Goal: Task Accomplishment & Management: Manage account settings

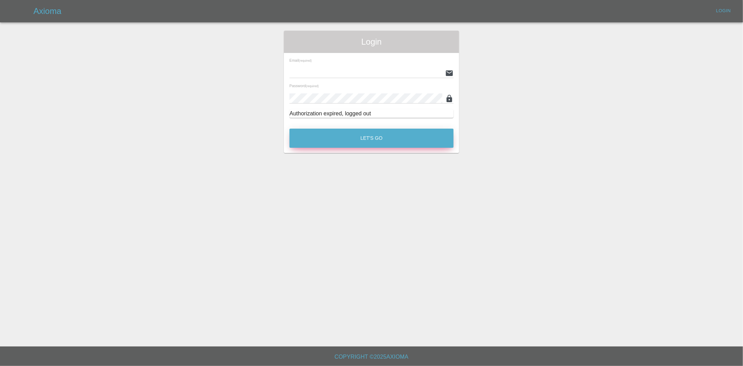
type input "[EMAIL_ADDRESS][DOMAIN_NAME]"
drag, startPoint x: 360, startPoint y: 134, endPoint x: 28, endPoint y: 239, distance: 347.7
click at [360, 134] on button "Let's Go" at bounding box center [372, 138] width 164 height 19
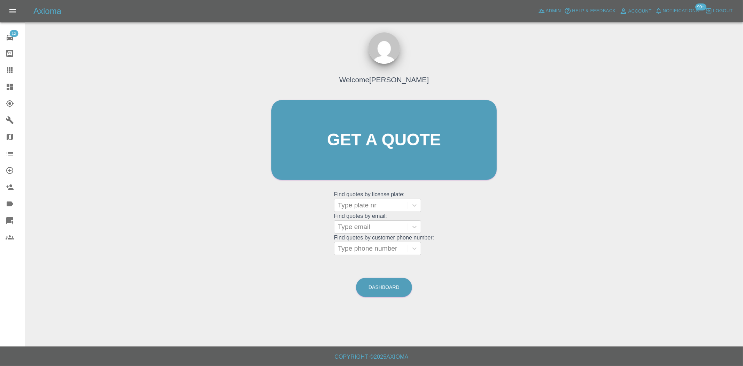
click at [13, 84] on icon at bounding box center [10, 87] width 6 height 6
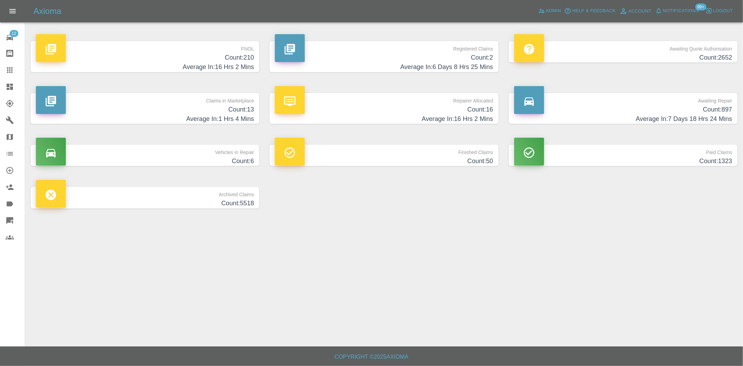
click at [670, 108] on h4 "Count: 897" at bounding box center [623, 109] width 218 height 9
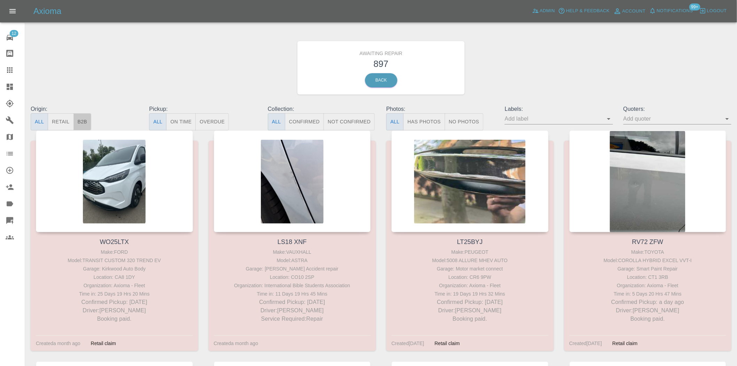
click at [82, 122] on button "B2B" at bounding box center [83, 121] width 18 height 17
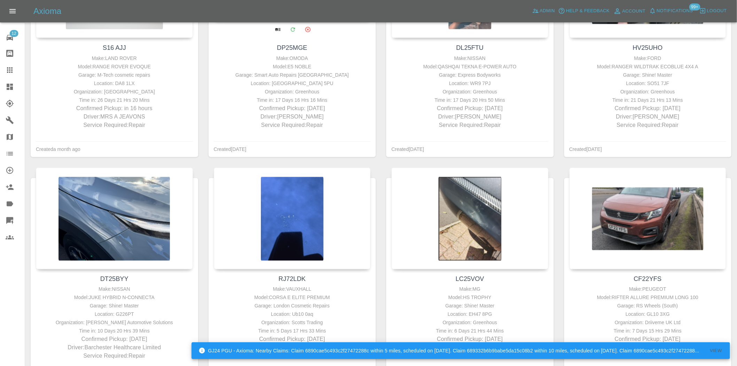
scroll to position [232, 0]
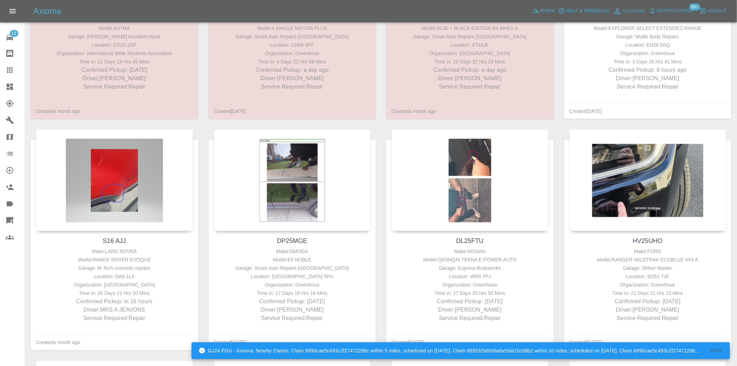
drag, startPoint x: 7, startPoint y: 82, endPoint x: 94, endPoint y: 1, distance: 118.9
click at [7, 82] on link "Dashboard" at bounding box center [12, 86] width 25 height 17
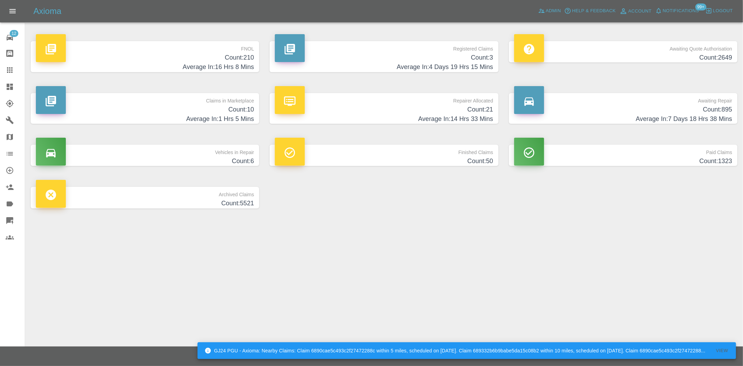
click at [459, 55] on h4 "Count: 3" at bounding box center [384, 57] width 218 height 9
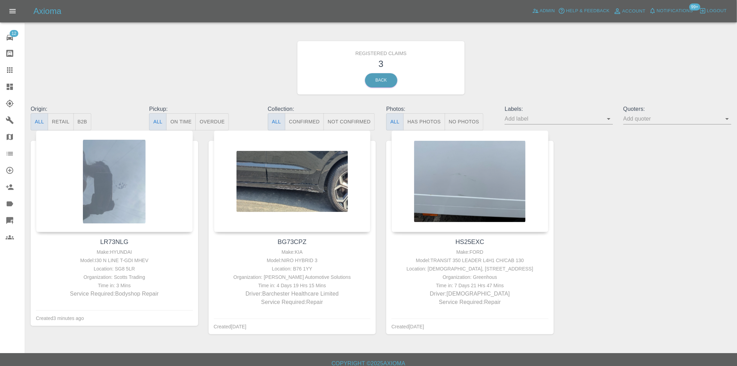
click at [13, 81] on link "Dashboard" at bounding box center [12, 86] width 25 height 17
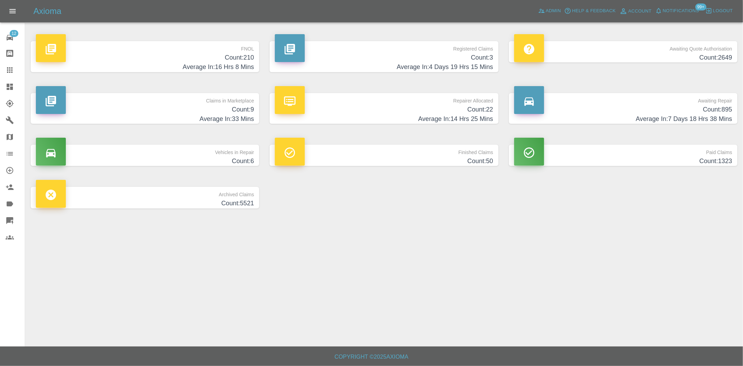
click at [681, 52] on p "Awaiting Quote Authorisation" at bounding box center [623, 47] width 218 height 12
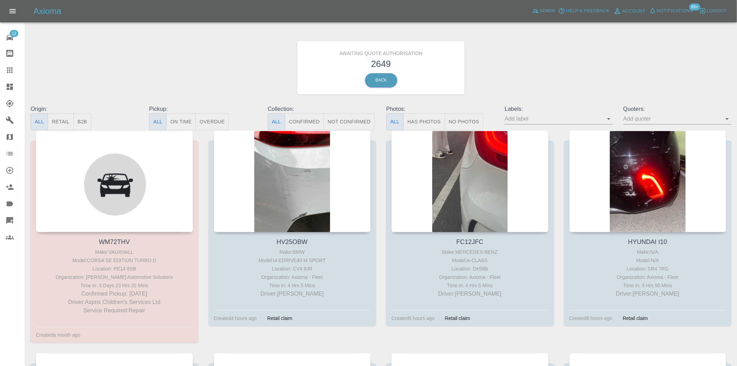
click at [86, 119] on button "B2B" at bounding box center [83, 121] width 18 height 17
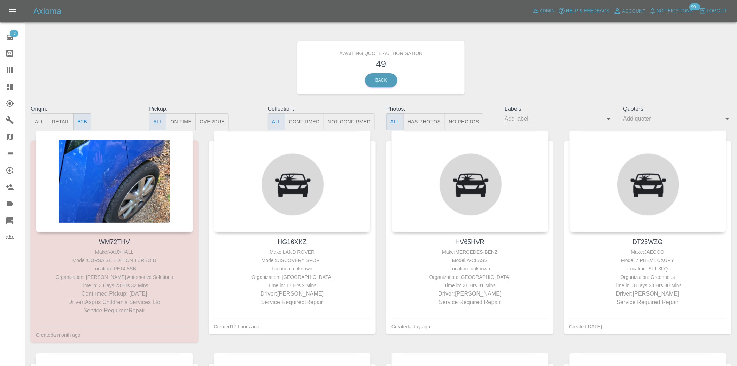
click at [12, 85] on icon at bounding box center [10, 87] width 6 height 6
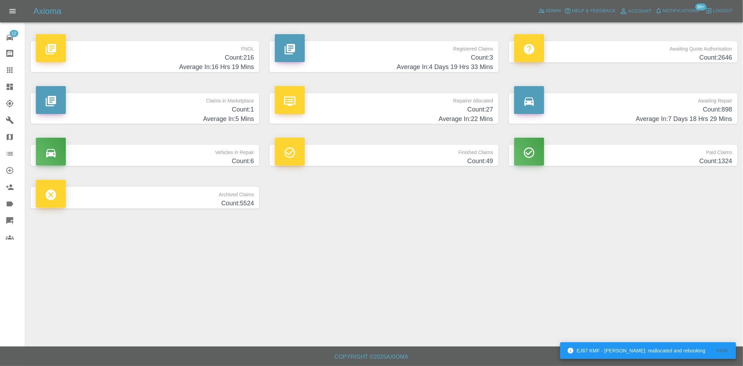
click at [485, 47] on p "Registered Claims" at bounding box center [384, 47] width 218 height 12
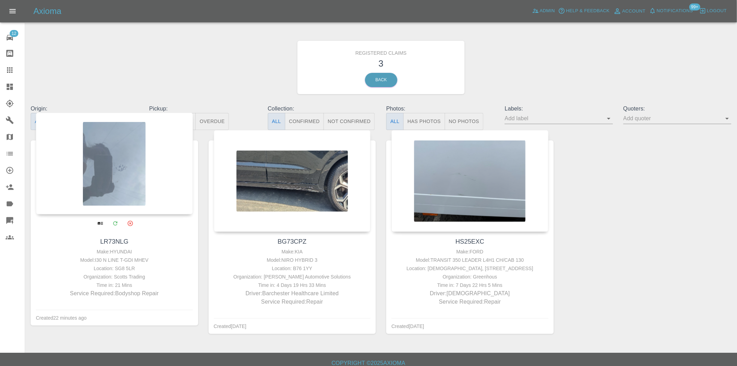
scroll to position [7, 0]
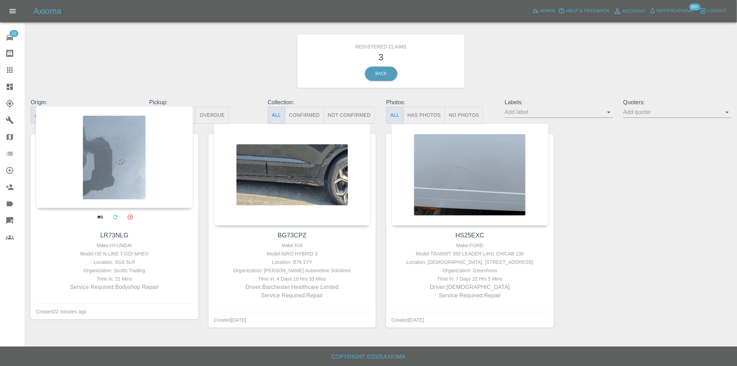
click at [156, 161] on div at bounding box center [114, 157] width 157 height 102
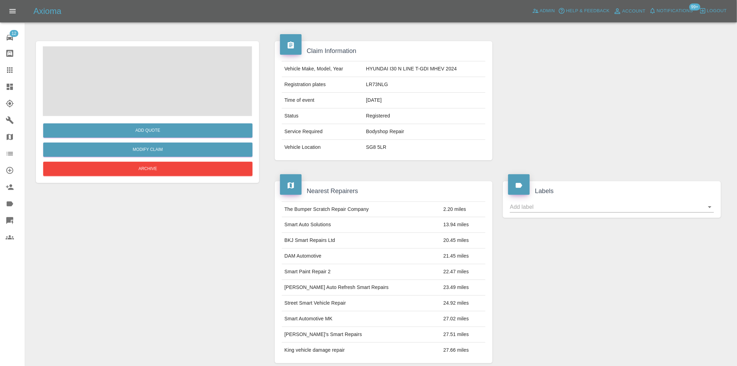
click at [172, 75] on span at bounding box center [147, 81] width 209 height 70
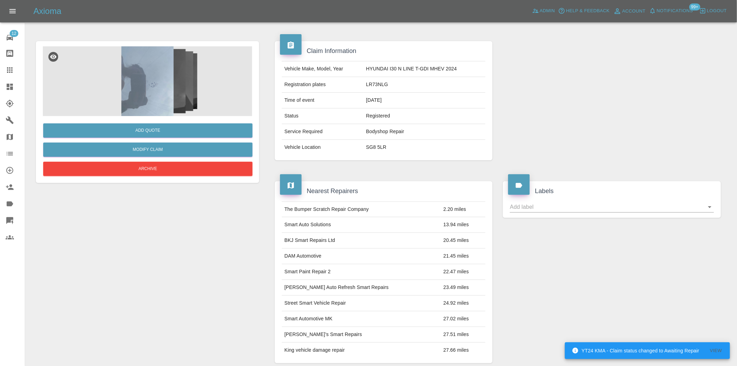
click at [160, 82] on img at bounding box center [147, 81] width 209 height 70
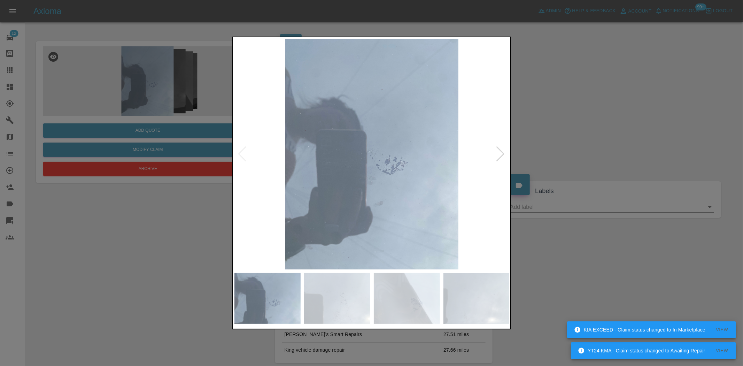
click at [364, 172] on img at bounding box center [372, 154] width 275 height 231
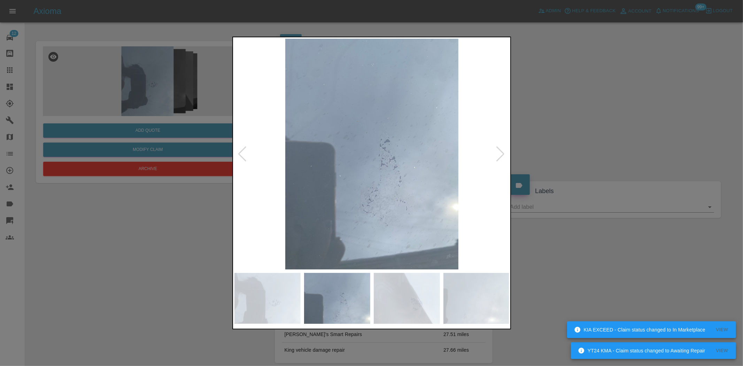
click at [285, 175] on img at bounding box center [372, 154] width 275 height 231
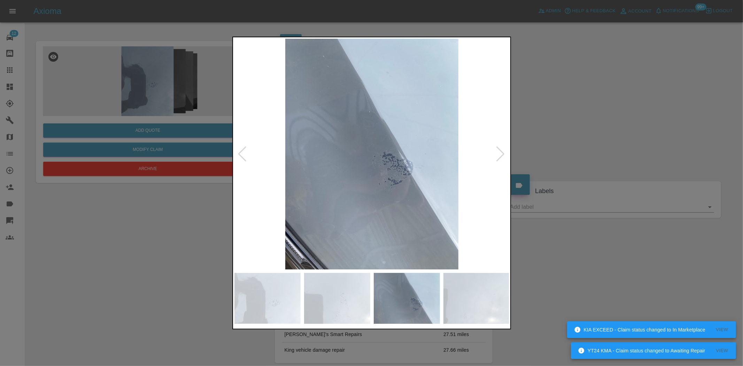
click at [261, 187] on img at bounding box center [372, 154] width 275 height 231
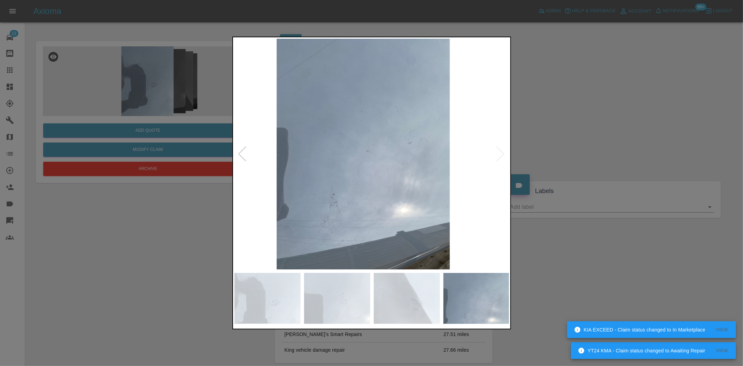
click at [206, 191] on div at bounding box center [371, 183] width 743 height 366
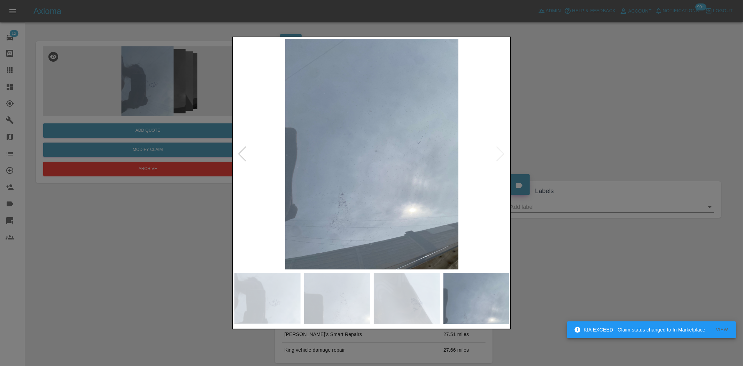
click at [97, 190] on div at bounding box center [371, 183] width 743 height 366
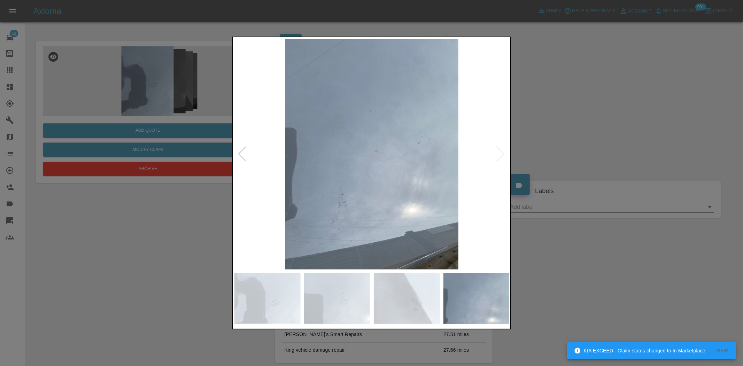
click at [96, 212] on div at bounding box center [371, 183] width 743 height 366
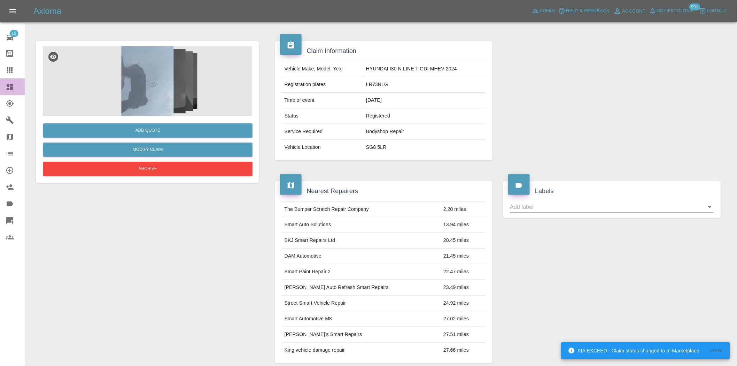
click at [10, 91] on icon at bounding box center [10, 87] width 8 height 8
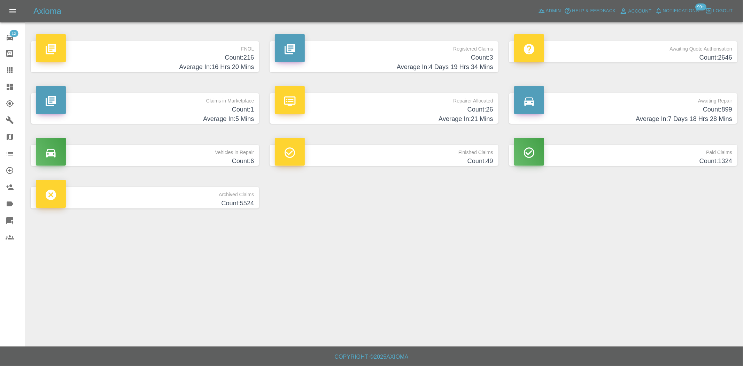
click at [651, 109] on h4 "Count: 899" at bounding box center [623, 109] width 218 height 9
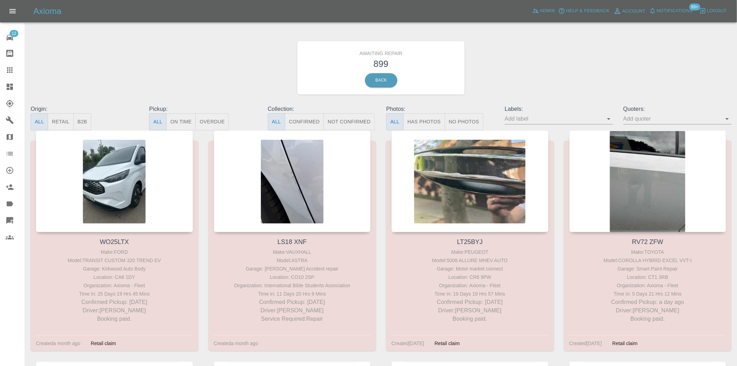
click at [81, 117] on button "B2B" at bounding box center [83, 121] width 18 height 17
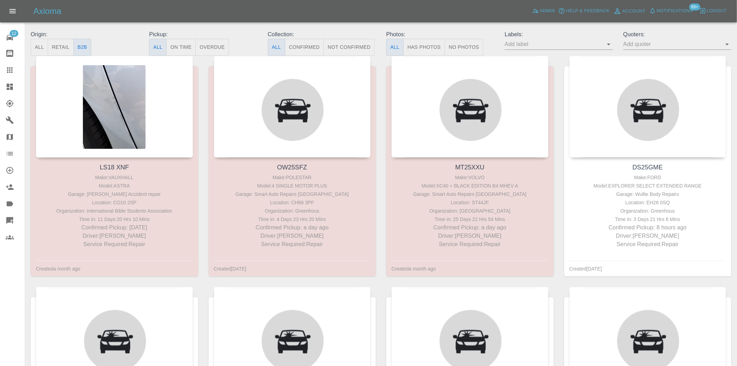
scroll to position [77, 0]
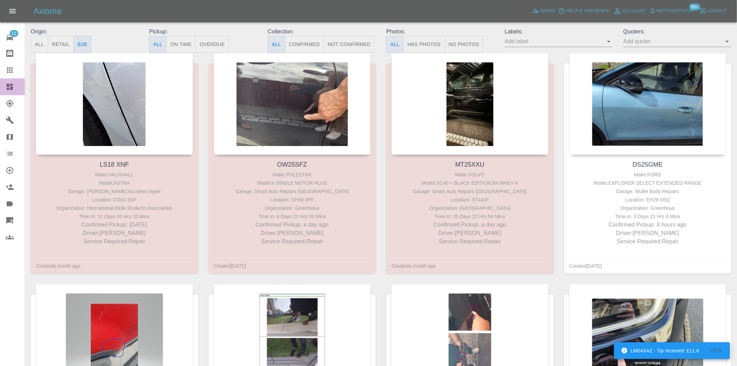
click at [16, 91] on div at bounding box center [16, 87] width 20 height 8
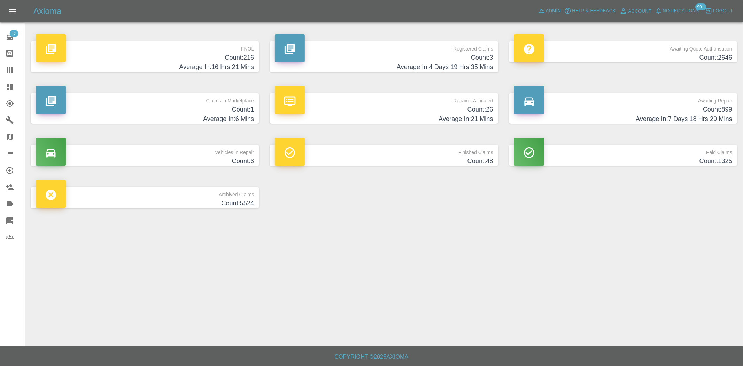
click at [241, 61] on h4 "Count: 216" at bounding box center [145, 57] width 218 height 9
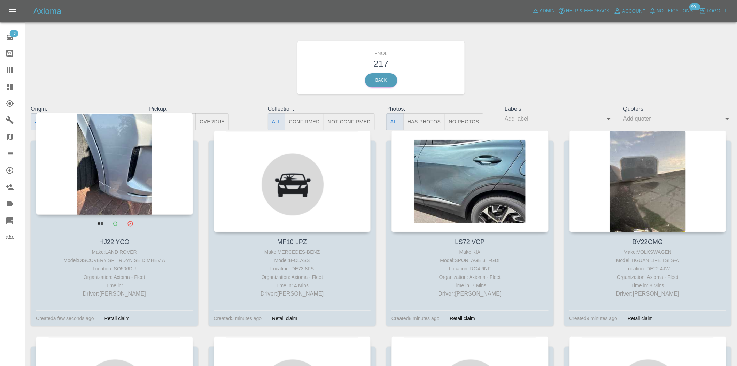
drag, startPoint x: 429, startPoint y: 119, endPoint x: 159, endPoint y: 158, distance: 272.9
click at [429, 120] on button "Has Photos" at bounding box center [425, 121] width 42 height 17
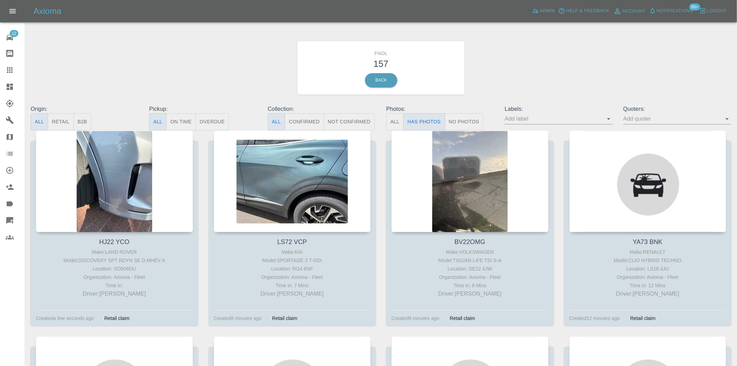
scroll to position [39, 0]
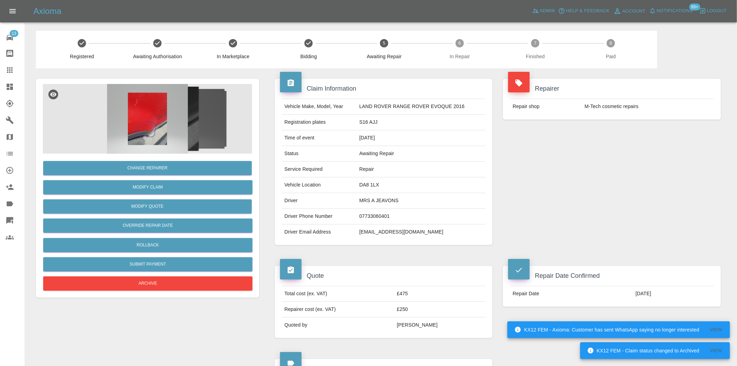
click at [144, 116] on img at bounding box center [147, 119] width 209 height 70
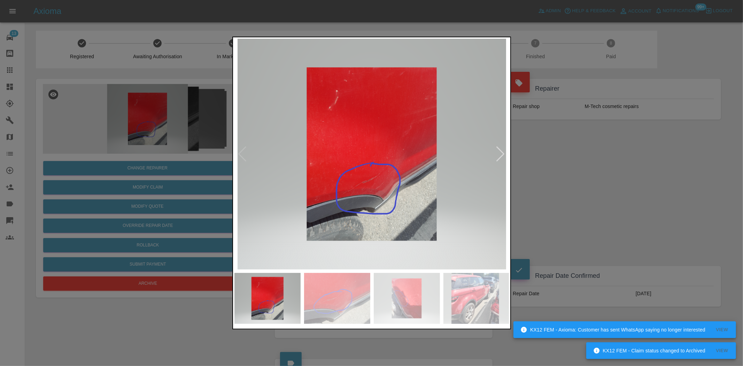
click at [117, 116] on div at bounding box center [371, 183] width 743 height 366
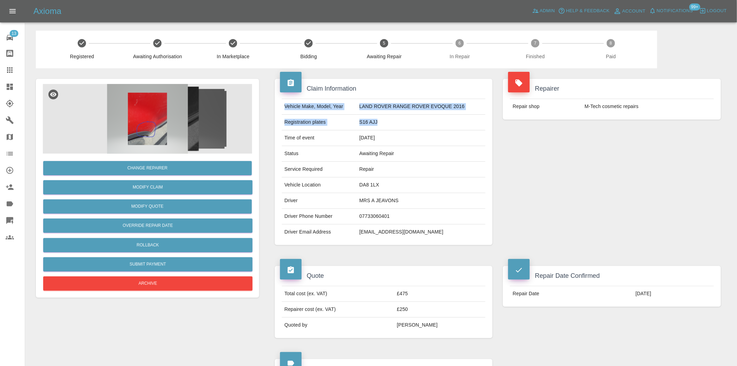
drag, startPoint x: 285, startPoint y: 105, endPoint x: 398, endPoint y: 123, distance: 113.9
click at [398, 123] on tbody "Vehicle Make, Model, Year LAND ROVER RANGE ROVER EVOQUE 2016 Registration plate…" at bounding box center [384, 169] width 204 height 141
copy tbody "Vehicle Make, Model, Year LAND ROVER RANGE ROVER EVOQUE 2016 Registration plate…"
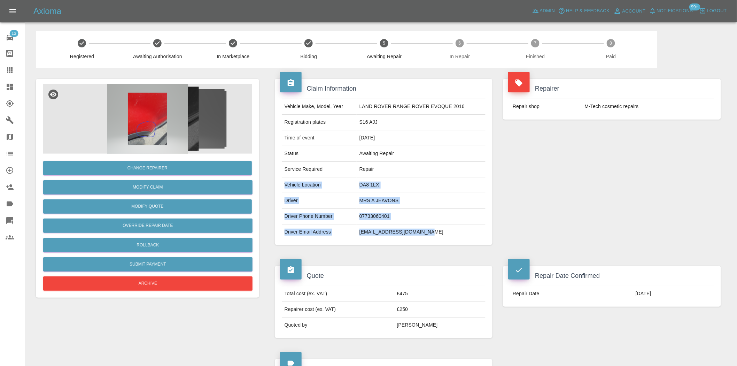
drag, startPoint x: 284, startPoint y: 185, endPoint x: 422, endPoint y: 229, distance: 144.4
click at [422, 229] on tbody "Vehicle Make, Model, Year LAND ROVER RANGE ROVER EVOQUE 2016 Registration plate…" at bounding box center [384, 169] width 204 height 141
copy tbody "Vehicle Location DA8 1LX Driver MRS A JEAVONS Driver Phone Number 07733060401 D…"
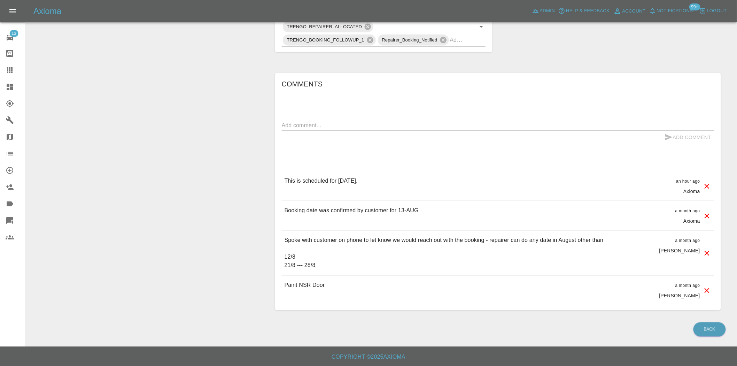
scroll to position [382, 0]
click at [329, 265] on p "Spoke with customer on phone to let know we would reach out with the booking - …" at bounding box center [444, 252] width 319 height 33
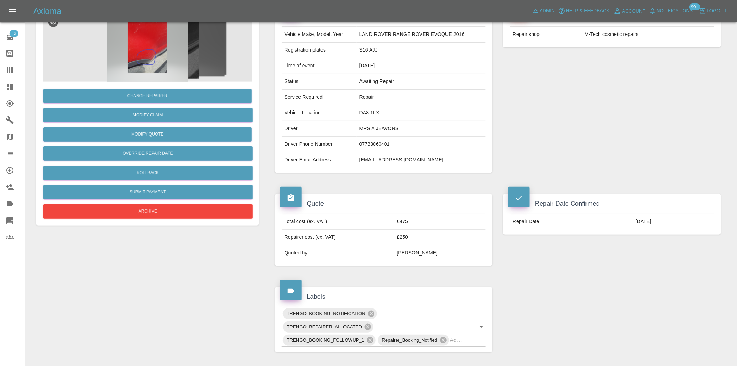
scroll to position [72, 0]
drag, startPoint x: 514, startPoint y: 221, endPoint x: 646, endPoint y: 225, distance: 131.4
click at [653, 222] on tr "Repair Date 13/08/2025" at bounding box center [612, 221] width 204 height 15
copy tr "Repair Date 13/08/2025"
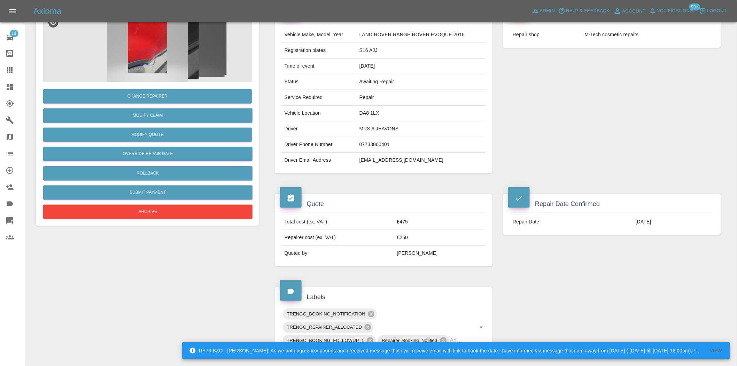
click at [539, 269] on div "Repair Date Confirmed Repair Date 13/08/2025" at bounding box center [612, 230] width 229 height 93
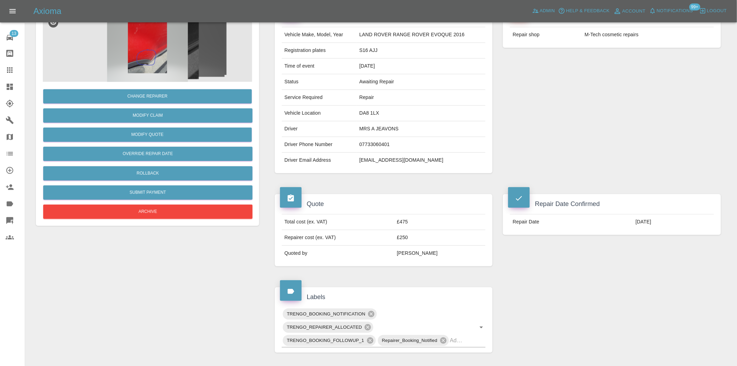
scroll to position [33, 0]
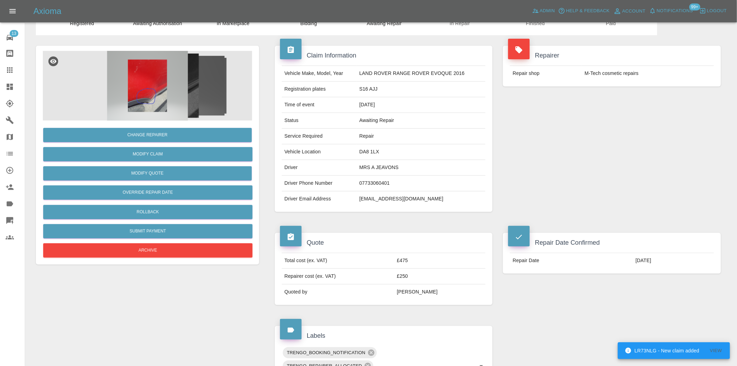
click at [141, 91] on img at bounding box center [147, 86] width 209 height 70
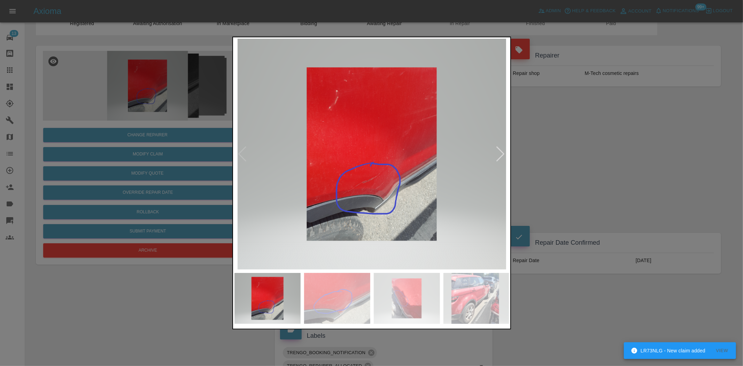
click at [330, 163] on img at bounding box center [372, 154] width 275 height 231
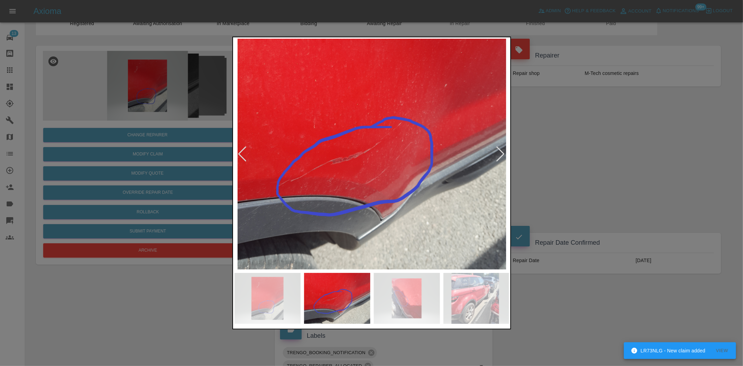
click at [307, 172] on img at bounding box center [372, 154] width 275 height 231
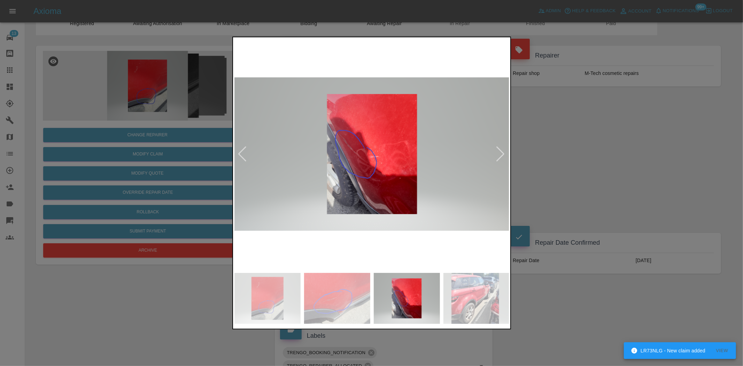
click at [284, 178] on img at bounding box center [372, 154] width 275 height 231
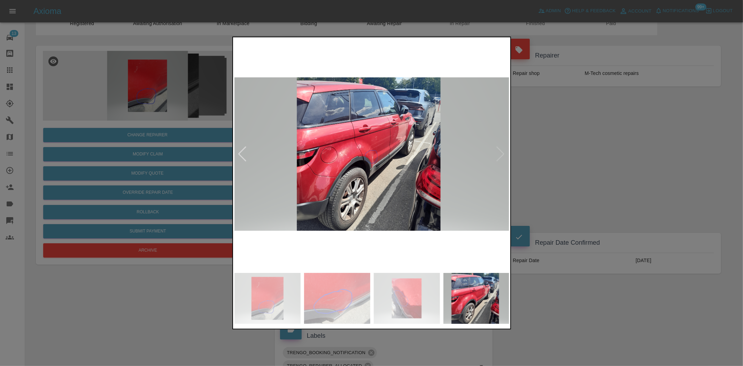
click at [325, 177] on img at bounding box center [372, 154] width 275 height 231
click at [276, 167] on img at bounding box center [372, 154] width 275 height 231
click at [428, 158] on img at bounding box center [372, 154] width 275 height 231
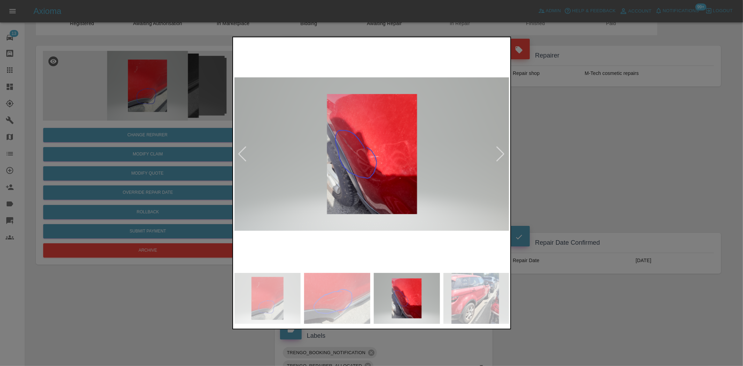
click at [425, 141] on img at bounding box center [372, 154] width 275 height 231
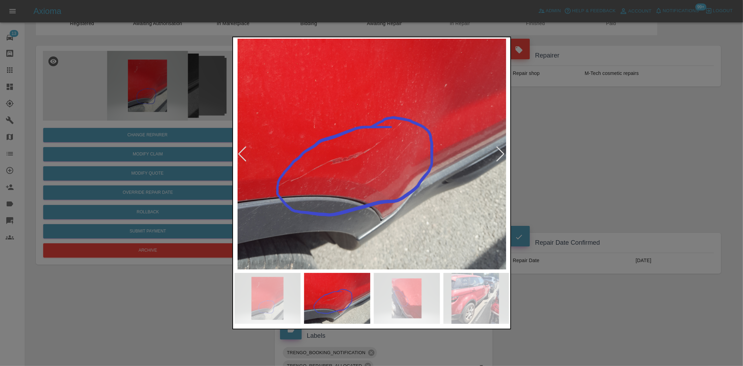
click at [454, 141] on img at bounding box center [372, 154] width 275 height 231
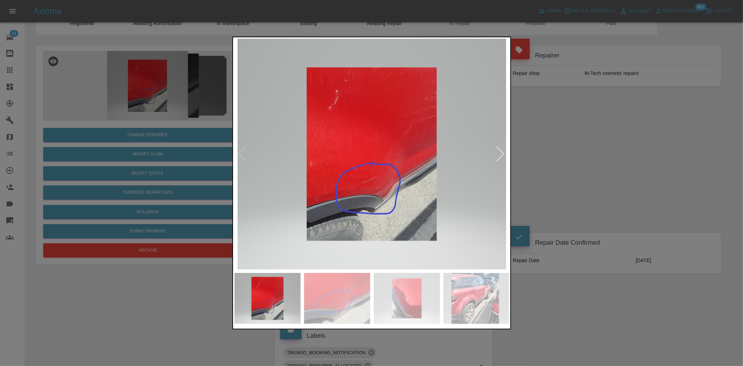
click at [466, 151] on img at bounding box center [372, 154] width 275 height 231
click at [294, 194] on img at bounding box center [372, 154] width 275 height 231
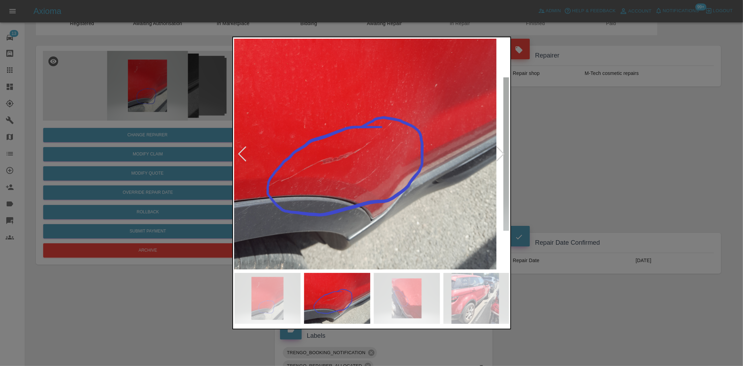
click at [262, 203] on img at bounding box center [362, 154] width 275 height 231
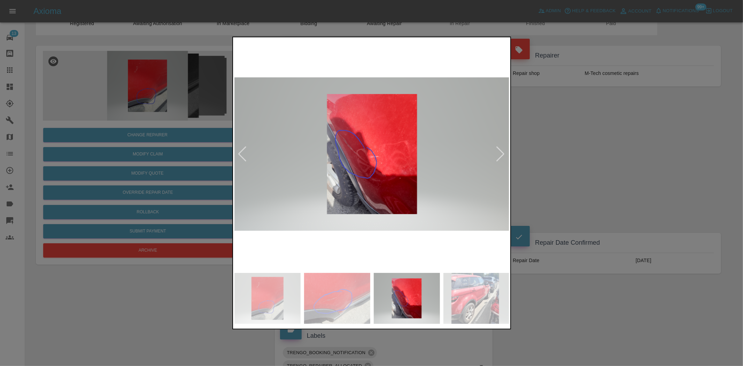
click at [284, 197] on img at bounding box center [372, 154] width 275 height 231
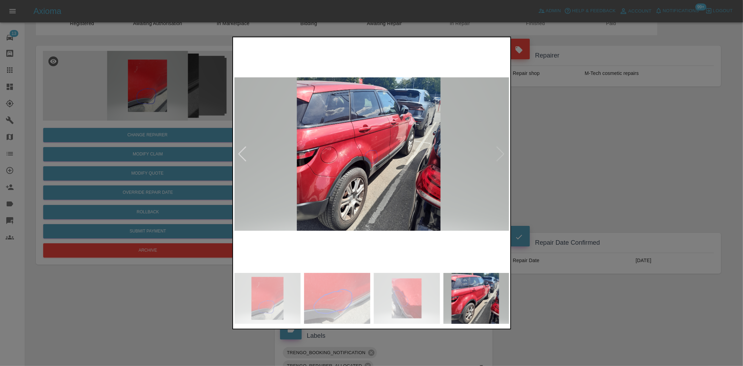
click at [282, 191] on img at bounding box center [372, 154] width 275 height 231
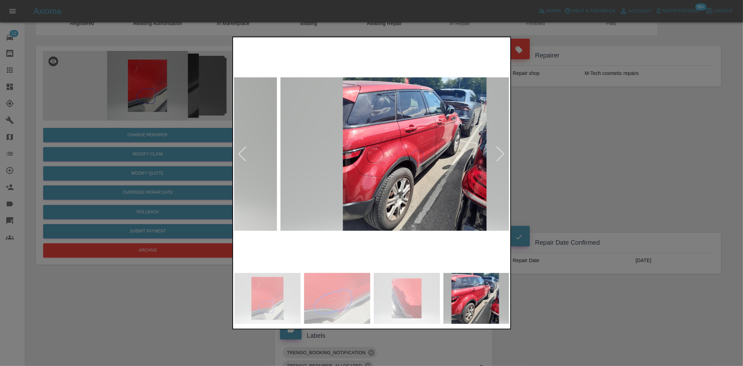
click at [483, 171] on img at bounding box center [418, 154] width 275 height 231
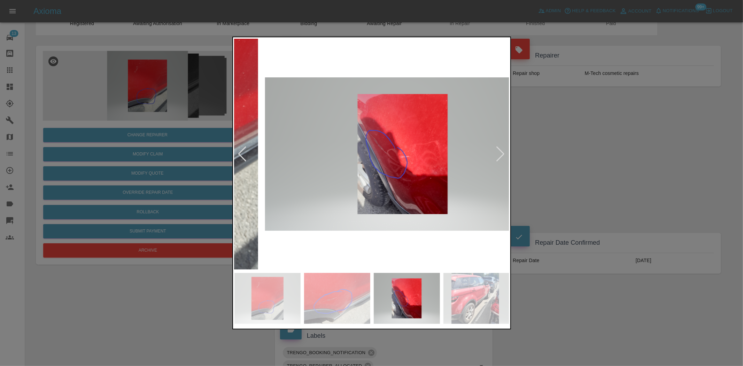
click at [414, 178] on img at bounding box center [402, 154] width 275 height 231
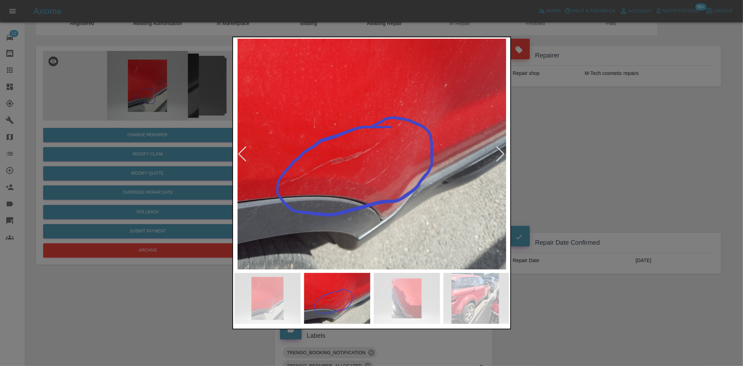
click at [454, 189] on img at bounding box center [372, 154] width 275 height 231
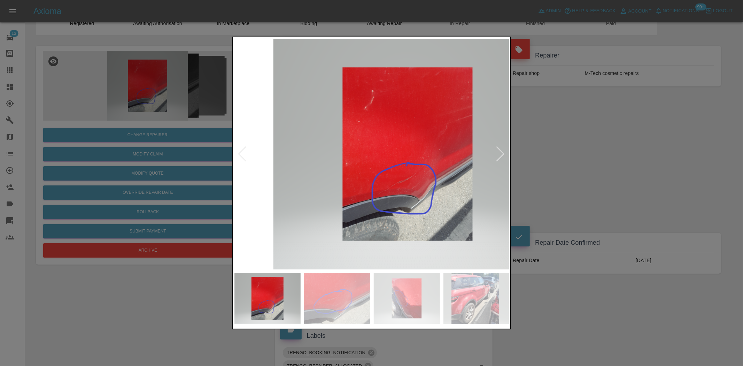
click at [445, 189] on img at bounding box center [407, 154] width 275 height 231
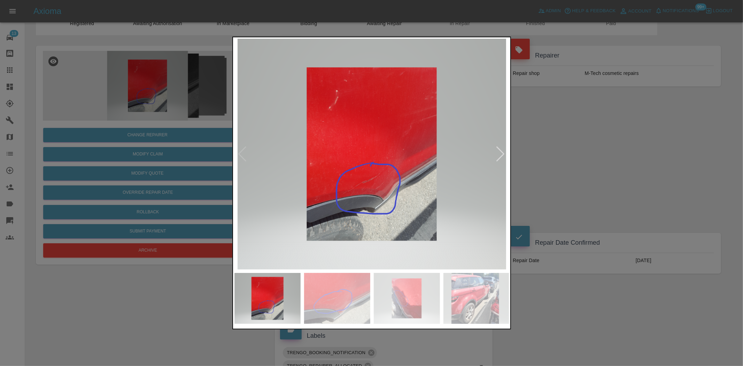
click at [300, 150] on img at bounding box center [372, 154] width 275 height 231
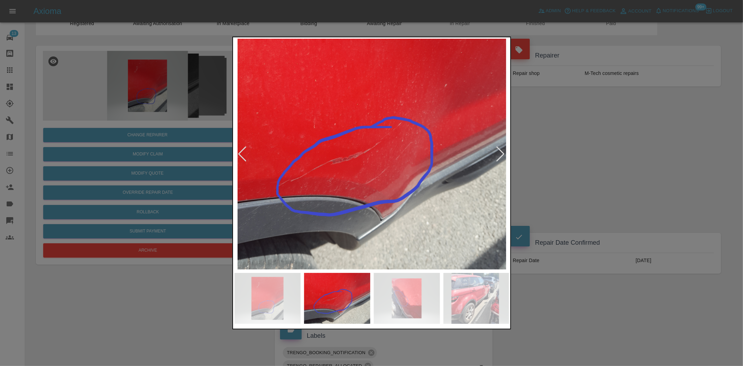
click at [187, 300] on div at bounding box center [371, 183] width 743 height 366
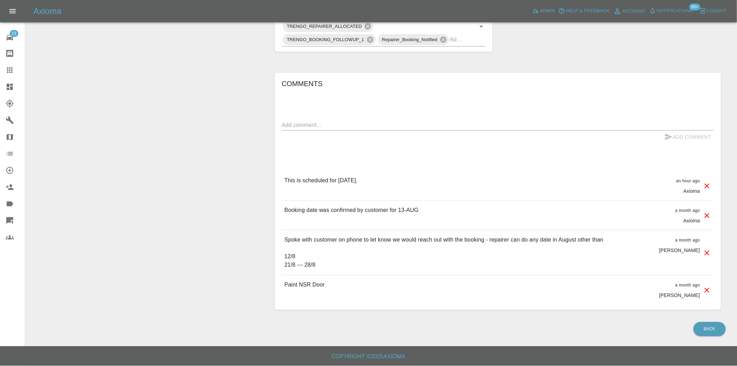
scroll to position [382, 0]
drag, startPoint x: 325, startPoint y: 285, endPoint x: 283, endPoint y: 285, distance: 42.5
click at [283, 285] on div "Paint NSR Door a month ago Alex Kennett" at bounding box center [498, 289] width 432 height 29
copy p "Paint NSR Door"
click at [340, 251] on p "Spoke with customer on phone to let know we would reach out with the booking - …" at bounding box center [444, 252] width 319 height 33
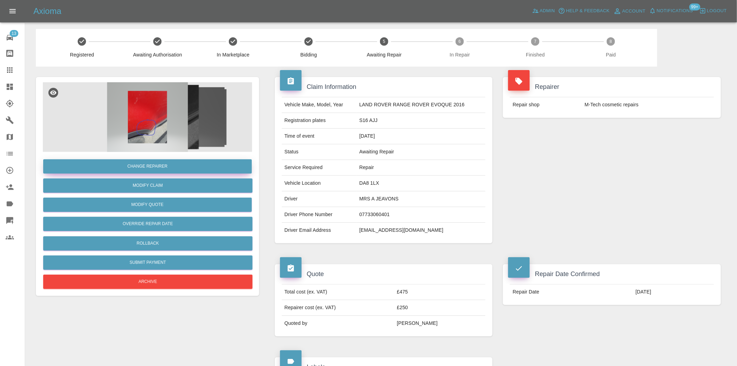
scroll to position [0, 0]
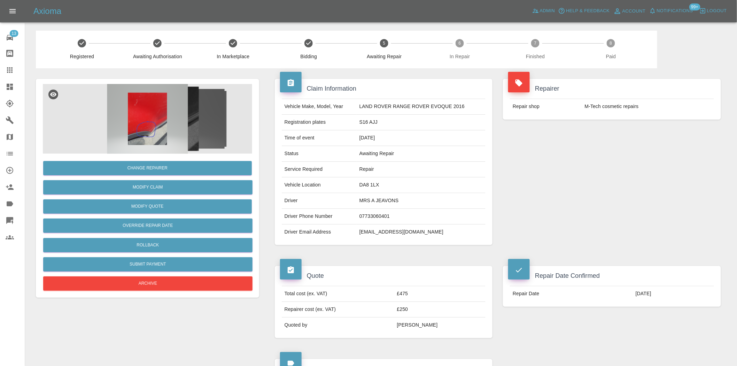
click at [143, 100] on img at bounding box center [147, 119] width 209 height 70
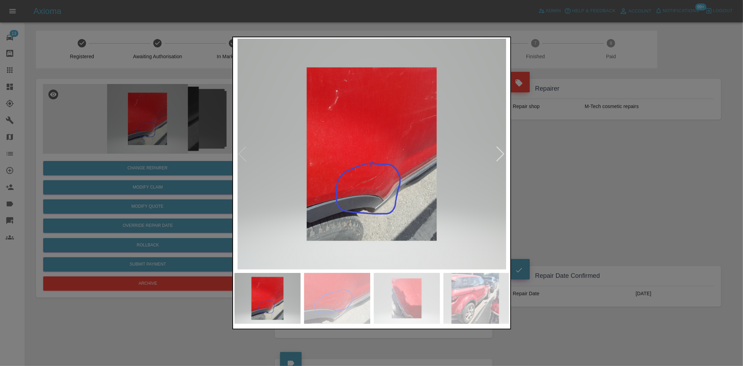
click at [401, 301] on img at bounding box center [407, 298] width 66 height 51
click at [475, 298] on img at bounding box center [477, 298] width 66 height 51
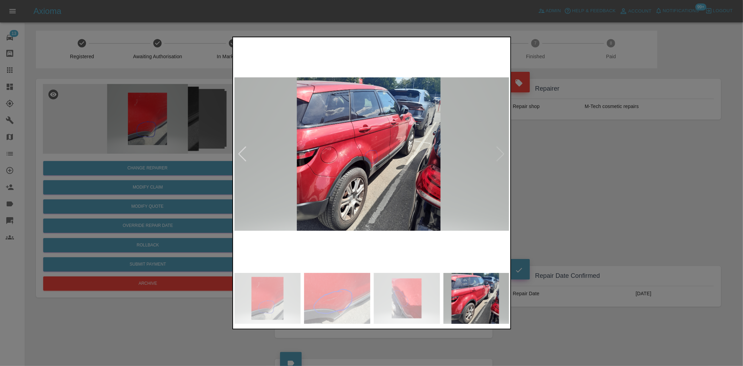
click at [383, 166] on img at bounding box center [372, 154] width 275 height 231
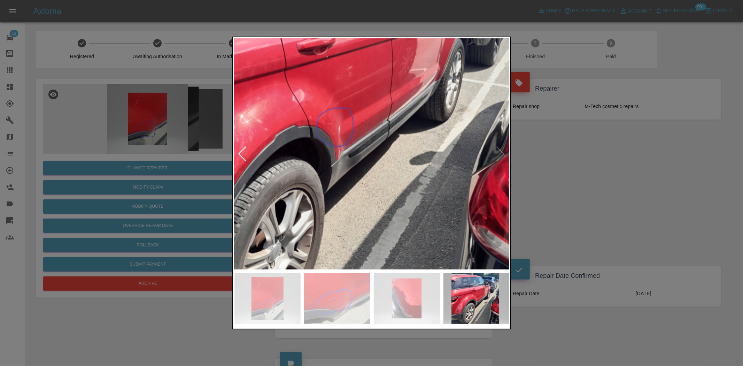
click at [343, 166] on img at bounding box center [337, 119] width 826 height 692
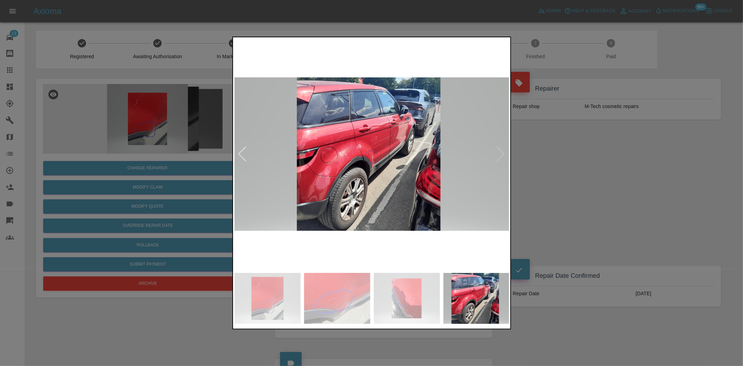
click at [188, 139] on div at bounding box center [371, 183] width 743 height 366
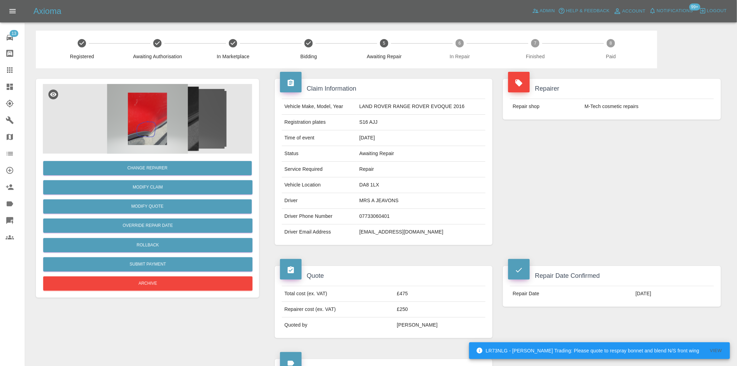
click at [553, 196] on div "Repairer Repair shop M-Tech cosmetic repairs" at bounding box center [612, 161] width 229 height 187
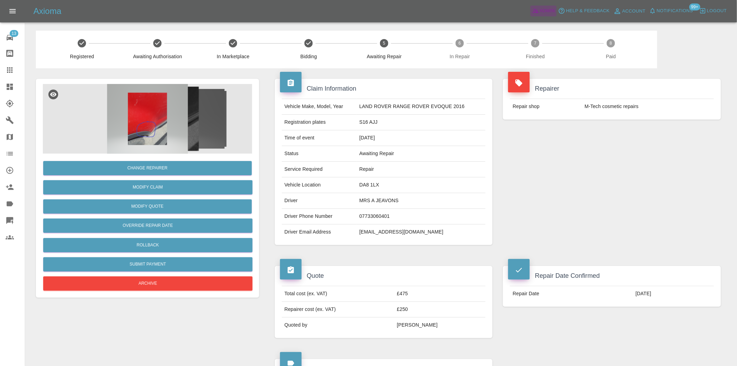
click at [544, 12] on span "Admin" at bounding box center [547, 11] width 15 height 8
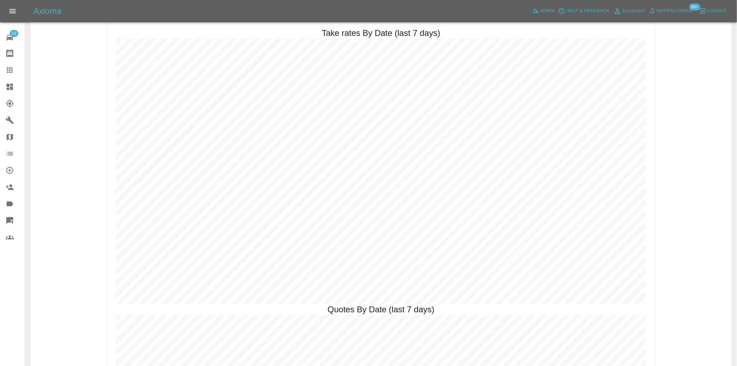
scroll to position [1200, 0]
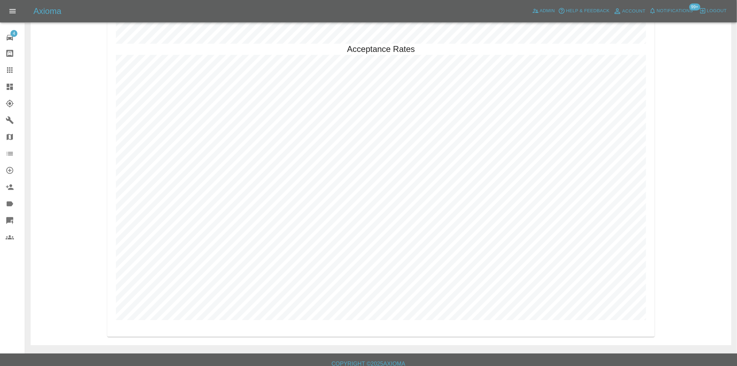
scroll to position [1729, 0]
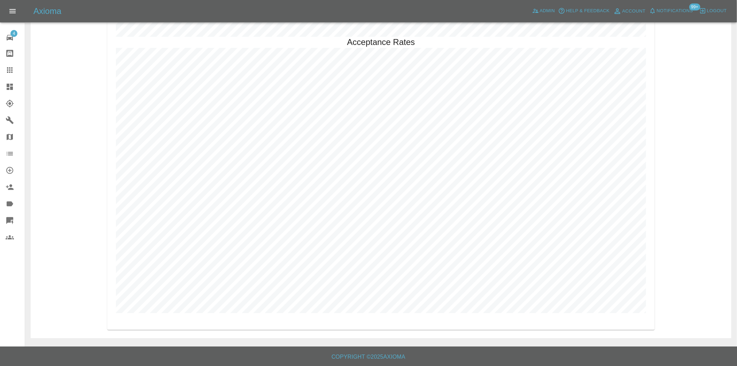
click at [10, 90] on icon at bounding box center [10, 87] width 8 height 8
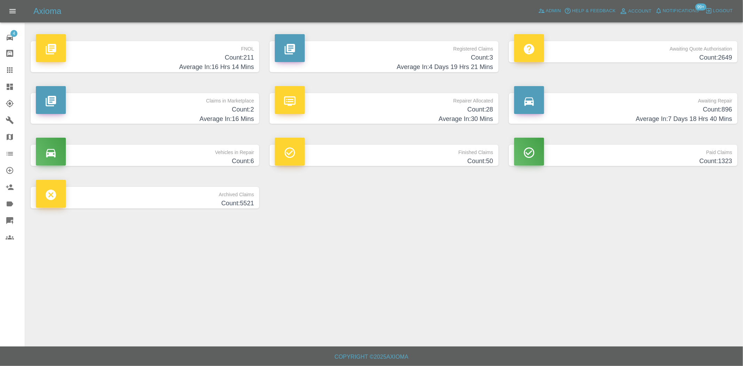
click at [215, 105] on h4 "Count: 2" at bounding box center [145, 109] width 218 height 9
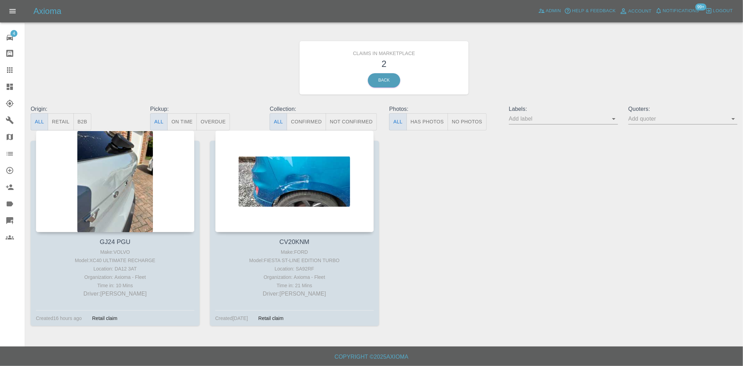
click at [19, 90] on div at bounding box center [16, 87] width 20 height 8
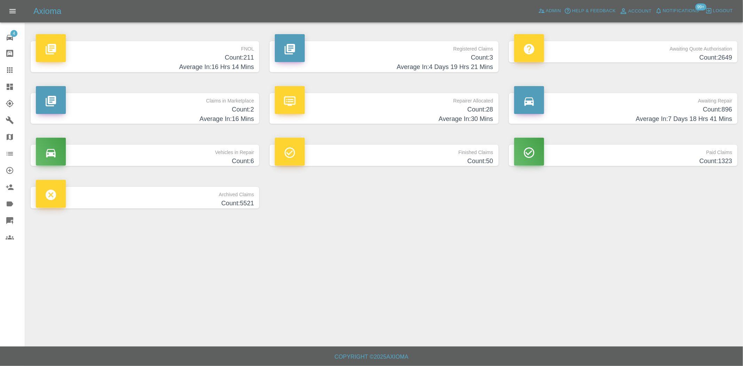
click at [705, 110] on h4 "Count: 896" at bounding box center [623, 109] width 218 height 9
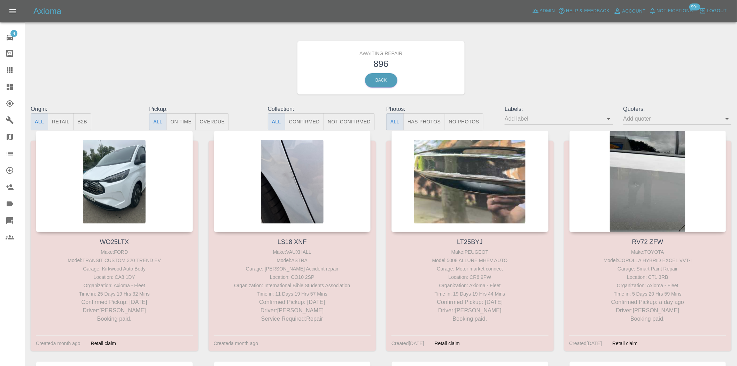
click at [88, 117] on button "B2B" at bounding box center [83, 121] width 18 height 17
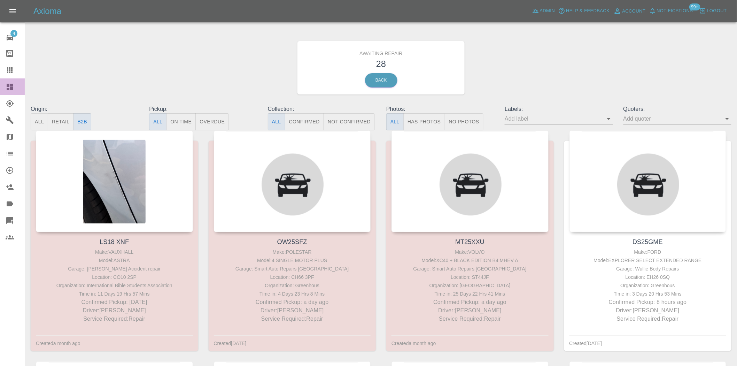
click at [10, 86] on icon at bounding box center [10, 87] width 8 height 8
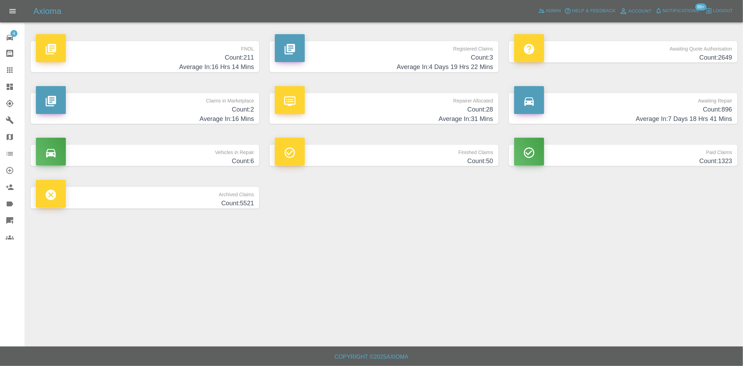
click at [471, 109] on h4 "Count: 28" at bounding box center [384, 109] width 218 height 9
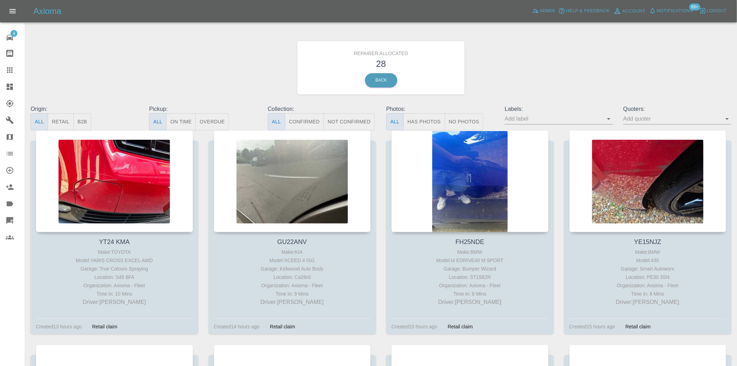
click at [86, 116] on button "B2B" at bounding box center [83, 121] width 18 height 17
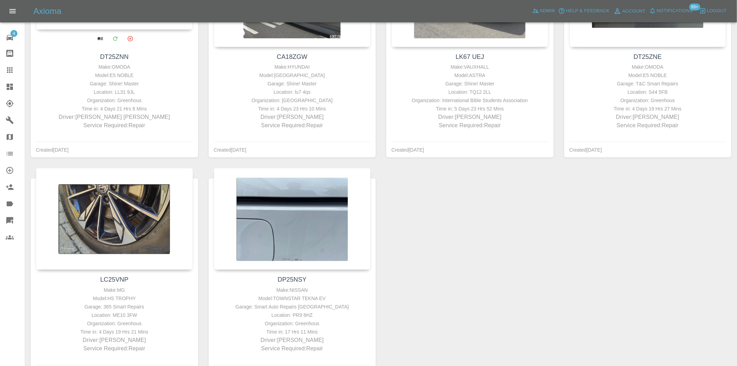
scroll to position [232, 0]
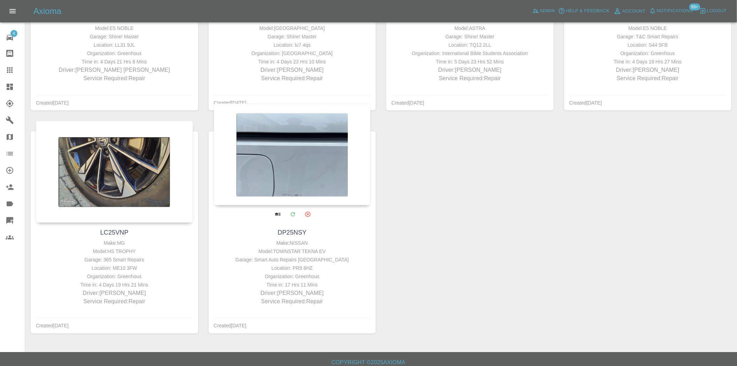
click at [274, 182] on div at bounding box center [292, 154] width 157 height 102
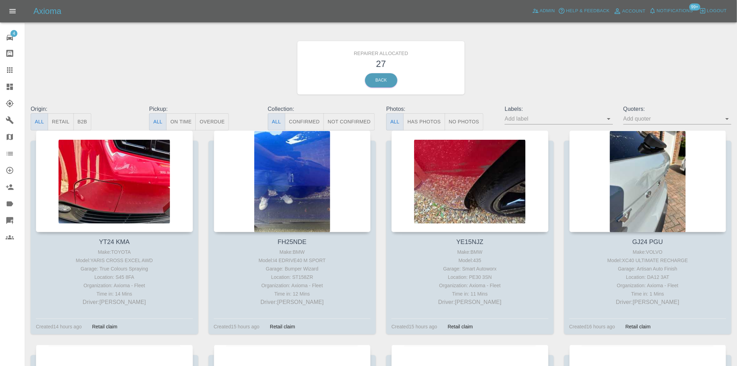
click at [80, 123] on button "B2B" at bounding box center [83, 121] width 18 height 17
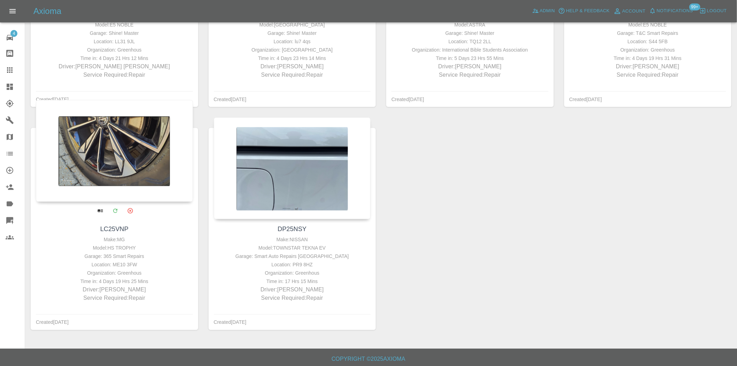
scroll to position [238, 0]
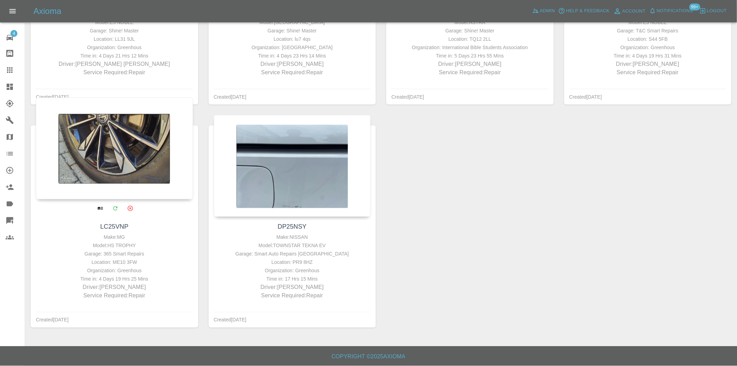
click at [118, 158] on div at bounding box center [114, 149] width 157 height 102
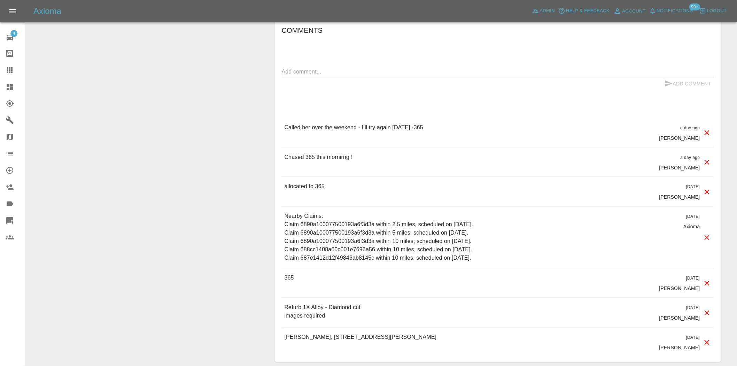
scroll to position [271, 0]
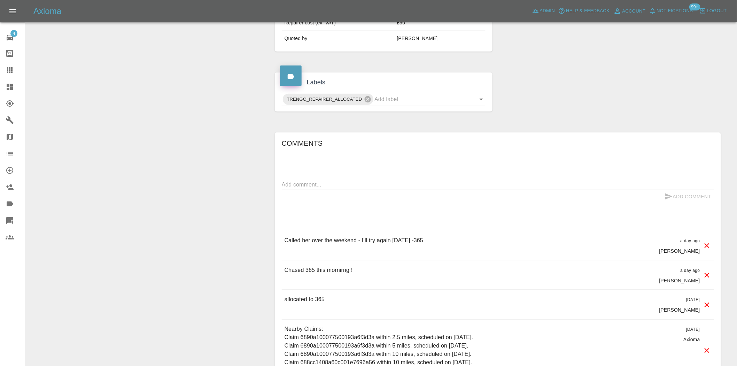
click at [316, 187] on textarea at bounding box center [498, 184] width 432 height 8
paste textarea "Next week Monday"
click at [323, 186] on textarea "365 is available -Next week Monday" at bounding box center [498, 184] width 432 height 8
click at [386, 183] on textarea "365 is available - Next week Monday" at bounding box center [498, 184] width 432 height 8
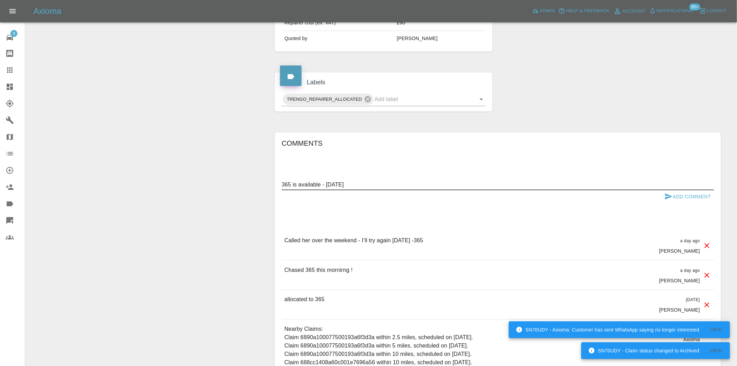
type textarea "365 is available - Next week Monday"
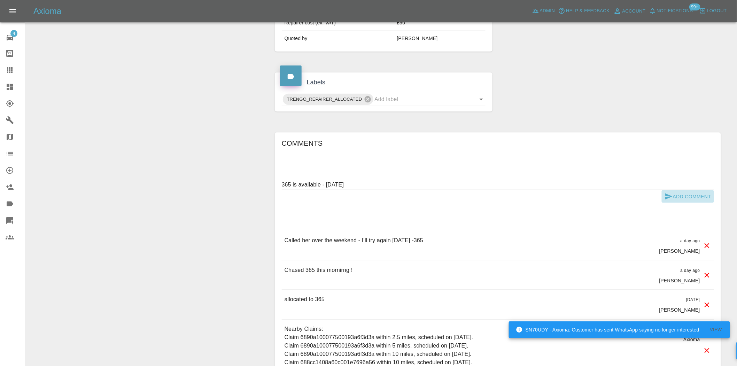
click at [684, 196] on button "Add Comment" at bounding box center [688, 196] width 52 height 13
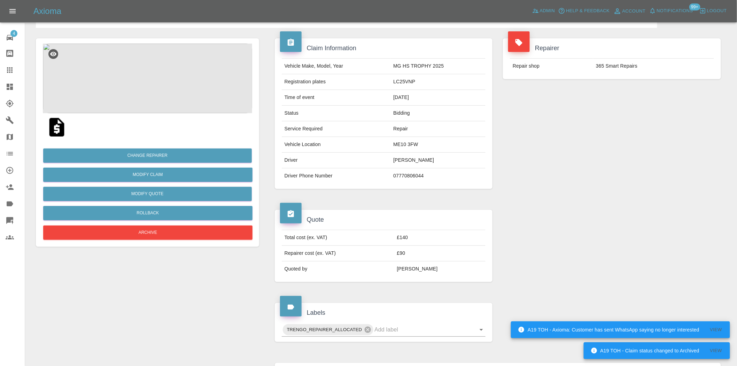
scroll to position [0, 0]
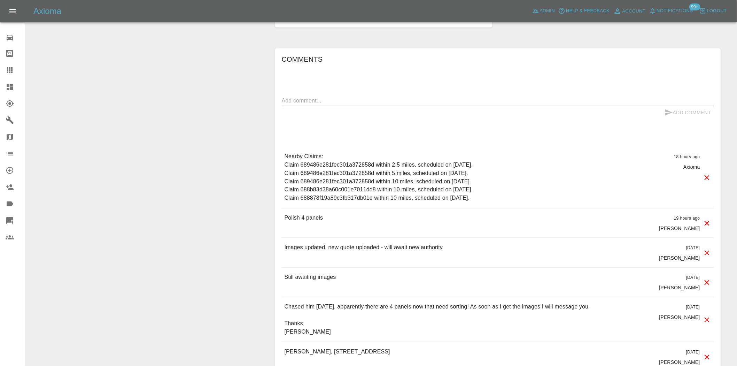
scroll to position [233, 0]
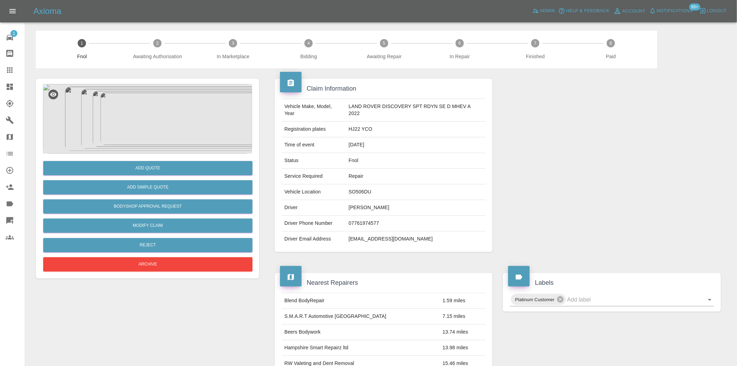
click at [141, 108] on img at bounding box center [147, 119] width 209 height 70
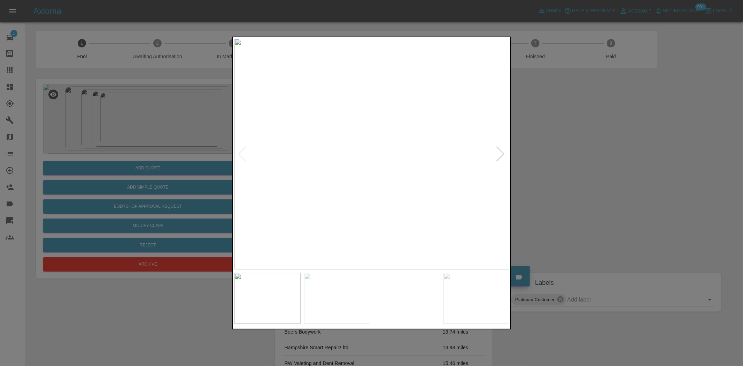
click at [347, 126] on img at bounding box center [372, 154] width 275 height 231
click at [359, 95] on img at bounding box center [446, 236] width 826 height 692
click at [372, 104] on img at bounding box center [432, 159] width 826 height 692
click at [353, 123] on img at bounding box center [441, 76] width 826 height 692
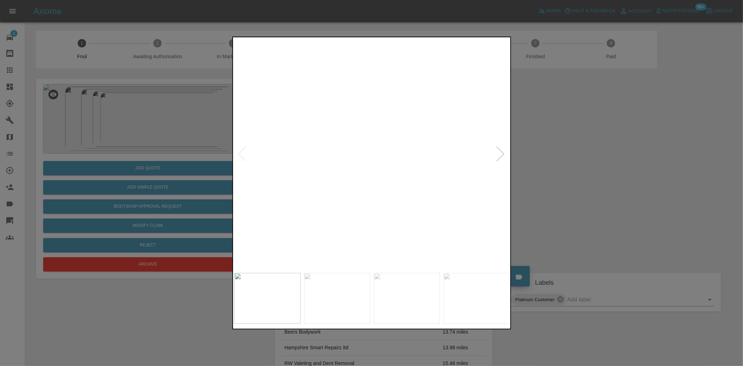
click at [378, 157] on img at bounding box center [417, 24] width 826 height 692
click at [378, 159] on img at bounding box center [417, 24] width 826 height 692
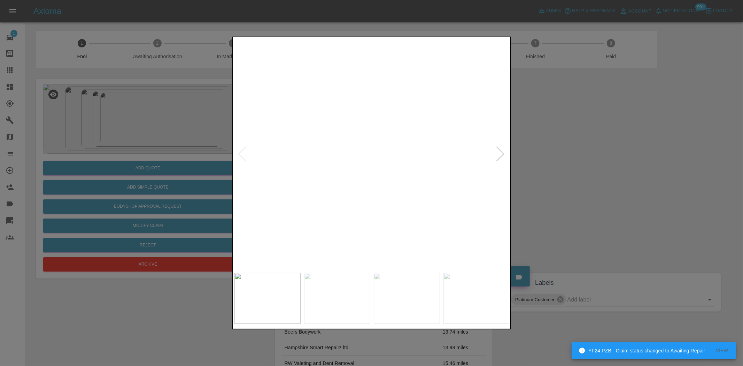
click at [408, 176] on img at bounding box center [417, 75] width 826 height 692
click at [302, 179] on img at bounding box center [372, 154] width 275 height 231
click at [324, 178] on img at bounding box center [372, 154] width 275 height 231
click at [292, 180] on img at bounding box center [372, 154] width 275 height 231
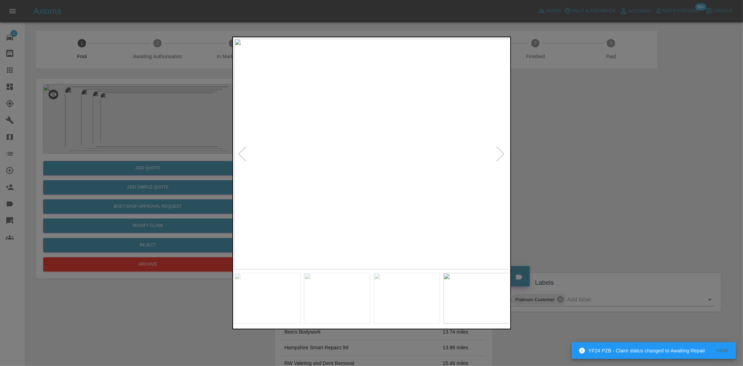
click at [193, 189] on div at bounding box center [371, 183] width 743 height 366
click at [130, 190] on div at bounding box center [371, 183] width 743 height 366
drag, startPoint x: 162, startPoint y: 183, endPoint x: 159, endPoint y: 188, distance: 5.9
click at [161, 183] on div at bounding box center [371, 183] width 743 height 366
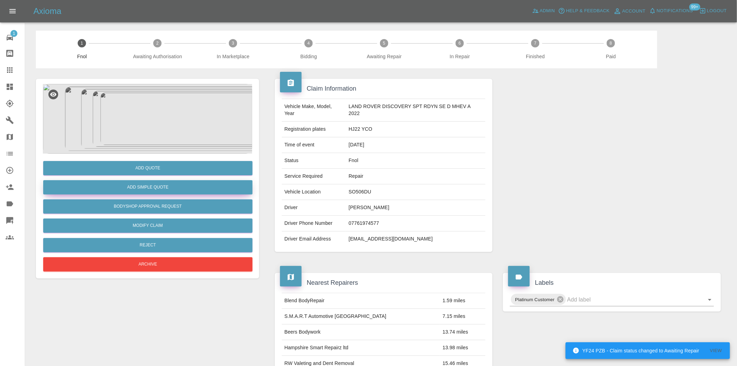
click at [159, 188] on button "Add Simple Quote" at bounding box center [147, 187] width 209 height 14
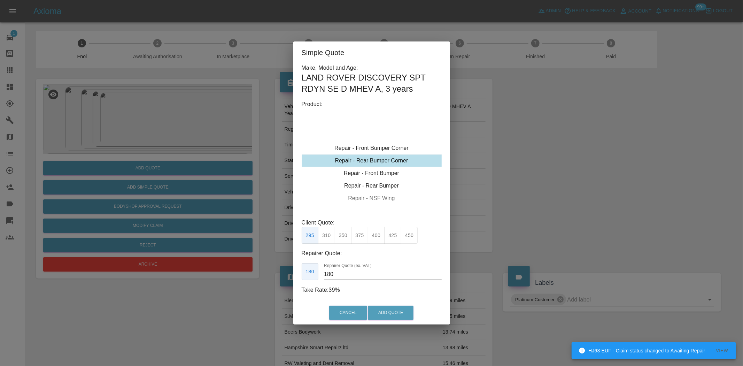
type input "120"
click at [231, 128] on div "Simple Quote Make, Model and Age: LAND ROVER DISCOVERY SPT RDYN SE D MHEV A , 3…" at bounding box center [371, 183] width 743 height 366
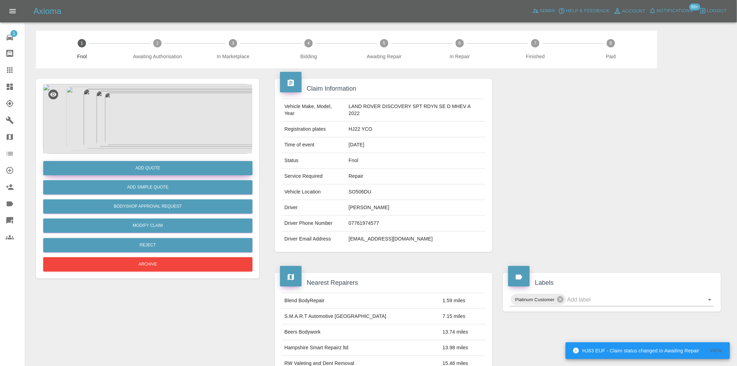
click at [172, 168] on button "Add Quote" at bounding box center [147, 168] width 209 height 14
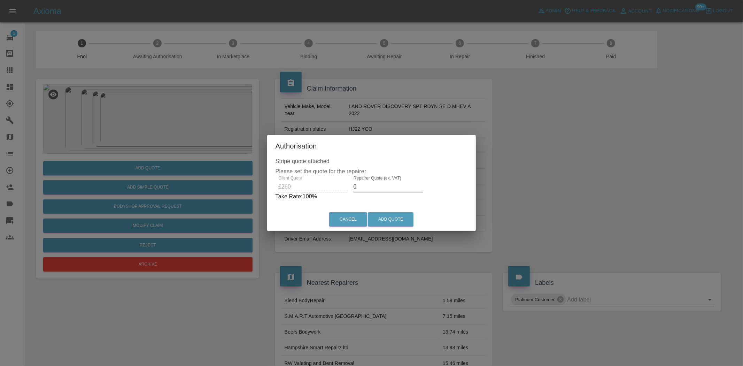
click at [323, 188] on div "Client Quote £260 Repairer Quote (ex. VAT) 0 Take Rate: 100 %" at bounding box center [372, 188] width 192 height 25
type input "150"
click at [395, 214] on button "Add Quote" at bounding box center [391, 219] width 46 height 14
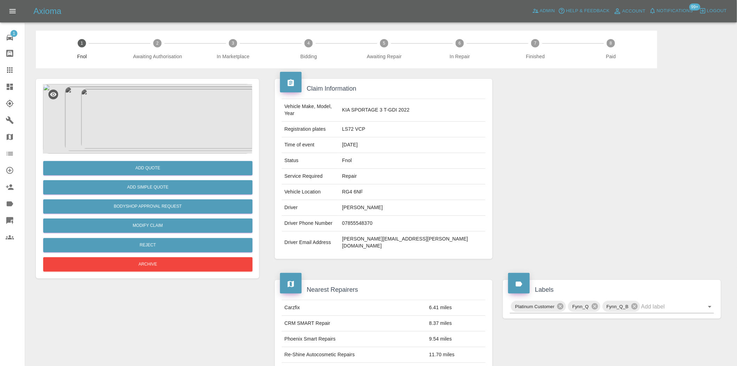
click at [158, 138] on img at bounding box center [147, 119] width 209 height 70
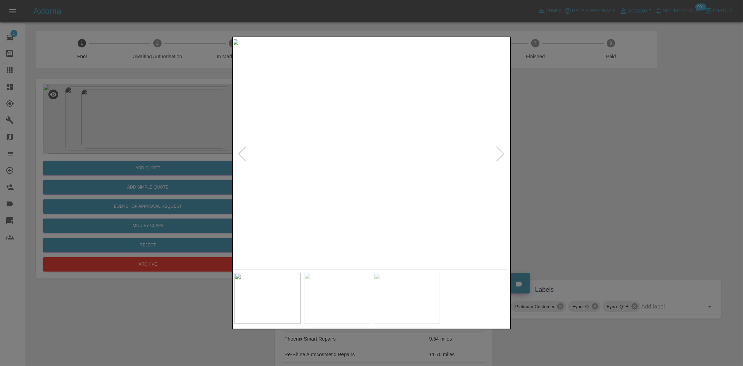
click at [343, 174] on img at bounding box center [369, 154] width 275 height 231
click at [293, 165] on img at bounding box center [372, 154] width 275 height 231
click at [410, 154] on img at bounding box center [372, 154] width 275 height 231
click at [409, 154] on img at bounding box center [255, 153] width 826 height 692
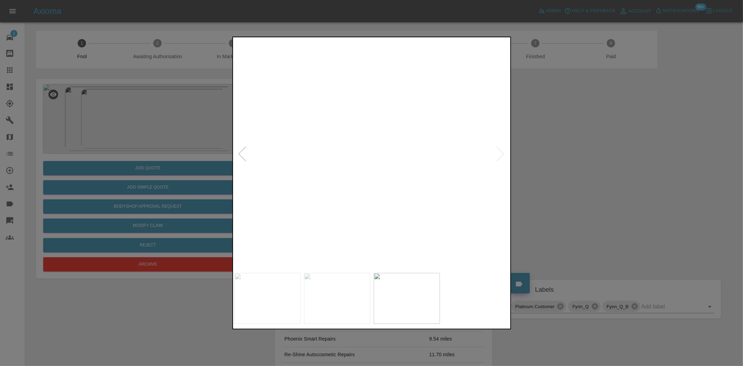
click at [409, 154] on img at bounding box center [255, 153] width 826 height 692
click at [427, 148] on img at bounding box center [372, 154] width 275 height 231
click at [339, 162] on img at bounding box center [372, 154] width 275 height 231
click at [339, 161] on img at bounding box center [468, 131] width 826 height 692
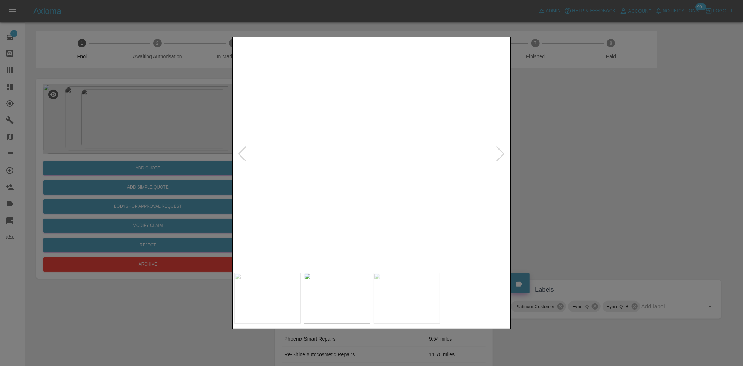
click at [339, 161] on img at bounding box center [468, 131] width 826 height 692
click at [139, 113] on div at bounding box center [371, 183] width 743 height 366
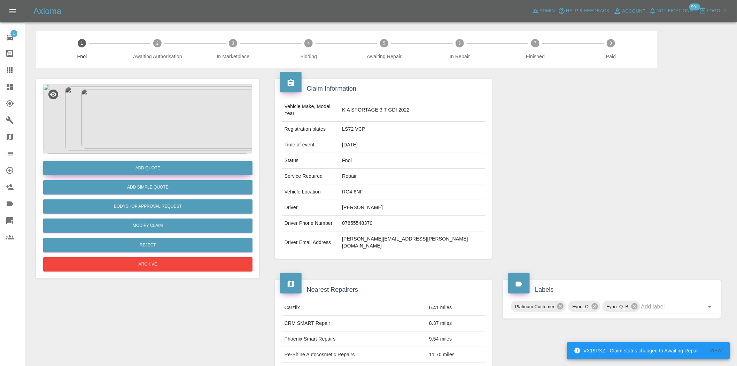
click at [168, 169] on button "Add Quote" at bounding box center [147, 168] width 209 height 14
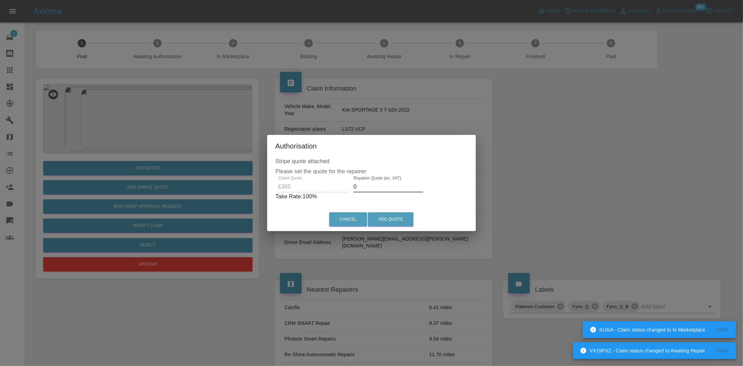
click at [332, 190] on div "Client Quote £305 Repairer Quote (ex. VAT) 0 Take Rate: 100 %" at bounding box center [372, 188] width 192 height 25
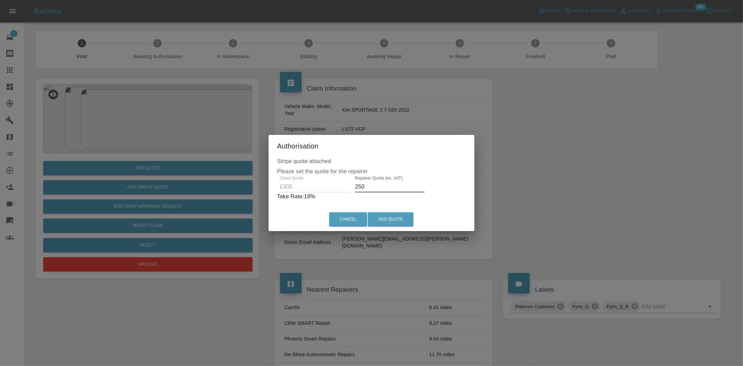
drag, startPoint x: 373, startPoint y: 186, endPoint x: 254, endPoint y: 191, distance: 119.3
click at [270, 186] on div "Stripe quote attached Please set the quote for the repairer Client Quote £305 R…" at bounding box center [372, 182] width 206 height 51
type input "220"
drag, startPoint x: 380, startPoint y: 220, endPoint x: 431, endPoint y: 279, distance: 77.6
click at [380, 220] on button "Add Quote" at bounding box center [391, 219] width 46 height 14
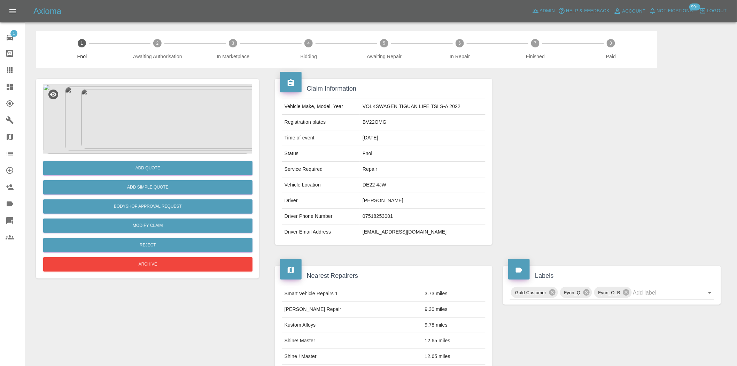
click at [154, 112] on img at bounding box center [147, 119] width 209 height 70
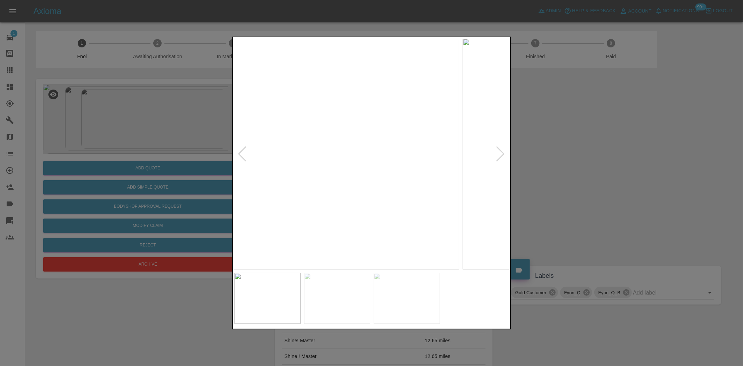
click at [315, 164] on img at bounding box center [321, 154] width 275 height 231
click at [322, 198] on img at bounding box center [372, 154] width 275 height 231
click at [282, 201] on img at bounding box center [372, 154] width 275 height 231
drag, startPoint x: 158, startPoint y: 161, endPoint x: 156, endPoint y: 130, distance: 31.8
click at [158, 156] on div at bounding box center [371, 183] width 743 height 366
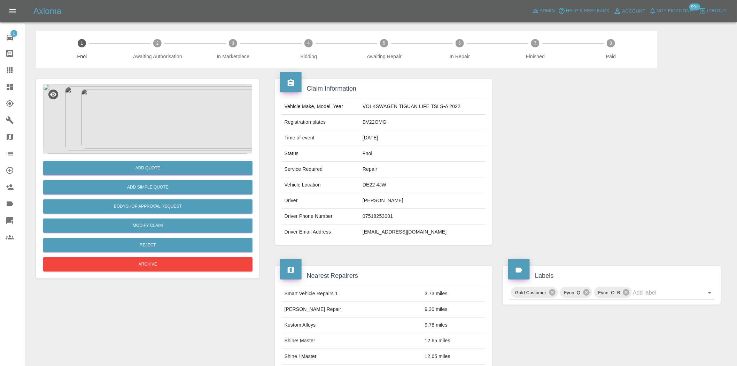
click at [157, 131] on img at bounding box center [147, 119] width 209 height 70
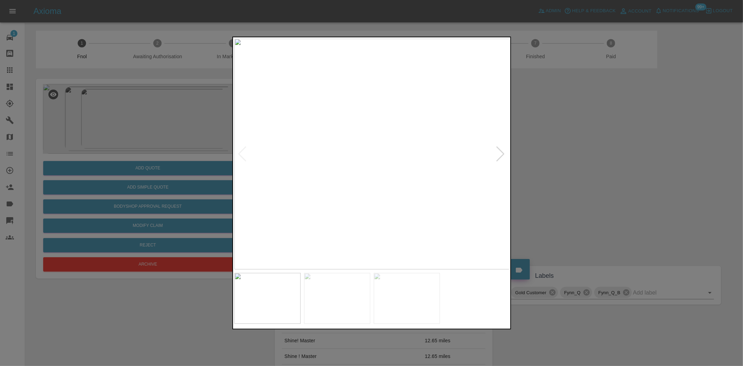
click at [291, 179] on img at bounding box center [372, 154] width 275 height 231
click at [283, 209] on img at bounding box center [372, 154] width 275 height 231
click at [302, 200] on img at bounding box center [372, 154] width 275 height 231
click at [288, 169] on img at bounding box center [326, 154] width 275 height 231
click at [249, 165] on img at bounding box center [372, 154] width 275 height 231
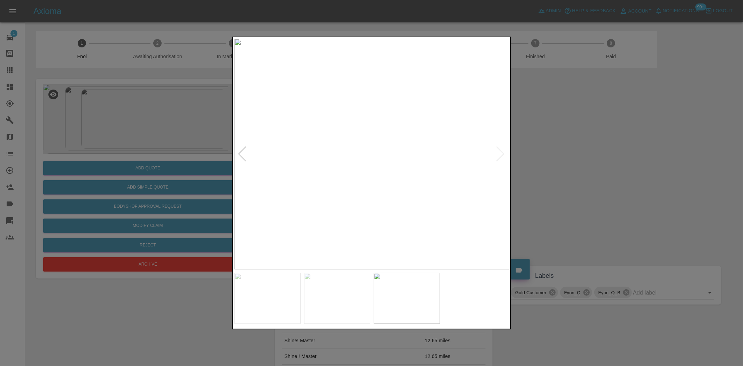
click at [217, 124] on div at bounding box center [371, 183] width 743 height 366
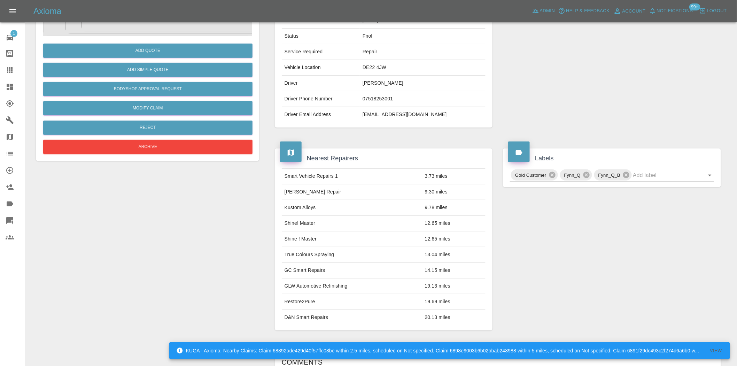
scroll to position [90, 0]
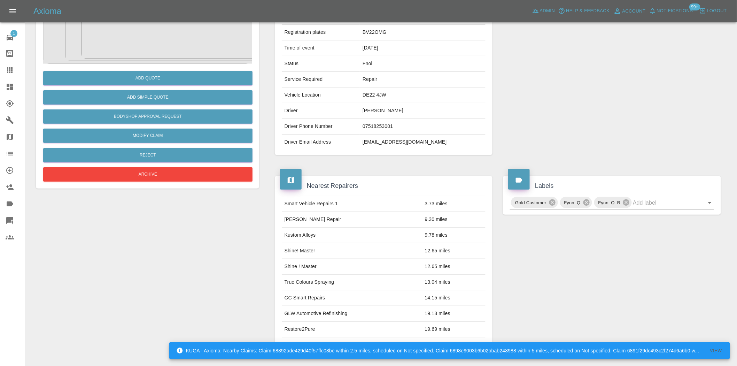
click at [157, 34] on img at bounding box center [147, 29] width 209 height 70
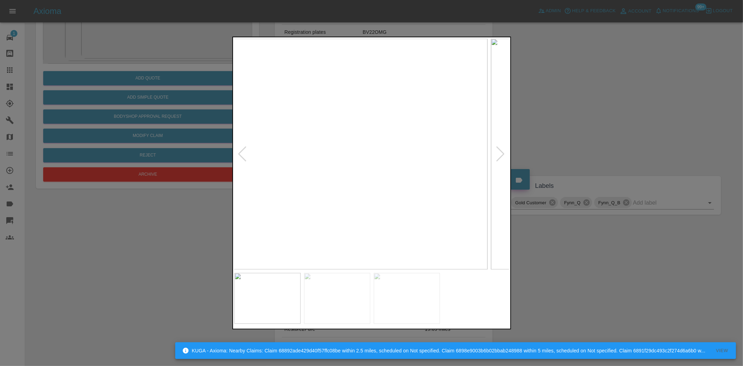
click at [276, 173] on img at bounding box center [349, 154] width 275 height 231
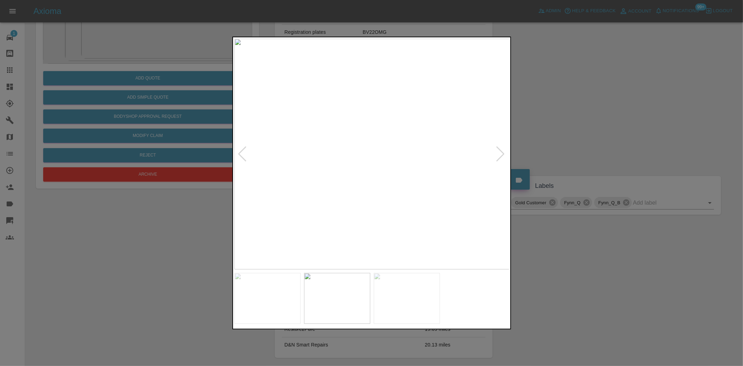
click at [236, 182] on img at bounding box center [372, 154] width 275 height 231
click at [231, 241] on div at bounding box center [371, 183] width 743 height 366
click at [439, 240] on img at bounding box center [372, 154] width 275 height 231
click at [444, 243] on img at bounding box center [372, 154] width 275 height 231
click at [251, 236] on img at bounding box center [372, 154] width 275 height 231
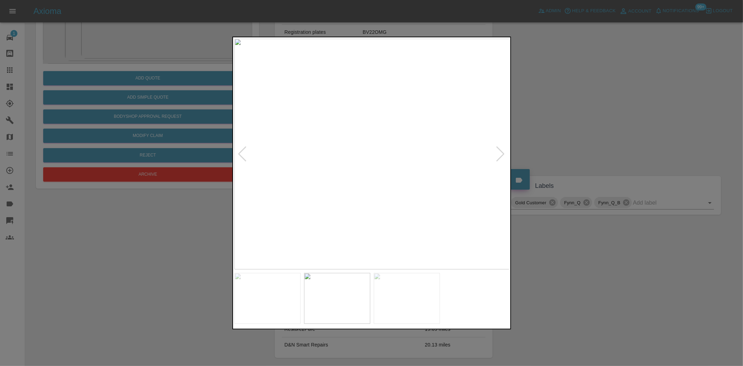
click at [142, 200] on div at bounding box center [371, 183] width 743 height 366
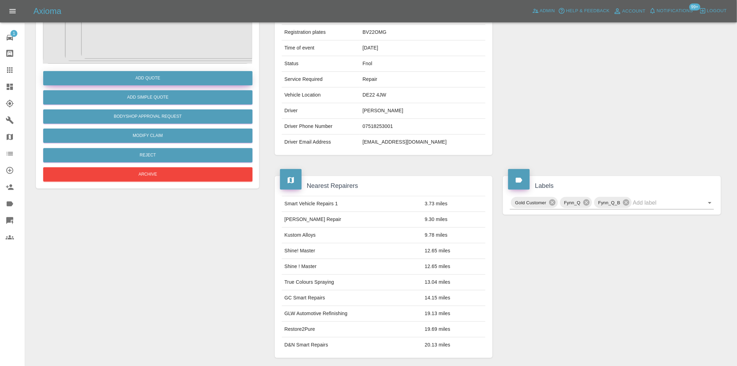
click at [143, 71] on button "Add Quote" at bounding box center [147, 78] width 209 height 14
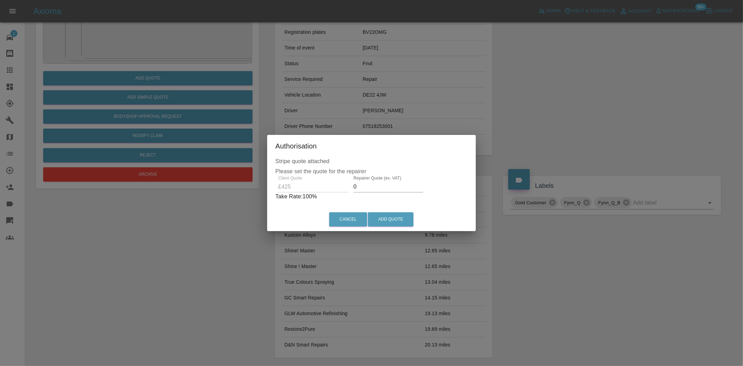
drag, startPoint x: 361, startPoint y: 190, endPoint x: 315, endPoint y: 189, distance: 46.3
click at [323, 197] on div "Client Quote £425 Repairer Quote (ex. VAT) 0 Take Rate: 100 %" at bounding box center [372, 188] width 192 height 25
type input "250"
click at [383, 212] on button "Add Quote" at bounding box center [391, 219] width 46 height 14
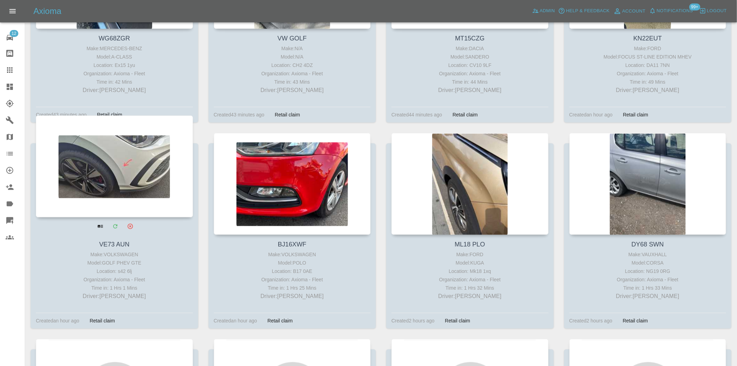
scroll to position [619, 0]
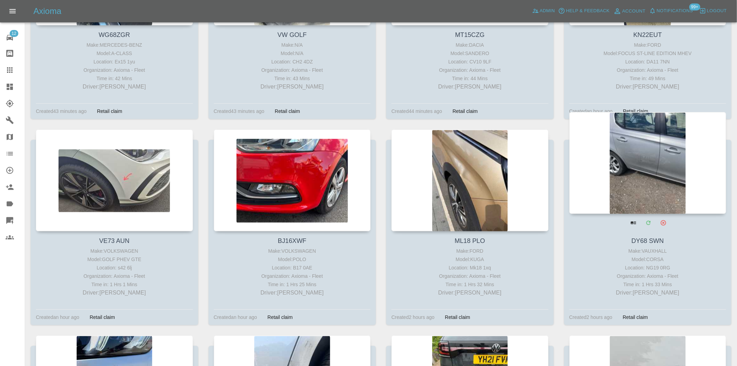
drag, startPoint x: 634, startPoint y: 154, endPoint x: 641, endPoint y: 154, distance: 7.3
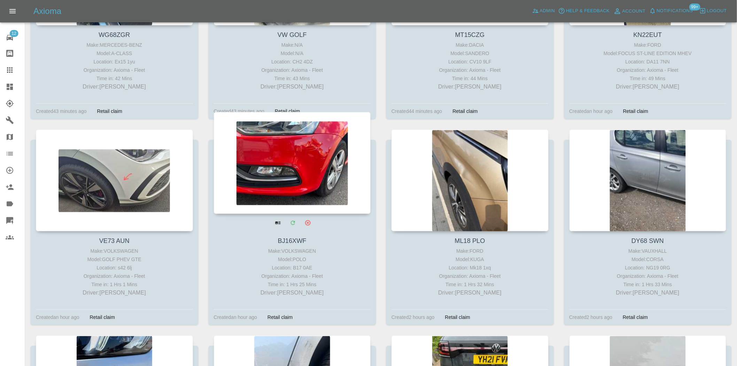
scroll to position [813, 0]
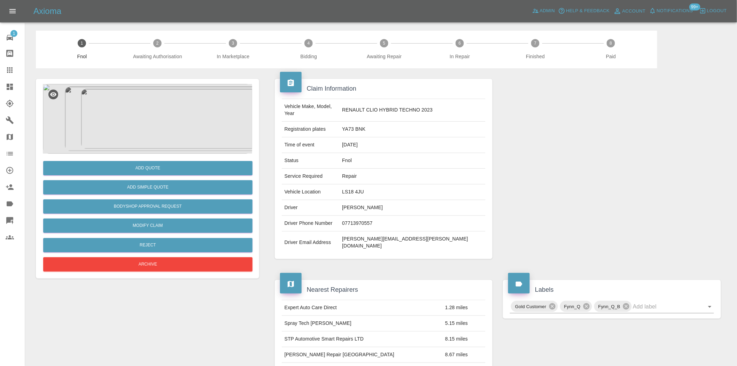
click at [155, 125] on img at bounding box center [147, 119] width 209 height 70
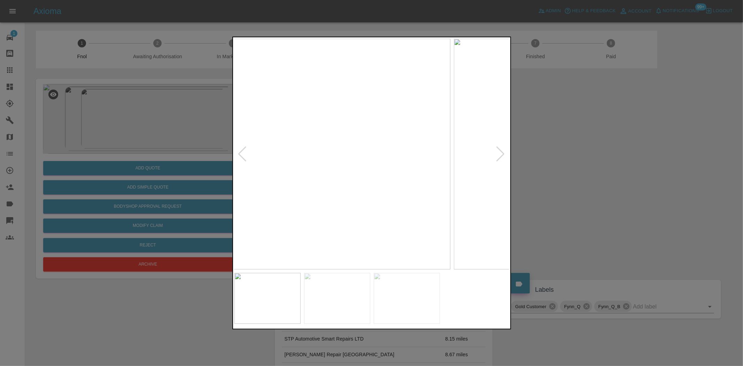
click at [297, 192] on img at bounding box center [312, 154] width 275 height 231
click at [356, 189] on img at bounding box center [334, 154] width 275 height 231
click at [268, 206] on img at bounding box center [372, 154] width 275 height 231
click at [185, 215] on div at bounding box center [371, 183] width 743 height 366
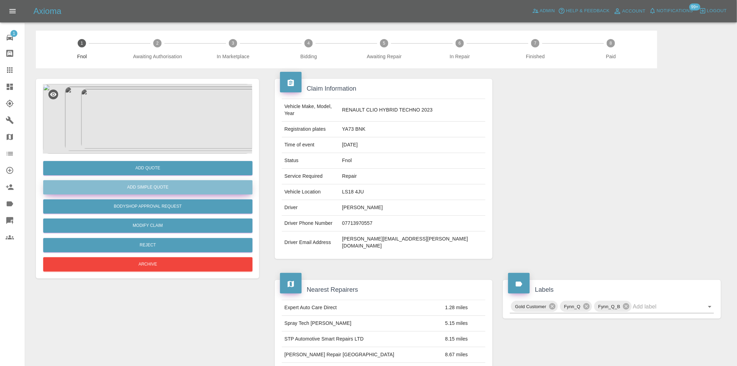
click at [156, 192] on button "Add Simple Quote" at bounding box center [147, 187] width 209 height 14
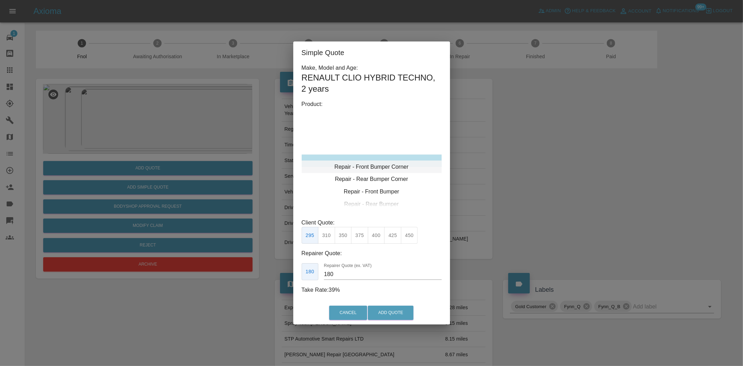
type input "120"
click at [385, 164] on div "Repair - Front Bumper Corner" at bounding box center [372, 160] width 140 height 13
drag, startPoint x: 331, startPoint y: 237, endPoint x: 380, endPoint y: 307, distance: 85.3
click at [330, 237] on button "199" at bounding box center [326, 235] width 17 height 17
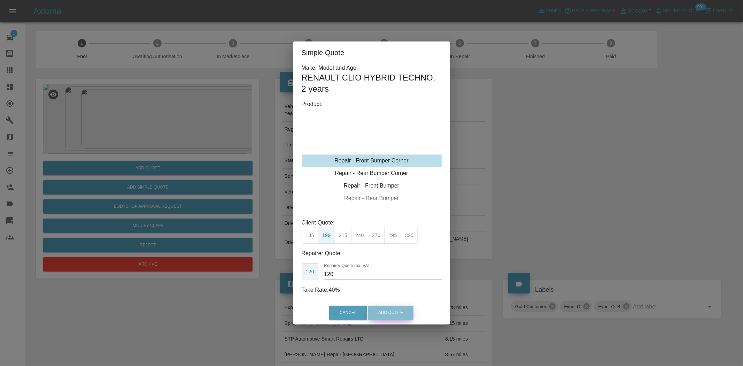
click at [389, 307] on button "Add Quote" at bounding box center [391, 313] width 46 height 14
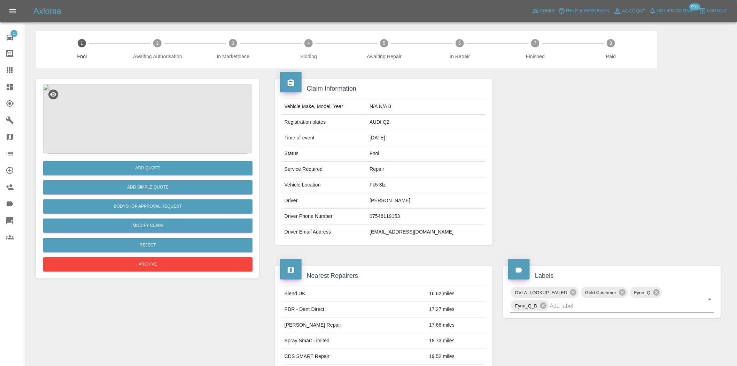
click at [149, 120] on img at bounding box center [147, 119] width 209 height 70
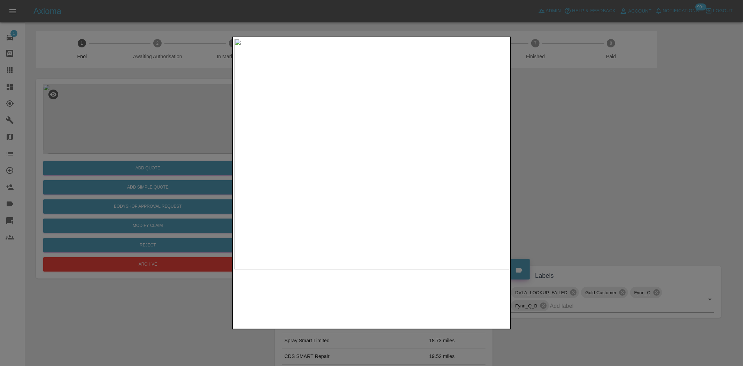
click at [327, 186] on img at bounding box center [372, 154] width 275 height 231
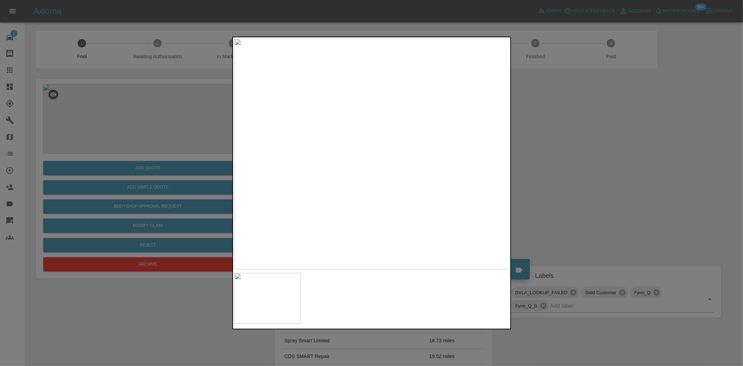
click at [254, 139] on img at bounding box center [372, 154] width 275 height 231
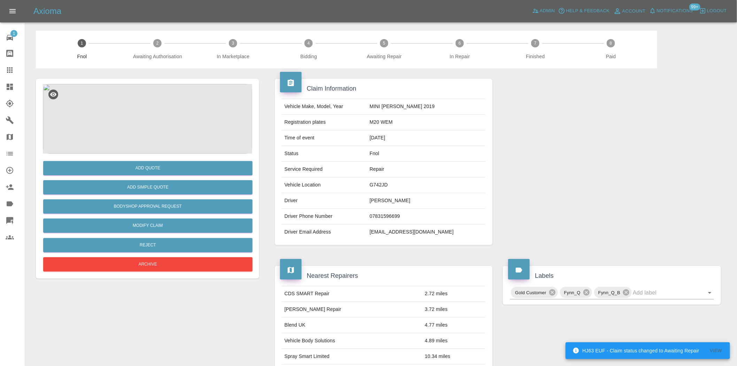
click at [191, 103] on img at bounding box center [147, 119] width 209 height 70
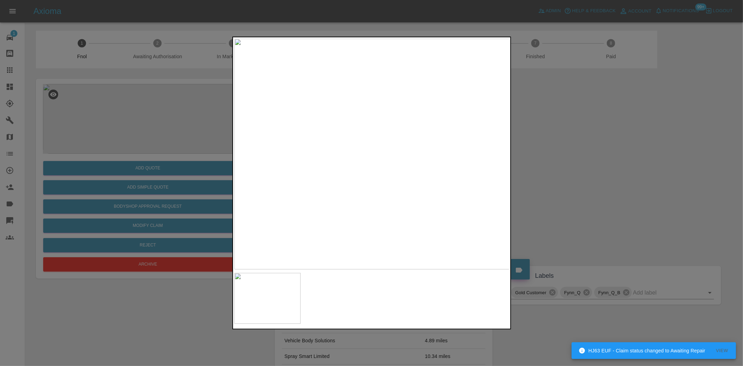
click at [396, 174] on img at bounding box center [372, 154] width 275 height 231
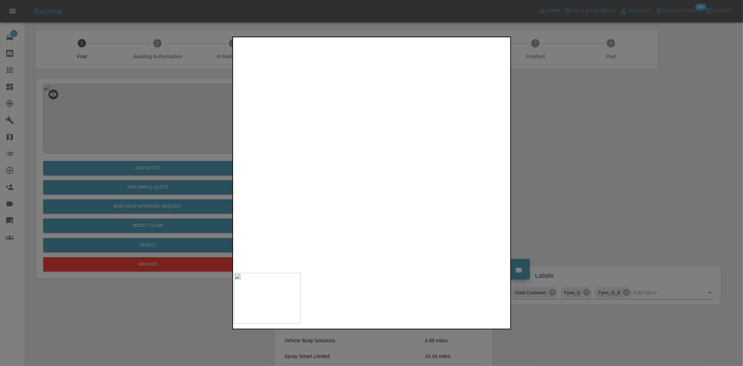
click at [398, 134] on img at bounding box center [293, 49] width 826 height 692
click at [397, 134] on img at bounding box center [293, 49] width 826 height 692
drag, startPoint x: 177, startPoint y: 174, endPoint x: 164, endPoint y: 190, distance: 19.8
click at [176, 178] on div at bounding box center [371, 183] width 743 height 366
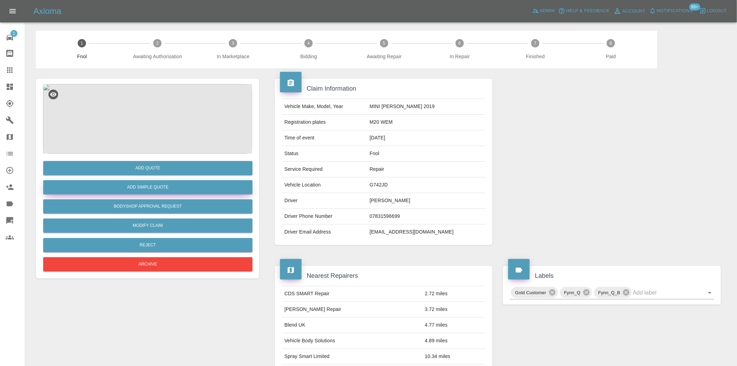
click at [164, 190] on button "Add Simple Quote" at bounding box center [147, 187] width 209 height 14
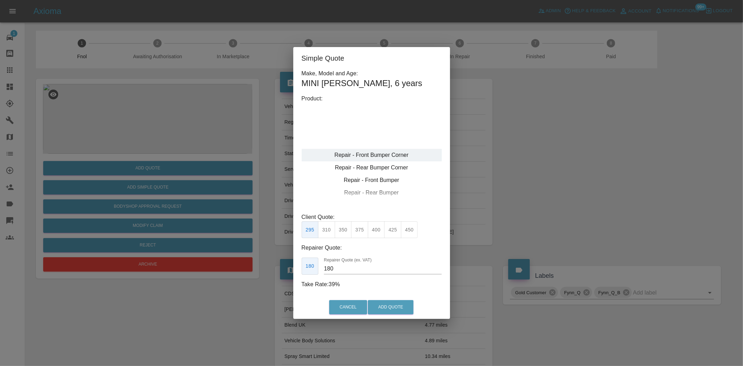
type input "120"
drag, startPoint x: 186, startPoint y: 116, endPoint x: 147, endPoint y: 113, distance: 39.6
click at [177, 116] on div "Simple Quote Make, Model and Age: MINI COOPER , 6 years Product: Repair - Front…" at bounding box center [371, 183] width 743 height 366
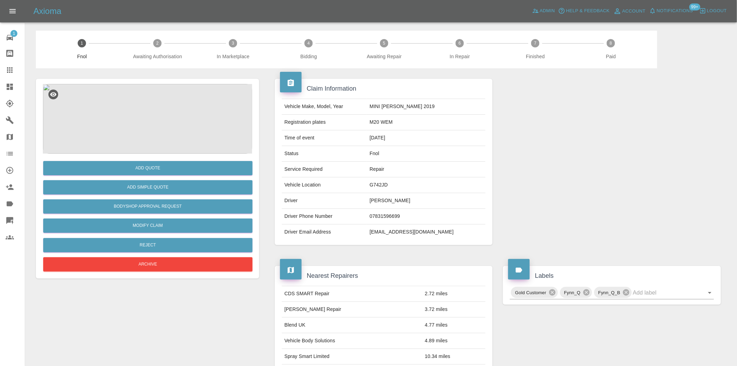
click at [69, 95] on img at bounding box center [147, 119] width 209 height 70
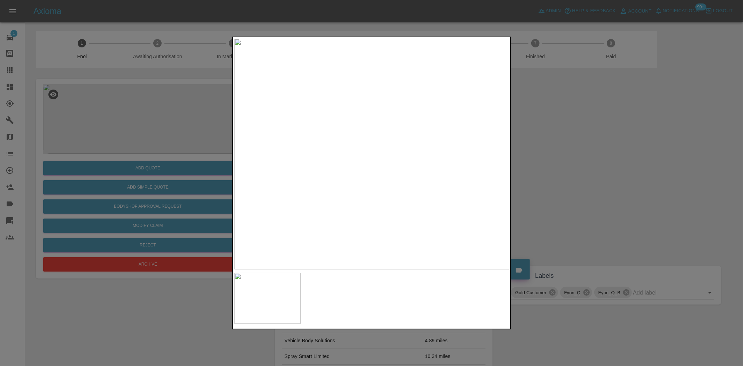
click at [374, 132] on img at bounding box center [372, 154] width 275 height 231
click at [170, 126] on div at bounding box center [371, 183] width 743 height 366
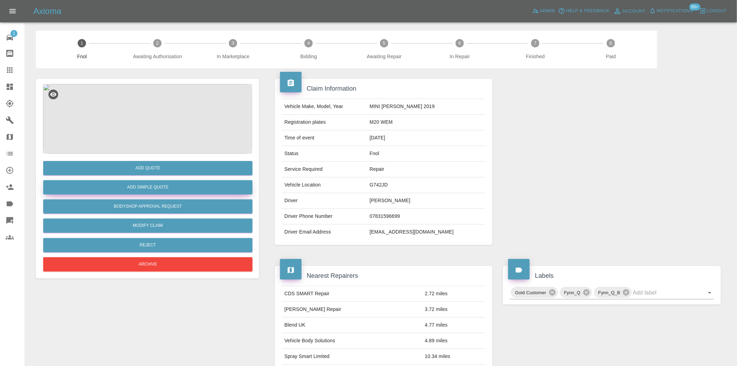
click at [159, 182] on button "Add Simple Quote" at bounding box center [147, 187] width 209 height 14
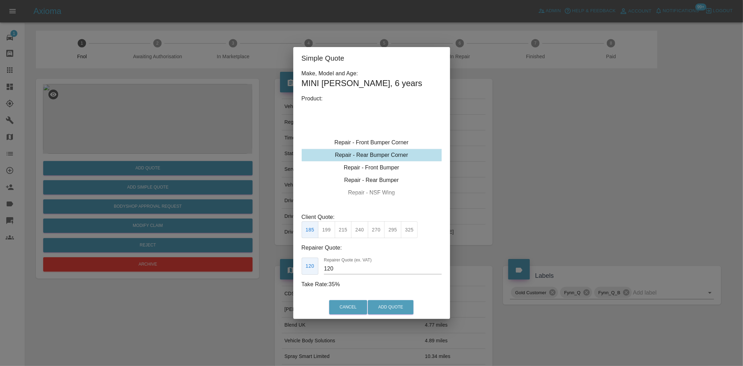
click at [381, 153] on div "Repair - Rear Bumper Corner" at bounding box center [372, 155] width 140 height 13
drag, startPoint x: 378, startPoint y: 233, endPoint x: 384, endPoint y: 283, distance: 49.5
click at [378, 233] on button "270" at bounding box center [376, 229] width 17 height 17
drag, startPoint x: 346, startPoint y: 272, endPoint x: 238, endPoint y: 253, distance: 110.1
click at [248, 256] on div "Simple Quote Make, Model and Age: MINI COOPER , 6 years Product: Repair - Front…" at bounding box center [371, 183] width 743 height 366
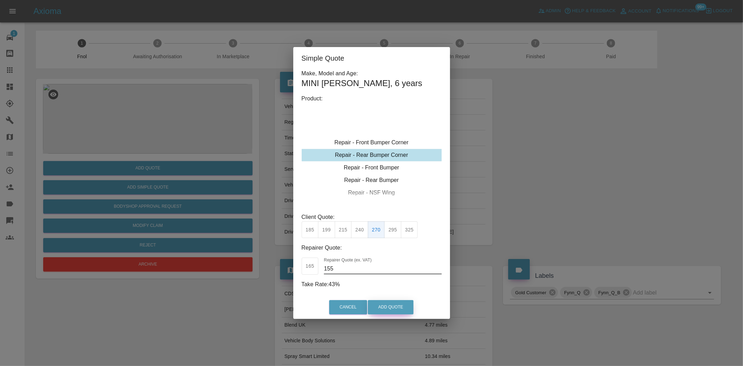
type input "155"
click at [397, 314] on button "Add Quote" at bounding box center [391, 307] width 46 height 14
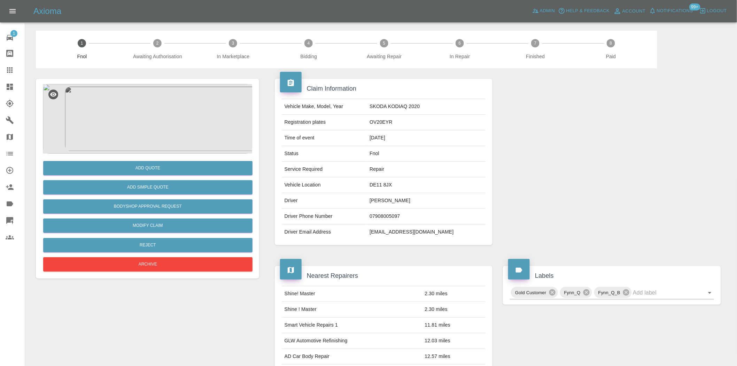
click at [137, 114] on img at bounding box center [147, 119] width 209 height 70
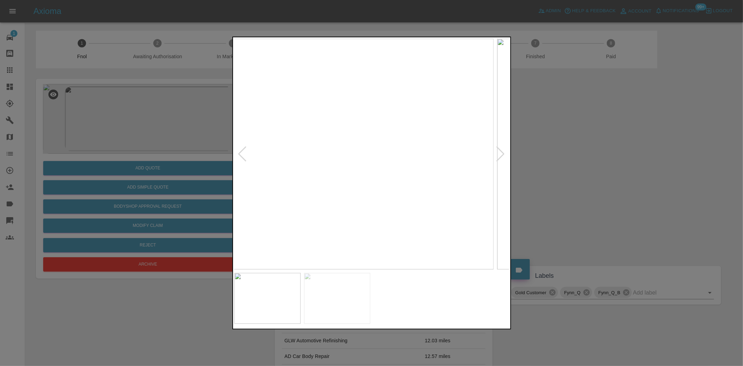
click at [322, 175] on img at bounding box center [355, 154] width 275 height 231
click at [207, 179] on div at bounding box center [371, 183] width 743 height 366
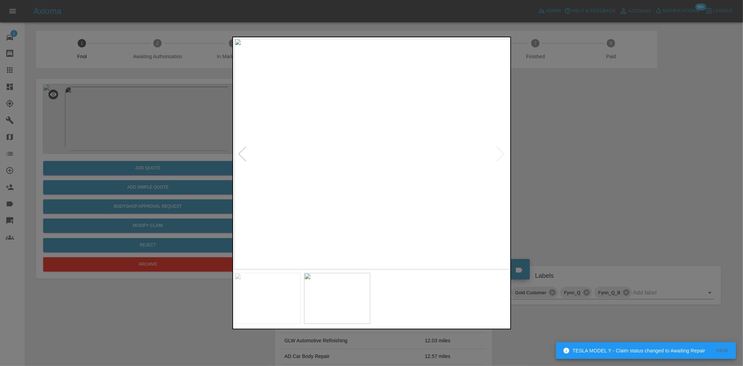
click at [377, 178] on img at bounding box center [372, 154] width 275 height 231
click at [382, 194] on img at bounding box center [372, 154] width 275 height 231
click at [376, 189] on img at bounding box center [339, 34] width 826 height 692
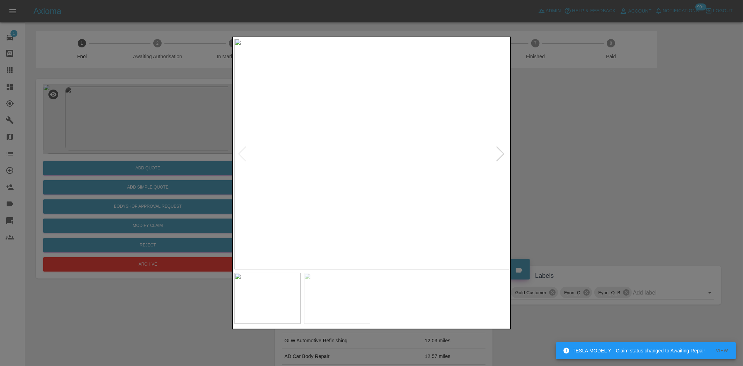
drag, startPoint x: 194, startPoint y: 176, endPoint x: 172, endPoint y: 196, distance: 30.1
click at [193, 179] on div at bounding box center [371, 183] width 743 height 366
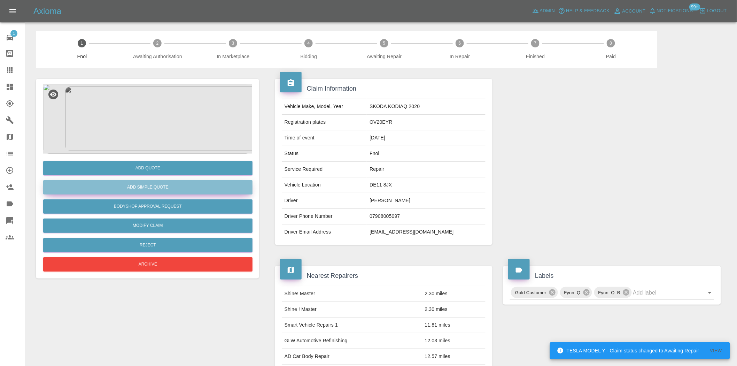
click at [175, 190] on button "Add Simple Quote" at bounding box center [147, 187] width 209 height 14
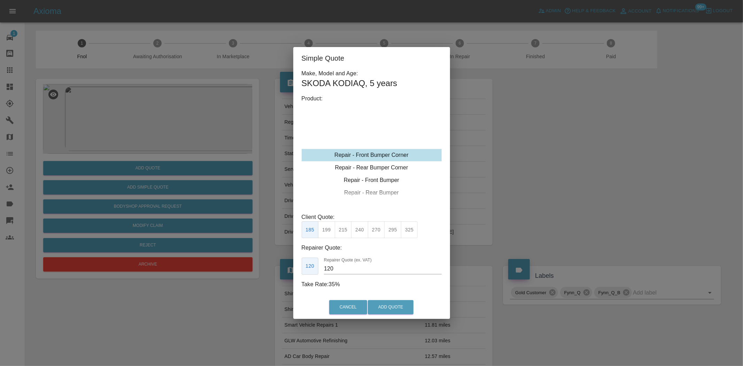
drag, startPoint x: 370, startPoint y: 154, endPoint x: 352, endPoint y: 212, distance: 60.2
click at [369, 158] on div "Repair - Front Bumper Corner" at bounding box center [372, 155] width 140 height 13
click at [343, 231] on button "215" at bounding box center [343, 229] width 17 height 17
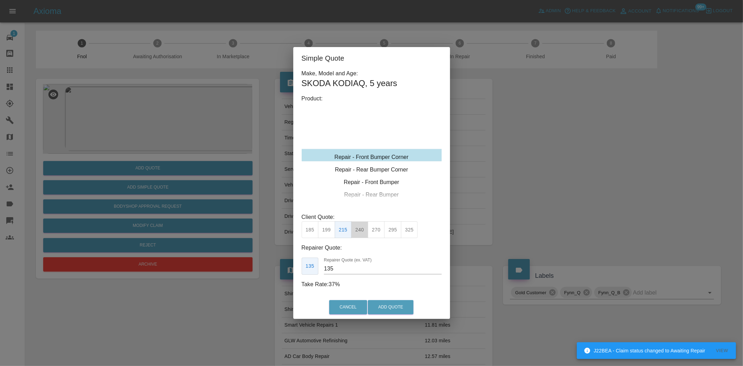
click at [360, 230] on button "240" at bounding box center [359, 229] width 17 height 17
drag, startPoint x: 340, startPoint y: 265, endPoint x: 247, endPoint y: 252, distance: 94.6
click at [260, 267] on div "Simple Quote Make, Model and Age: SKODA KODIAQ , 5 years Product: Repair - Fron…" at bounding box center [371, 183] width 743 height 366
type input "145"
click at [401, 307] on button "Add Quote" at bounding box center [391, 307] width 46 height 14
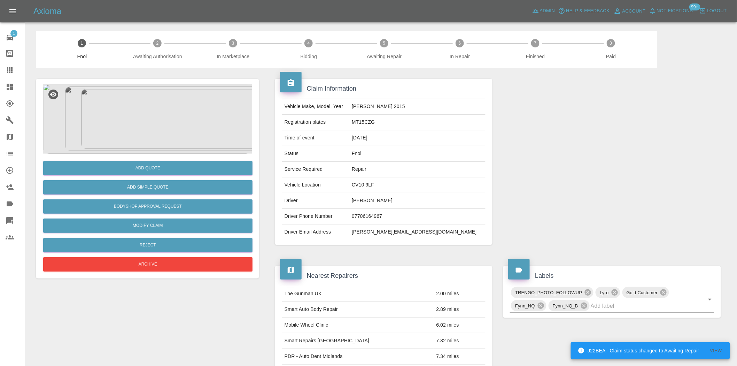
click at [181, 99] on img at bounding box center [147, 119] width 209 height 70
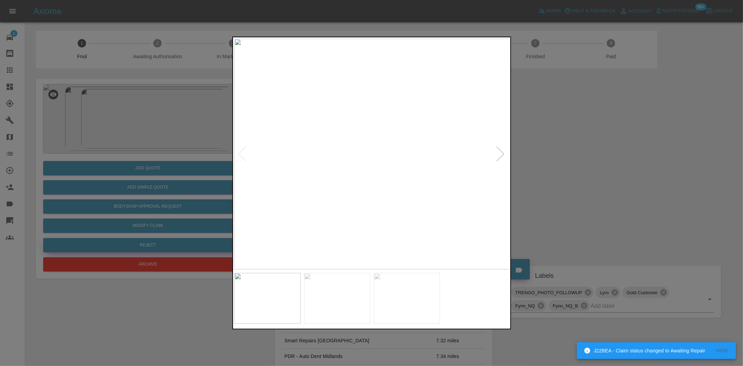
drag, startPoint x: 124, startPoint y: 191, endPoint x: 189, endPoint y: 243, distance: 83.0
click at [132, 199] on div at bounding box center [371, 183] width 743 height 366
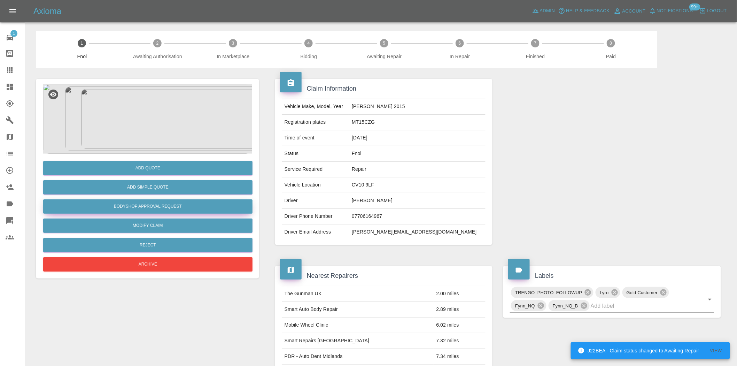
click at [156, 201] on button "Bodyshop Approval Request" at bounding box center [147, 206] width 209 height 14
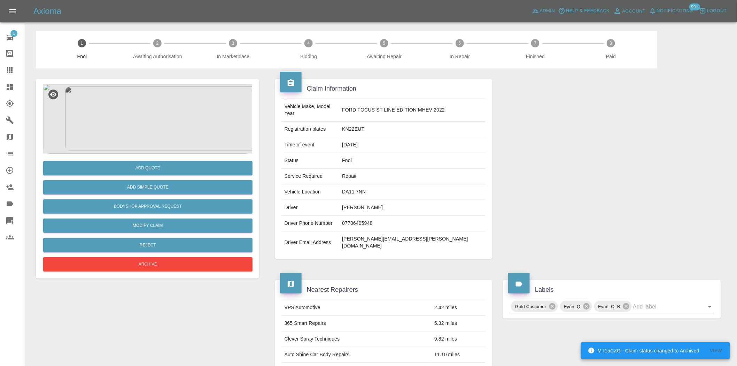
click at [156, 125] on img at bounding box center [147, 119] width 209 height 70
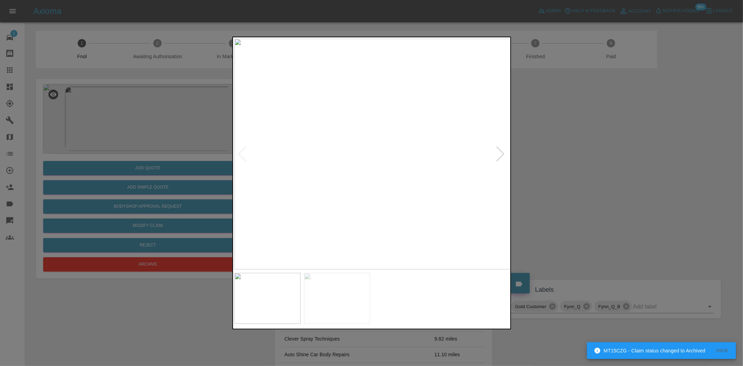
click at [200, 143] on div at bounding box center [371, 183] width 743 height 366
click at [373, 157] on img at bounding box center [372, 154] width 275 height 231
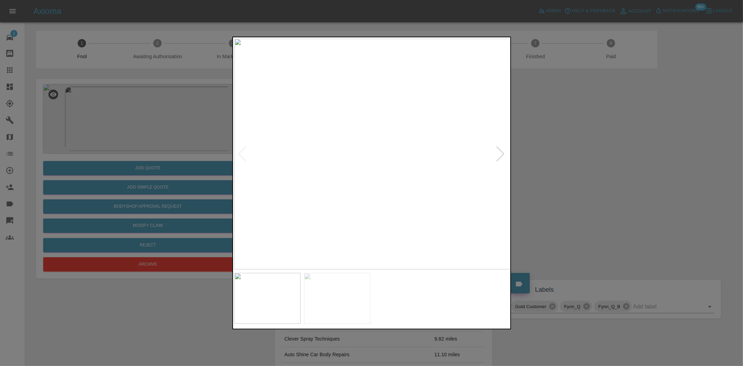
click at [333, 148] on img at bounding box center [372, 154] width 275 height 231
click at [362, 147] on img at bounding box center [372, 154] width 275 height 231
click at [375, 144] on img at bounding box center [400, 175] width 826 height 692
drag, startPoint x: 175, startPoint y: 132, endPoint x: 178, endPoint y: 151, distance: 18.3
click at [176, 135] on div at bounding box center [371, 183] width 743 height 366
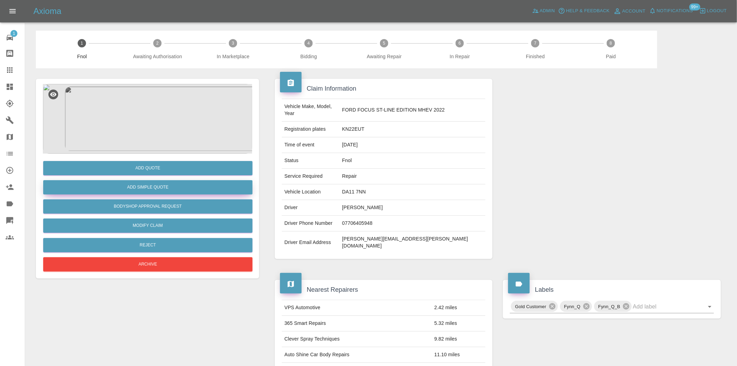
click at [154, 187] on button "Add Simple Quote" at bounding box center [147, 187] width 209 height 14
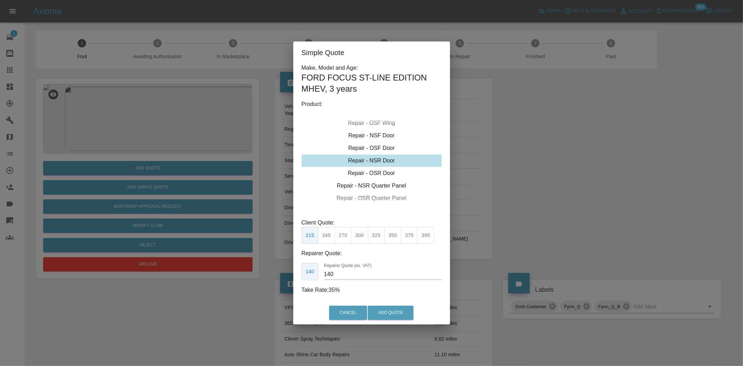
drag, startPoint x: 376, startPoint y: 174, endPoint x: 364, endPoint y: 217, distance: 44.8
click at [375, 174] on div "Repair - OSR Door" at bounding box center [372, 173] width 140 height 13
click at [378, 174] on div "Repair - OSR Door" at bounding box center [372, 173] width 140 height 13
click at [349, 239] on button "275" at bounding box center [343, 235] width 17 height 17
drag, startPoint x: 349, startPoint y: 276, endPoint x: 197, endPoint y: 268, distance: 152.8
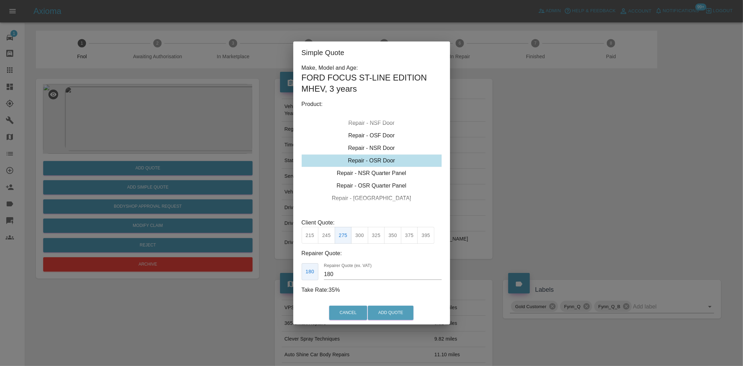
click at [234, 270] on div "Simple Quote Make, Model and Age: FORD FOCUS ST-LINE EDITION MHEV , 3 years Pro…" at bounding box center [371, 183] width 743 height 366
type input "170"
click at [389, 308] on button "Add Quote" at bounding box center [391, 313] width 46 height 14
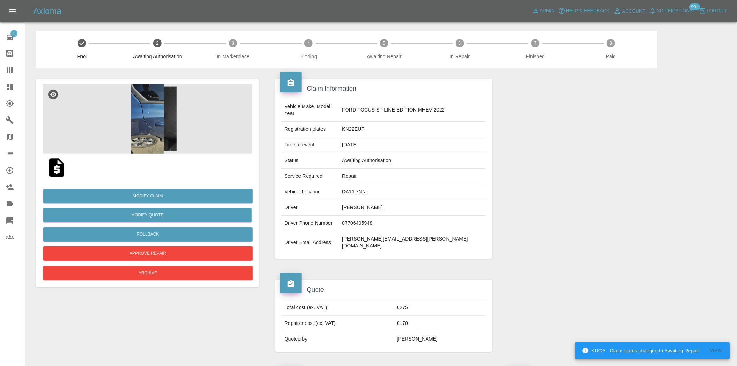
click at [147, 108] on img at bounding box center [147, 119] width 209 height 70
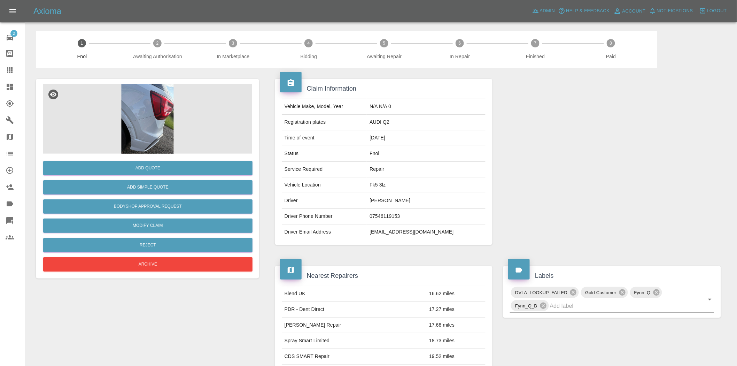
click at [154, 127] on img at bounding box center [147, 119] width 209 height 70
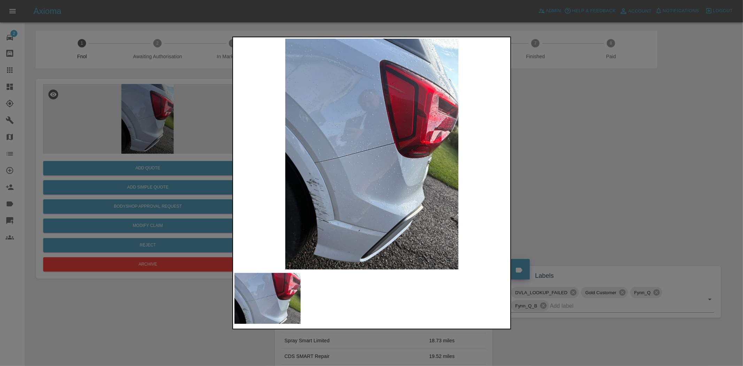
click at [131, 121] on div at bounding box center [371, 183] width 743 height 366
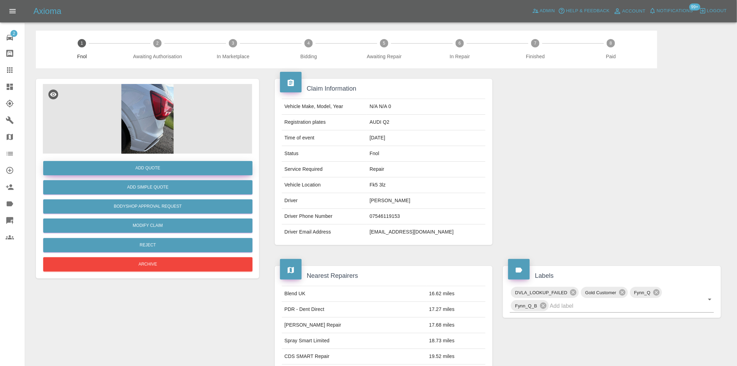
click at [124, 167] on button "Add Quote" at bounding box center [147, 168] width 209 height 14
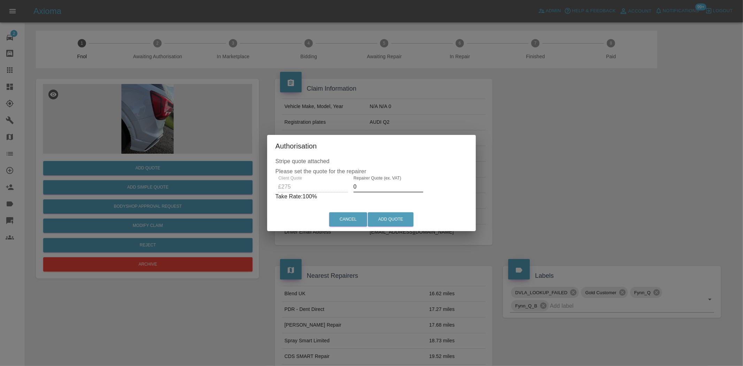
click at [308, 189] on div "Client Quote £275 Repairer Quote (ex. VAT) 0 Take Rate: 100 %" at bounding box center [372, 188] width 192 height 25
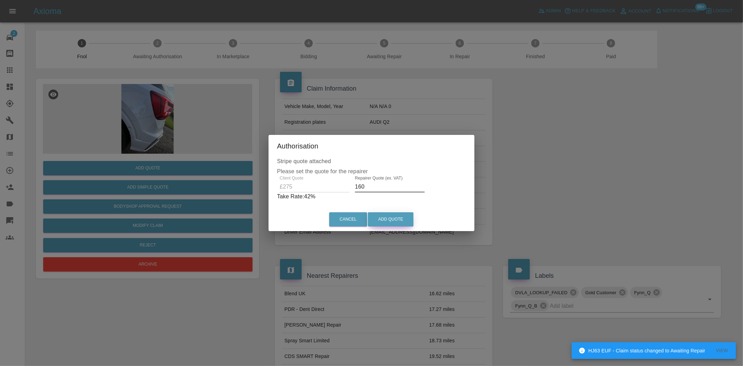
type input "160"
click at [398, 221] on button "Add Quote" at bounding box center [391, 219] width 46 height 14
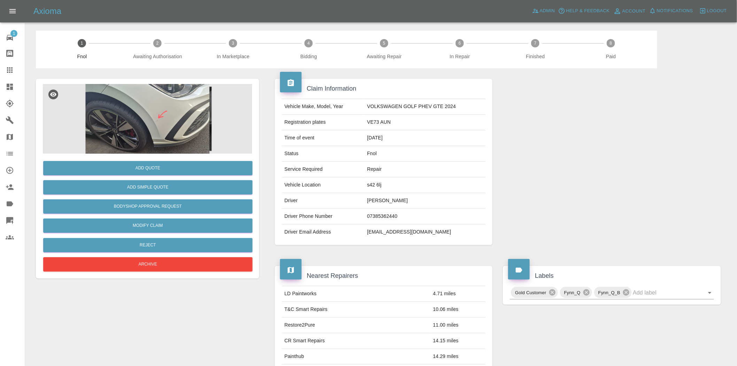
click at [148, 106] on img at bounding box center [147, 119] width 209 height 70
click at [113, 122] on img at bounding box center [147, 119] width 209 height 70
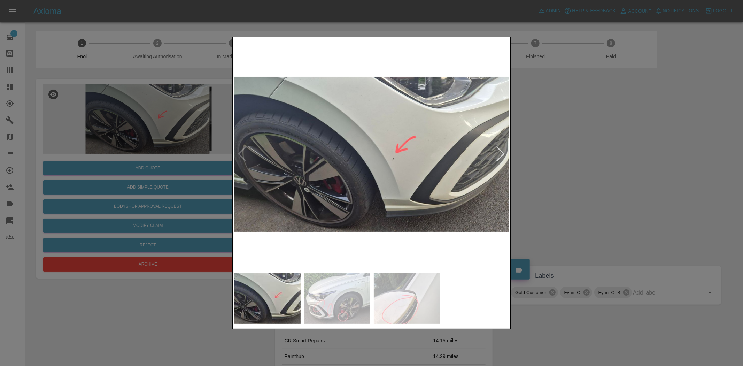
click at [386, 166] on img at bounding box center [372, 154] width 275 height 231
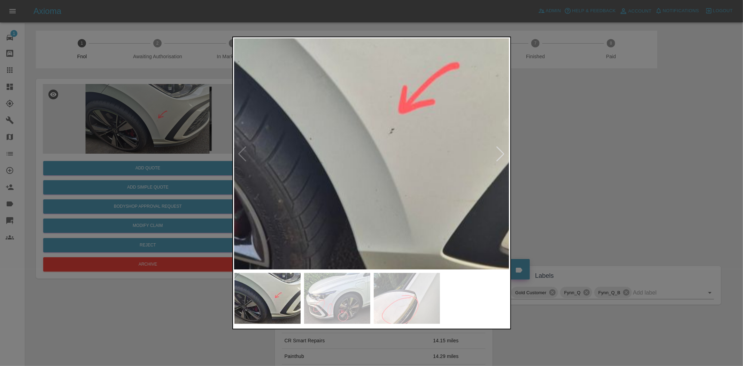
click at [424, 193] on img at bounding box center [328, 117] width 826 height 692
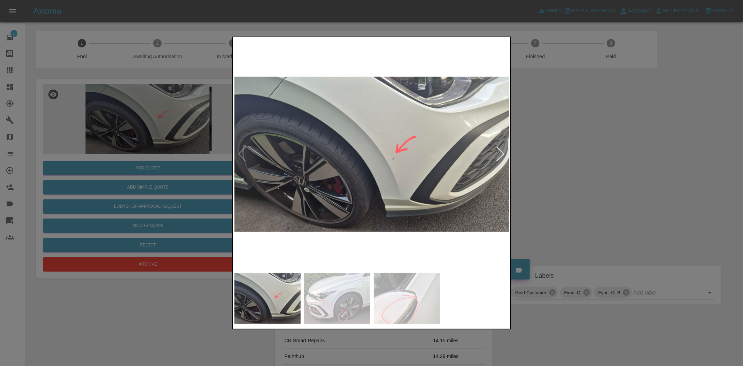
click at [286, 193] on img at bounding box center [372, 154] width 275 height 231
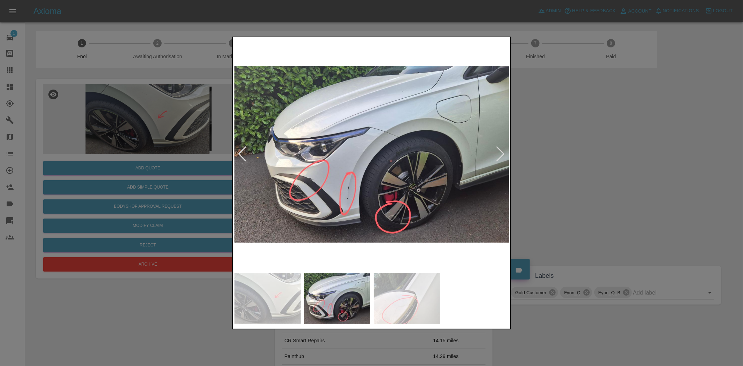
click at [323, 186] on img at bounding box center [372, 154] width 275 height 231
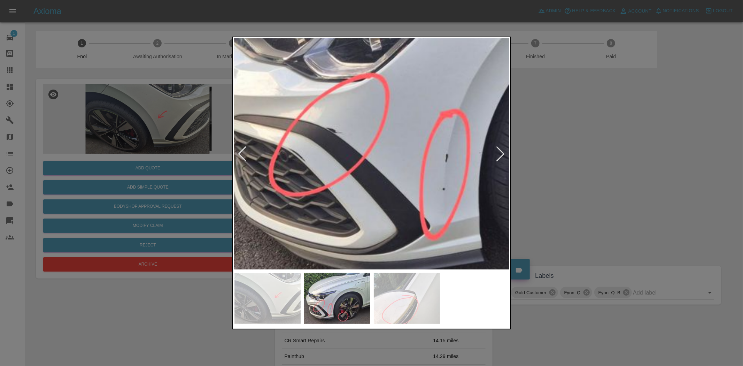
click at [323, 186] on img at bounding box center [517, 56] width 826 height 692
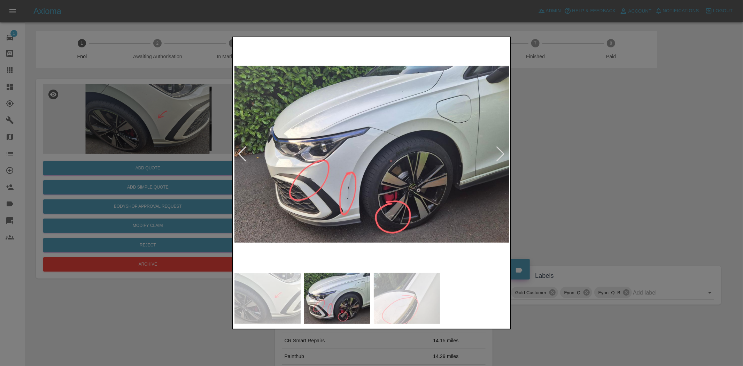
click at [294, 200] on img at bounding box center [372, 154] width 275 height 231
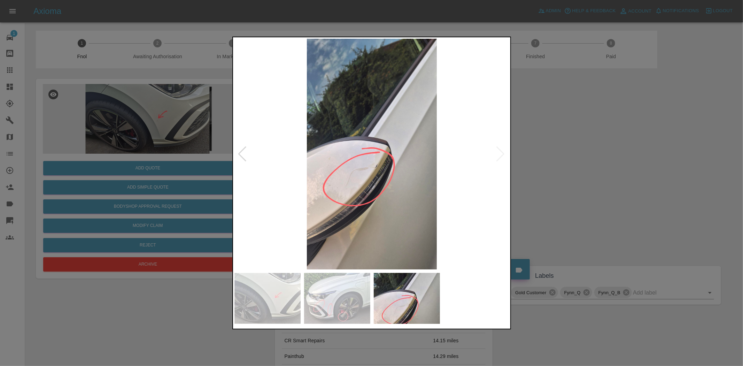
click at [378, 180] on img at bounding box center [372, 154] width 275 height 231
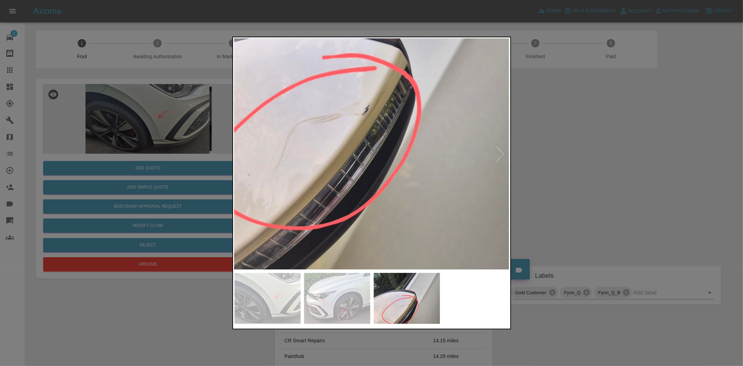
click at [378, 180] on img at bounding box center [352, 74] width 826 height 692
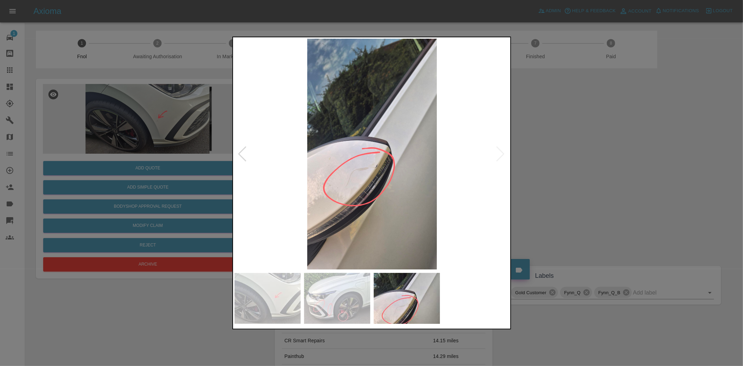
click at [278, 176] on img at bounding box center [372, 154] width 275 height 231
click at [210, 161] on div at bounding box center [371, 183] width 743 height 366
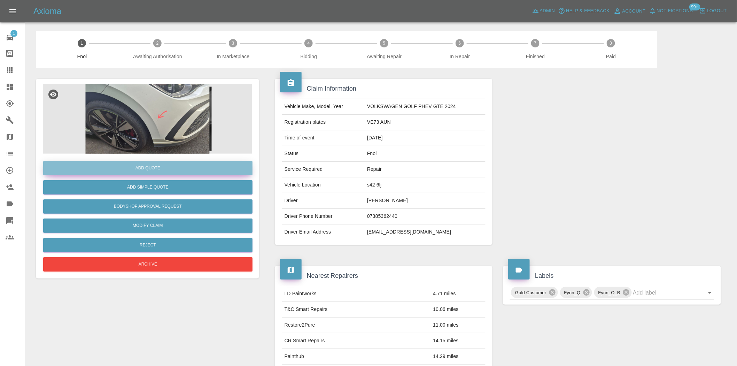
click at [194, 167] on button "Add Quote" at bounding box center [147, 168] width 209 height 14
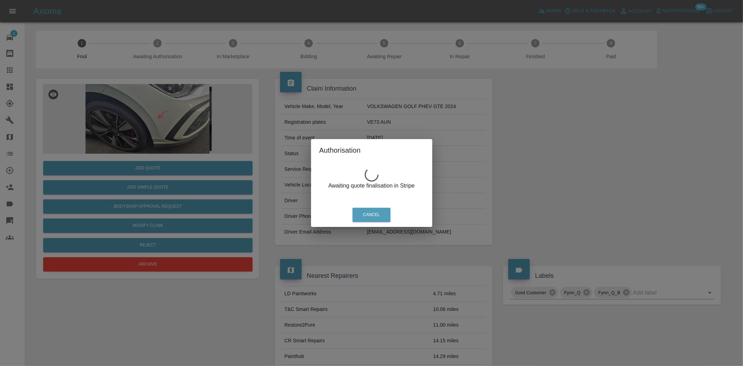
click at [163, 112] on div "Authorisation Awaiting quote finalisation in Stripe Cancel" at bounding box center [371, 183] width 743 height 366
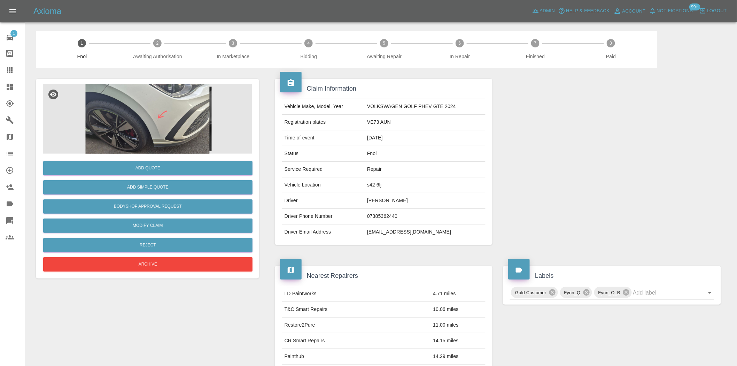
click at [189, 109] on img at bounding box center [147, 119] width 209 height 70
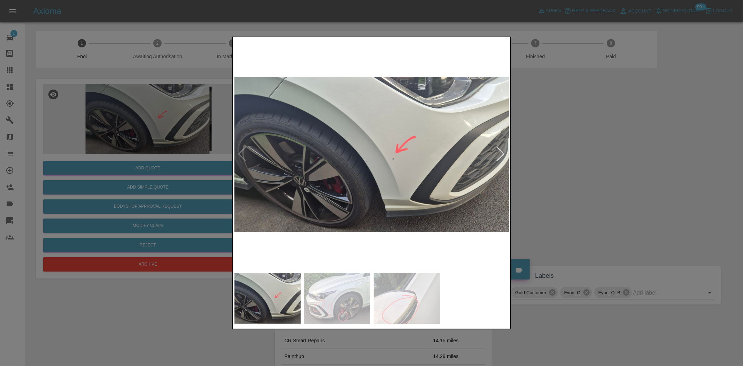
click at [354, 190] on img at bounding box center [372, 154] width 275 height 231
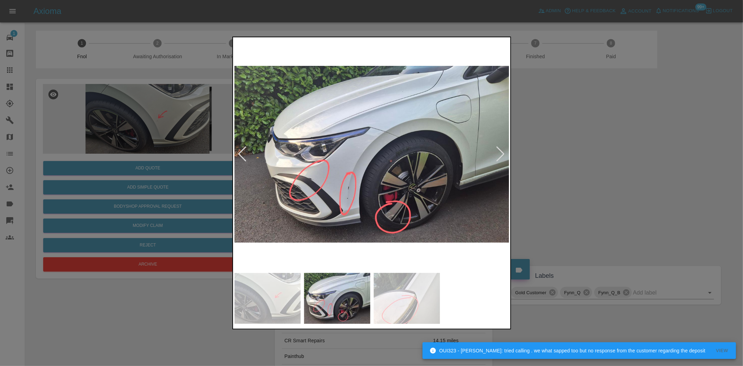
click at [129, 128] on div at bounding box center [371, 183] width 743 height 366
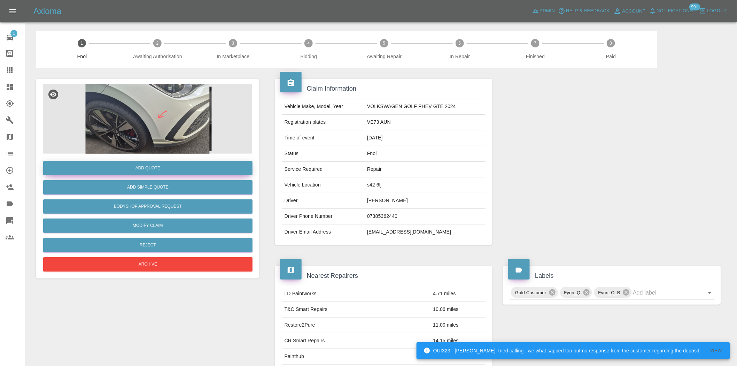
click at [139, 169] on button "Add Quote" at bounding box center [147, 168] width 209 height 14
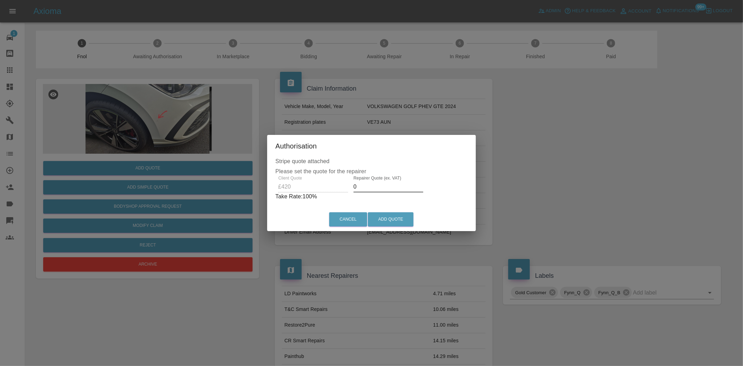
click at [314, 187] on div "Client Quote £420 Repairer Quote (ex. VAT) 0 Take Rate: 100 %" at bounding box center [372, 188] width 192 height 25
drag, startPoint x: 373, startPoint y: 191, endPoint x: 204, endPoint y: 177, distance: 169.5
click at [235, 185] on div "Authorisation Stripe quote attached Please set the quote for the repairer Clien…" at bounding box center [371, 183] width 743 height 366
drag, startPoint x: 368, startPoint y: 186, endPoint x: 288, endPoint y: 193, distance: 80.1
click at [289, 193] on div "Client Quote £420 Repairer Quote (ex. VAT) 220 Take Rate: 48 %" at bounding box center [371, 188] width 189 height 25
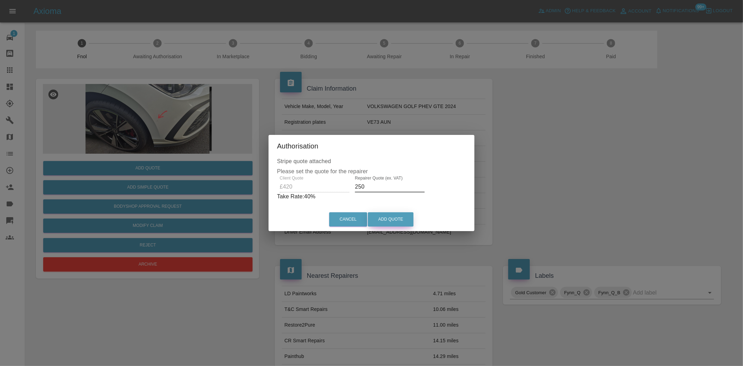
type input "250"
click at [395, 215] on button "Add Quote" at bounding box center [391, 219] width 46 height 14
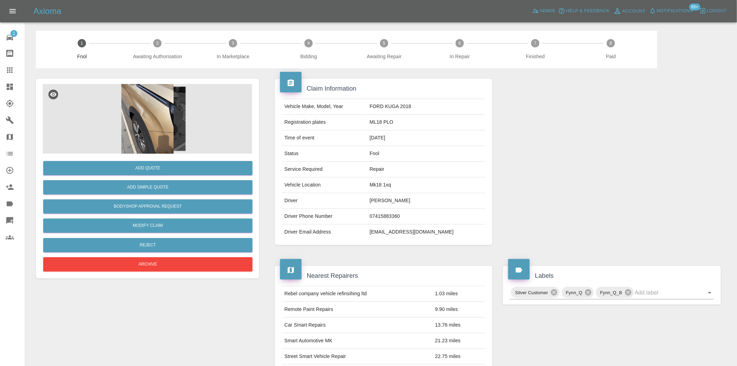
click at [174, 110] on img at bounding box center [147, 119] width 209 height 70
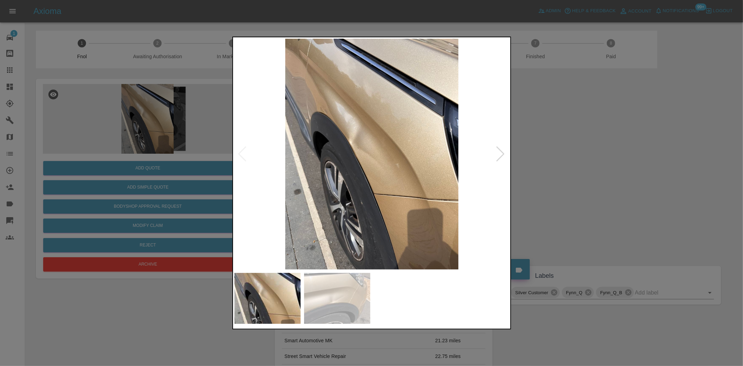
click at [403, 155] on img at bounding box center [372, 154] width 275 height 231
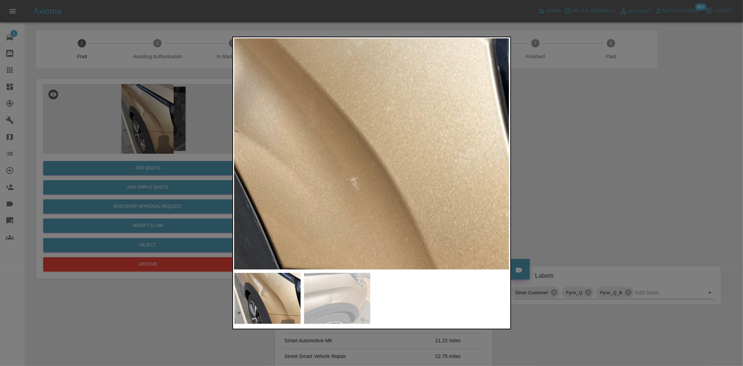
click at [394, 158] on img at bounding box center [277, 149] width 826 height 692
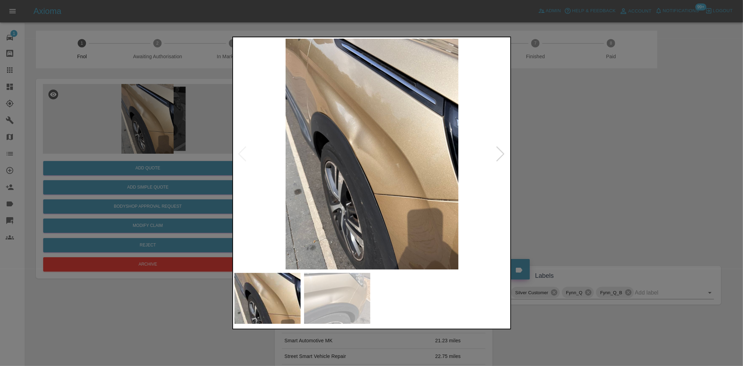
click at [263, 151] on img at bounding box center [372, 154] width 275 height 231
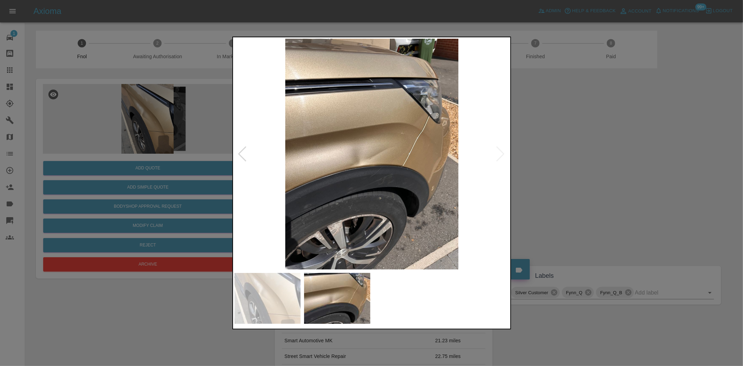
click at [386, 154] on img at bounding box center [372, 154] width 275 height 231
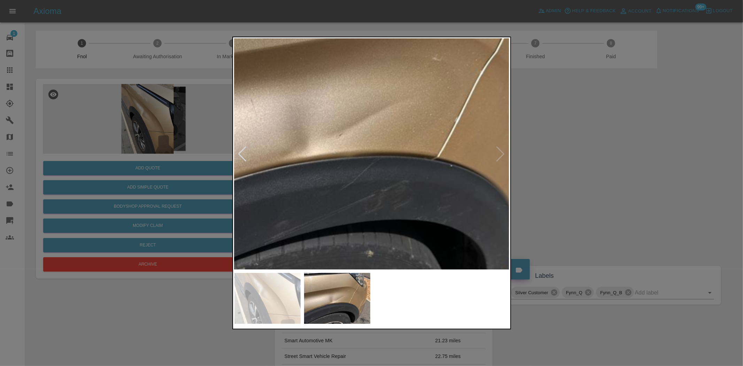
click at [394, 101] on img at bounding box center [345, 121] width 826 height 692
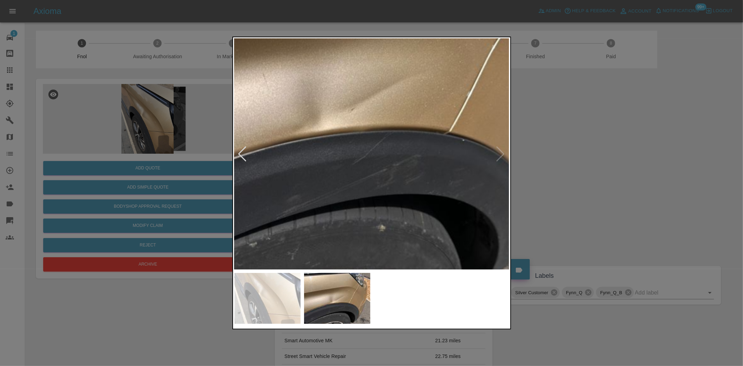
click at [377, 122] on img at bounding box center [357, 95] width 826 height 692
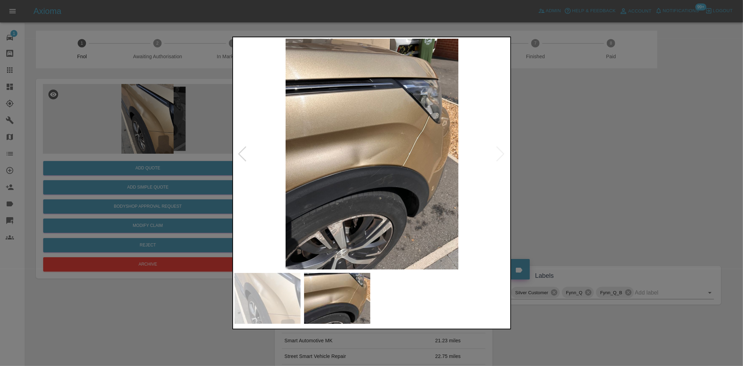
click at [427, 142] on img at bounding box center [372, 154] width 275 height 231
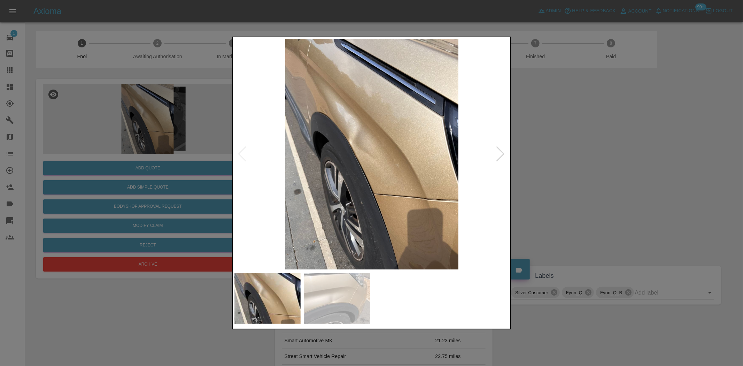
click at [356, 144] on img at bounding box center [372, 154] width 275 height 231
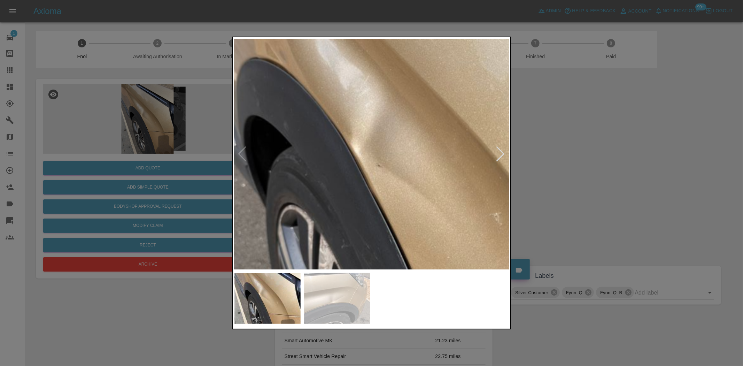
click at [378, 163] on img at bounding box center [420, 184] width 826 height 692
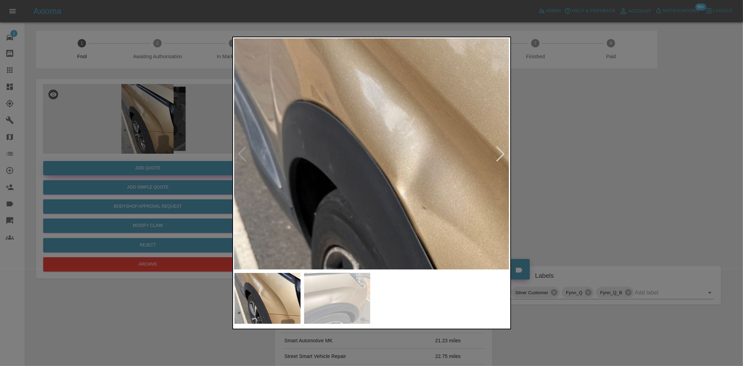
drag, startPoint x: 143, startPoint y: 169, endPoint x: 153, endPoint y: 173, distance: 10.8
click at [146, 169] on div at bounding box center [371, 183] width 743 height 366
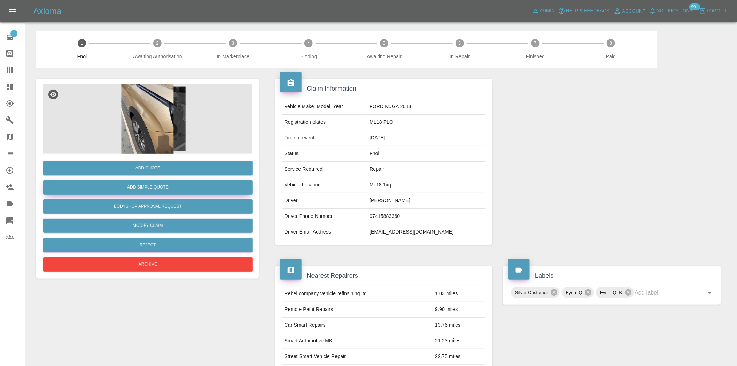
click at [154, 180] on button "Add Simple Quote" at bounding box center [147, 187] width 209 height 14
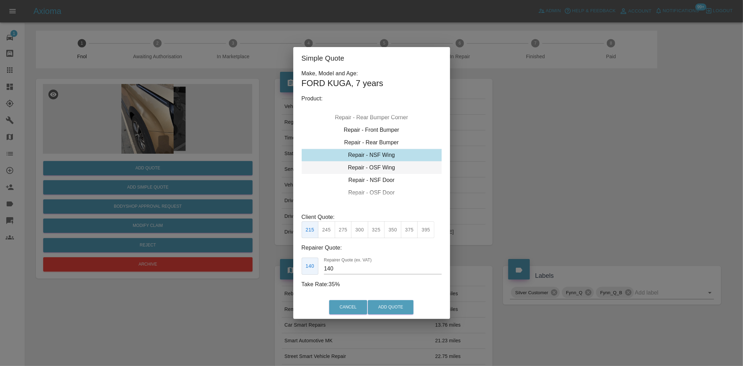
click at [377, 168] on div "Repair - OSF Wing" at bounding box center [372, 167] width 140 height 13
click at [376, 164] on div "Repair - OSF Wing" at bounding box center [372, 167] width 140 height 13
click at [410, 231] on button "375" at bounding box center [409, 229] width 17 height 17
click at [395, 223] on button "350" at bounding box center [392, 229] width 17 height 17
drag, startPoint x: 284, startPoint y: 266, endPoint x: 278, endPoint y: 262, distance: 7.5
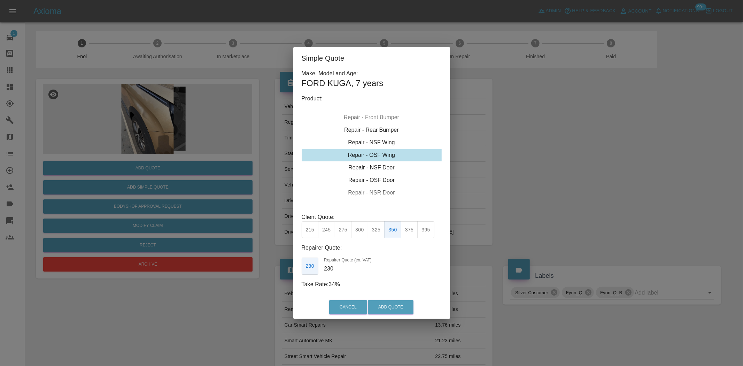
click at [279, 262] on div "Simple Quote Make, Model and Age: FORD KUGA , 7 years Product: Repair - Front B…" at bounding box center [371, 183] width 743 height 366
type input "220"
click at [401, 308] on button "Add Quote" at bounding box center [391, 307] width 46 height 14
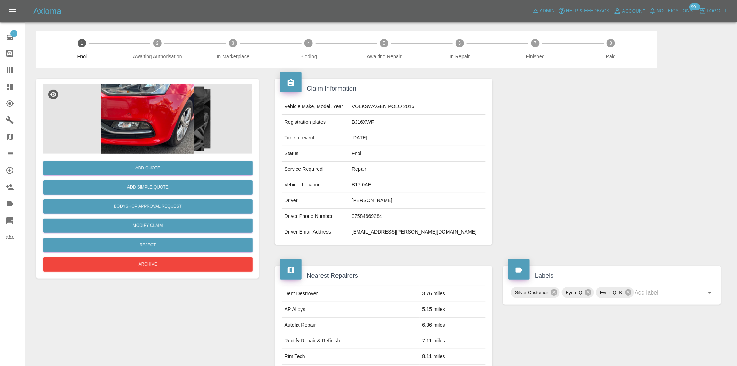
click at [165, 129] on img at bounding box center [147, 119] width 209 height 70
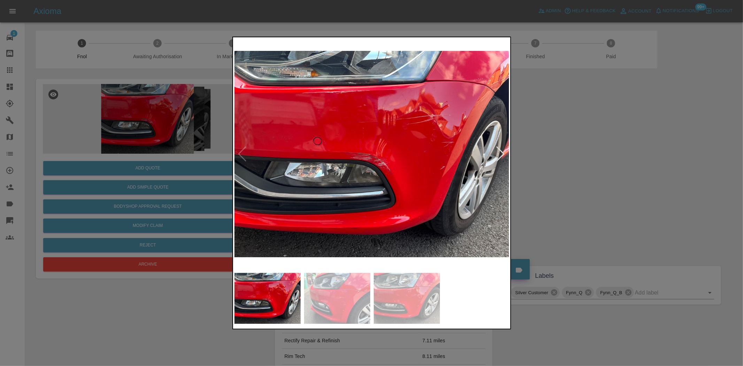
click at [303, 197] on img at bounding box center [372, 154] width 275 height 231
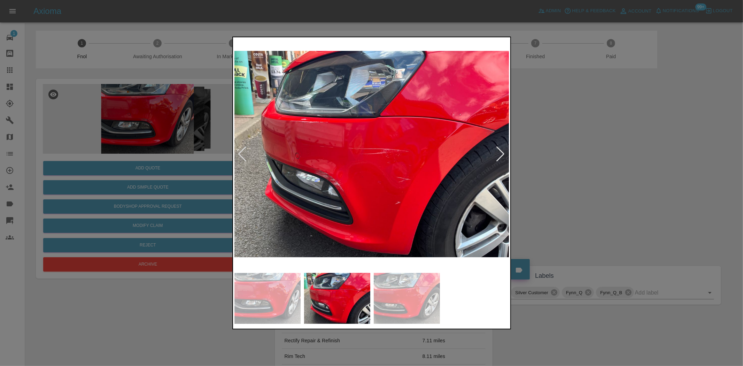
click at [309, 172] on img at bounding box center [372, 154] width 275 height 231
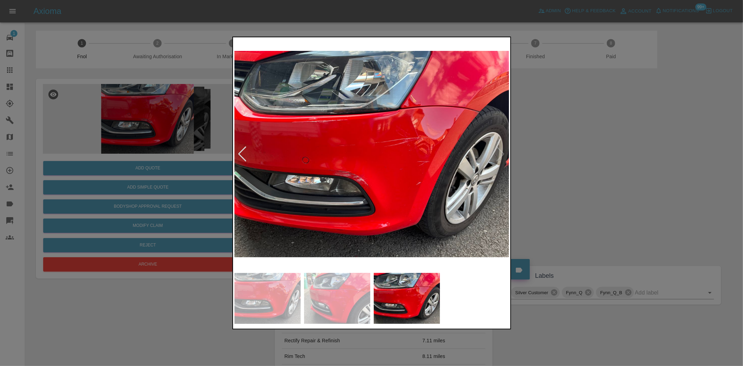
click at [235, 186] on img at bounding box center [372, 154] width 275 height 231
click at [298, 151] on img at bounding box center [372, 154] width 275 height 231
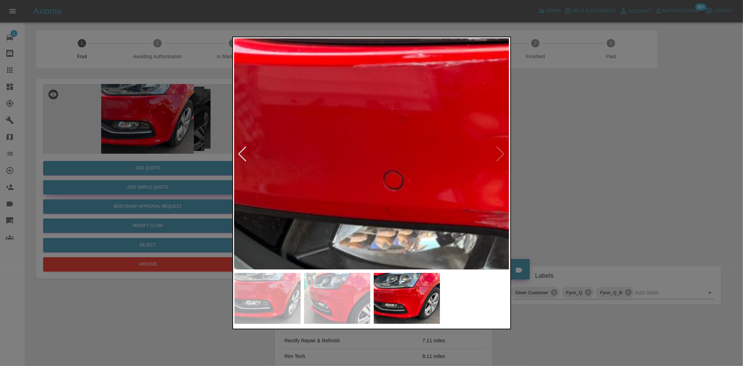
drag, startPoint x: 164, startPoint y: 155, endPoint x: 154, endPoint y: 180, distance: 27.2
click at [164, 157] on div at bounding box center [371, 183] width 743 height 366
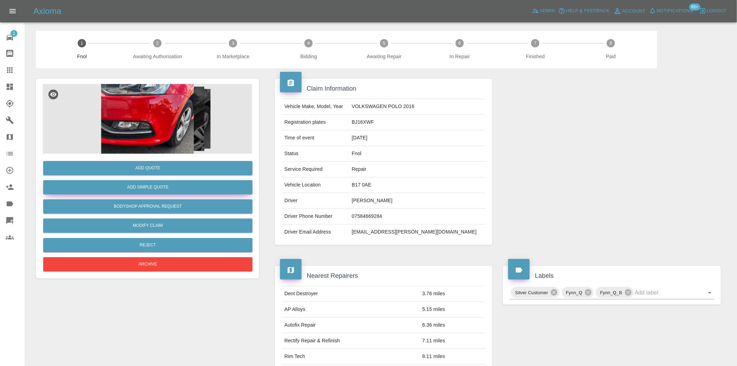
click at [139, 184] on button "Add Simple Quote" at bounding box center [147, 187] width 209 height 14
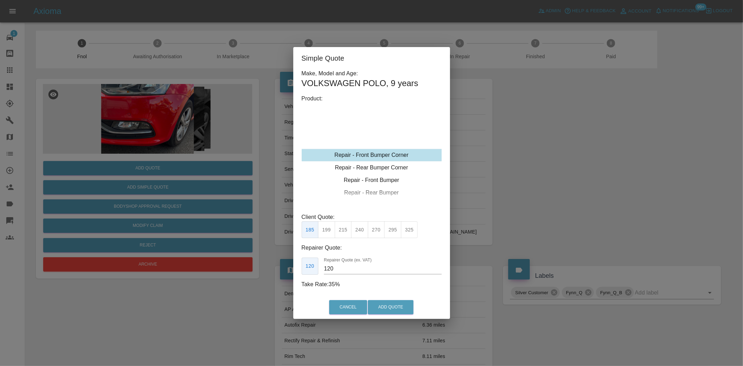
click at [373, 154] on div "Repair - Front Bumper Corner" at bounding box center [372, 155] width 140 height 13
click at [340, 235] on button "215" at bounding box center [343, 229] width 17 height 17
type input "135"
click at [393, 300] on button "Add Quote" at bounding box center [391, 307] width 46 height 14
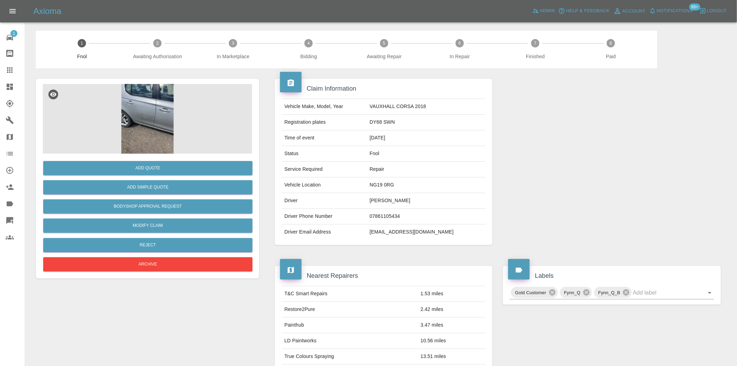
click at [148, 108] on img at bounding box center [147, 119] width 209 height 70
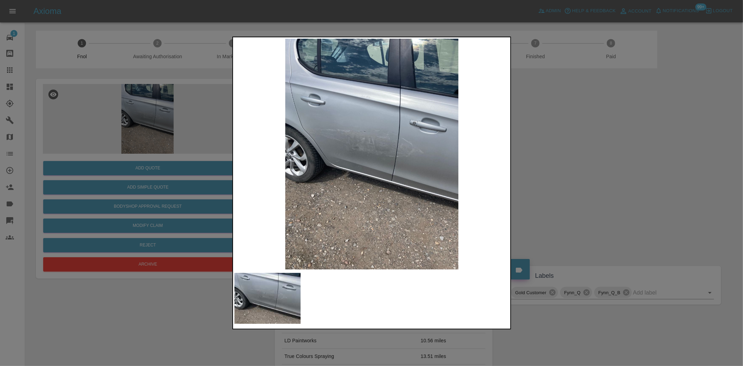
click at [360, 152] on img at bounding box center [372, 154] width 275 height 231
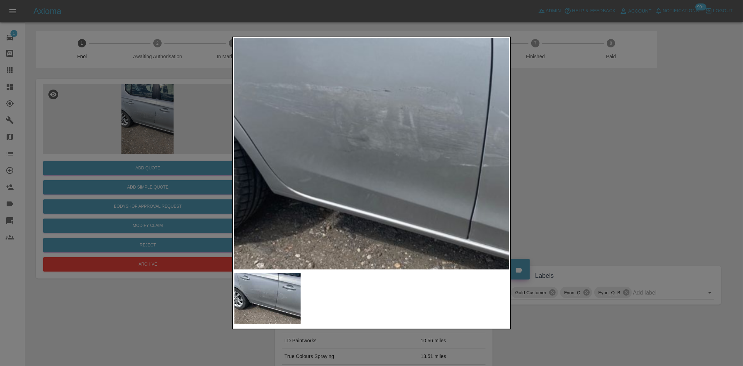
click at [358, 155] on img at bounding box center [408, 159] width 826 height 692
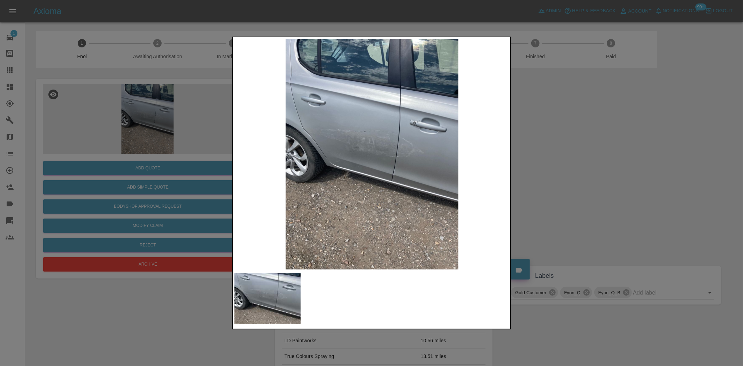
click at [326, 149] on img at bounding box center [372, 154] width 275 height 231
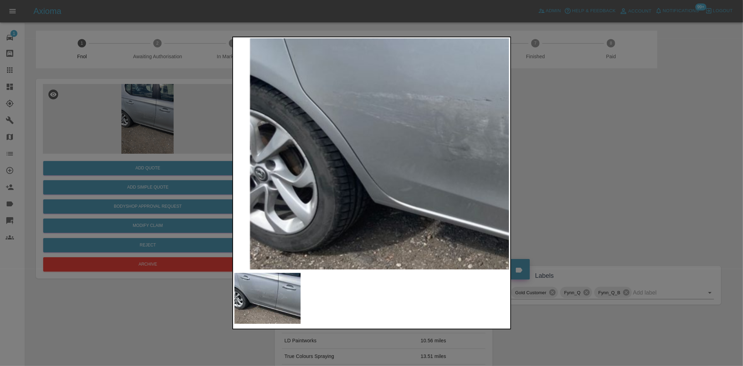
click at [326, 149] on img at bounding box center [509, 168] width 826 height 692
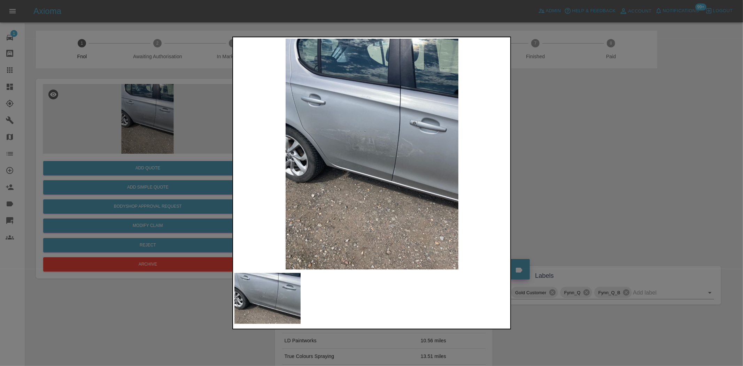
click at [251, 168] on img at bounding box center [372, 154] width 275 height 231
click at [378, 169] on img at bounding box center [372, 154] width 275 height 231
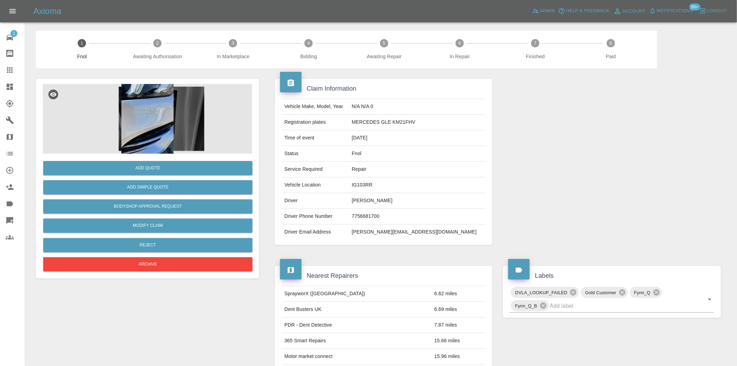
click at [211, 97] on img at bounding box center [147, 119] width 209 height 70
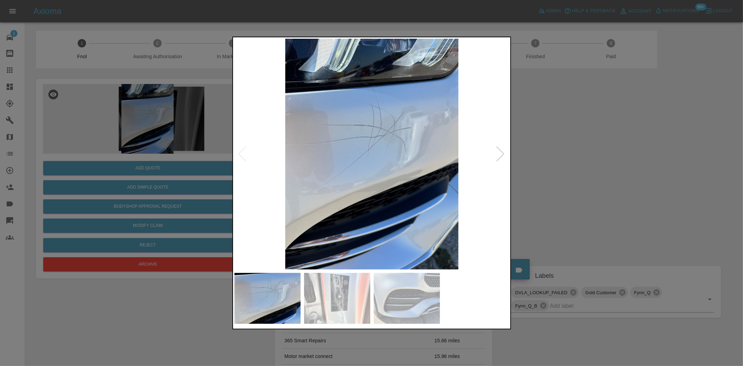
click at [325, 166] on img at bounding box center [372, 154] width 275 height 231
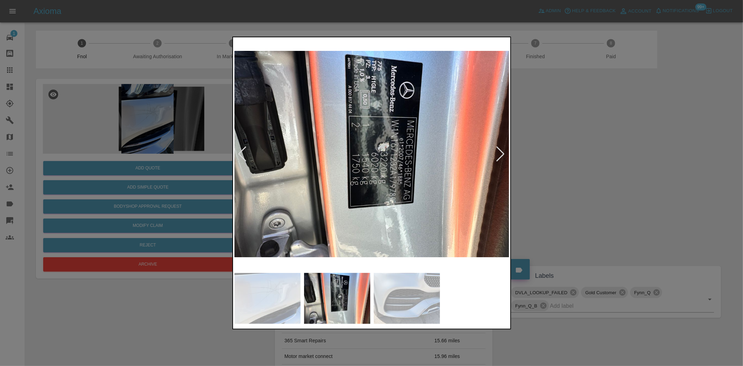
click at [270, 161] on img at bounding box center [372, 154] width 275 height 231
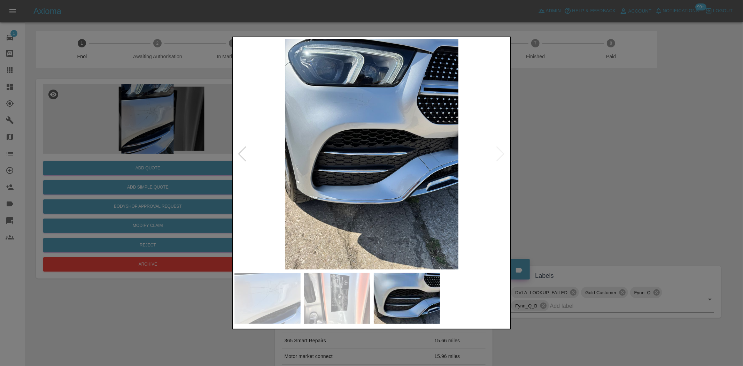
click at [350, 131] on img at bounding box center [372, 154] width 275 height 231
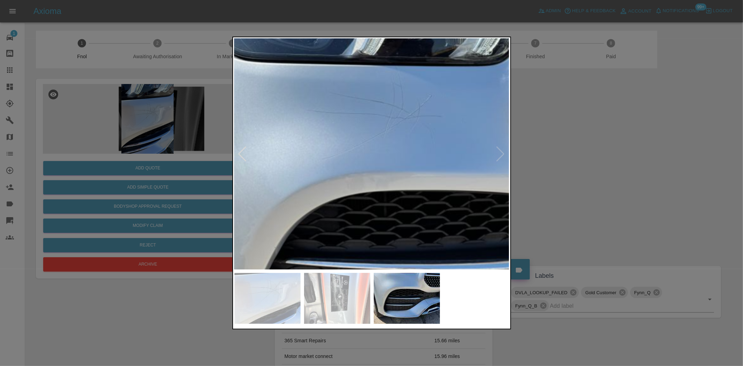
click at [351, 182] on img at bounding box center [430, 267] width 826 height 692
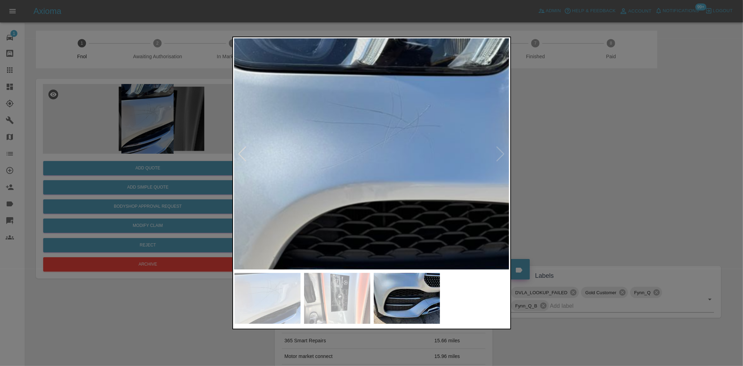
click at [342, 183] on img at bounding box center [429, 276] width 826 height 692
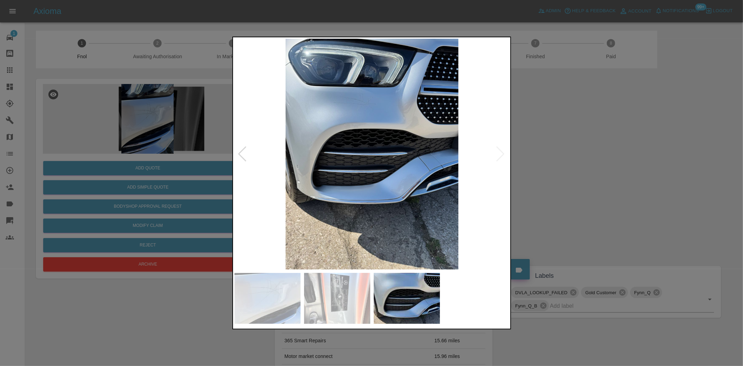
click at [276, 288] on img at bounding box center [268, 298] width 66 height 51
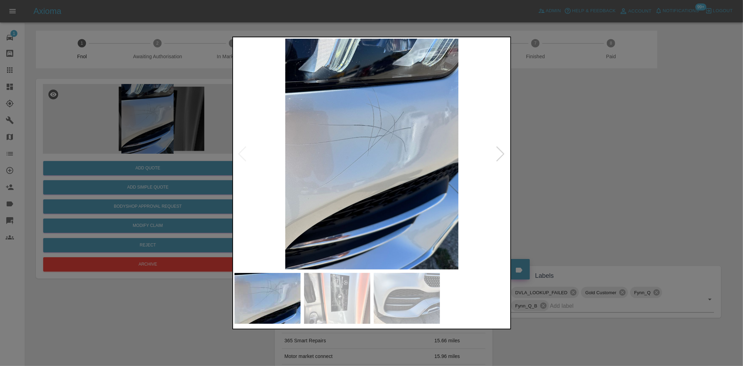
click at [404, 300] on img at bounding box center [407, 298] width 66 height 51
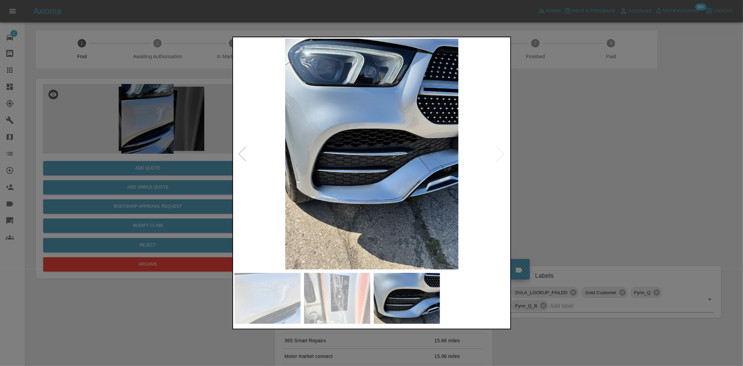
click at [217, 176] on div at bounding box center [371, 183] width 743 height 366
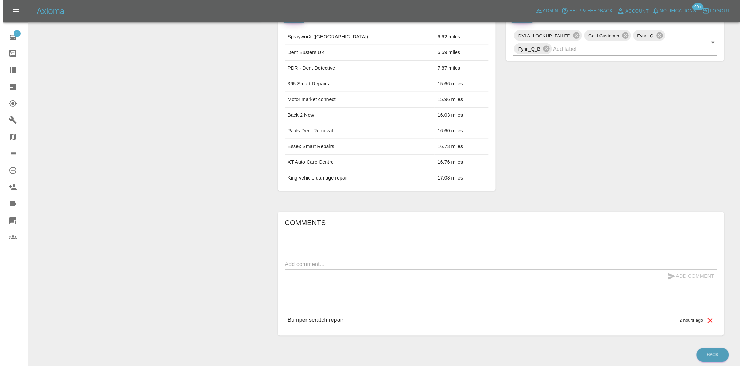
scroll to position [90, 0]
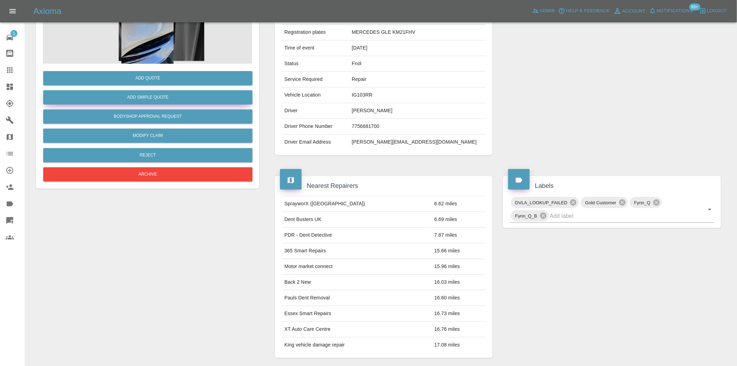
click at [142, 95] on button "Add Simple Quote" at bounding box center [147, 97] width 209 height 14
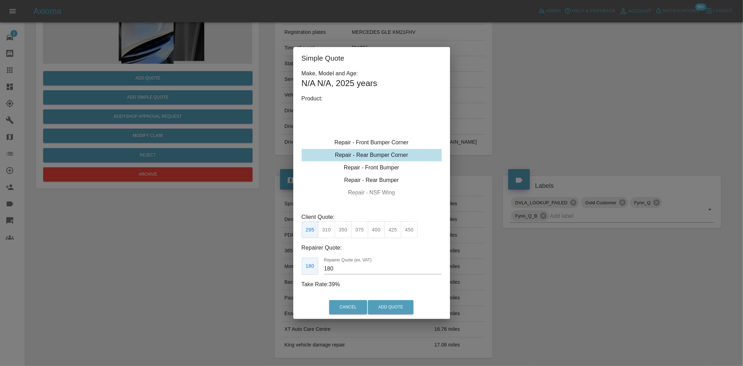
type input "120"
click at [377, 152] on div "Repair - Front Bumper Corner" at bounding box center [372, 155] width 140 height 13
click at [329, 233] on button "199" at bounding box center [326, 229] width 17 height 17
click at [404, 306] on button "Add Quote" at bounding box center [391, 307] width 46 height 14
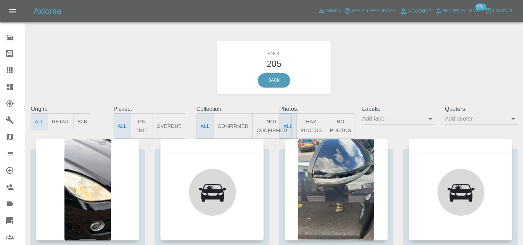
click at [14, 86] on div at bounding box center [16, 87] width 20 height 8
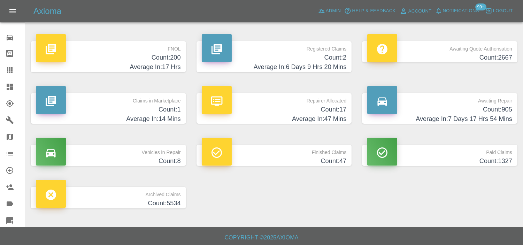
click at [469, 112] on h4 "Count: 905" at bounding box center [439, 109] width 145 height 9
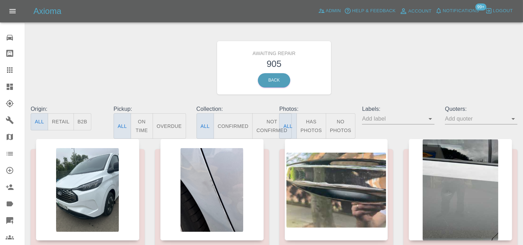
click at [78, 120] on button "B2B" at bounding box center [83, 121] width 18 height 17
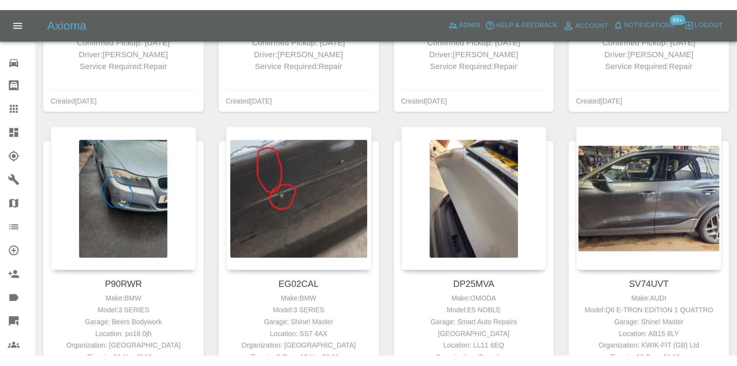
scroll to position [1239, 0]
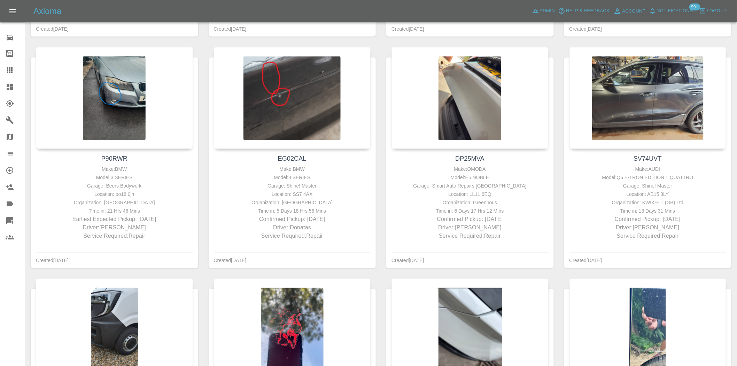
click at [10, 86] on icon at bounding box center [10, 87] width 8 height 8
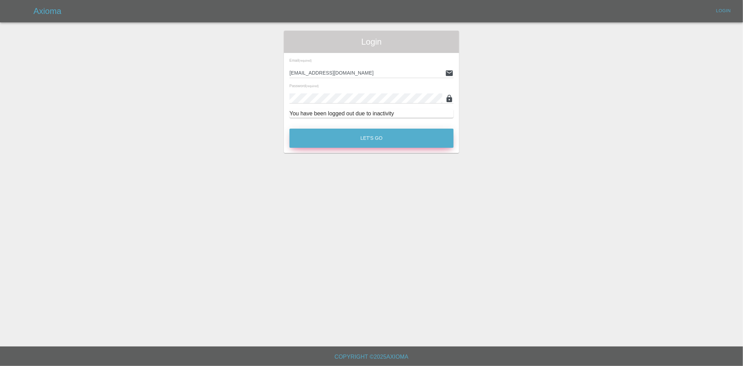
click at [393, 139] on button "Let's Go" at bounding box center [372, 138] width 164 height 19
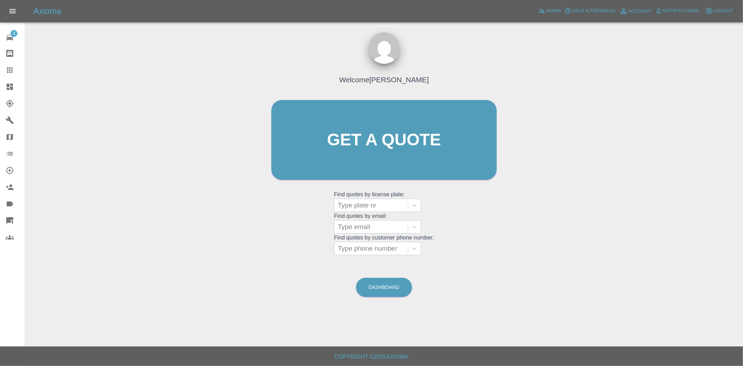
click at [7, 87] on icon at bounding box center [10, 87] width 8 height 8
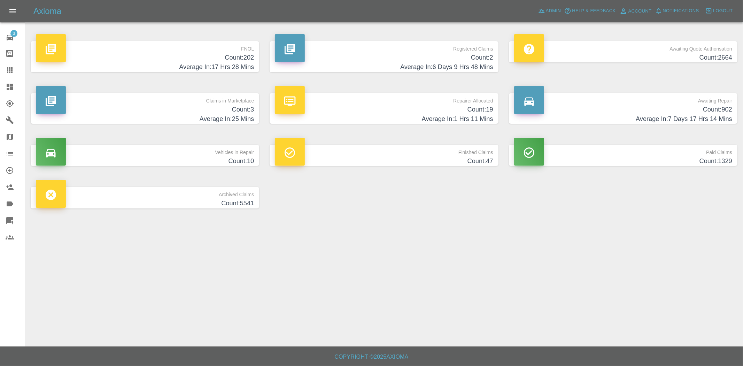
click at [214, 51] on p "FNOL" at bounding box center [145, 47] width 218 height 12
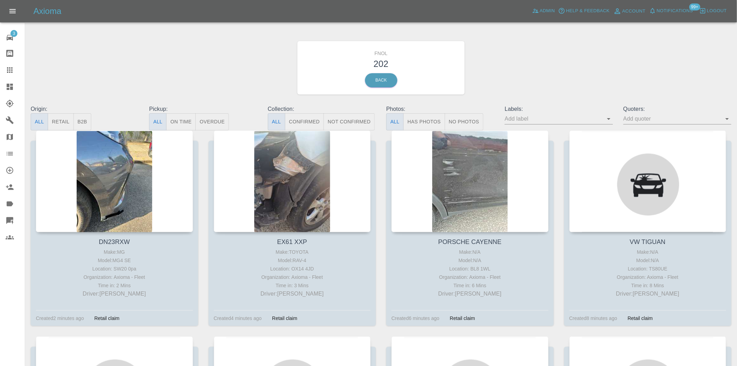
drag, startPoint x: 430, startPoint y: 121, endPoint x: 360, endPoint y: 117, distance: 69.5
click at [429, 121] on button "Has Photos" at bounding box center [425, 121] width 42 height 17
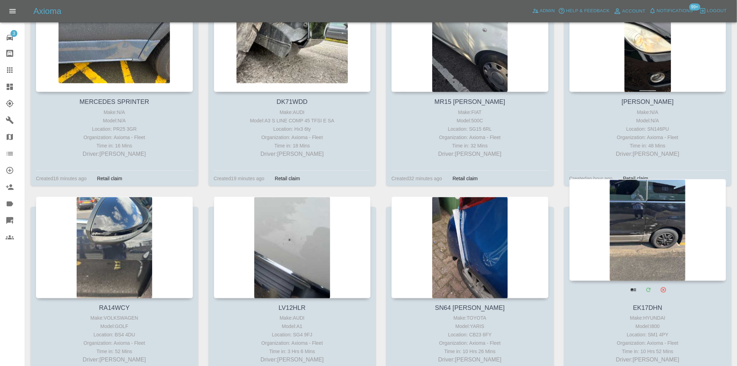
scroll to position [348, 0]
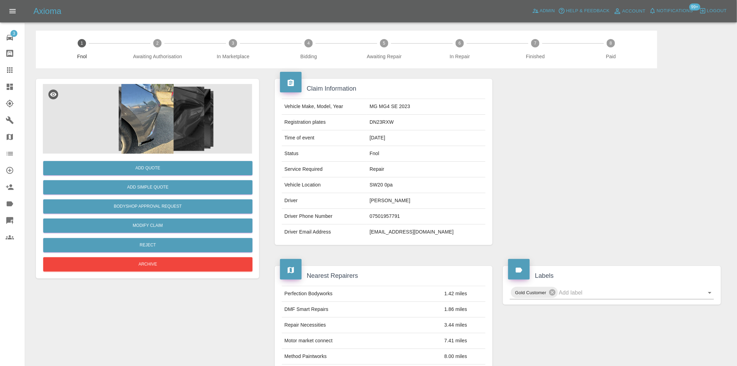
click at [169, 117] on img at bounding box center [147, 119] width 209 height 70
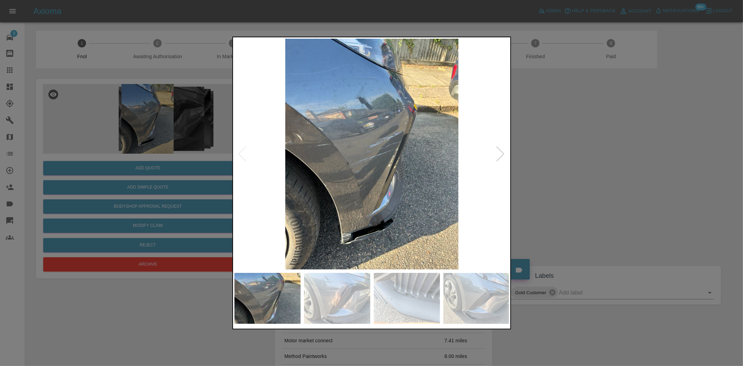
click at [312, 176] on img at bounding box center [372, 154] width 275 height 231
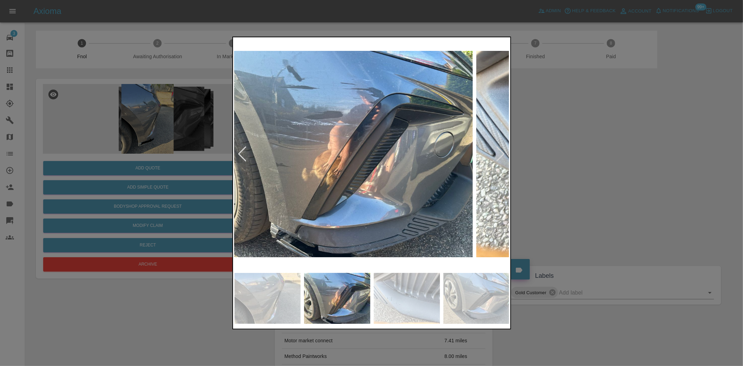
click at [320, 183] on img at bounding box center [335, 154] width 275 height 231
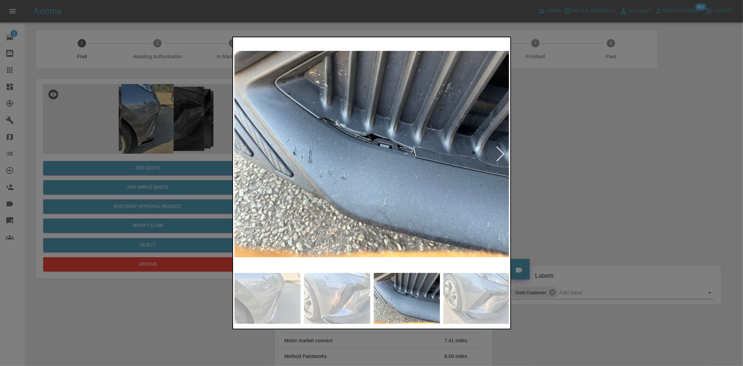
click at [246, 171] on img at bounding box center [372, 154] width 275 height 231
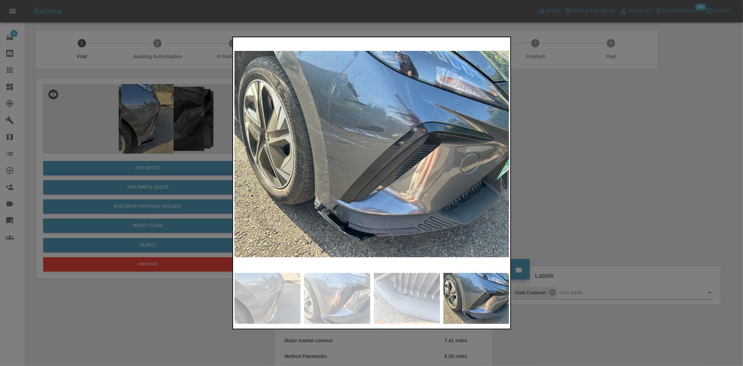
click at [328, 182] on img at bounding box center [372, 154] width 275 height 231
click at [387, 133] on img at bounding box center [372, 154] width 275 height 231
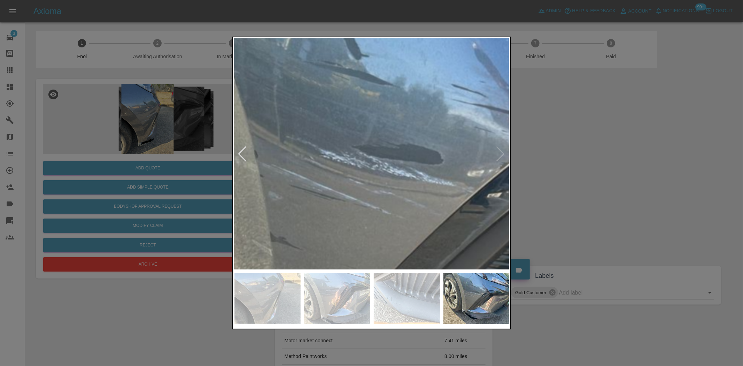
click at [432, 174] on img at bounding box center [405, 230] width 826 height 692
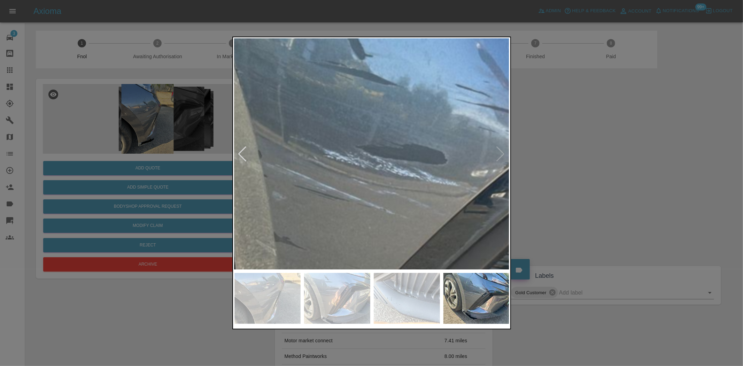
click at [377, 199] on img at bounding box center [409, 230] width 826 height 692
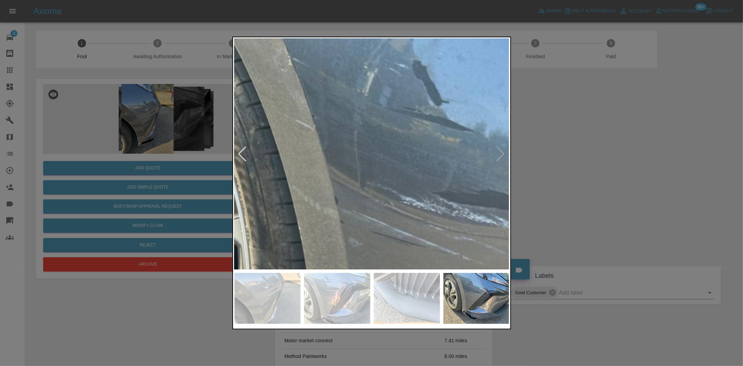
click at [359, 240] on img at bounding box center [486, 276] width 826 height 692
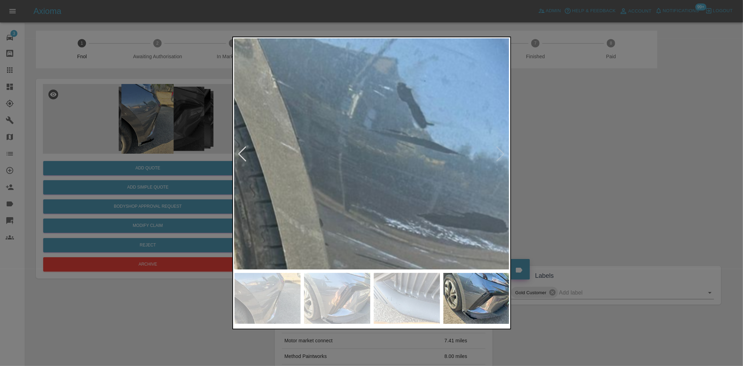
click at [259, 112] on img at bounding box center [470, 298] width 826 height 692
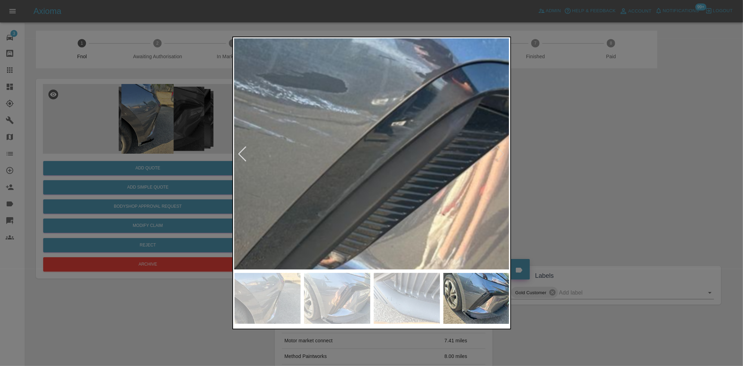
click at [309, 144] on img at bounding box center [310, 158] width 826 height 692
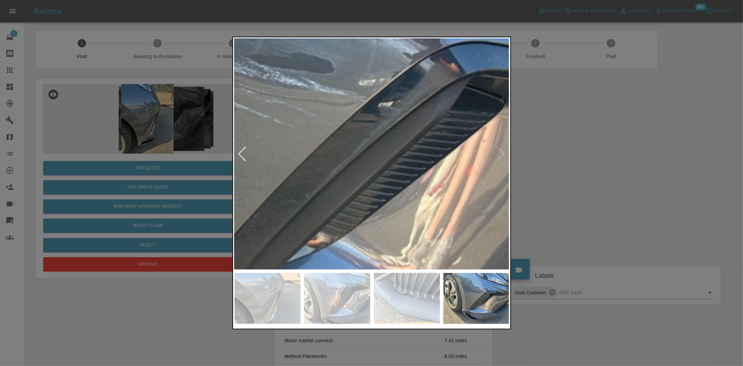
click at [308, 157] on img at bounding box center [297, 139] width 826 height 692
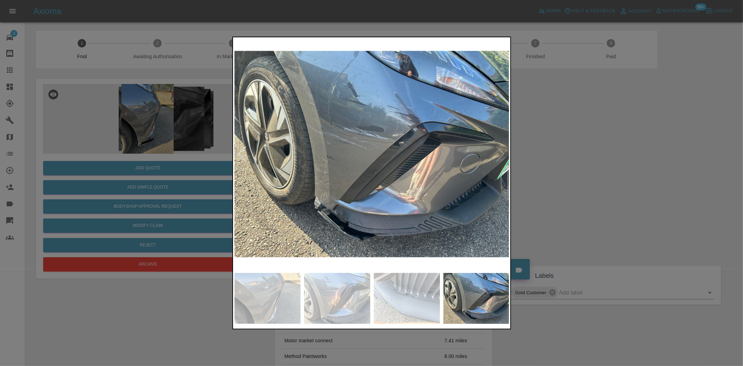
click at [249, 163] on img at bounding box center [372, 154] width 275 height 231
click at [277, 161] on img at bounding box center [372, 154] width 275 height 231
click at [416, 164] on img at bounding box center [372, 154] width 275 height 231
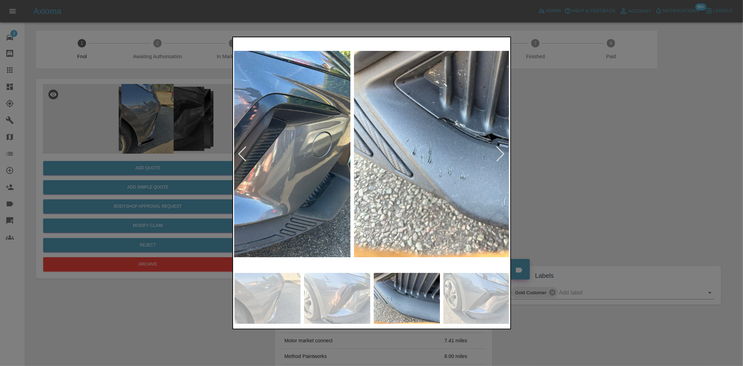
click at [499, 172] on img at bounding box center [491, 154] width 275 height 231
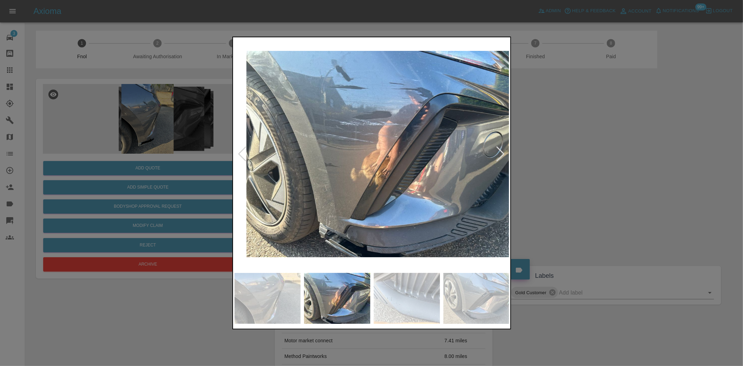
click at [568, 171] on div at bounding box center [371, 183] width 743 height 366
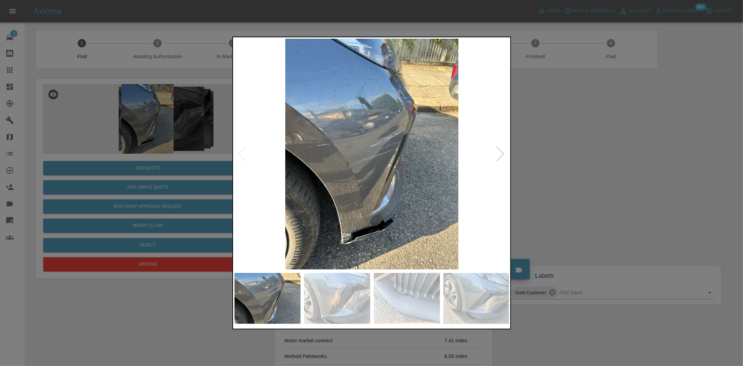
click at [557, 160] on div at bounding box center [371, 183] width 743 height 366
click at [390, 155] on img at bounding box center [372, 154] width 275 height 231
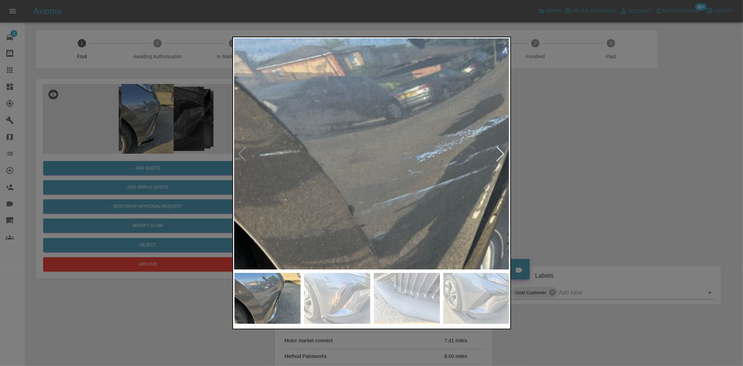
click at [506, 189] on img at bounding box center [423, 181] width 826 height 692
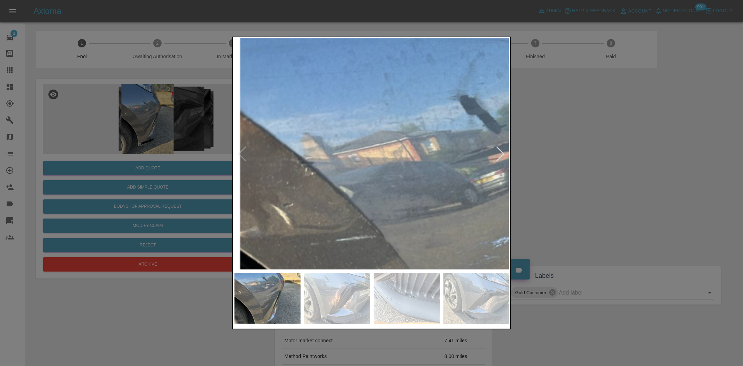
click at [424, 238] on img at bounding box center [499, 266] width 826 height 692
click at [412, 221] on img at bounding box center [499, 266] width 826 height 692
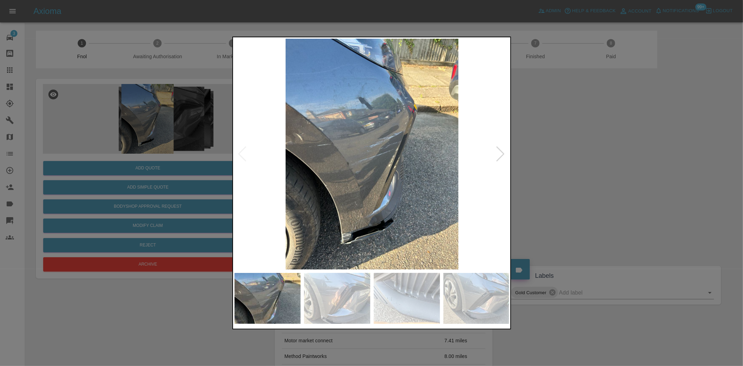
click at [332, 190] on img at bounding box center [372, 154] width 275 height 231
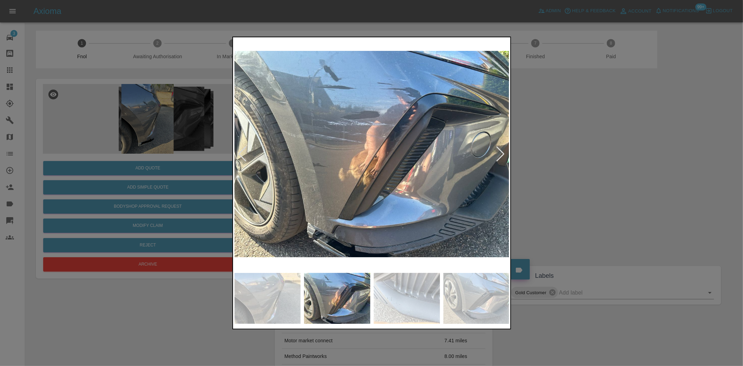
click at [394, 150] on img at bounding box center [372, 154] width 275 height 231
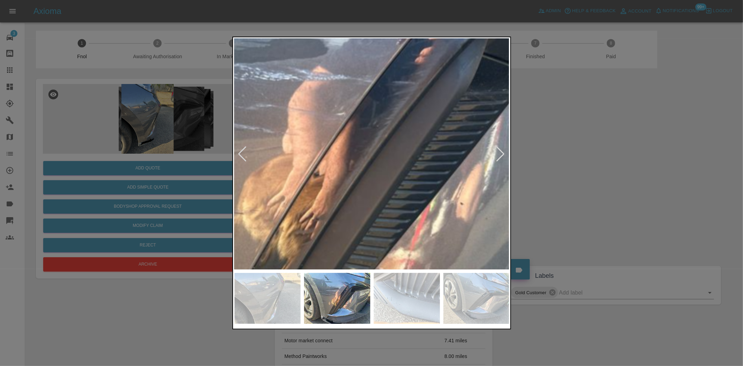
click at [394, 150] on img at bounding box center [305, 167] width 826 height 692
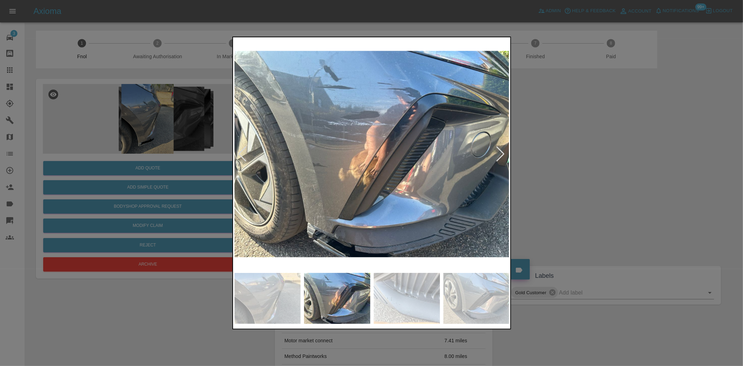
click at [280, 171] on img at bounding box center [372, 154] width 275 height 231
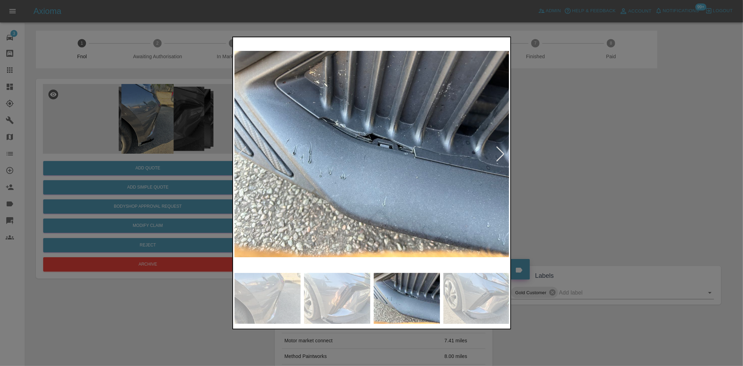
click at [249, 177] on img at bounding box center [372, 154] width 275 height 231
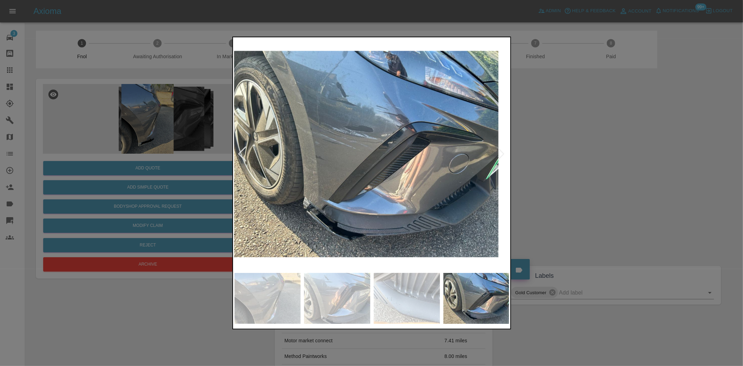
click at [259, 157] on img at bounding box center [360, 154] width 275 height 231
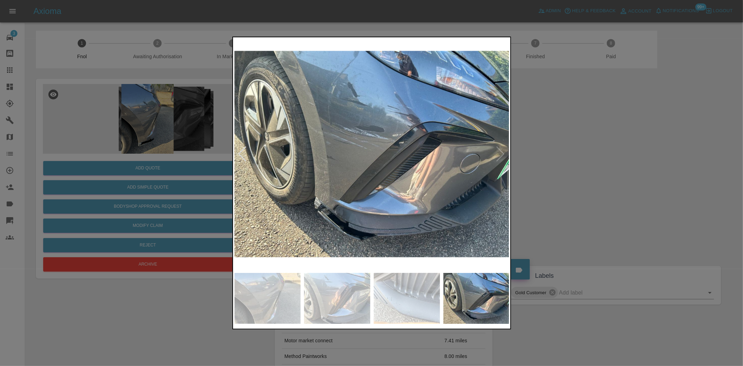
click at [126, 143] on div at bounding box center [371, 183] width 743 height 366
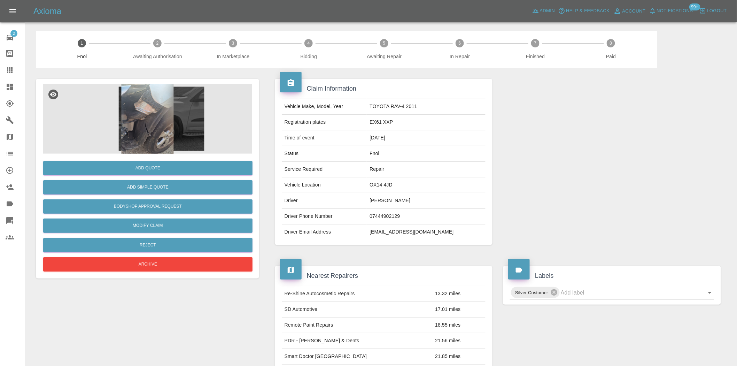
click at [150, 116] on img at bounding box center [147, 119] width 209 height 70
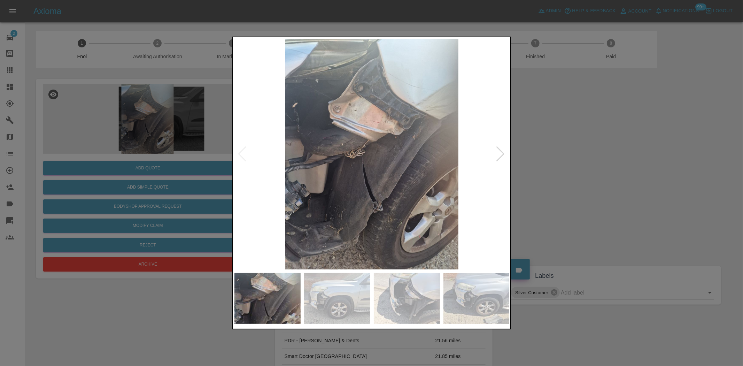
click at [178, 175] on div at bounding box center [371, 183] width 743 height 366
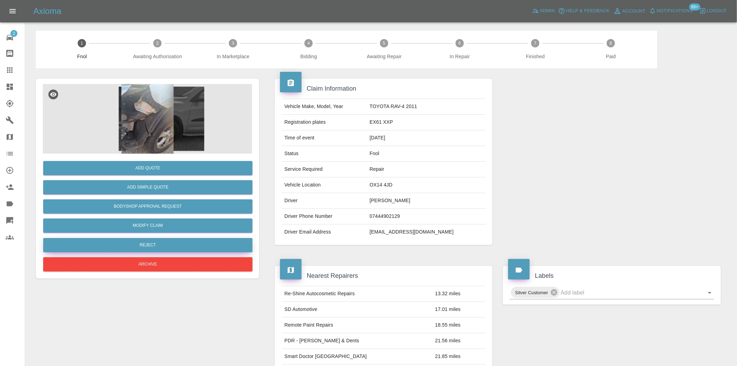
click at [144, 246] on button "Reject" at bounding box center [147, 245] width 209 height 14
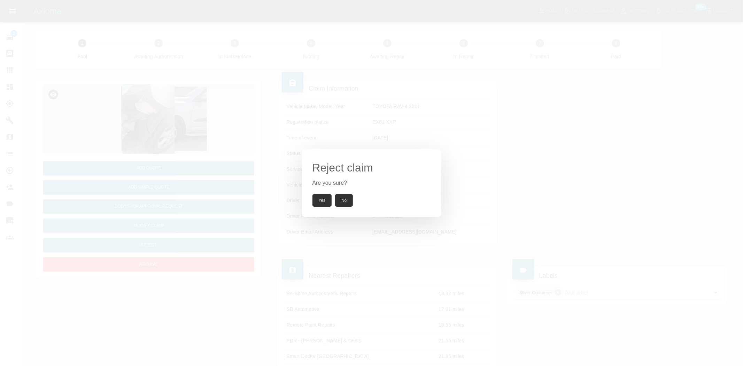
drag, startPoint x: 316, startPoint y: 198, endPoint x: 264, endPoint y: 41, distance: 165.3
click at [317, 198] on button "Yes" at bounding box center [323, 200] width 20 height 13
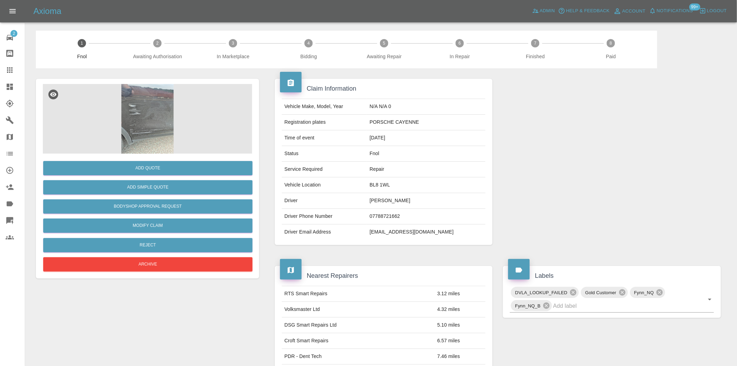
click at [166, 120] on img at bounding box center [147, 119] width 209 height 70
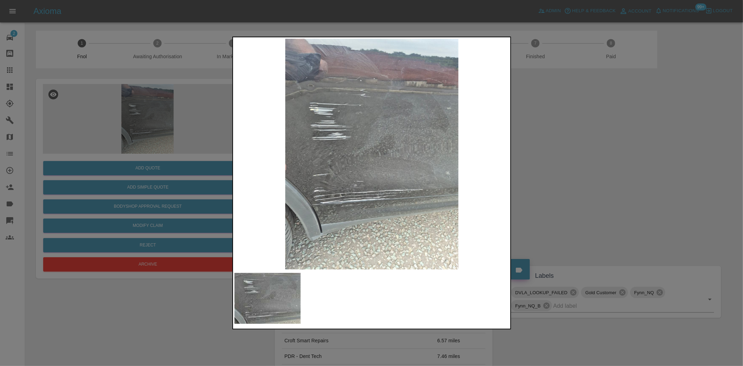
click at [326, 174] on img at bounding box center [372, 154] width 275 height 231
click at [346, 176] on img at bounding box center [372, 154] width 275 height 231
click at [348, 148] on img at bounding box center [372, 154] width 275 height 231
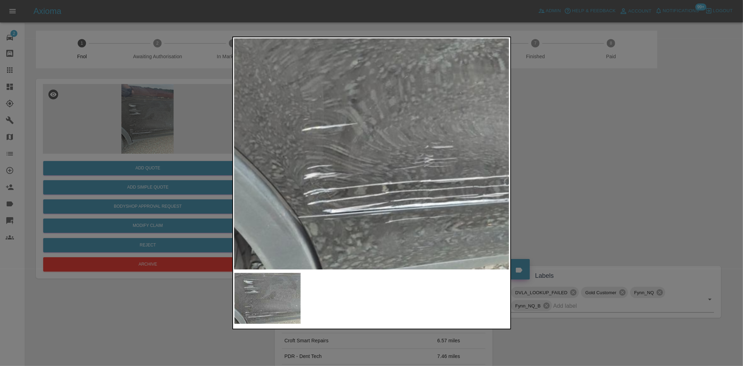
click at [388, 56] on img at bounding box center [478, 65] width 826 height 692
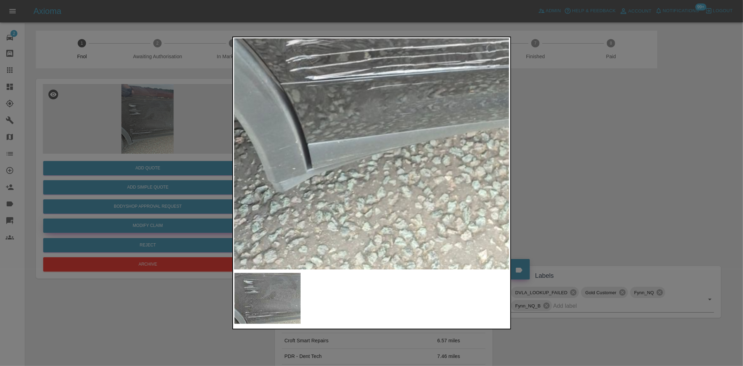
drag, startPoint x: 101, startPoint y: 162, endPoint x: 105, endPoint y: 225, distance: 63.5
click at [100, 191] on div at bounding box center [371, 183] width 743 height 366
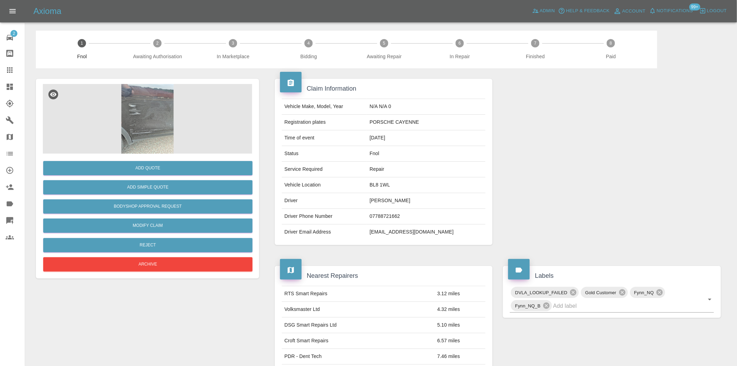
click at [165, 137] on img at bounding box center [147, 119] width 209 height 70
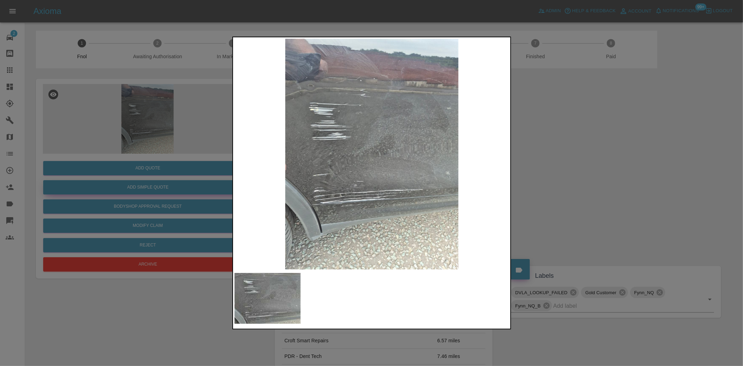
drag, startPoint x: 80, startPoint y: 154, endPoint x: 100, endPoint y: 189, distance: 40.0
click at [88, 163] on div at bounding box center [371, 183] width 743 height 366
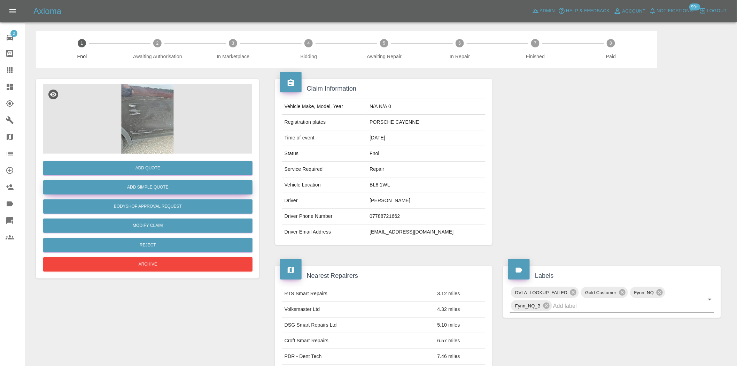
click at [102, 189] on button "Add Simple Quote" at bounding box center [147, 187] width 209 height 14
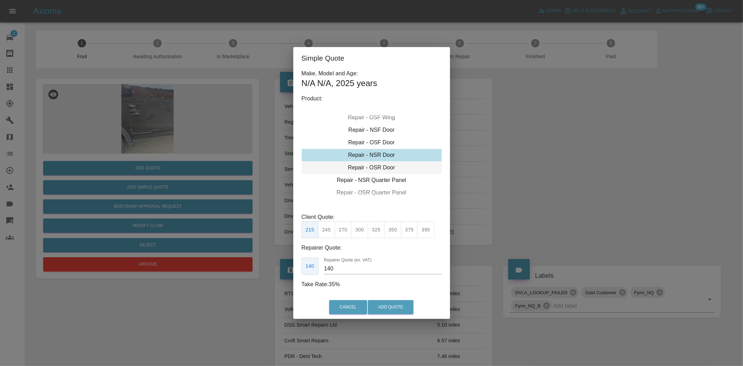
drag, startPoint x: 373, startPoint y: 169, endPoint x: 371, endPoint y: 173, distance: 4.1
click at [372, 169] on div "Repair - OSR Door" at bounding box center [372, 167] width 140 height 13
drag, startPoint x: 374, startPoint y: 165, endPoint x: 366, endPoint y: 185, distance: 21.3
click at [374, 166] on div "Repair - OSR Door" at bounding box center [372, 167] width 140 height 13
click at [374, 168] on div "Repair - OSR Door" at bounding box center [372, 167] width 140 height 13
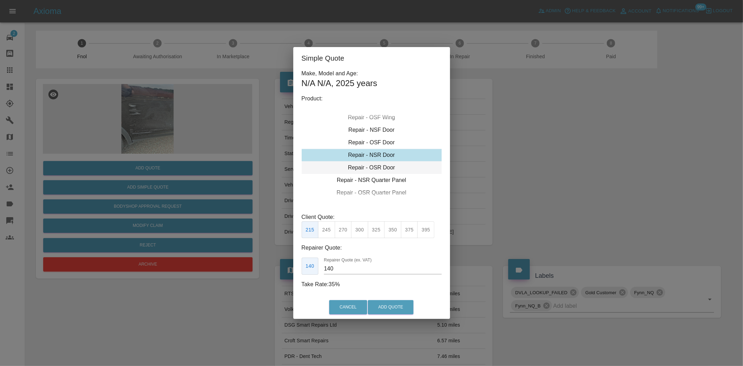
click at [369, 168] on div "Repair - OSR Door" at bounding box center [372, 167] width 140 height 13
click at [360, 232] on button "300" at bounding box center [359, 229] width 17 height 17
drag, startPoint x: 378, startPoint y: 234, endPoint x: 371, endPoint y: 259, distance: 25.8
click at [378, 235] on button "325" at bounding box center [376, 229] width 17 height 17
type input "210"
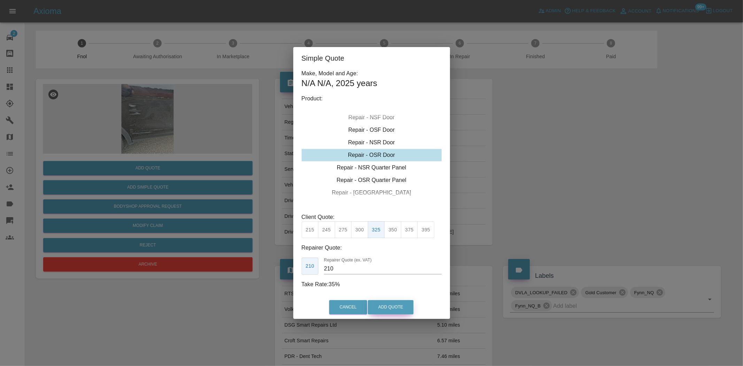
click at [372, 304] on button "Add Quote" at bounding box center [391, 307] width 46 height 14
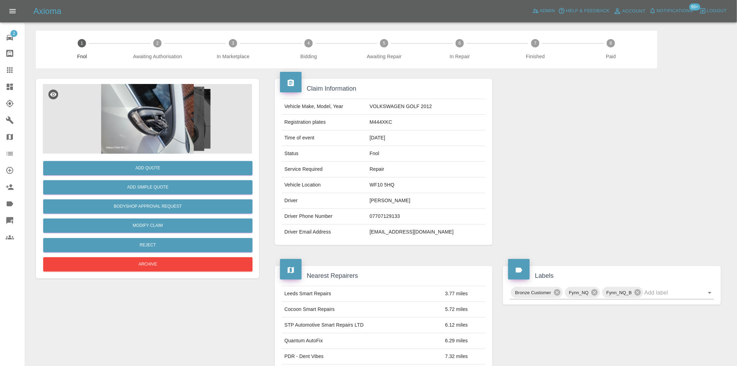
click at [170, 140] on img at bounding box center [147, 119] width 209 height 70
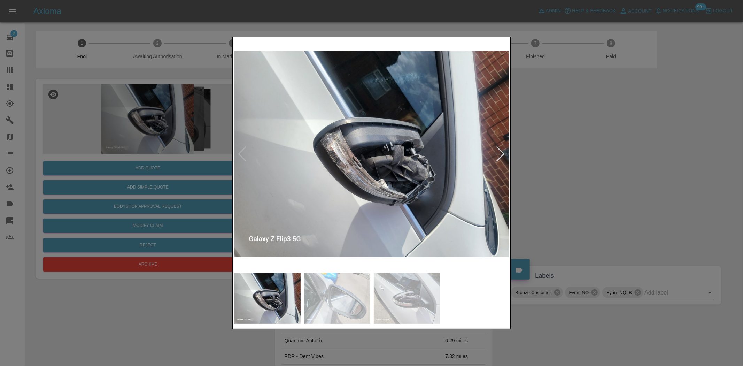
click at [217, 201] on div at bounding box center [371, 183] width 743 height 366
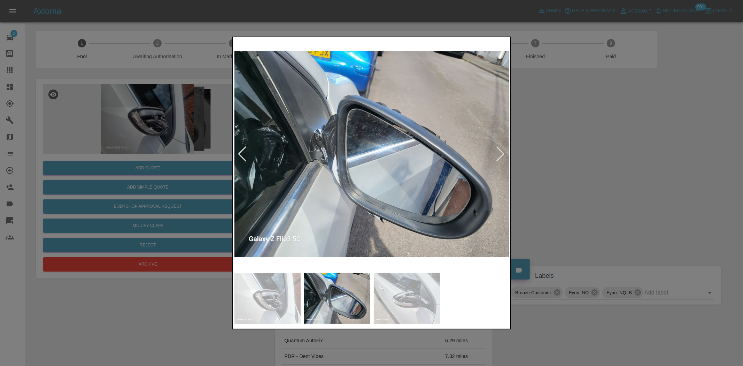
click at [246, 196] on img at bounding box center [372, 154] width 275 height 231
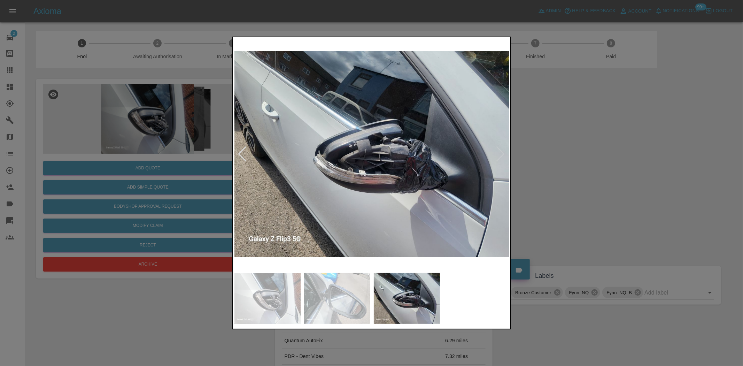
drag, startPoint x: 157, startPoint y: 163, endPoint x: 125, endPoint y: 216, distance: 62.2
click at [152, 166] on div at bounding box center [371, 183] width 743 height 366
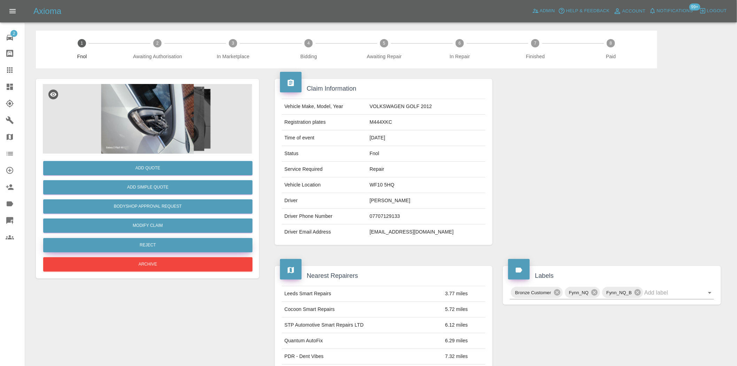
click at [169, 245] on button "Reject" at bounding box center [147, 245] width 209 height 14
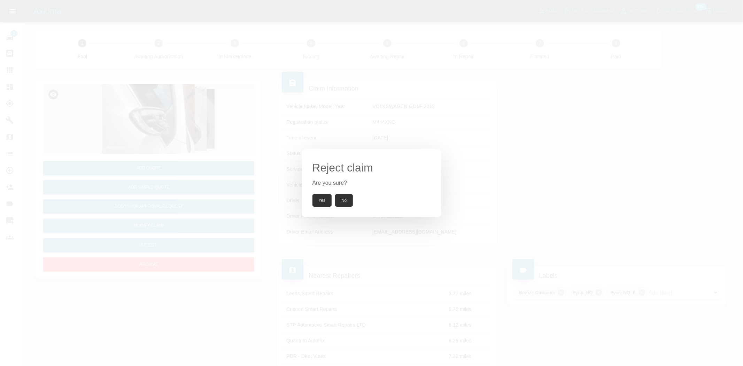
click at [318, 201] on button "Yes" at bounding box center [323, 200] width 20 height 13
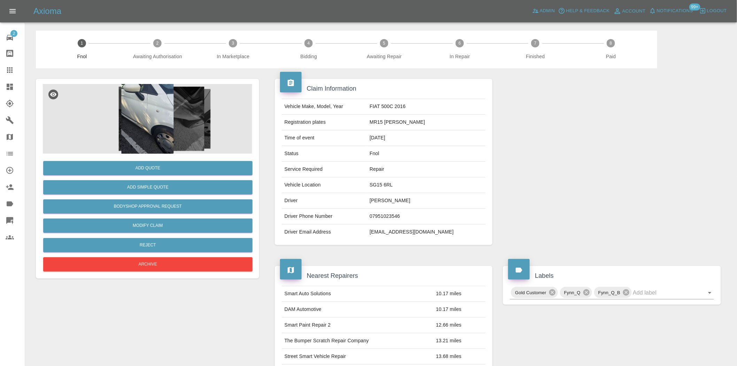
click at [192, 113] on img at bounding box center [147, 119] width 209 height 70
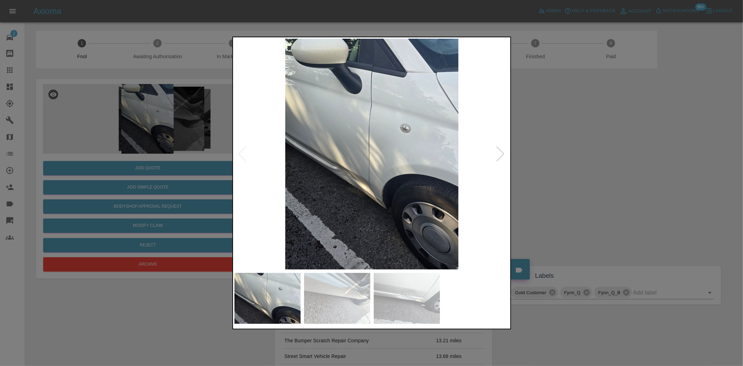
click at [383, 166] on img at bounding box center [372, 154] width 275 height 231
click at [378, 169] on img at bounding box center [372, 154] width 275 height 231
click at [353, 194] on img at bounding box center [372, 154] width 275 height 231
click at [352, 194] on img at bounding box center [372, 154] width 275 height 231
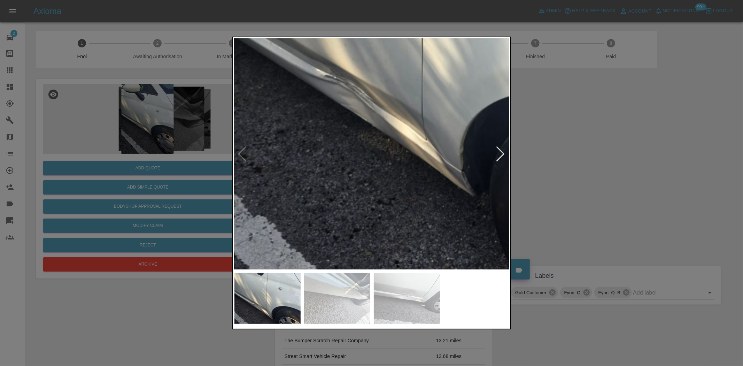
drag, startPoint x: 169, startPoint y: 173, endPoint x: 170, endPoint y: 179, distance: 6.0
click at [169, 178] on div at bounding box center [371, 183] width 743 height 366
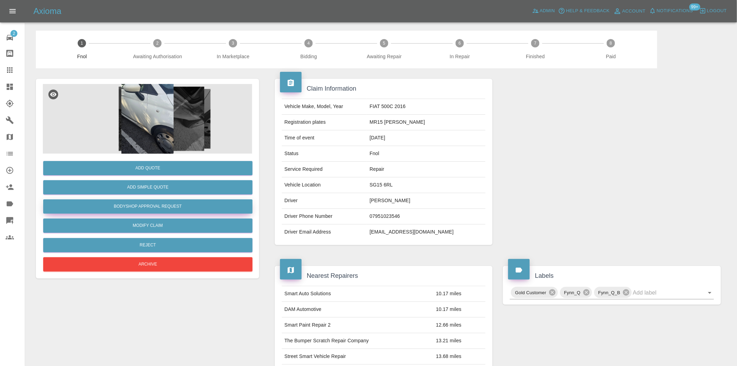
click at [164, 202] on button "Bodyshop Approval Request" at bounding box center [147, 206] width 209 height 14
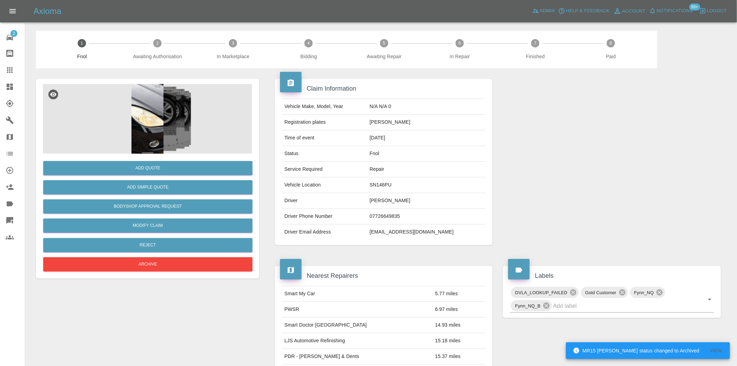
click at [137, 119] on img at bounding box center [147, 119] width 209 height 70
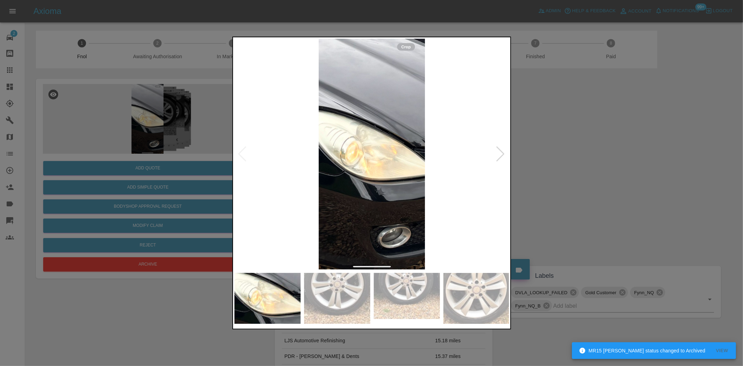
click at [312, 192] on img at bounding box center [372, 154] width 275 height 231
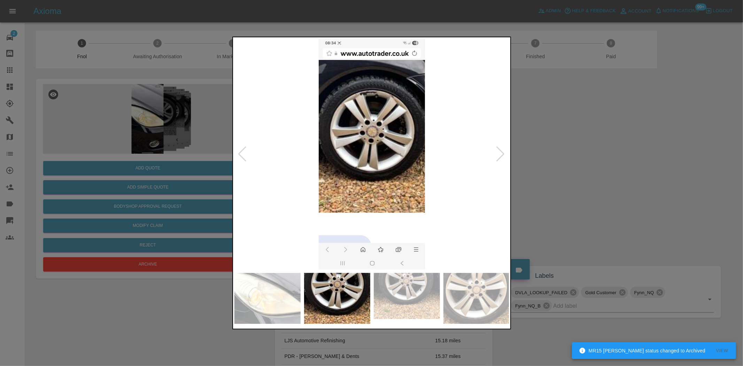
click at [305, 156] on img at bounding box center [372, 154] width 275 height 231
click at [147, 134] on div at bounding box center [371, 183] width 743 height 366
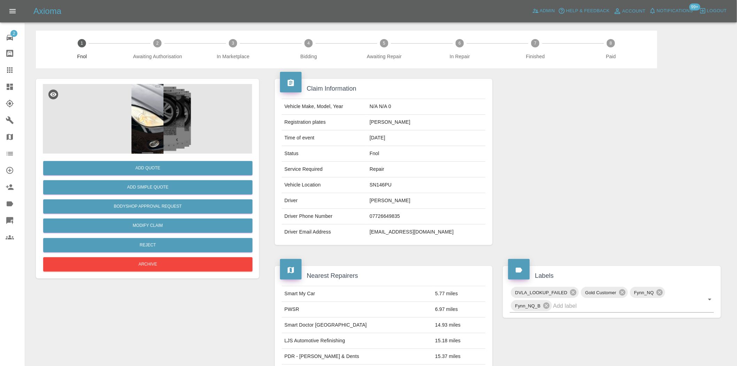
click at [142, 90] on img at bounding box center [147, 119] width 209 height 70
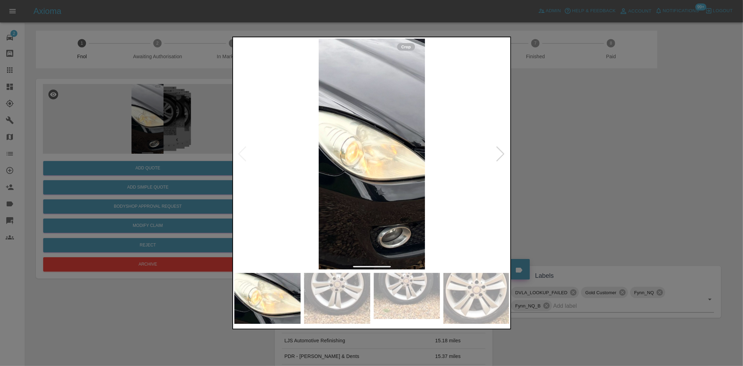
click at [307, 214] on img at bounding box center [372, 154] width 275 height 231
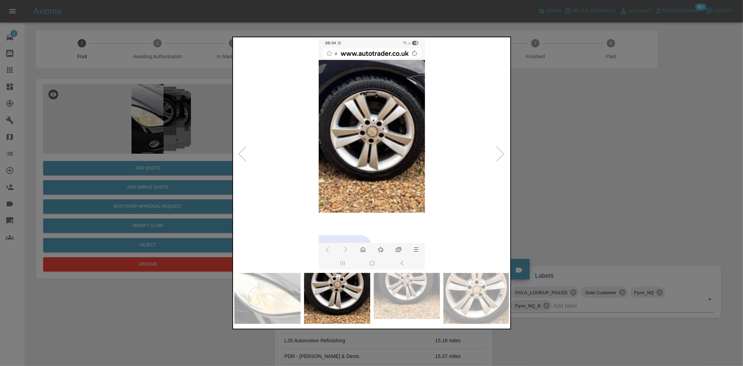
click at [291, 163] on img at bounding box center [372, 154] width 275 height 231
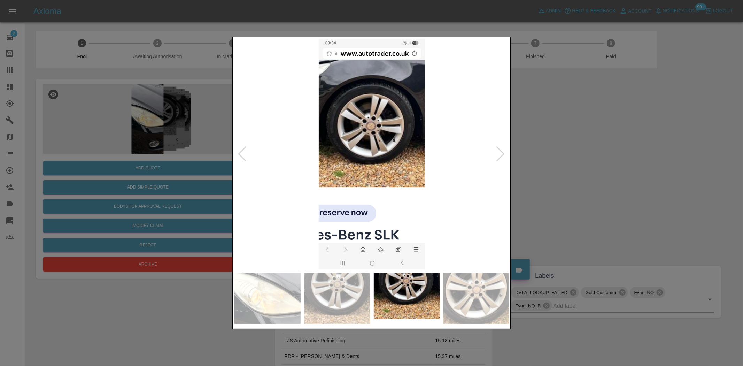
click at [239, 140] on img at bounding box center [372, 154] width 275 height 231
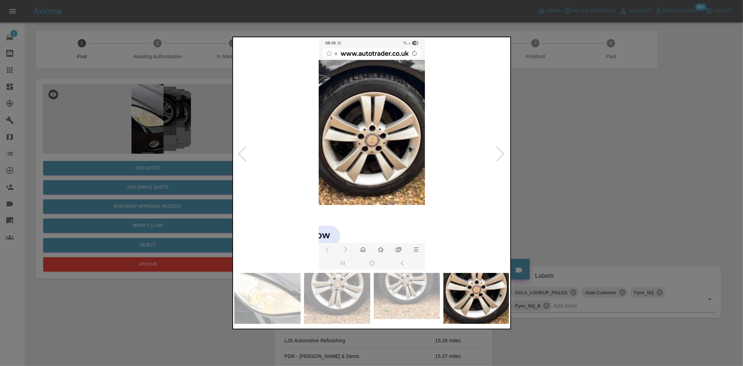
click at [208, 136] on div at bounding box center [371, 183] width 743 height 366
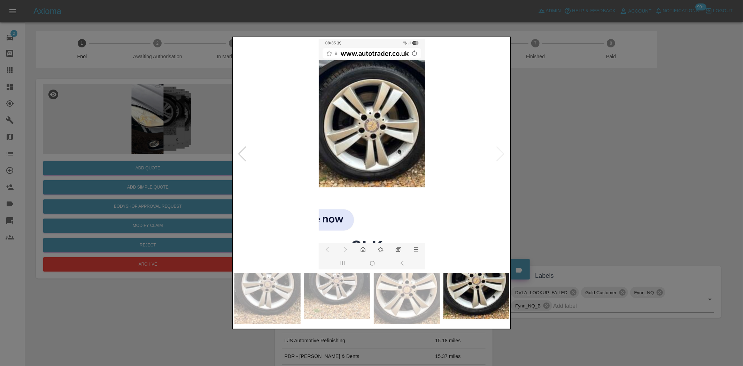
click at [131, 120] on div at bounding box center [371, 183] width 743 height 366
click at [106, 114] on div at bounding box center [371, 183] width 743 height 366
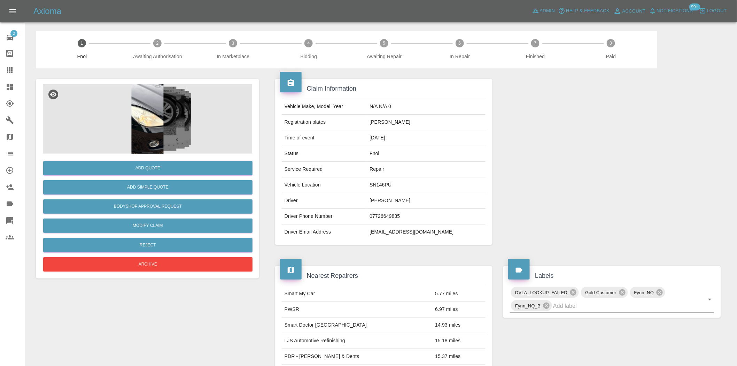
click at [174, 113] on img at bounding box center [147, 119] width 209 height 70
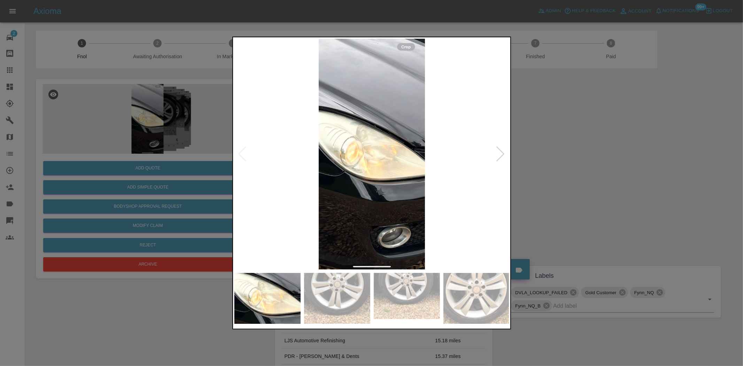
click at [371, 206] on img at bounding box center [372, 154] width 275 height 231
click at [371, 205] on img at bounding box center [372, 154] width 275 height 231
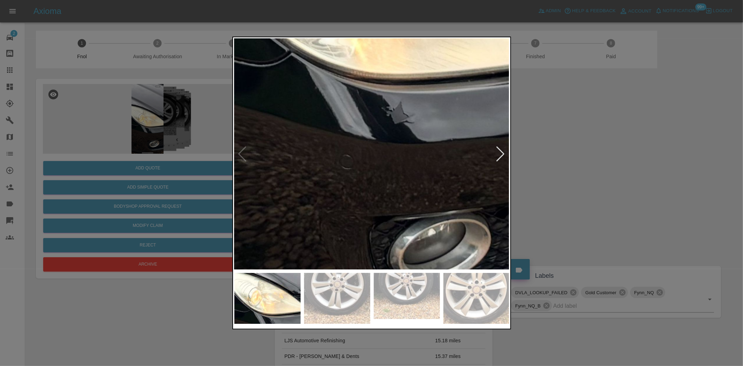
click at [176, 157] on div at bounding box center [371, 183] width 743 height 366
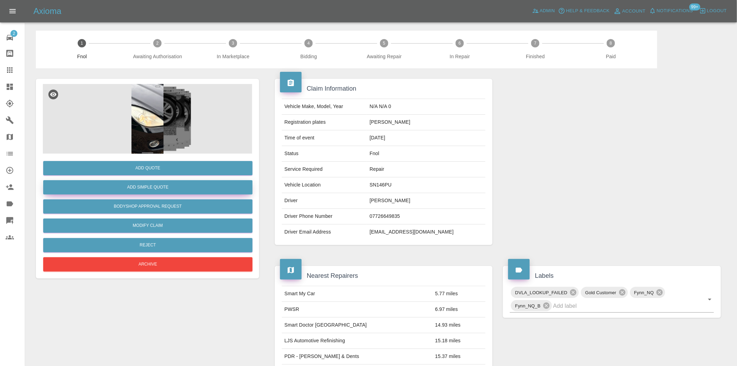
click at [155, 183] on button "Add Simple Quote" at bounding box center [147, 187] width 209 height 14
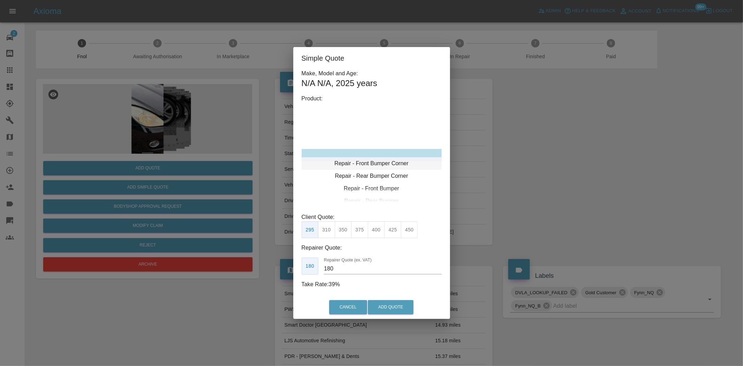
type input "120"
click at [381, 153] on div "Repair - Front Bumper Corner" at bounding box center [372, 155] width 140 height 13
click at [397, 309] on button "Add Quote" at bounding box center [391, 307] width 46 height 14
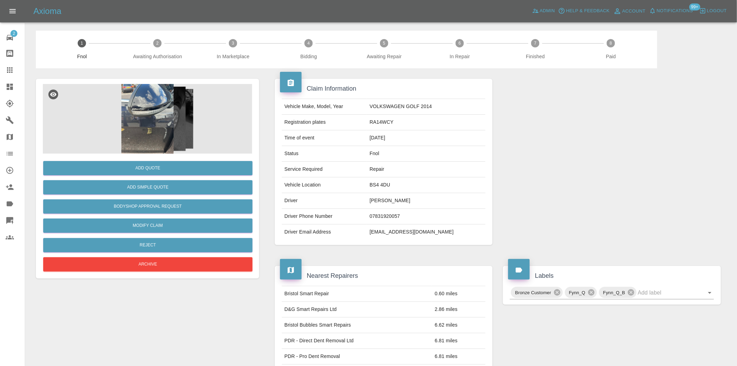
click at [162, 116] on img at bounding box center [147, 119] width 209 height 70
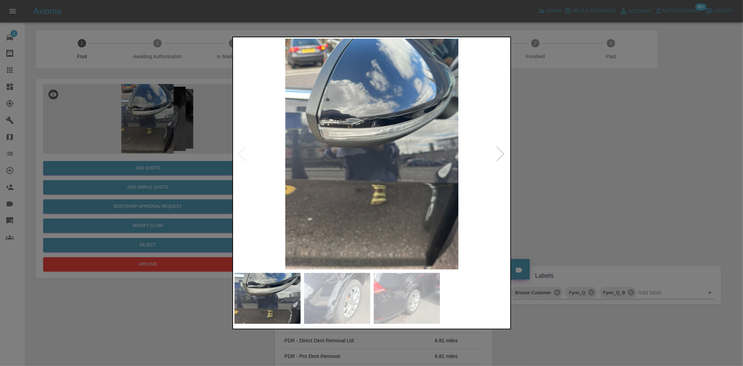
click at [347, 130] on img at bounding box center [372, 154] width 275 height 231
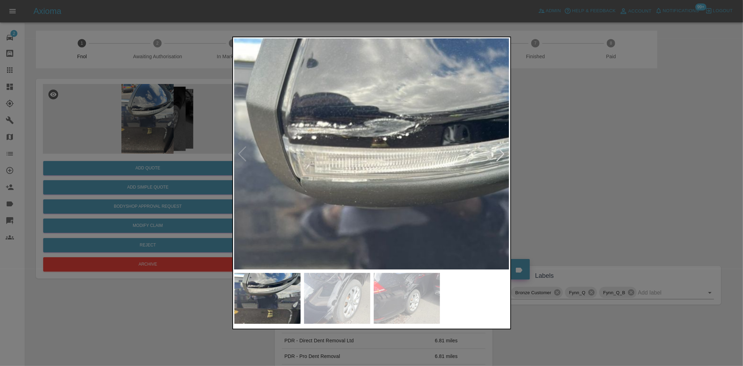
click at [346, 133] on img at bounding box center [444, 226] width 826 height 692
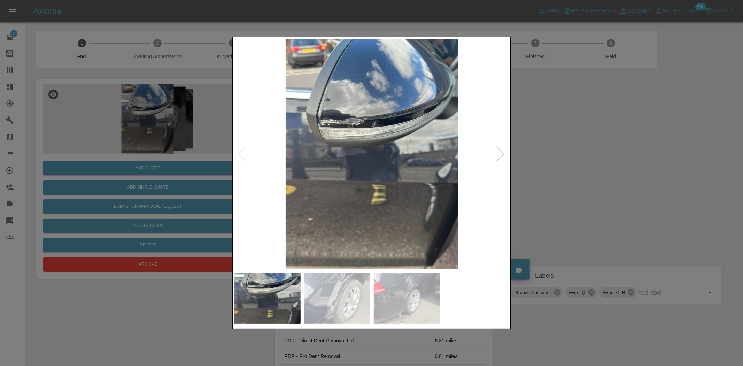
click at [280, 177] on img at bounding box center [372, 154] width 275 height 231
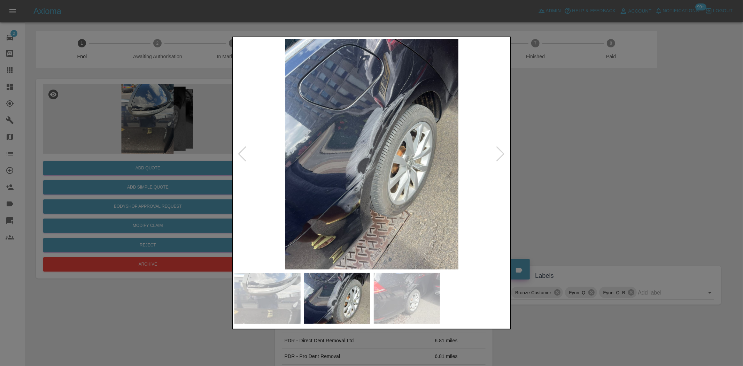
click at [382, 138] on img at bounding box center [372, 154] width 275 height 231
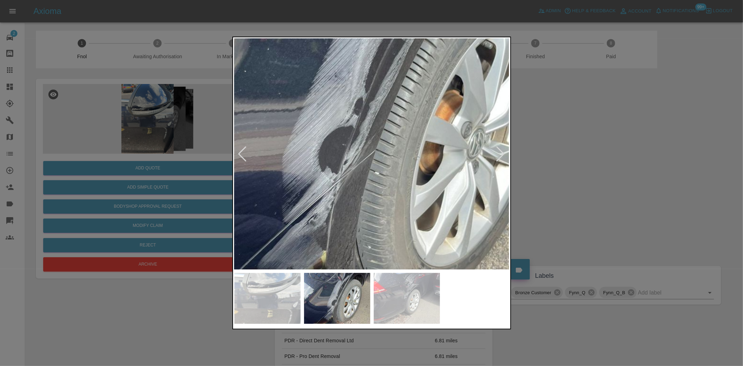
click at [395, 71] on img at bounding box center [361, 114] width 826 height 692
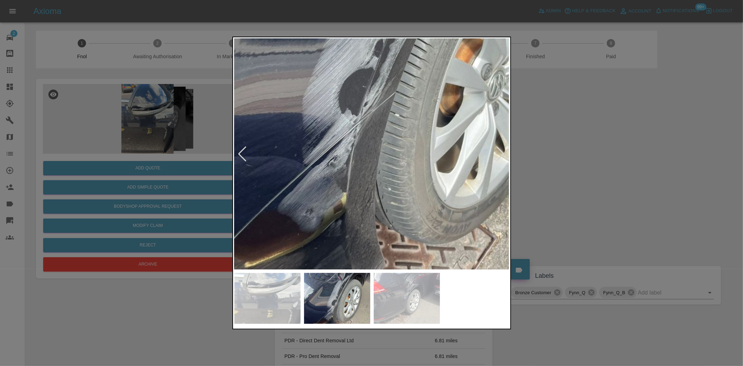
click at [359, 109] on img at bounding box center [381, 56] width 826 height 692
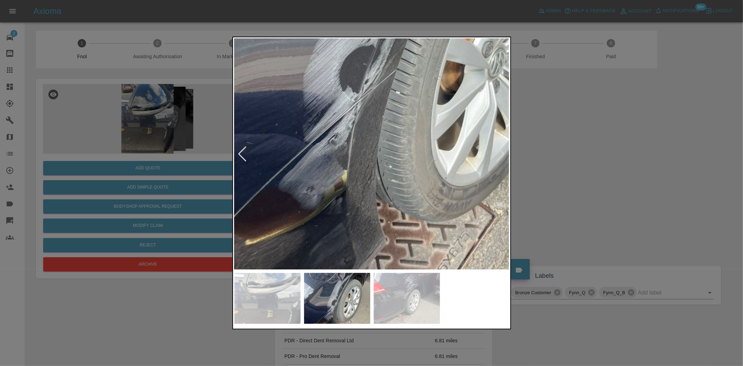
click at [333, 193] on img at bounding box center [382, 34] width 826 height 692
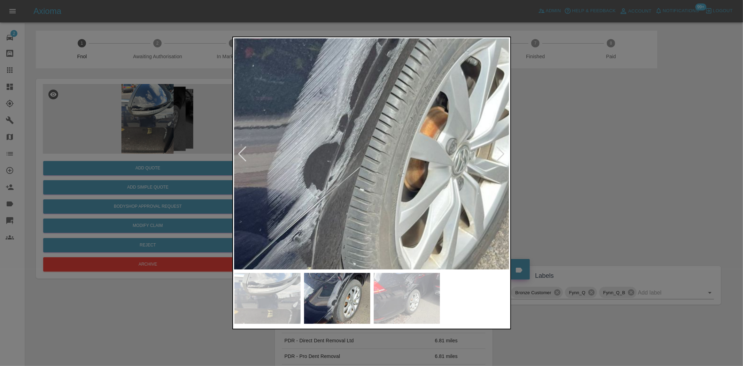
click at [300, 231] on img at bounding box center [346, 131] width 826 height 692
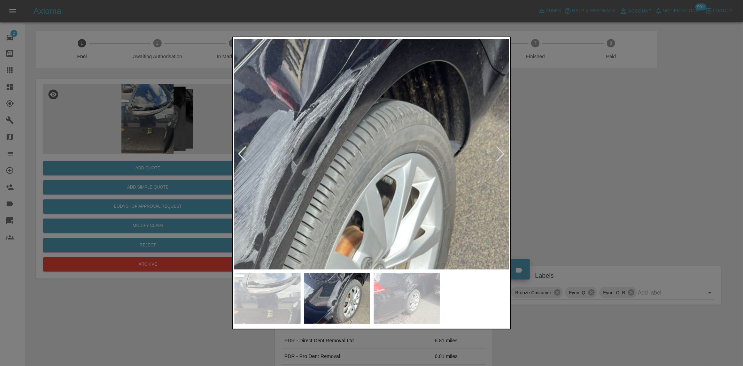
click at [309, 243] on img at bounding box center [261, 250] width 826 height 692
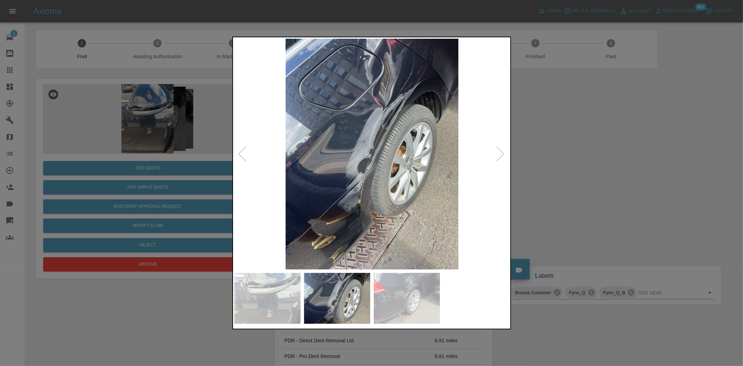
click at [272, 217] on img at bounding box center [372, 154] width 275 height 231
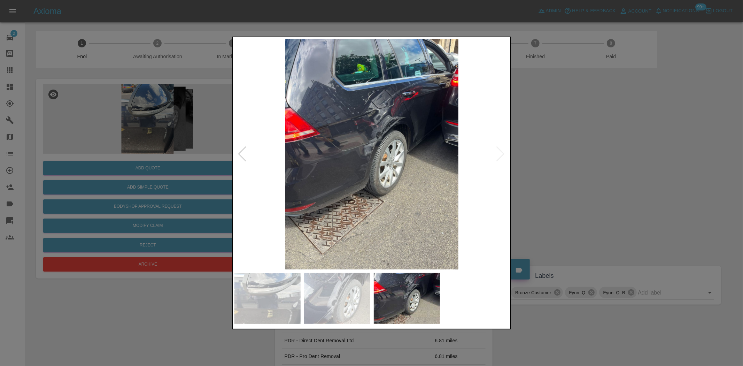
click at [403, 135] on img at bounding box center [372, 154] width 275 height 231
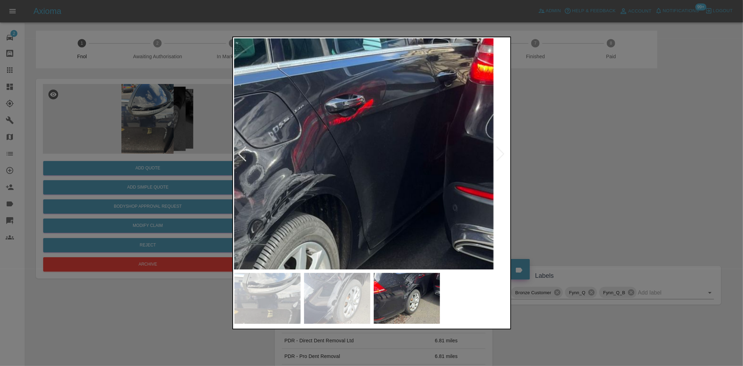
click at [340, 205] on img at bounding box center [234, 285] width 826 height 692
click at [338, 205] on img at bounding box center [234, 285] width 826 height 692
click at [313, 211] on img at bounding box center [234, 285] width 826 height 692
click at [312, 211] on img at bounding box center [234, 285] width 826 height 692
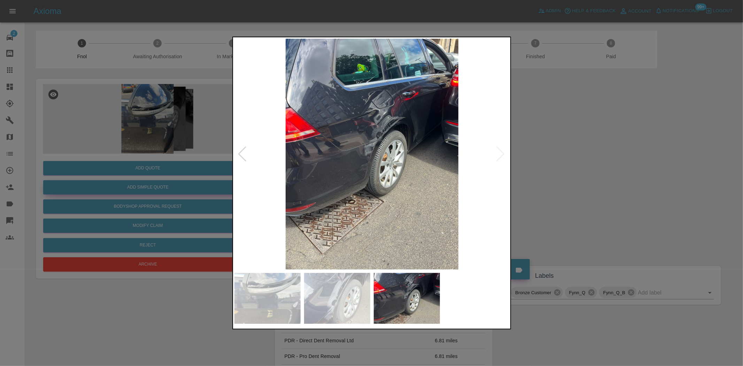
drag, startPoint x: 166, startPoint y: 186, endPoint x: 124, endPoint y: 187, distance: 41.2
click at [162, 187] on div at bounding box center [371, 183] width 743 height 366
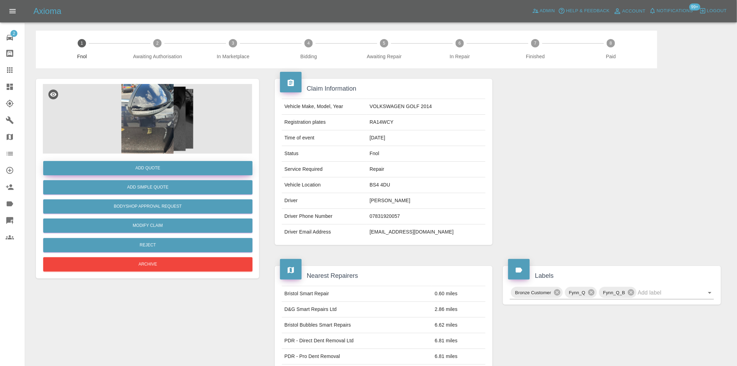
drag, startPoint x: 168, startPoint y: 157, endPoint x: 161, endPoint y: 162, distance: 8.5
click at [162, 162] on div "Add Quote Add Simple Quote Bodyshop Approval Request Modify Claim Reject Archive" at bounding box center [147, 214] width 209 height 120
click at [139, 120] on img at bounding box center [147, 119] width 209 height 70
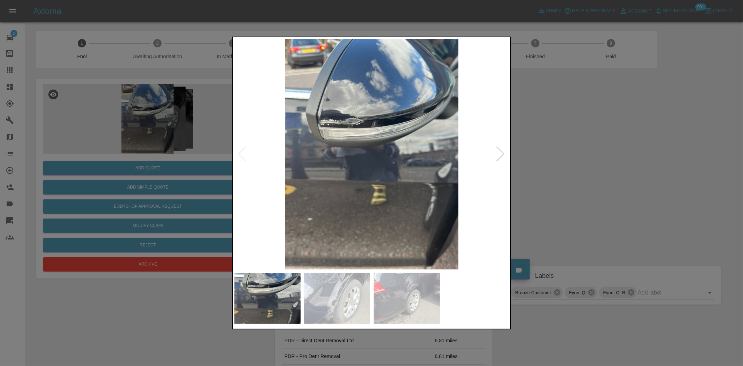
click at [362, 118] on img at bounding box center [372, 154] width 275 height 231
click at [336, 127] on img at bounding box center [372, 154] width 275 height 231
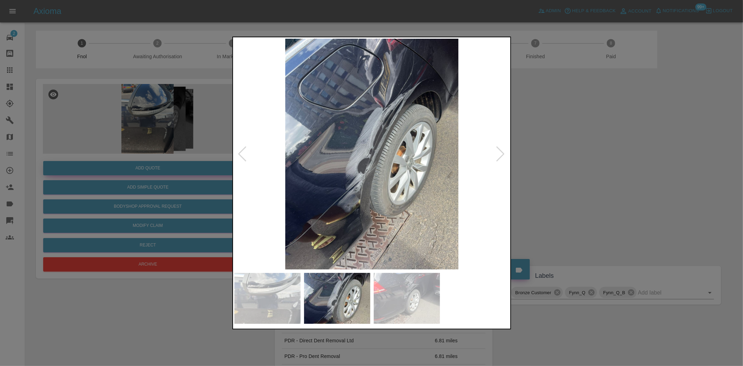
drag, startPoint x: 220, startPoint y: 178, endPoint x: 147, endPoint y: 166, distance: 73.9
click at [214, 178] on div at bounding box center [371, 183] width 743 height 366
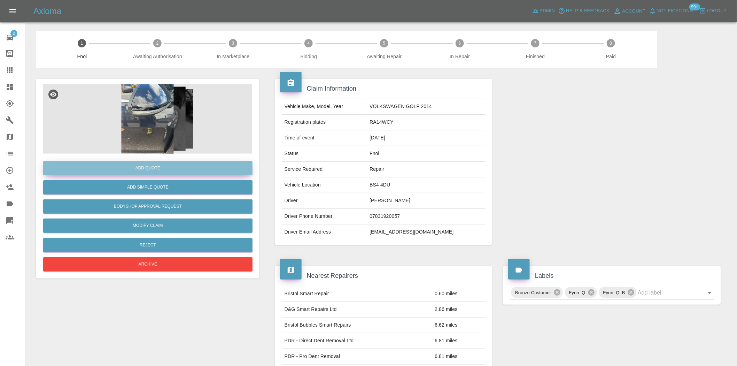
click at [147, 166] on button "Add Quote" at bounding box center [147, 168] width 209 height 14
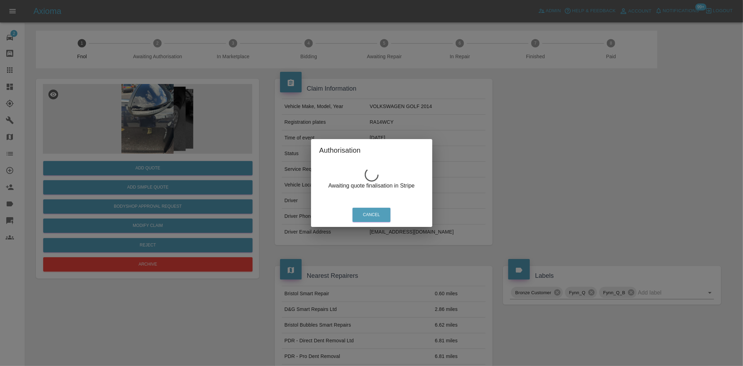
drag, startPoint x: 251, startPoint y: 105, endPoint x: 117, endPoint y: 110, distance: 134.6
click at [231, 107] on div "Authorisation Awaiting quote finalisation in Stripe Cancel" at bounding box center [371, 183] width 743 height 366
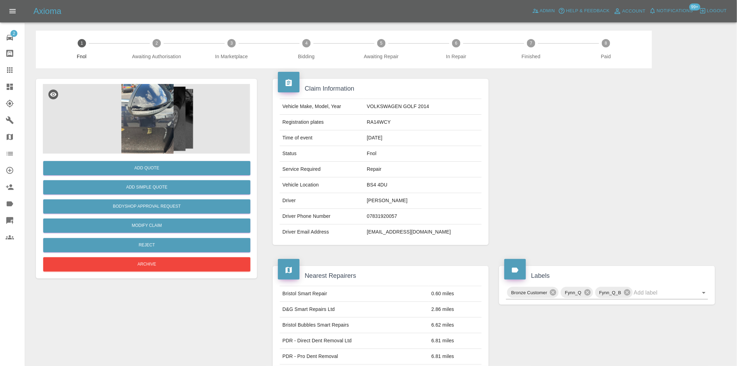
click at [125, 116] on img at bounding box center [147, 119] width 209 height 70
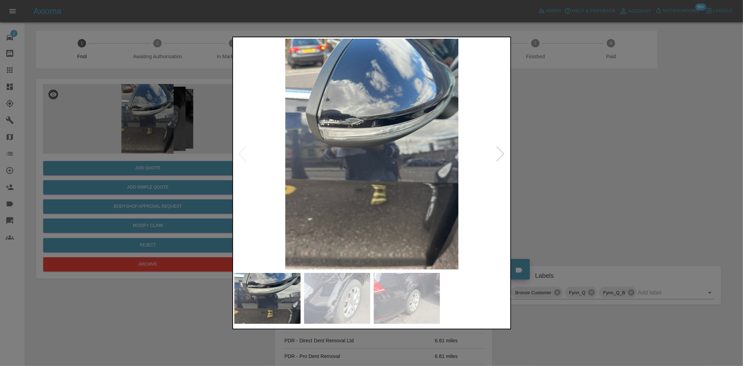
click at [321, 287] on img at bounding box center [337, 298] width 66 height 51
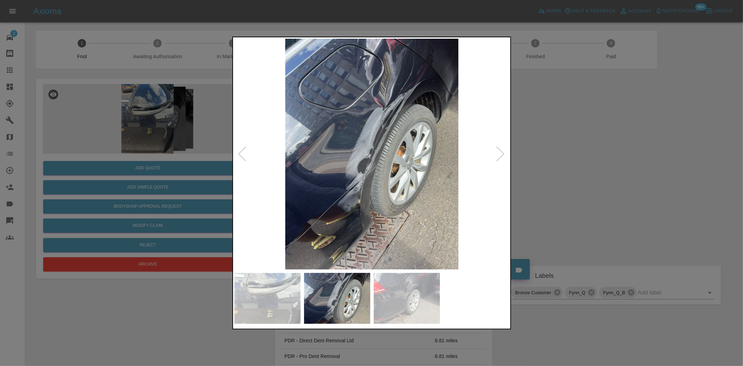
click at [377, 143] on img at bounding box center [372, 154] width 275 height 231
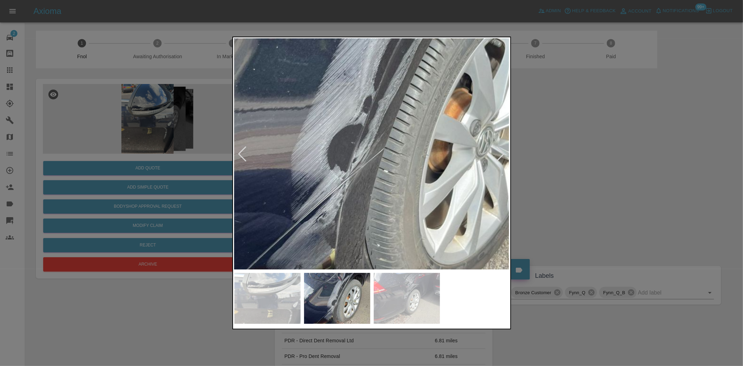
click at [400, 31] on div at bounding box center [371, 183] width 743 height 366
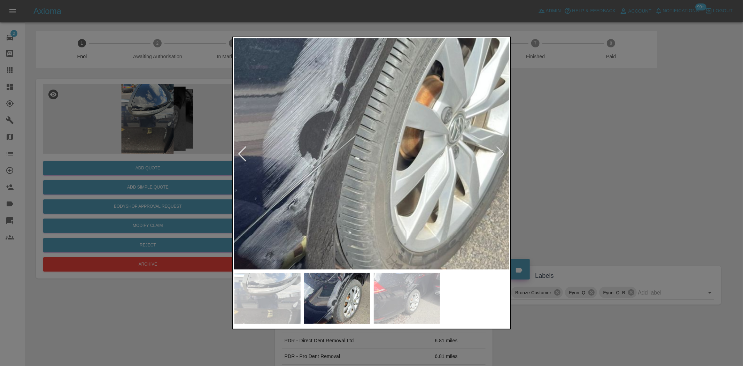
click at [341, 200] on img at bounding box center [341, 100] width 826 height 692
click at [156, 74] on div at bounding box center [371, 183] width 743 height 366
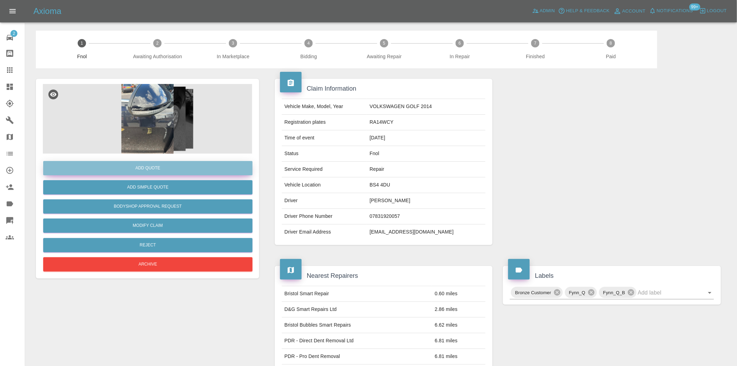
click at [145, 166] on button "Add Quote" at bounding box center [147, 168] width 209 height 14
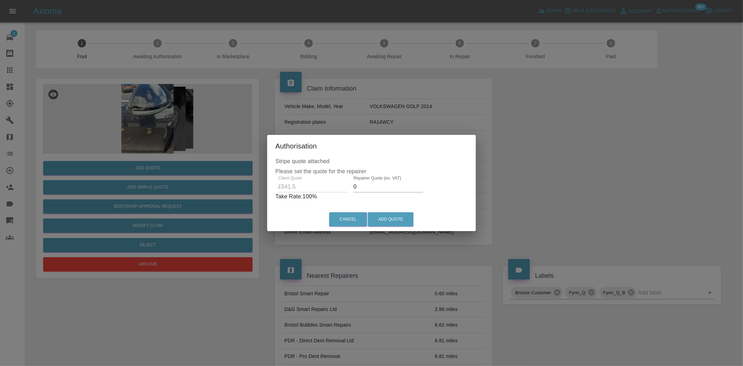
click at [313, 190] on div "Client Quote £541.5 Repairer Quote (ex. VAT) 0 Take Rate: 100 %" at bounding box center [372, 188] width 192 height 25
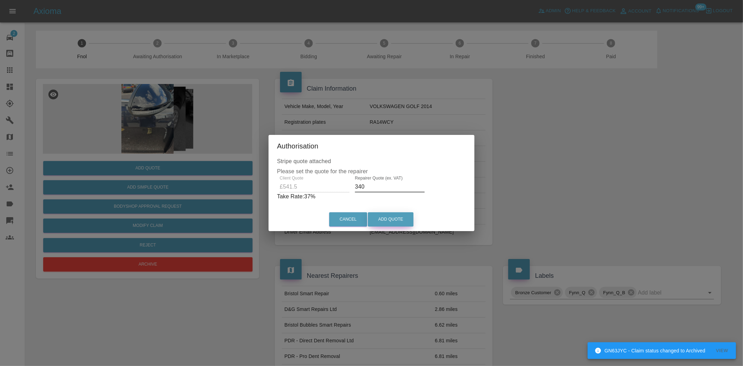
type input "340"
click at [387, 220] on button "Add Quote" at bounding box center [391, 219] width 46 height 14
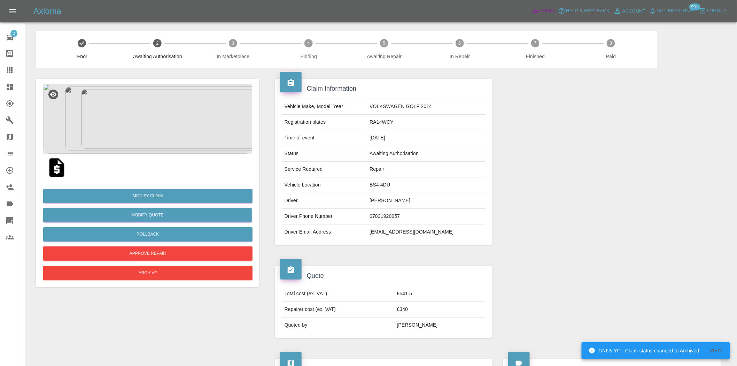
click at [545, 9] on span "Admin" at bounding box center [547, 11] width 15 height 8
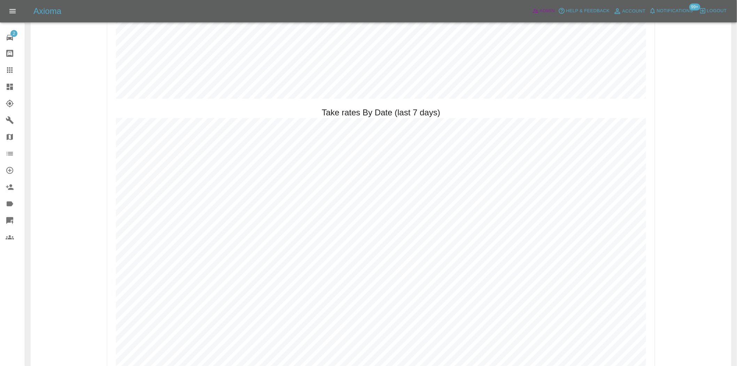
scroll to position [1123, 0]
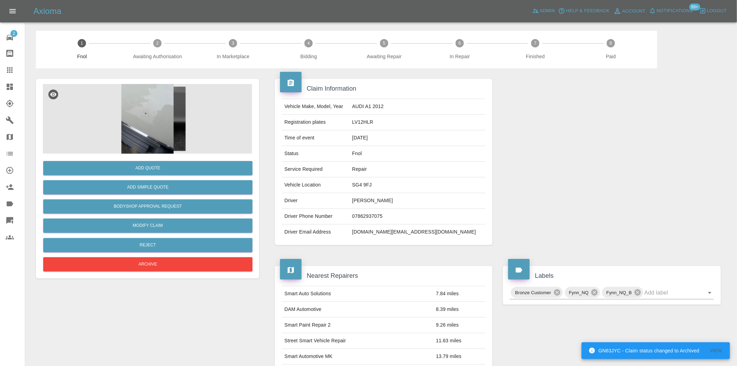
click at [163, 130] on img at bounding box center [147, 119] width 209 height 70
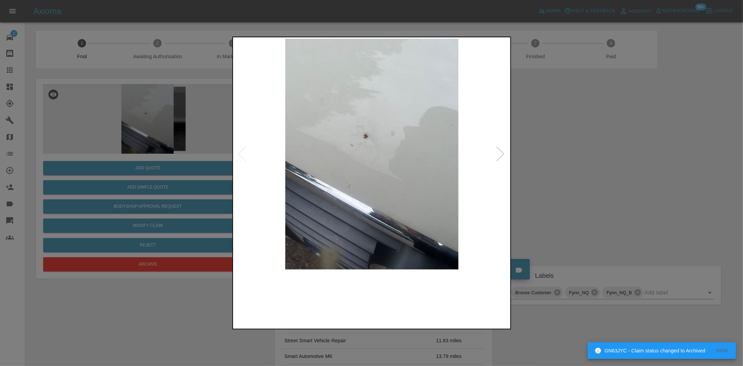
click at [299, 162] on img at bounding box center [372, 154] width 275 height 231
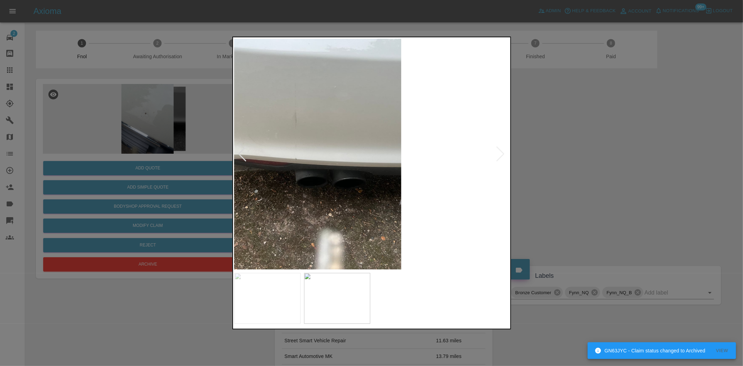
click at [207, 184] on div at bounding box center [371, 183] width 743 height 366
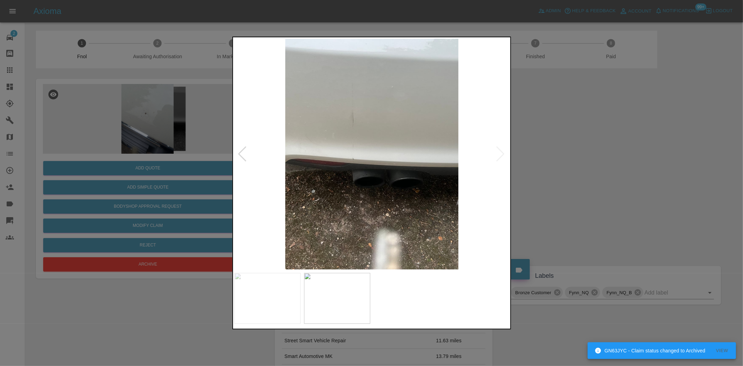
click at [356, 162] on img at bounding box center [372, 154] width 275 height 231
click at [355, 163] on img at bounding box center [372, 154] width 275 height 231
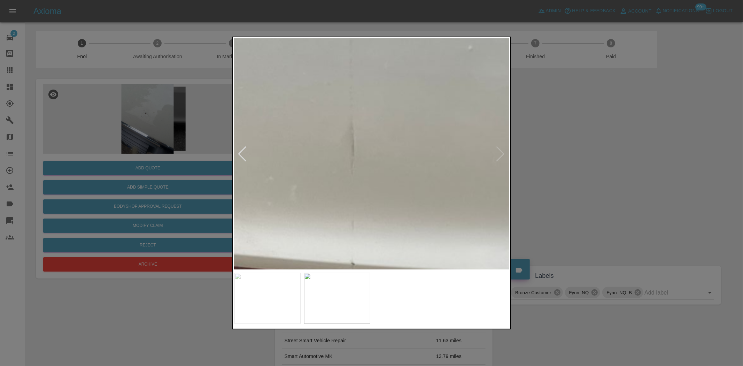
click at [354, 287] on div at bounding box center [371, 183] width 279 height 293
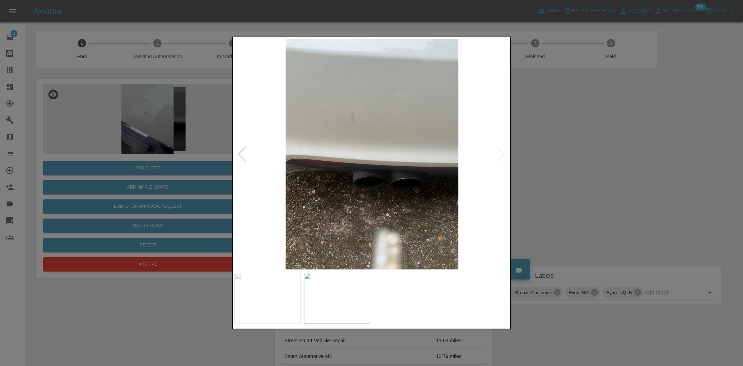
click at [404, 206] on img at bounding box center [372, 154] width 275 height 231
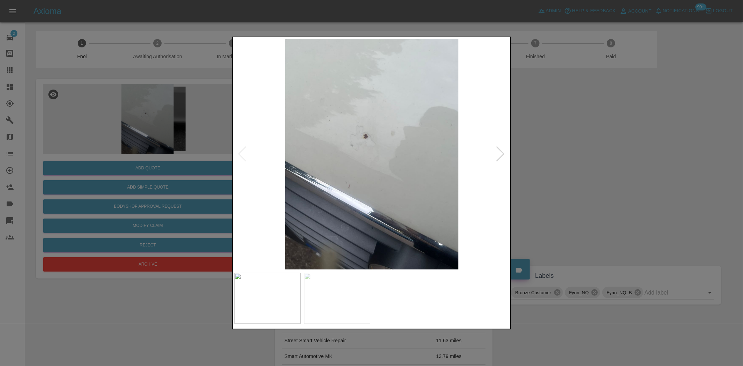
click at [459, 189] on img at bounding box center [372, 154] width 275 height 231
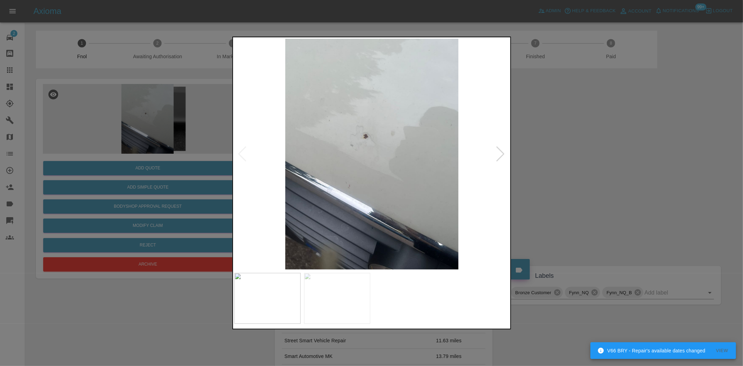
click at [194, 123] on div at bounding box center [371, 183] width 743 height 366
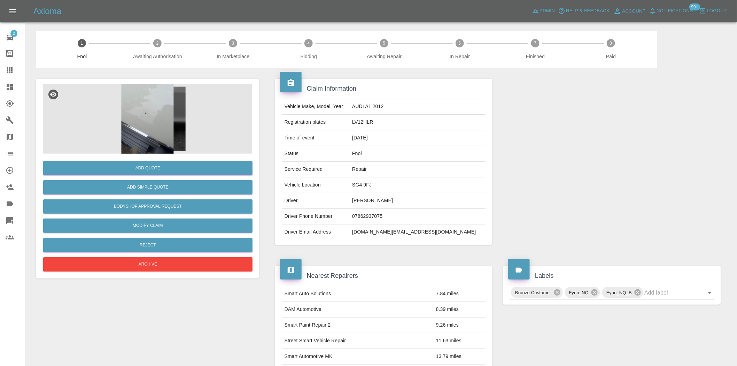
click at [156, 124] on img at bounding box center [147, 119] width 209 height 70
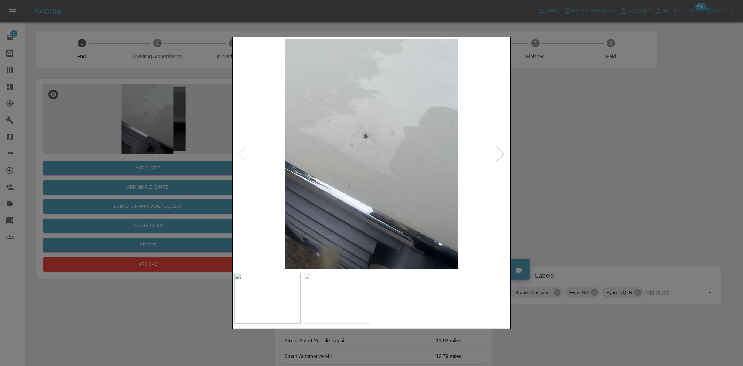
click at [279, 167] on img at bounding box center [372, 154] width 275 height 231
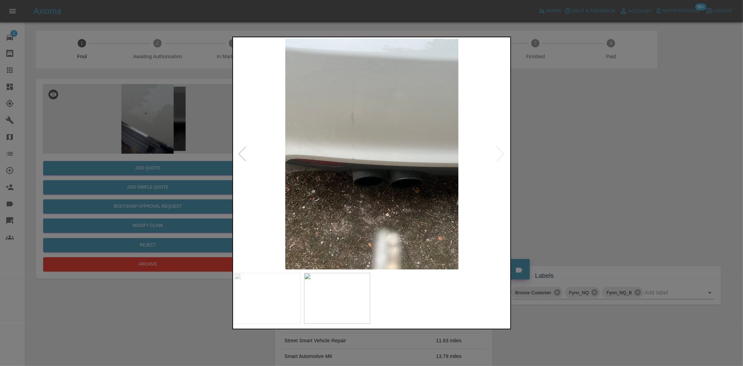
click at [276, 175] on img at bounding box center [372, 154] width 275 height 231
click at [140, 152] on div at bounding box center [371, 183] width 743 height 366
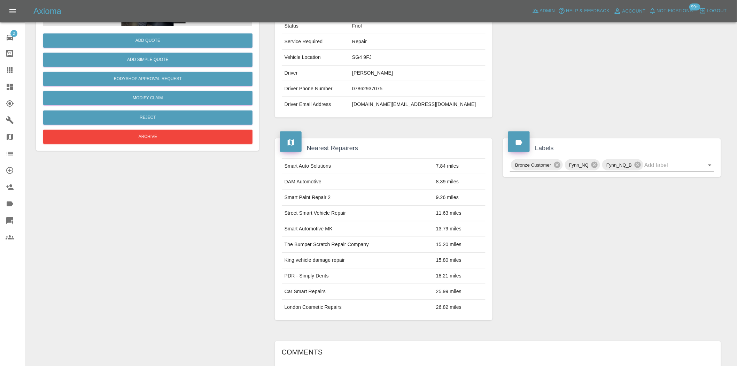
scroll to position [77, 0]
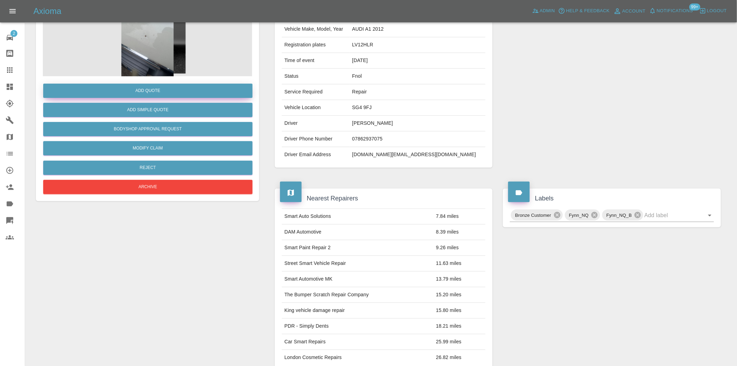
click at [178, 96] on button "Add Quote" at bounding box center [147, 91] width 209 height 14
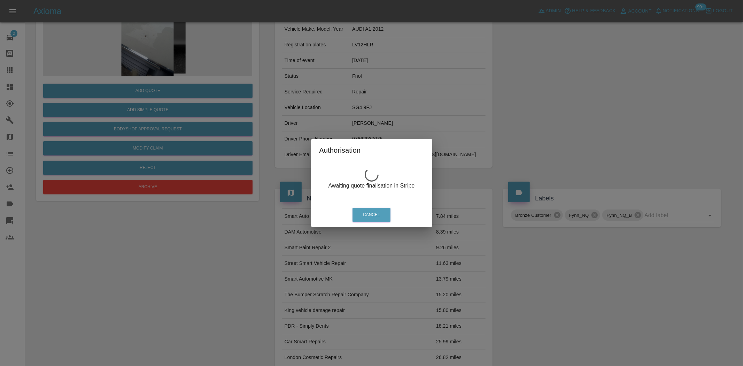
drag, startPoint x: 206, startPoint y: 46, endPoint x: 200, endPoint y: 50, distance: 7.1
click at [202, 49] on div "Authorisation Awaiting quote finalisation in Stripe Cancel" at bounding box center [371, 183] width 743 height 366
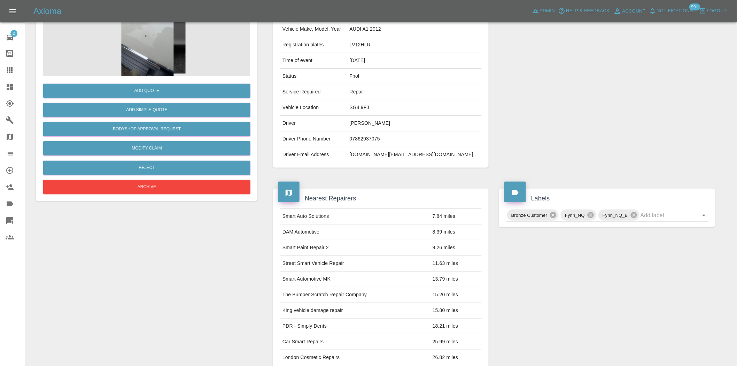
click at [180, 53] on img at bounding box center [147, 42] width 209 height 70
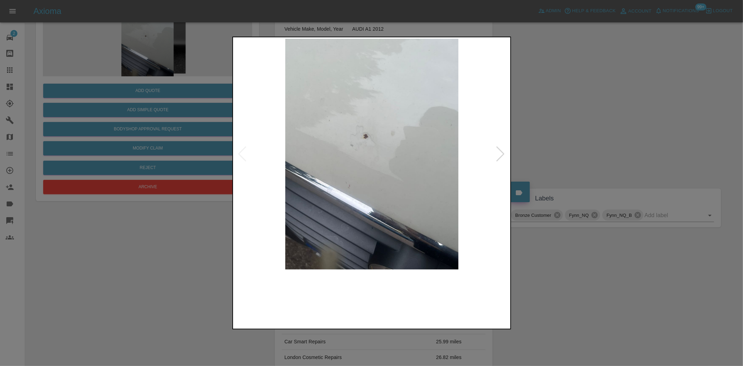
click at [352, 312] on img at bounding box center [337, 298] width 66 height 51
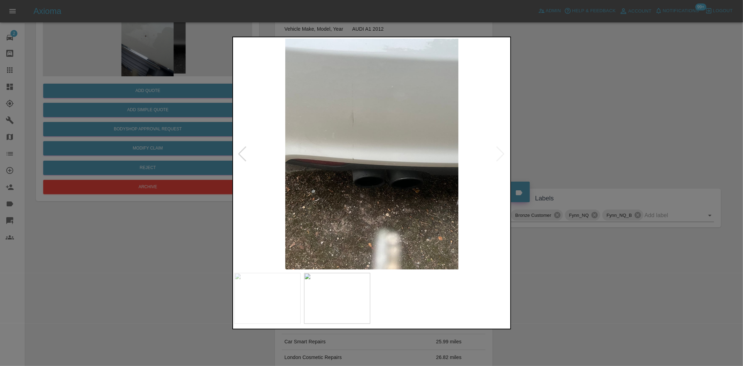
click at [361, 131] on img at bounding box center [372, 154] width 275 height 231
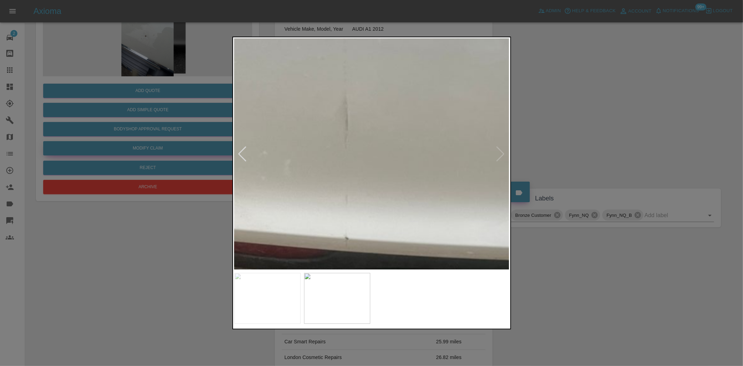
click at [72, 143] on div at bounding box center [371, 183] width 743 height 366
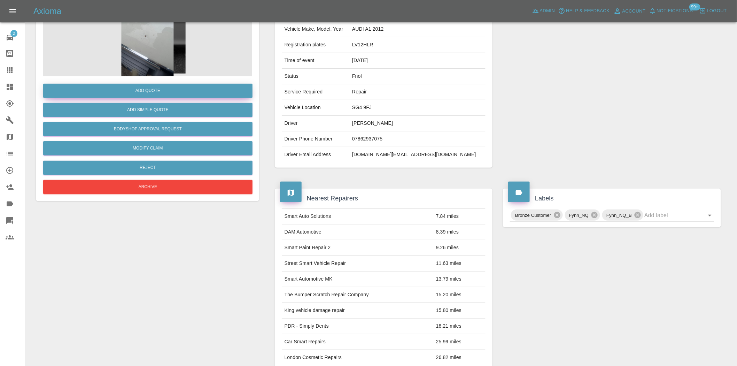
click at [145, 94] on button "Add Quote" at bounding box center [147, 91] width 209 height 14
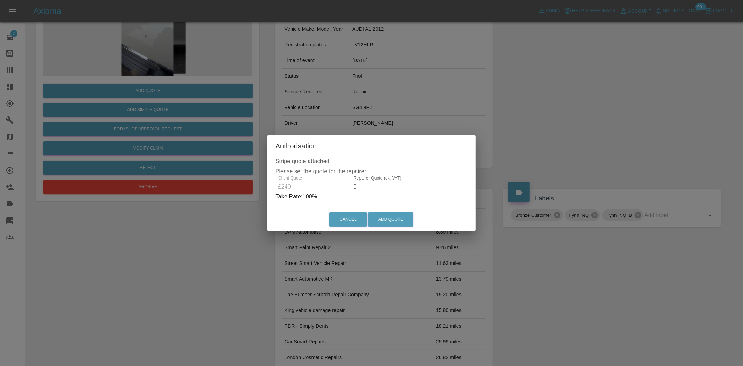
click at [344, 187] on div "Client Quote £240 Repairer Quote (ex. VAT) 0 Take Rate: 100 %" at bounding box center [372, 188] width 192 height 25
drag, startPoint x: 368, startPoint y: 189, endPoint x: 238, endPoint y: 163, distance: 133.2
click at [257, 172] on div "Authorisation Stripe quote attached Please set the quote for the repairer Clien…" at bounding box center [371, 183] width 743 height 366
type input "140"
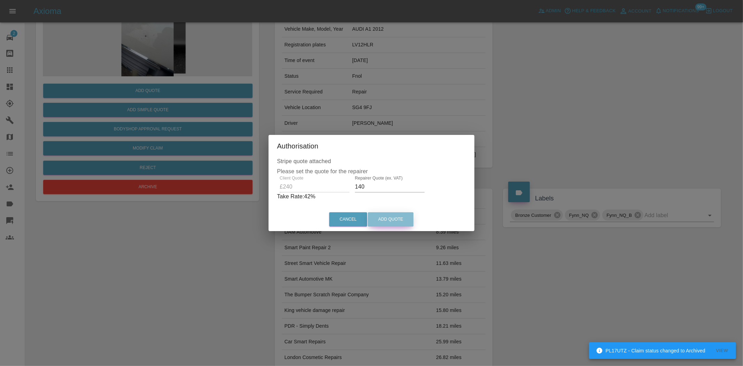
drag, startPoint x: 403, startPoint y: 220, endPoint x: 621, endPoint y: 347, distance: 251.9
click at [403, 220] on button "Add Quote" at bounding box center [391, 219] width 46 height 14
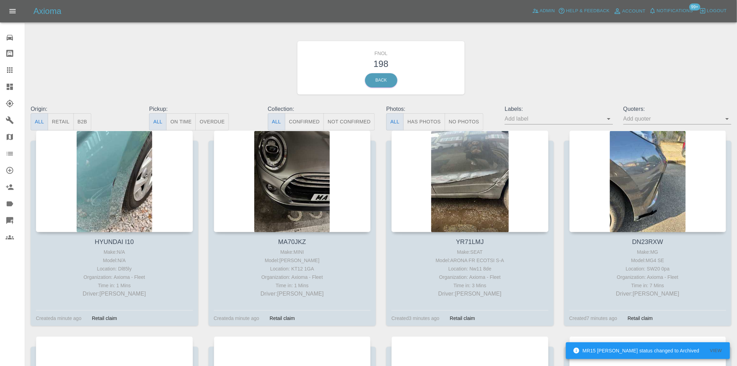
click at [11, 93] on link "Dashboard" at bounding box center [12, 86] width 25 height 17
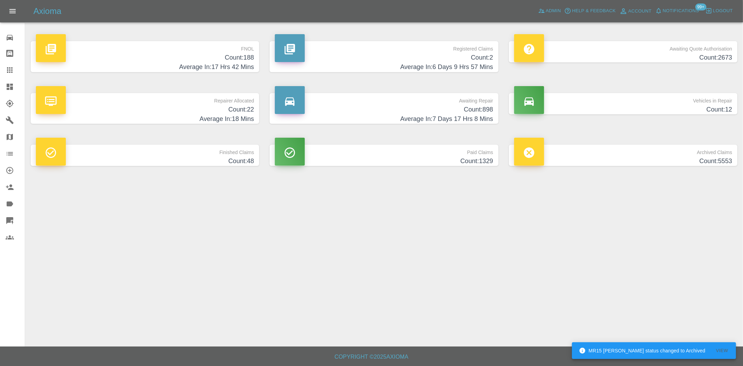
click at [196, 62] on h4 "Average In: 17 Hrs 42 Mins" at bounding box center [145, 66] width 218 height 9
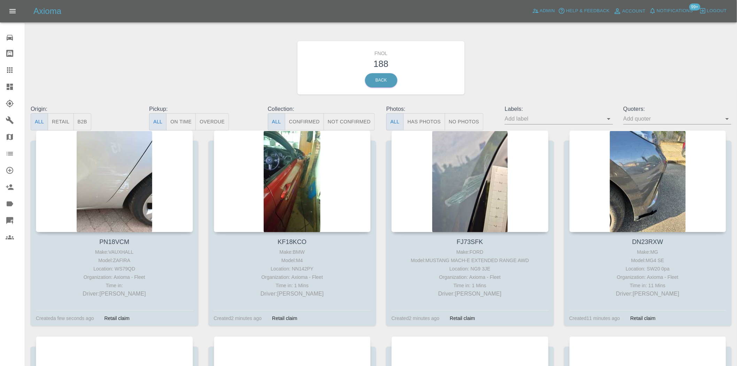
drag, startPoint x: 407, startPoint y: 117, endPoint x: 187, endPoint y: 116, distance: 219.5
click at [407, 117] on button "Has Photos" at bounding box center [425, 121] width 42 height 17
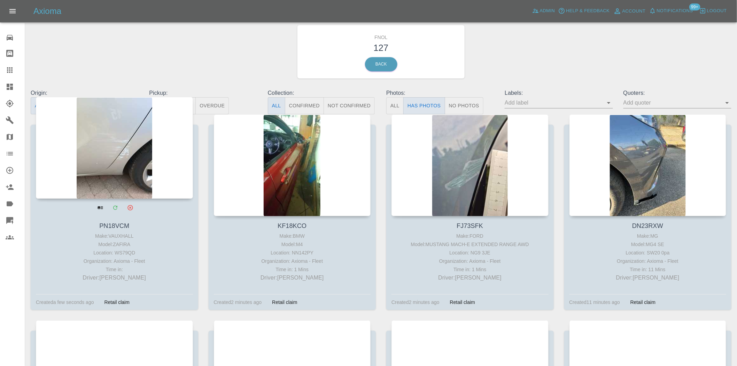
scroll to position [39, 0]
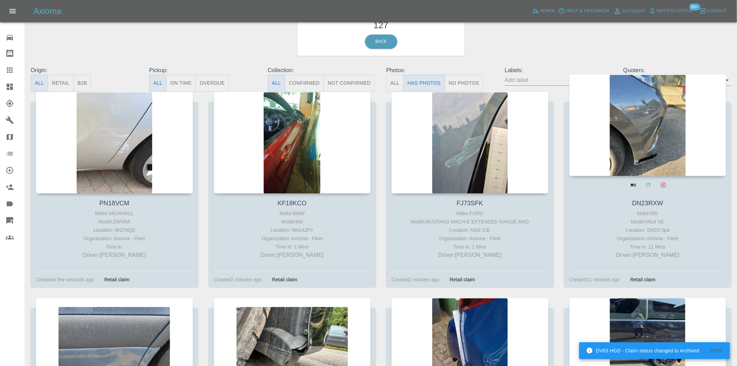
drag, startPoint x: 468, startPoint y: 126, endPoint x: 686, endPoint y: 116, distance: 219.1
click at [471, 130] on div at bounding box center [470, 143] width 157 height 102
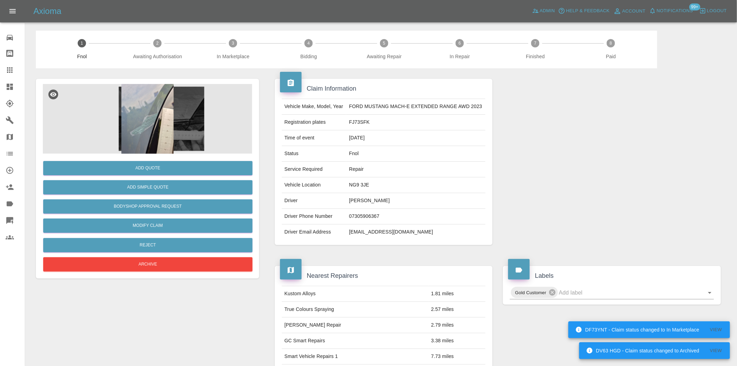
click at [135, 120] on img at bounding box center [147, 119] width 209 height 70
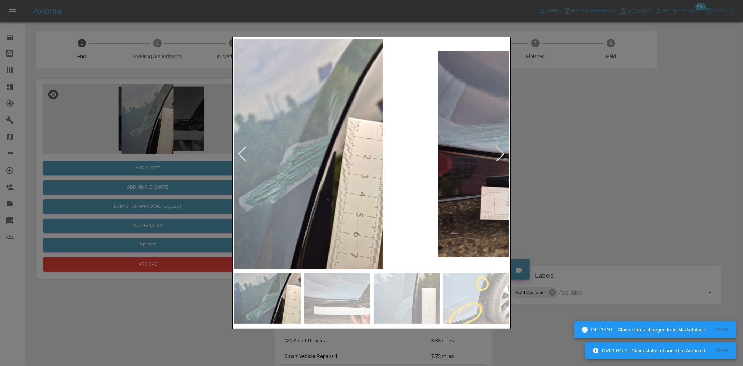
click at [300, 180] on img at bounding box center [296, 154] width 275 height 231
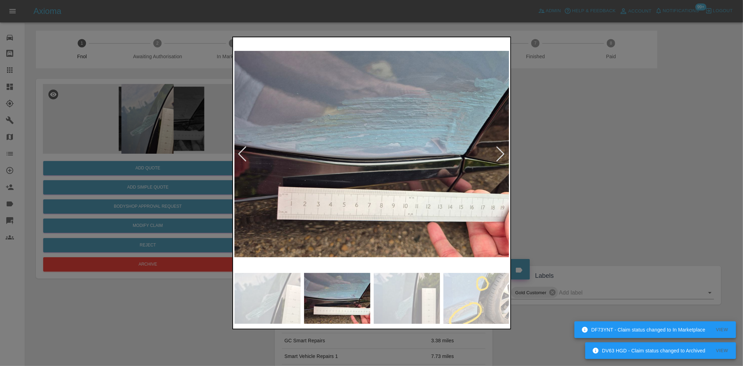
click at [336, 178] on img at bounding box center [372, 154] width 275 height 231
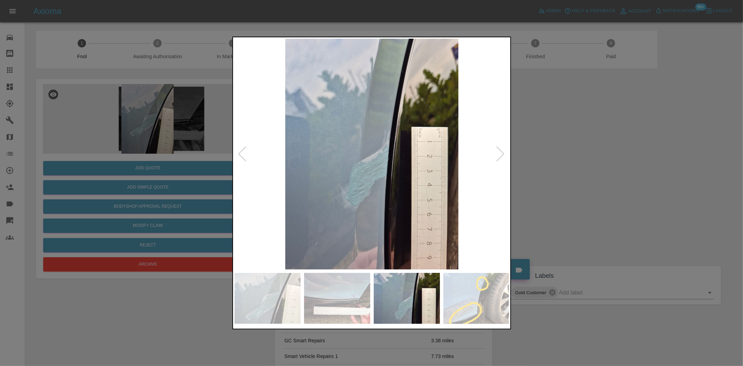
click at [264, 190] on img at bounding box center [372, 154] width 275 height 231
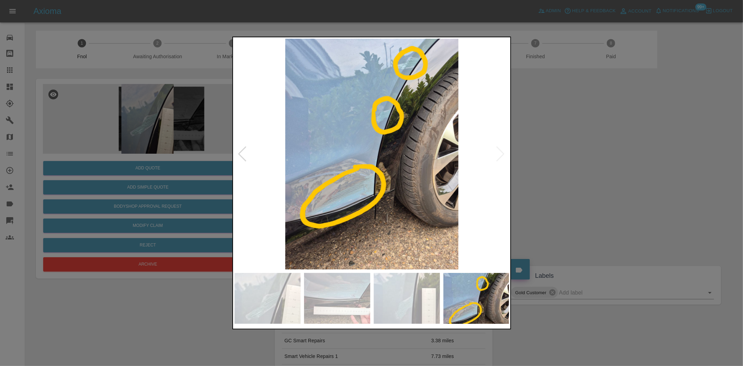
click at [423, 56] on img at bounding box center [372, 154] width 275 height 231
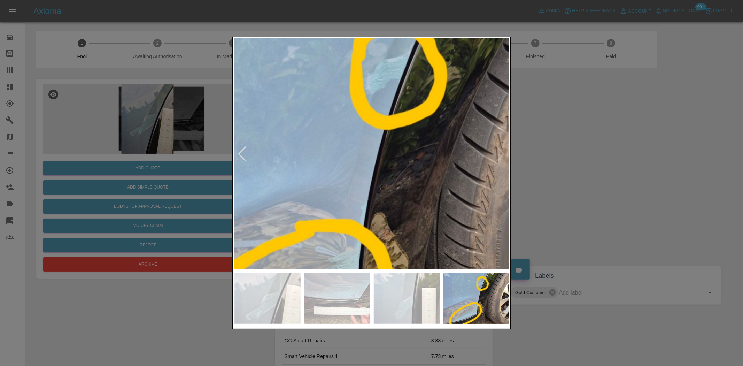
click at [429, 144] on img at bounding box center [351, 189] width 826 height 692
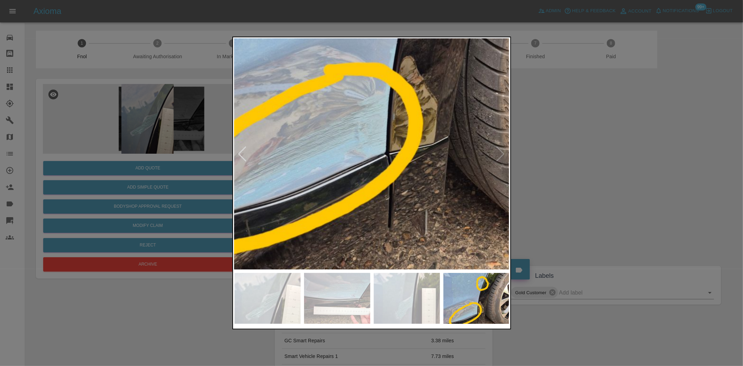
click at [409, 99] on img at bounding box center [380, 32] width 826 height 692
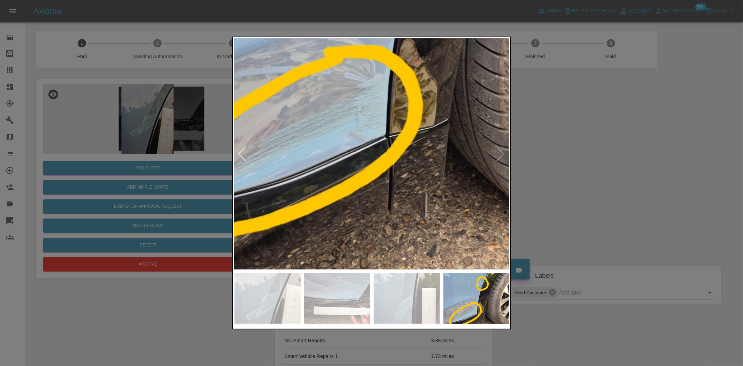
click at [370, 166] on img at bounding box center [380, 15] width 826 height 692
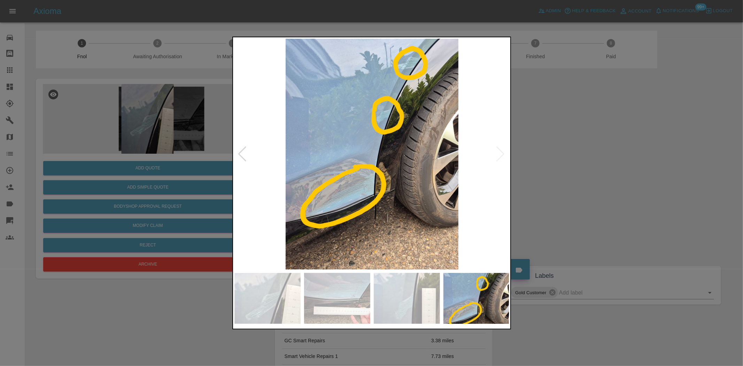
click at [433, 191] on img at bounding box center [372, 154] width 275 height 231
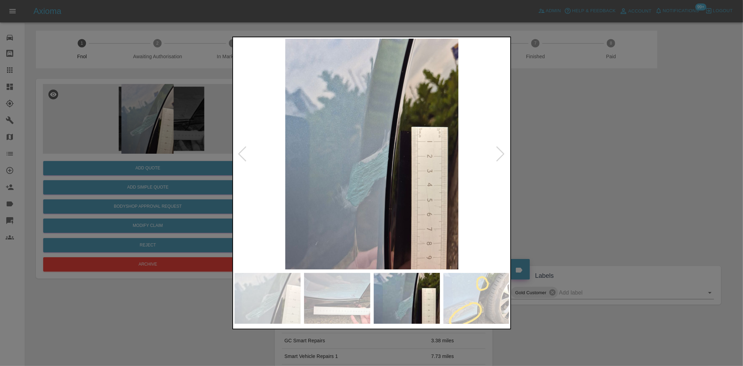
click at [433, 191] on img at bounding box center [372, 154] width 275 height 231
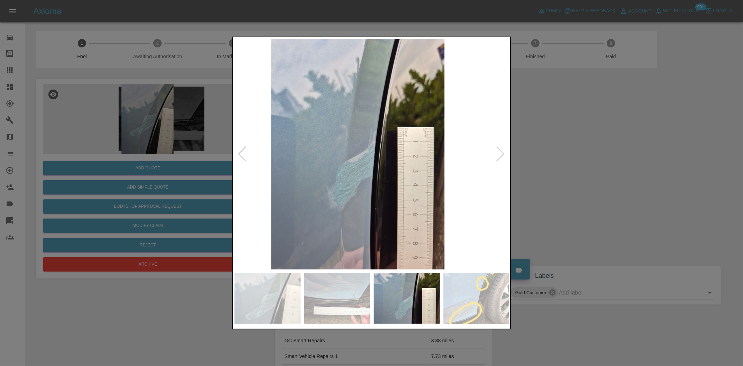
click at [302, 176] on img at bounding box center [358, 154] width 275 height 231
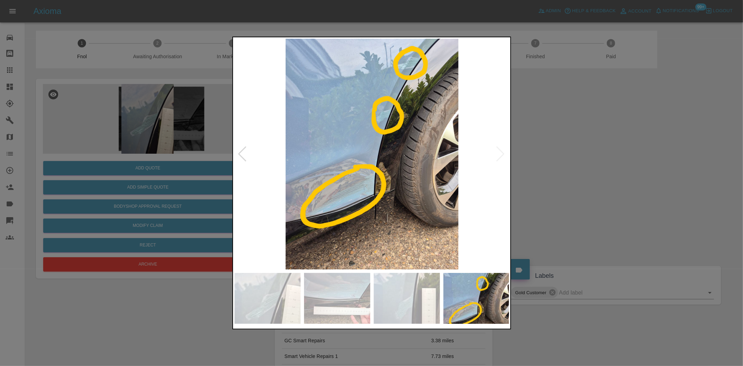
click at [328, 171] on img at bounding box center [372, 154] width 275 height 231
click at [445, 170] on img at bounding box center [372, 154] width 275 height 231
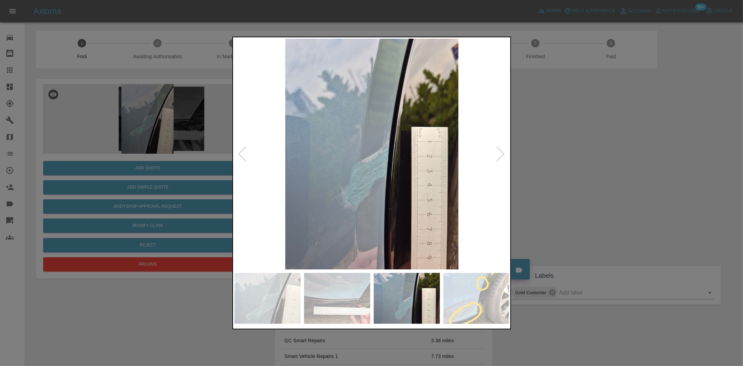
click at [405, 183] on img at bounding box center [372, 154] width 275 height 231
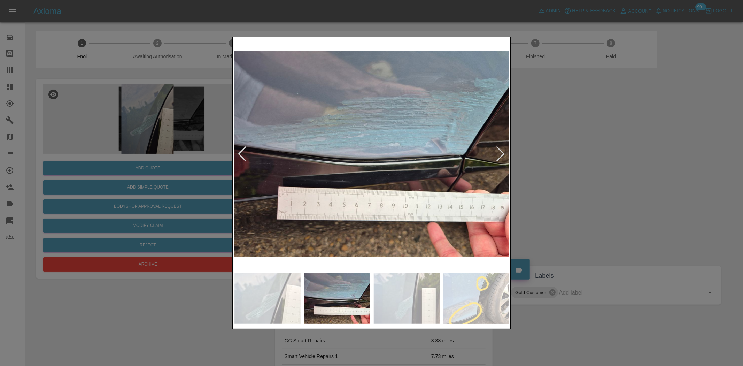
click at [465, 163] on img at bounding box center [372, 154] width 275 height 231
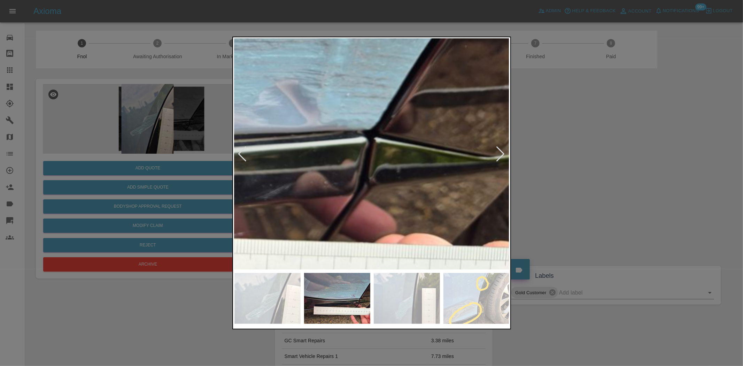
click at [398, 238] on img at bounding box center [97, 127] width 826 height 692
click at [359, 238] on img at bounding box center [97, 127] width 826 height 692
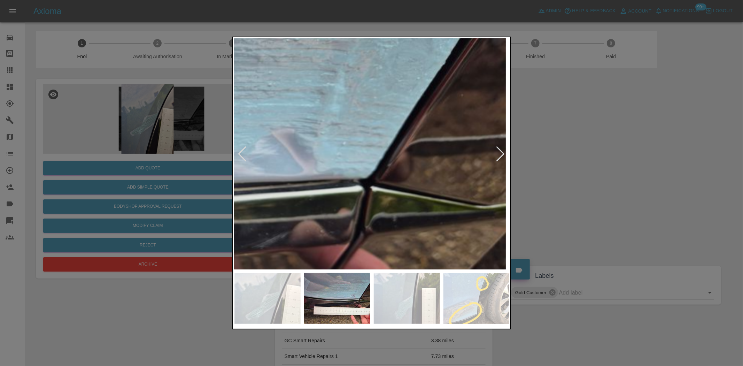
click at [358, 166] on img at bounding box center [93, 176] width 826 height 692
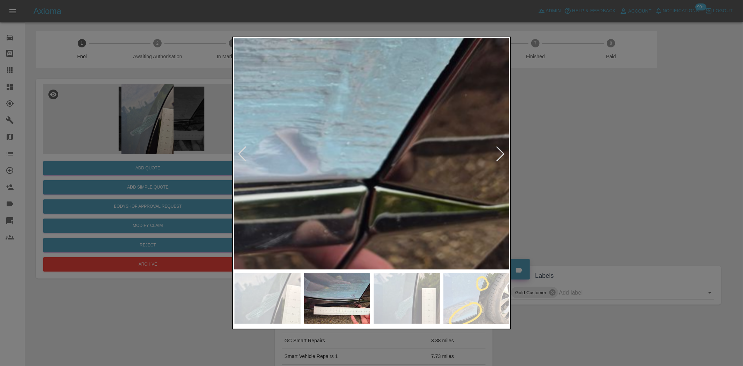
click at [329, 219] on img at bounding box center [97, 176] width 826 height 692
click at [338, 231] on img at bounding box center [97, 176] width 826 height 692
click at [339, 228] on img at bounding box center [97, 176] width 826 height 692
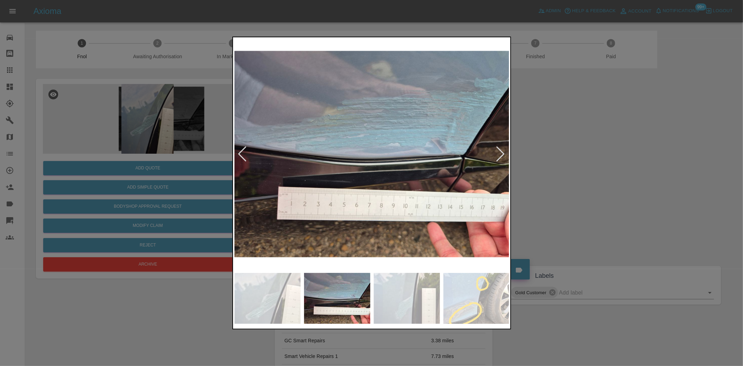
click at [476, 105] on img at bounding box center [372, 154] width 275 height 231
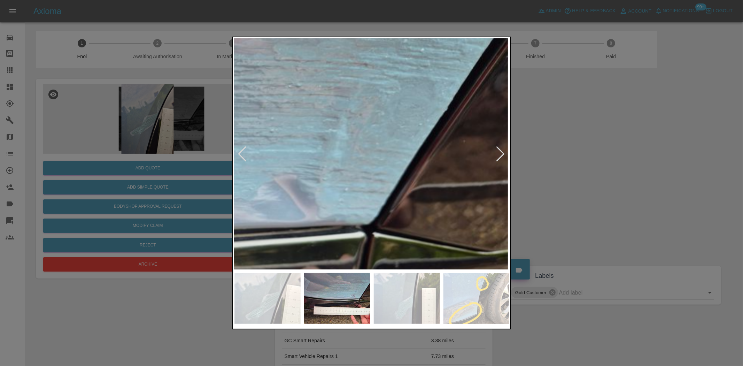
click at [406, 106] on img at bounding box center [95, 222] width 826 height 692
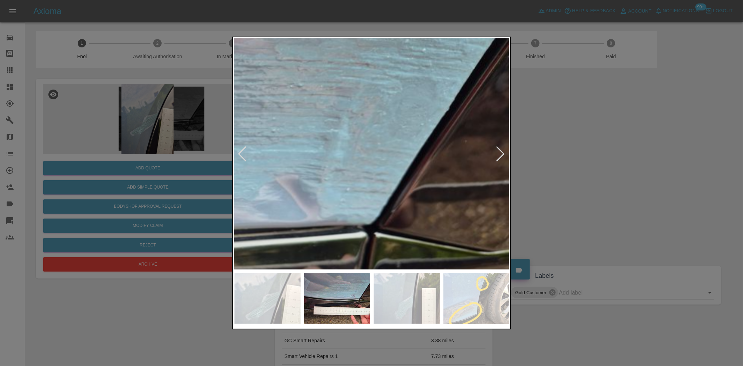
click at [316, 175] on img at bounding box center [97, 222] width 826 height 692
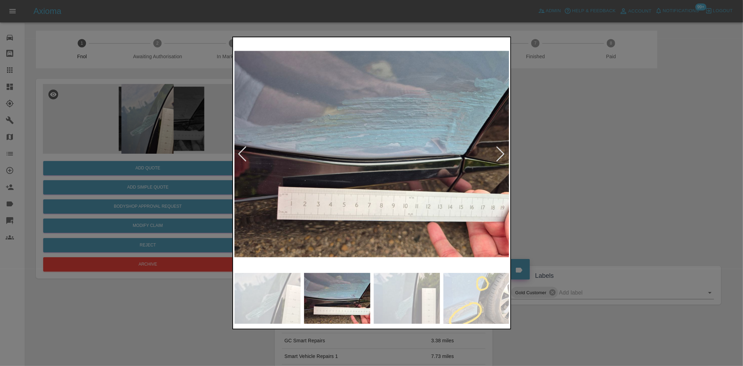
click at [321, 160] on img at bounding box center [372, 154] width 275 height 231
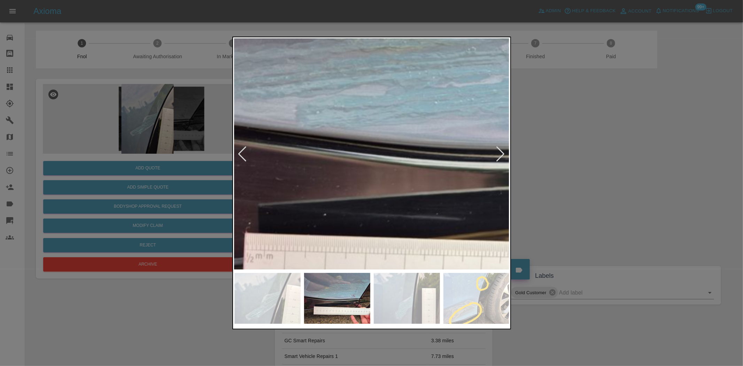
click at [321, 160] on img at bounding box center [526, 135] width 826 height 692
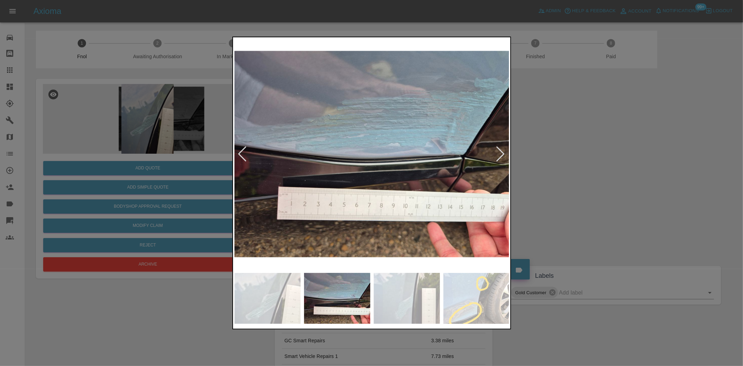
click at [330, 282] on img at bounding box center [337, 298] width 66 height 51
click at [417, 298] on img at bounding box center [407, 298] width 66 height 51
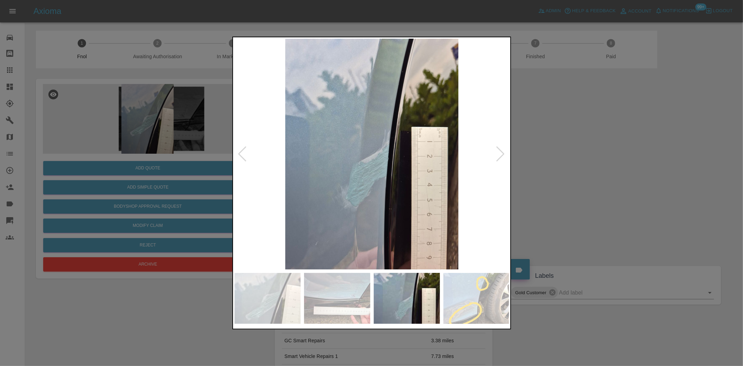
click at [392, 162] on img at bounding box center [372, 154] width 275 height 231
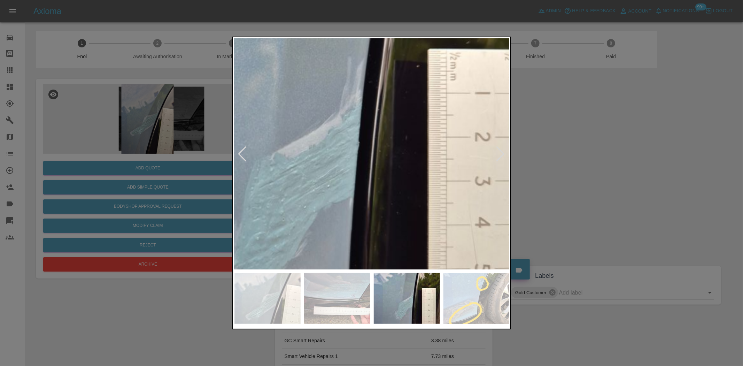
click at [483, 287] on img at bounding box center [477, 298] width 66 height 51
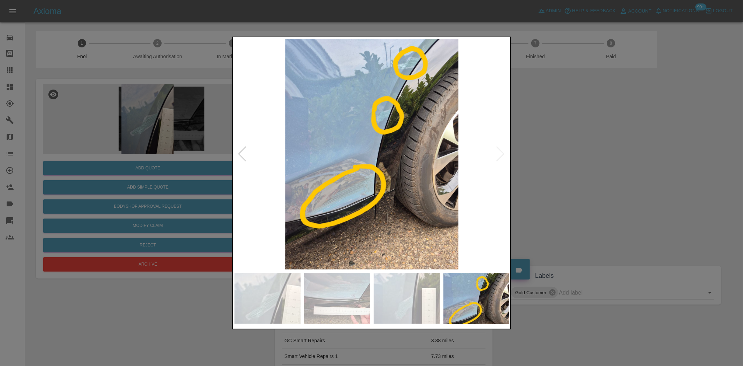
click at [396, 181] on img at bounding box center [372, 154] width 275 height 231
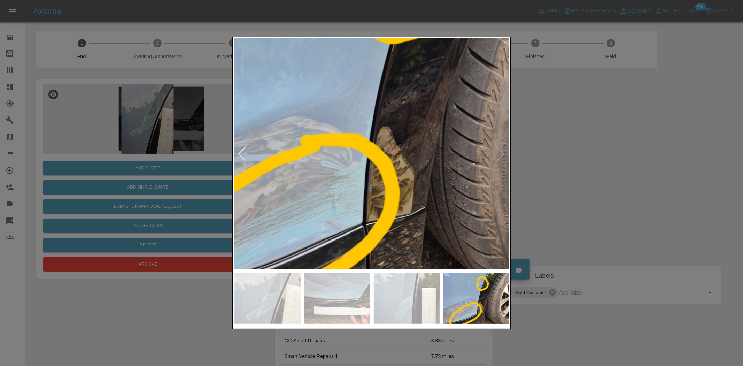
click at [427, 199] on img at bounding box center [357, 103] width 826 height 692
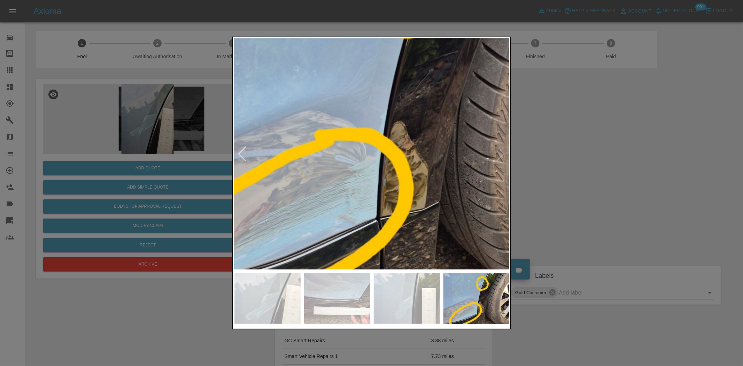
click at [335, 224] on img at bounding box center [371, 97] width 826 height 692
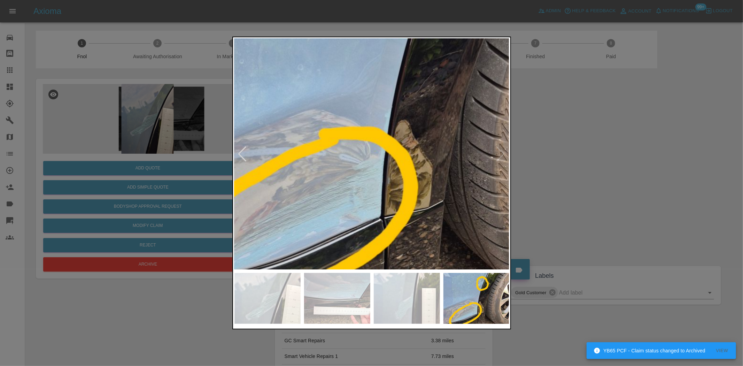
click at [312, 225] on img at bounding box center [375, 96] width 826 height 692
click at [278, 286] on img at bounding box center [268, 298] width 66 height 51
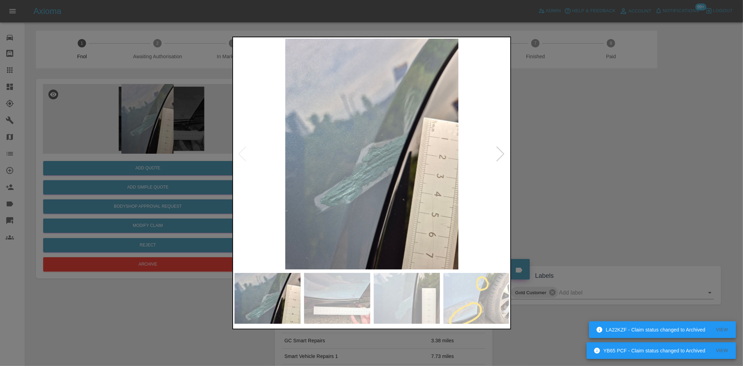
click at [351, 292] on img at bounding box center [337, 298] width 66 height 51
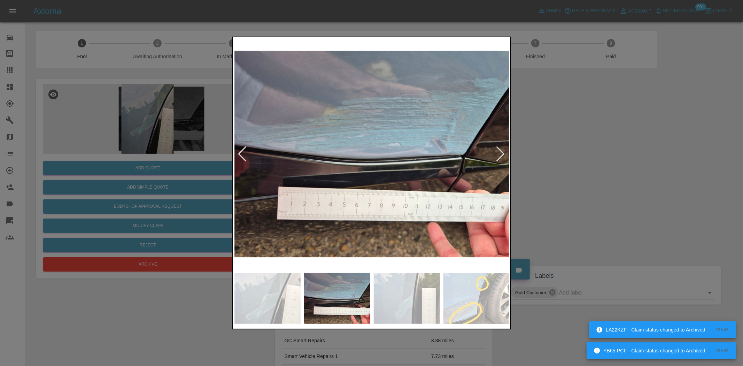
click at [475, 144] on img at bounding box center [372, 154] width 275 height 231
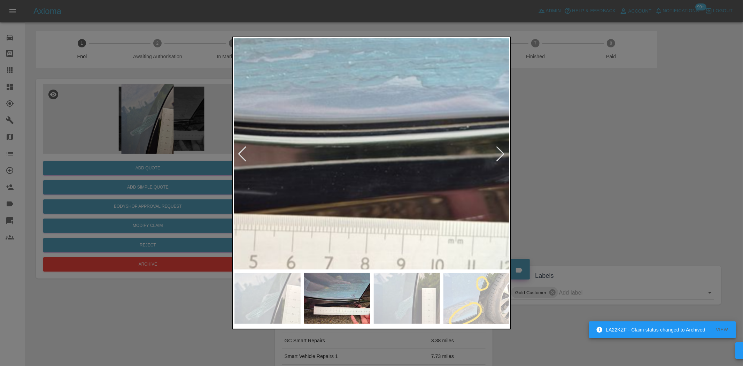
click at [229, 284] on div at bounding box center [371, 183] width 743 height 366
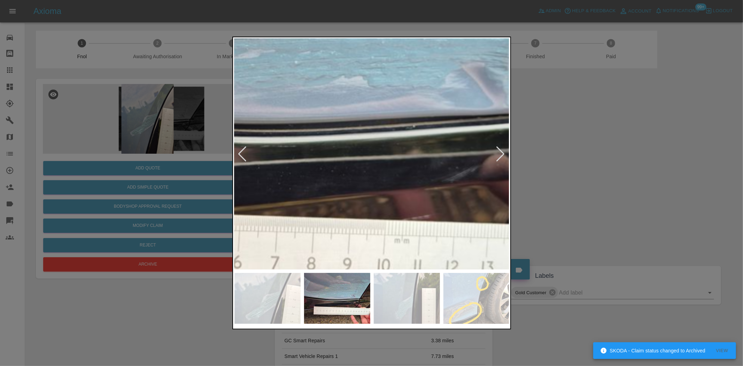
click at [463, 108] on img at bounding box center [283, 110] width 826 height 692
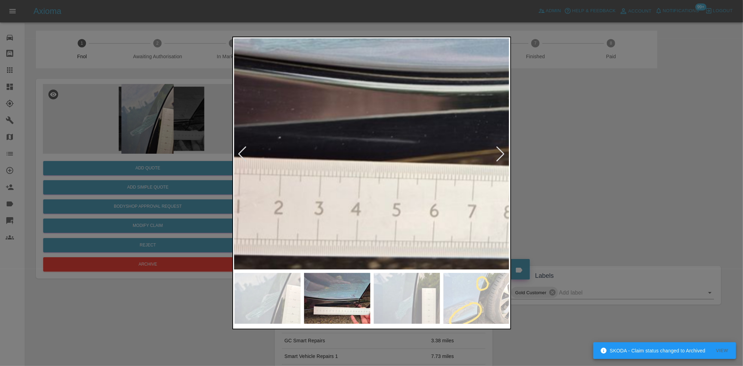
click at [393, 124] on img at bounding box center [480, 58] width 826 height 692
click at [347, 125] on img at bounding box center [480, 58] width 826 height 692
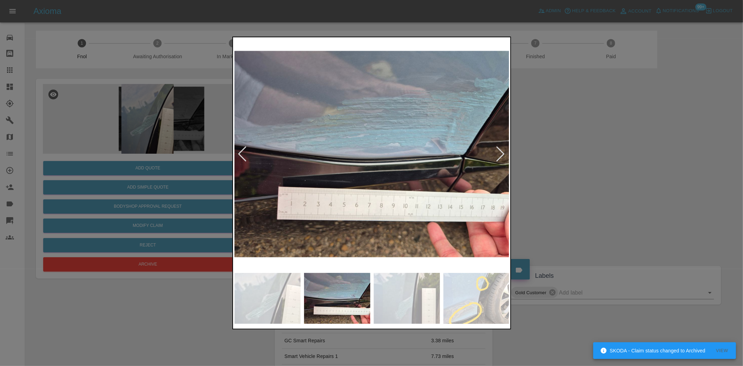
click at [347, 125] on img at bounding box center [372, 154] width 275 height 231
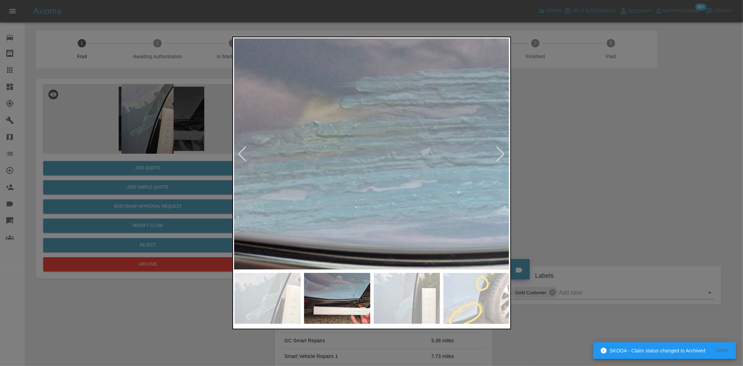
click at [346, 126] on img at bounding box center [445, 240] width 826 height 692
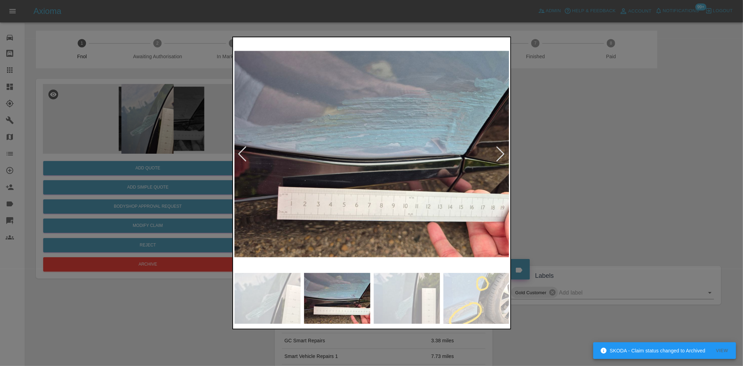
click at [149, 135] on div at bounding box center [371, 183] width 743 height 366
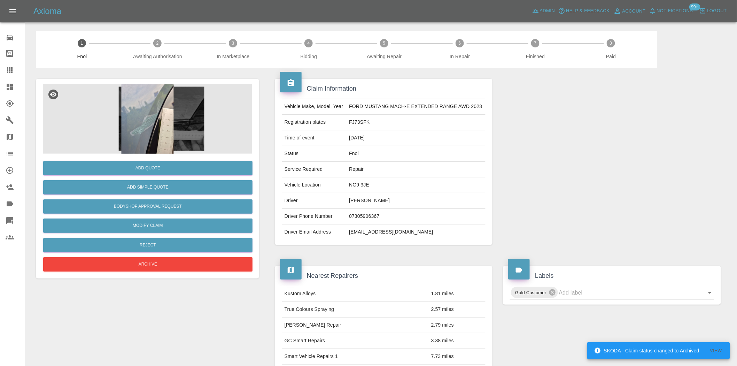
click at [151, 114] on img at bounding box center [147, 119] width 209 height 70
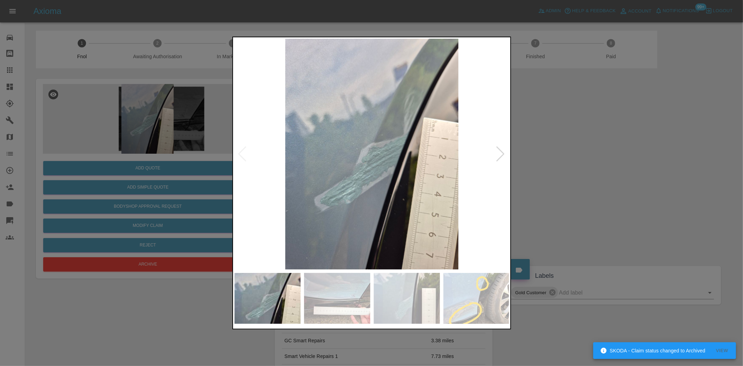
click at [417, 288] on img at bounding box center [407, 298] width 66 height 51
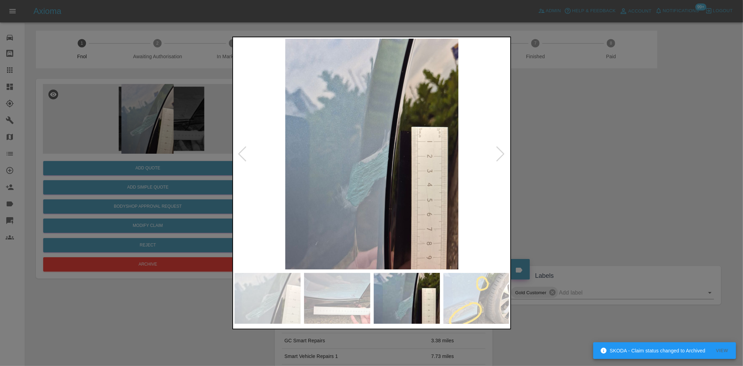
click at [480, 293] on img at bounding box center [477, 298] width 66 height 51
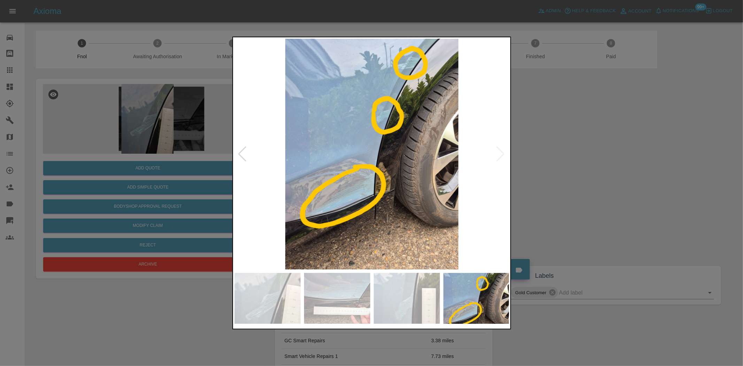
click at [409, 62] on img at bounding box center [372, 154] width 275 height 231
click at [408, 65] on img at bounding box center [372, 154] width 275 height 231
click at [396, 66] on img at bounding box center [372, 154] width 275 height 231
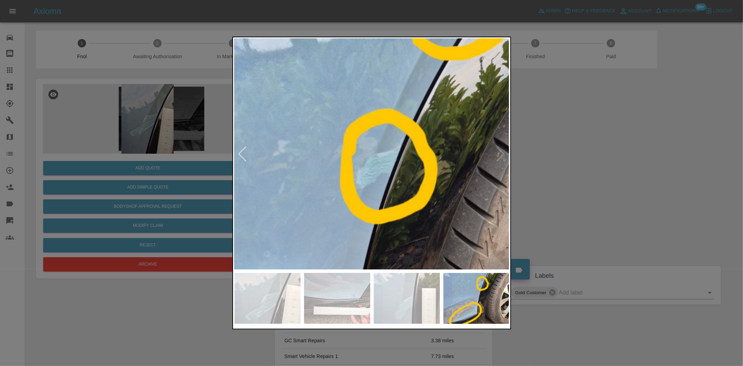
click at [398, 60] on img at bounding box center [342, 283] width 826 height 692
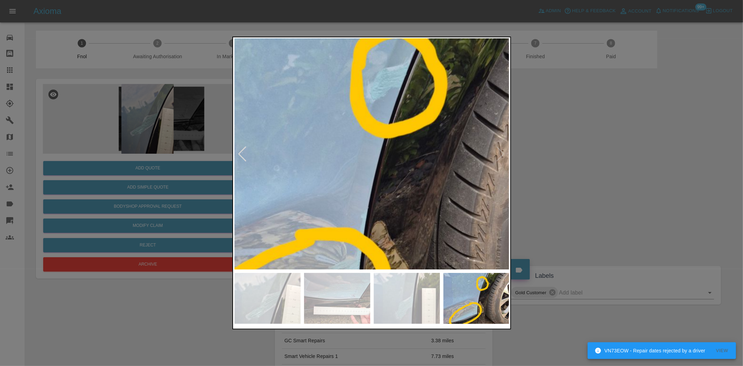
click at [433, 69] on img at bounding box center [351, 197] width 826 height 692
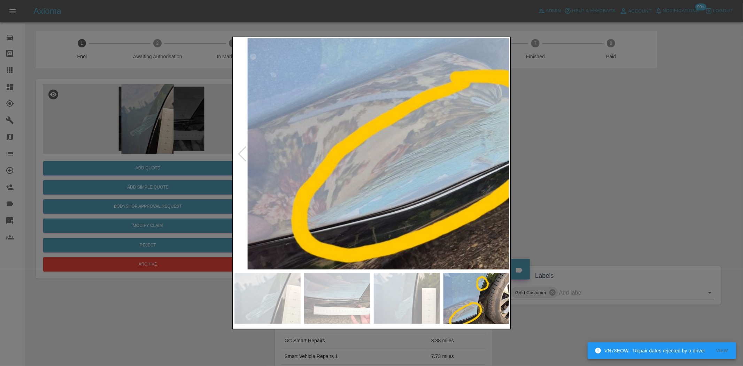
click at [424, 32] on div at bounding box center [371, 183] width 743 height 366
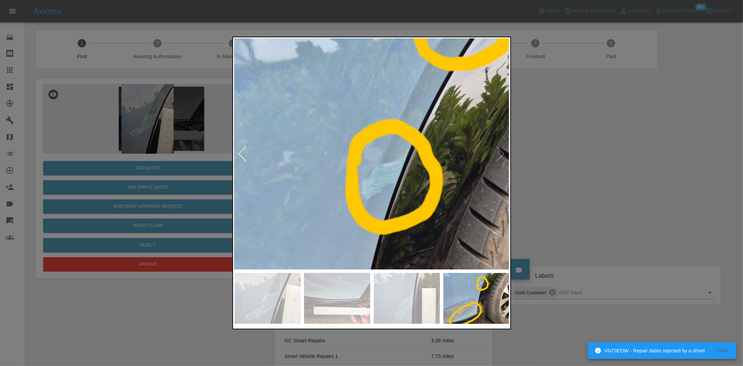
click at [366, 254] on img at bounding box center [347, 293] width 826 height 692
click at [356, 228] on img at bounding box center [347, 293] width 826 height 692
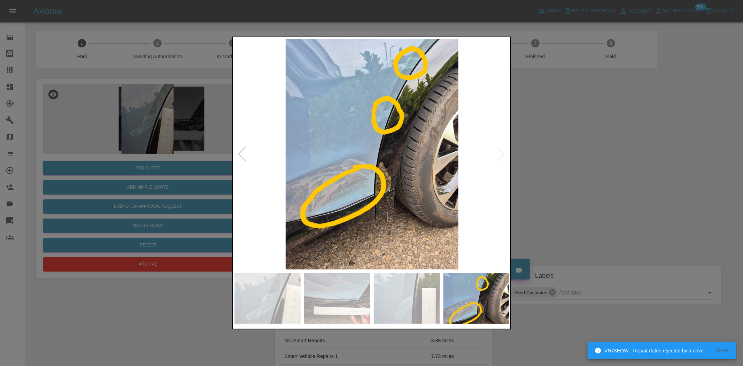
click at [195, 189] on div at bounding box center [371, 183] width 743 height 366
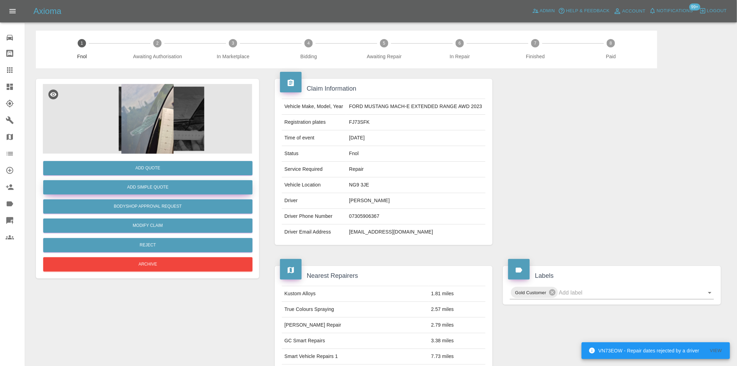
click at [192, 189] on button "Add Simple Quote" at bounding box center [147, 187] width 209 height 14
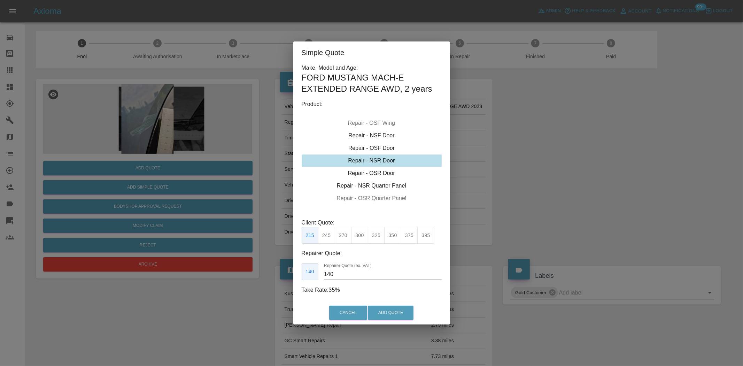
click at [370, 159] on div "Repair - NSR Door" at bounding box center [372, 160] width 140 height 13
drag, startPoint x: 360, startPoint y: 233, endPoint x: 338, endPoint y: 269, distance: 41.5
click at [360, 235] on button "300" at bounding box center [359, 235] width 17 height 17
drag, startPoint x: 337, startPoint y: 271, endPoint x: 216, endPoint y: 253, distance: 122.2
click at [302, 267] on div "190 Repairer Quote (ex. VAT) 190" at bounding box center [372, 271] width 140 height 17
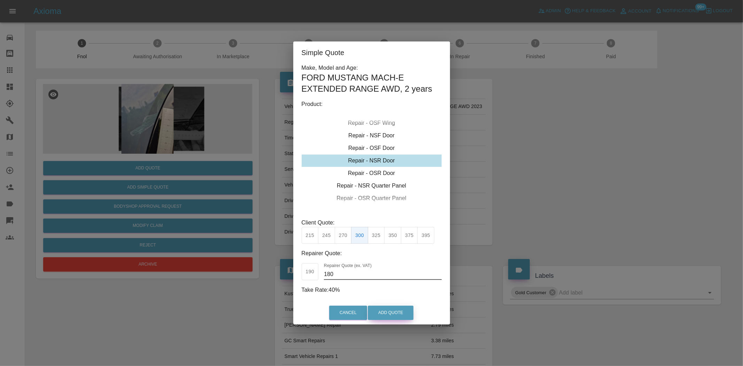
type input "180"
click at [389, 309] on button "Add Quote" at bounding box center [391, 313] width 46 height 14
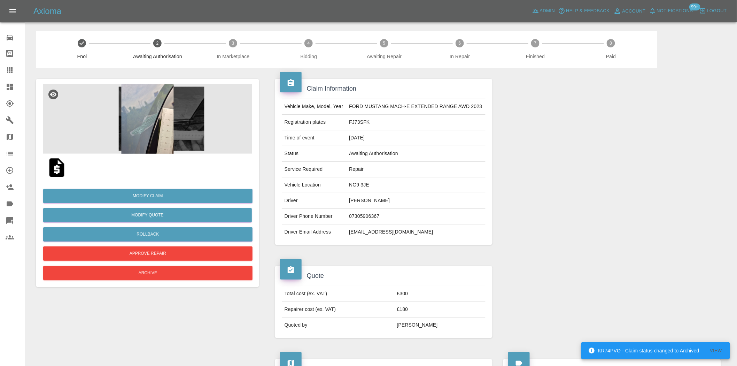
click at [15, 92] on link "Dashboard" at bounding box center [12, 86] width 25 height 17
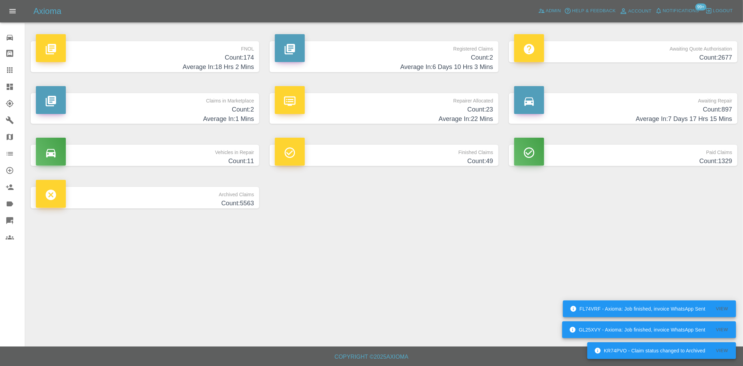
click at [220, 53] on h4 "Count: 174" at bounding box center [145, 57] width 218 height 9
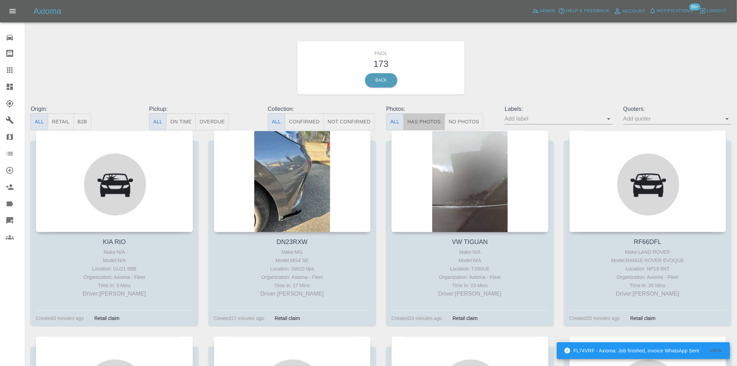
drag, startPoint x: 418, startPoint y: 120, endPoint x: 136, endPoint y: 135, distance: 282.6
click at [417, 121] on button "Has Photos" at bounding box center [425, 121] width 42 height 17
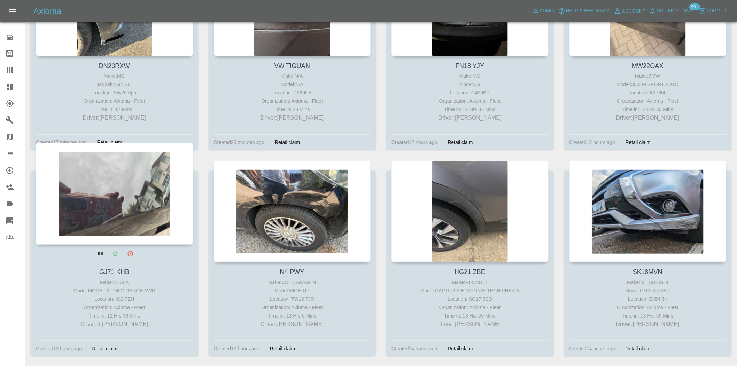
scroll to position [193, 0]
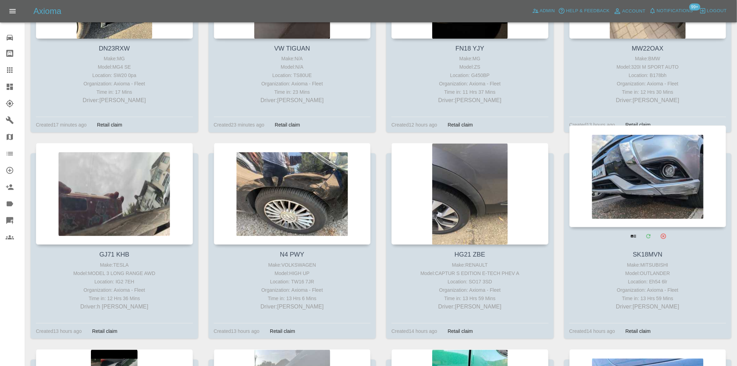
drag, startPoint x: 454, startPoint y: 159, endPoint x: 621, endPoint y: 173, distance: 167.5
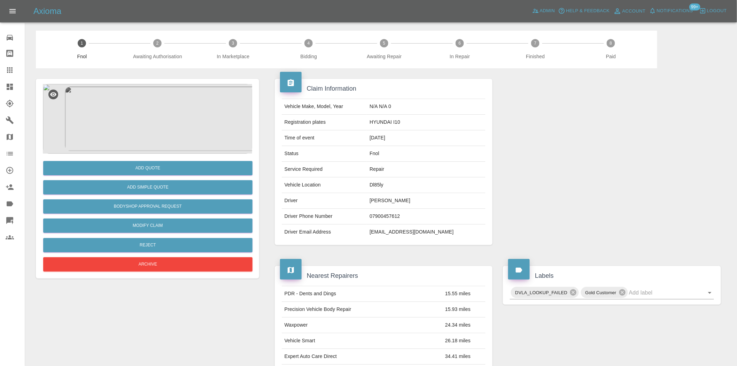
click at [145, 105] on img at bounding box center [147, 119] width 209 height 70
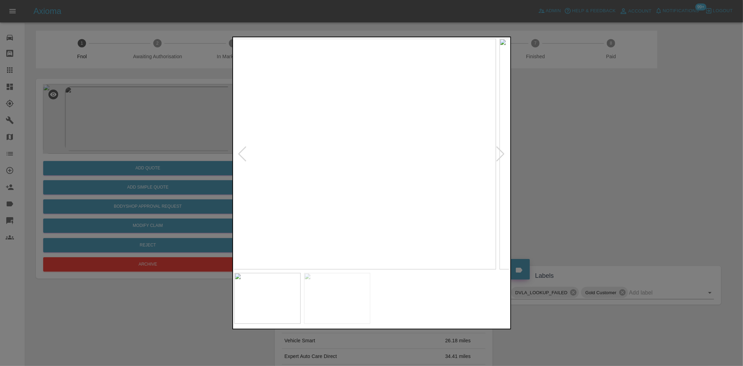
click at [314, 175] on img at bounding box center [358, 154] width 275 height 231
click at [360, 132] on img at bounding box center [372, 154] width 275 height 231
click at [387, 157] on img at bounding box center [407, 220] width 826 height 692
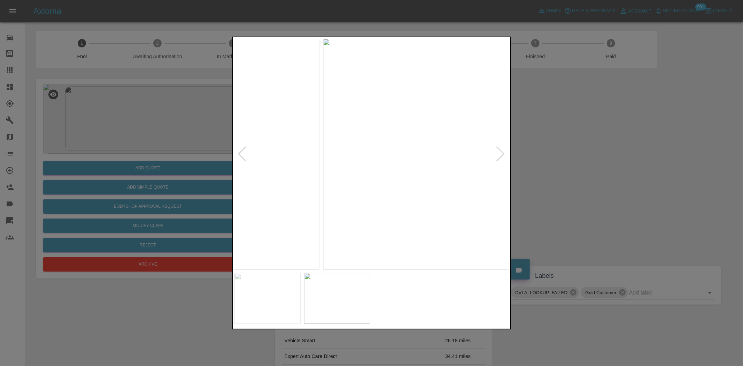
click at [449, 165] on img at bounding box center [460, 154] width 275 height 231
click at [379, 130] on img at bounding box center [372, 154] width 275 height 231
click at [377, 148] on img at bounding box center [349, 225] width 826 height 692
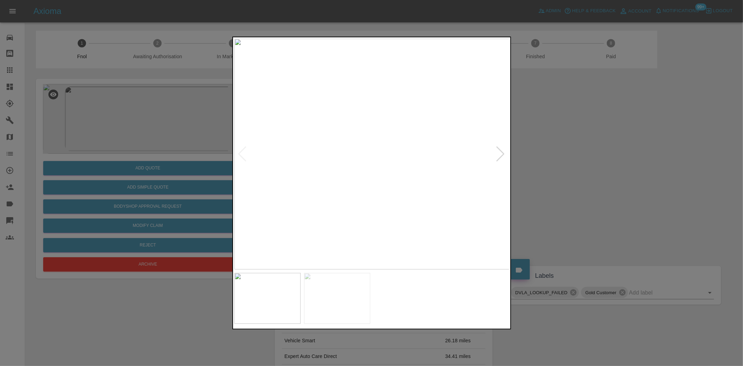
click at [265, 171] on img at bounding box center [372, 154] width 275 height 231
click at [360, 154] on img at bounding box center [372, 154] width 275 height 231
click at [359, 154] on img at bounding box center [407, 153] width 826 height 692
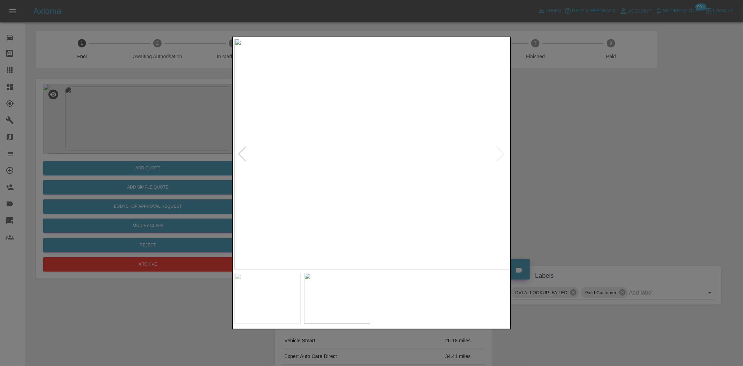
click at [173, 169] on div at bounding box center [371, 183] width 743 height 366
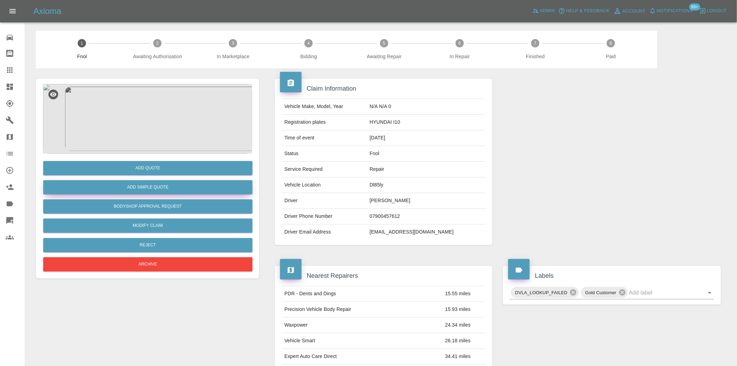
click at [166, 185] on button "Add Simple Quote" at bounding box center [147, 187] width 209 height 14
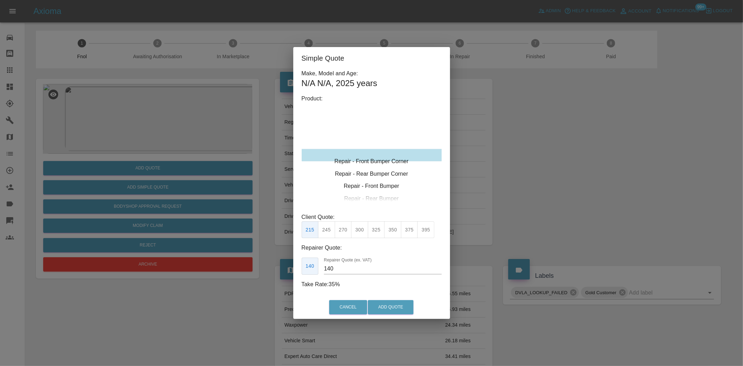
type input "120"
click at [365, 158] on div "Repair - Front Bumper Corner" at bounding box center [372, 155] width 140 height 13
click at [395, 303] on button "Add Quote" at bounding box center [391, 307] width 46 height 14
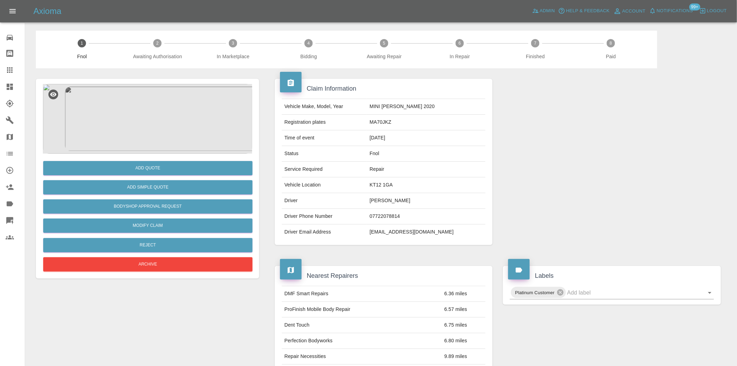
click at [162, 109] on img at bounding box center [147, 119] width 209 height 70
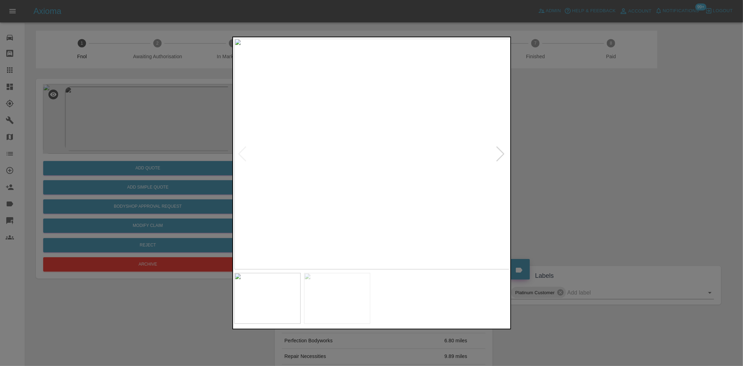
click at [343, 163] on img at bounding box center [372, 154] width 275 height 231
click at [423, 135] on img at bounding box center [457, 127] width 826 height 692
click at [342, 151] on img at bounding box center [328, 154] width 275 height 231
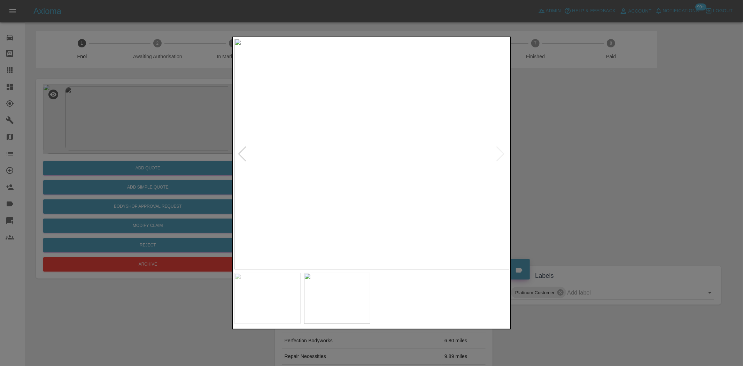
click at [259, 151] on img at bounding box center [372, 154] width 275 height 231
click at [364, 137] on img at bounding box center [372, 154] width 275 height 231
click at [357, 143] on img at bounding box center [372, 154] width 275 height 231
click at [351, 171] on img at bounding box center [415, 186] width 826 height 692
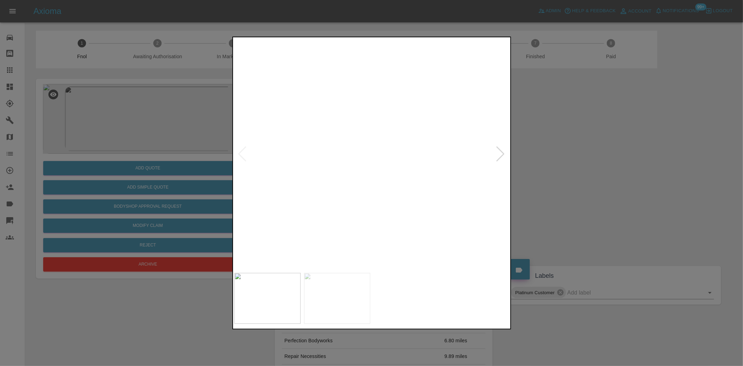
click at [351, 171] on img at bounding box center [415, 186] width 826 height 692
click at [350, 161] on img at bounding box center [372, 154] width 275 height 231
click at [350, 161] on img at bounding box center [437, 132] width 826 height 692
click at [348, 161] on img at bounding box center [437, 132] width 826 height 692
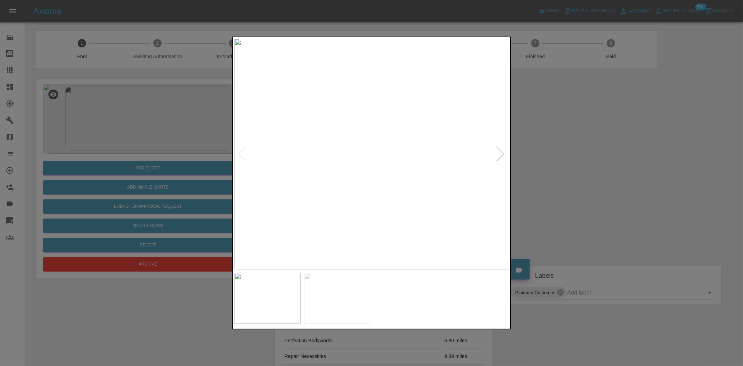
click at [172, 144] on div at bounding box center [371, 183] width 743 height 366
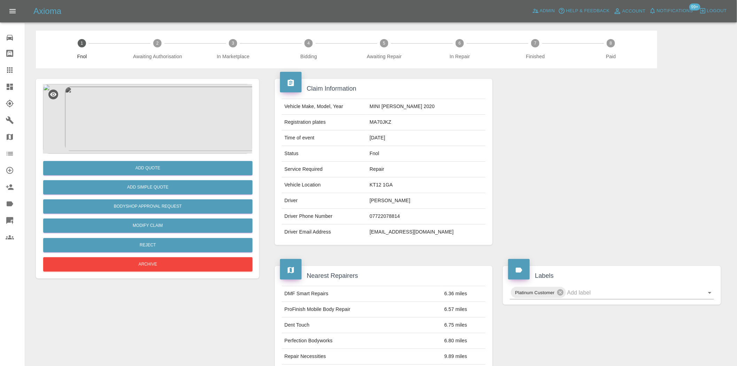
click at [148, 122] on img at bounding box center [147, 119] width 209 height 70
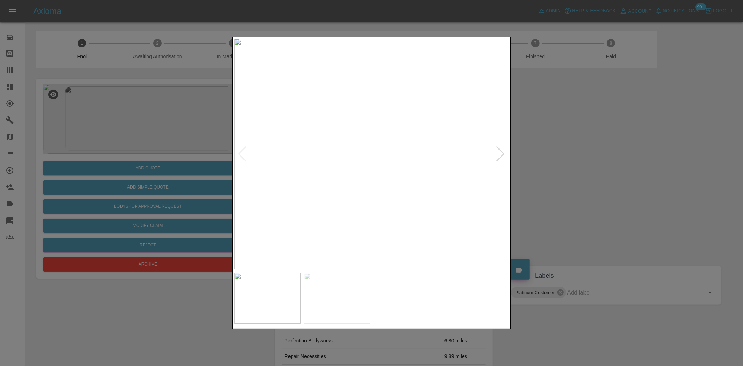
click at [362, 143] on img at bounding box center [372, 154] width 275 height 231
click at [359, 150] on img at bounding box center [401, 186] width 826 height 692
click at [354, 144] on img at bounding box center [372, 154] width 275 height 231
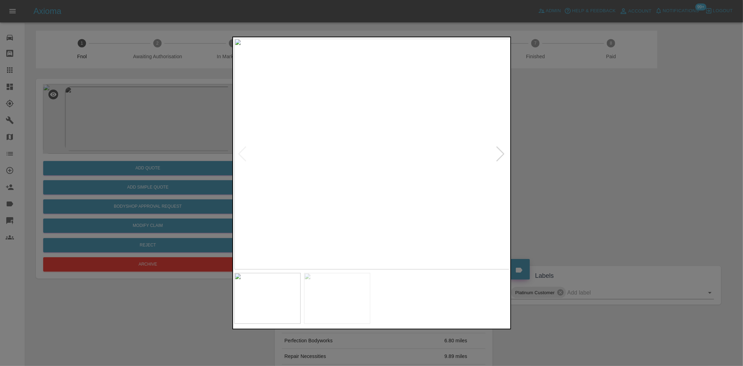
click at [354, 144] on img at bounding box center [372, 154] width 275 height 231
click at [353, 145] on img at bounding box center [426, 183] width 826 height 692
click at [340, 144] on img at bounding box center [372, 154] width 275 height 231
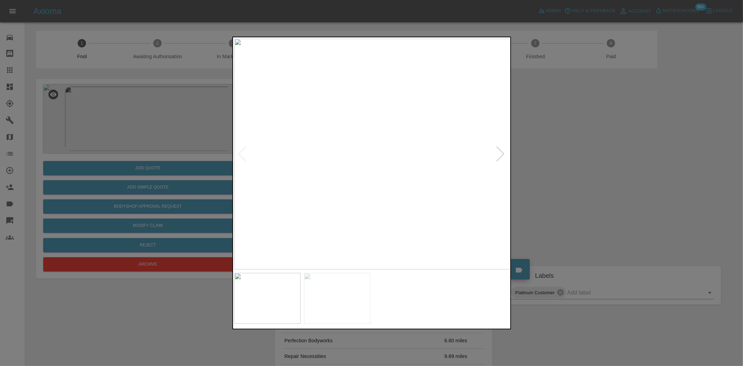
click at [340, 144] on img at bounding box center [372, 154] width 275 height 231
click at [340, 144] on img at bounding box center [465, 185] width 826 height 692
click at [166, 120] on div at bounding box center [371, 183] width 743 height 366
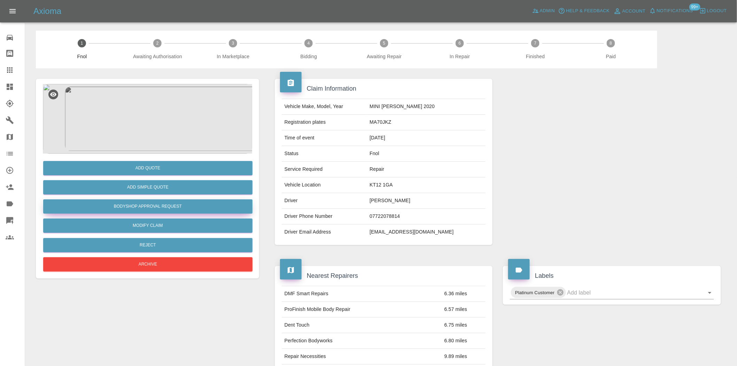
click at [156, 201] on button "Bodyshop Approval Request" at bounding box center [147, 206] width 209 height 14
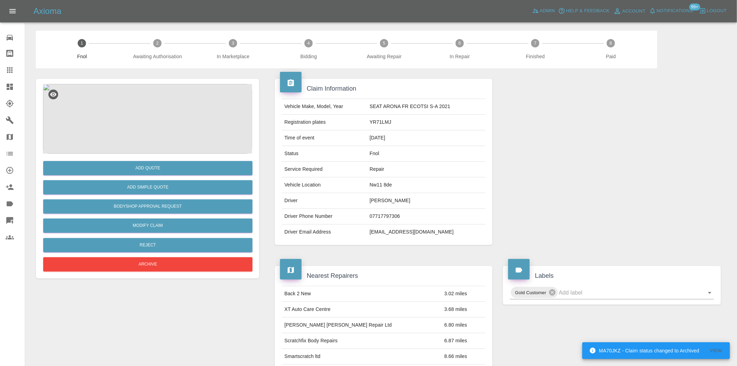
click at [165, 129] on img at bounding box center [147, 119] width 209 height 70
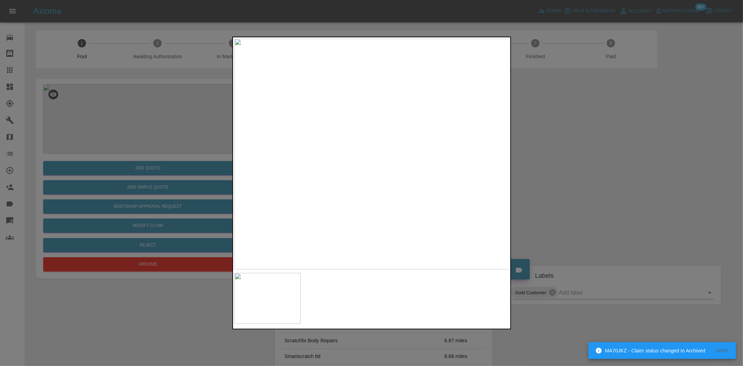
click at [372, 145] on img at bounding box center [372, 154] width 275 height 231
click at [367, 155] on img at bounding box center [371, 182] width 826 height 692
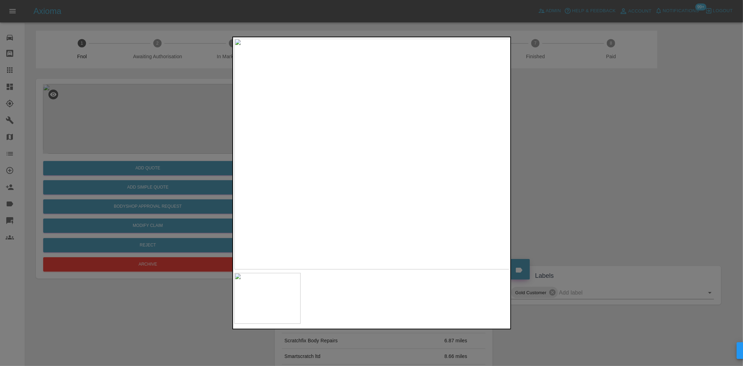
click at [406, 163] on img at bounding box center [372, 154] width 275 height 231
click at [451, 170] on img at bounding box center [372, 154] width 275 height 231
click at [437, 179] on img at bounding box center [206, 137] width 826 height 692
click at [444, 180] on img at bounding box center [365, 142] width 826 height 692
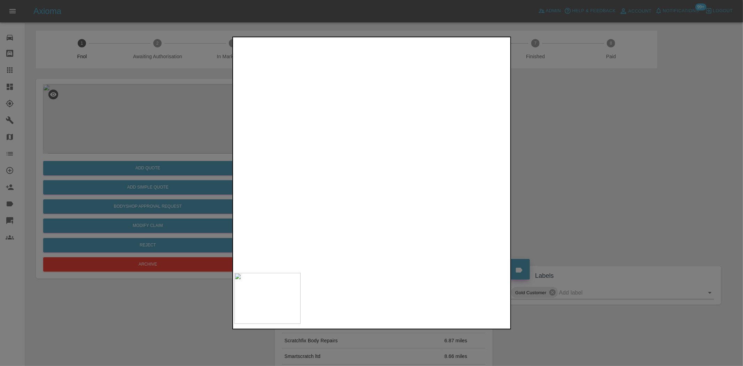
click at [351, 172] on img at bounding box center [394, 141] width 826 height 692
click at [284, 161] on img at bounding box center [498, 138] width 826 height 692
drag, startPoint x: 93, startPoint y: 147, endPoint x: 130, endPoint y: 167, distance: 41.6
click at [97, 153] on div at bounding box center [371, 183] width 743 height 366
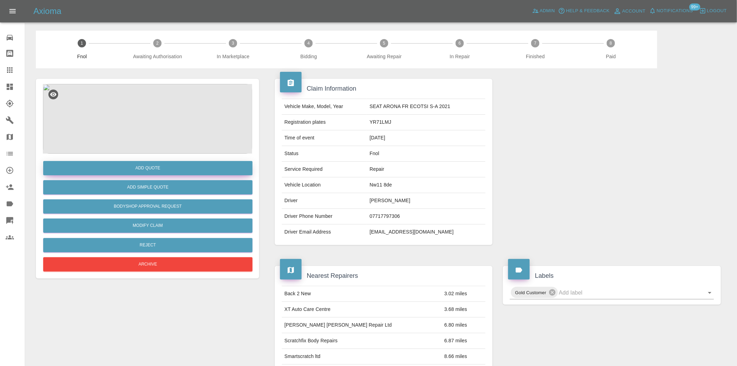
click at [137, 164] on button "Add Quote" at bounding box center [147, 168] width 209 height 14
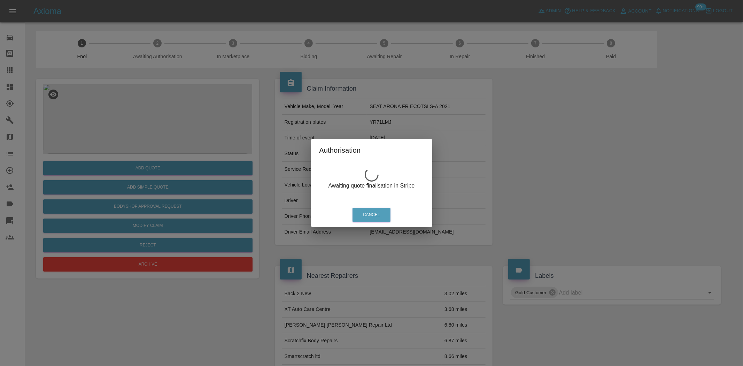
drag, startPoint x: 164, startPoint y: 141, endPoint x: 156, endPoint y: 120, distance: 22.6
click at [162, 140] on div "Authorisation Awaiting quote finalisation in Stripe Cancel" at bounding box center [371, 183] width 743 height 366
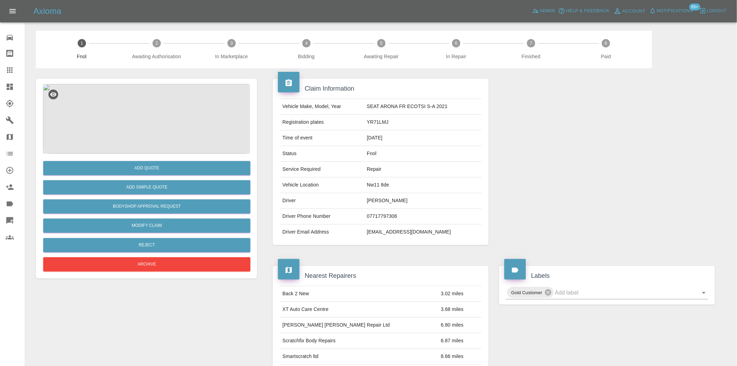
click at [159, 111] on img at bounding box center [147, 119] width 209 height 70
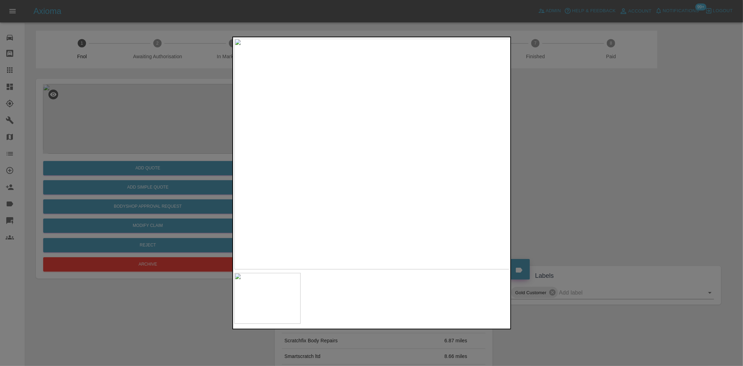
click at [386, 185] on img at bounding box center [372, 154] width 275 height 231
click at [332, 187] on img at bounding box center [264, 111] width 826 height 692
click at [314, 139] on img at bounding box center [162, 113] width 826 height 692
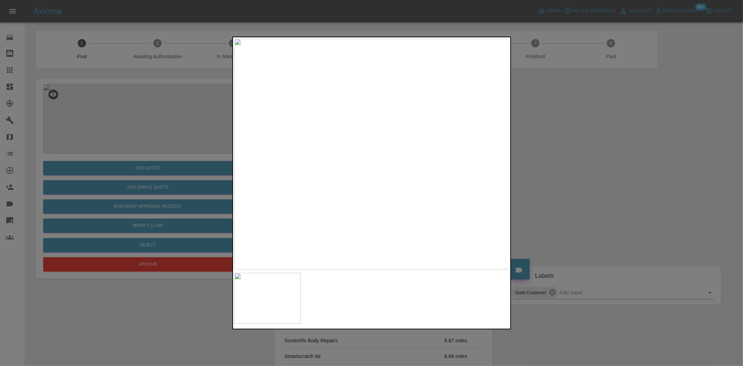
click at [346, 147] on img at bounding box center [372, 154] width 275 height 231
click at [359, 139] on img at bounding box center [447, 176] width 826 height 692
click at [385, 148] on img at bounding box center [416, 166] width 826 height 692
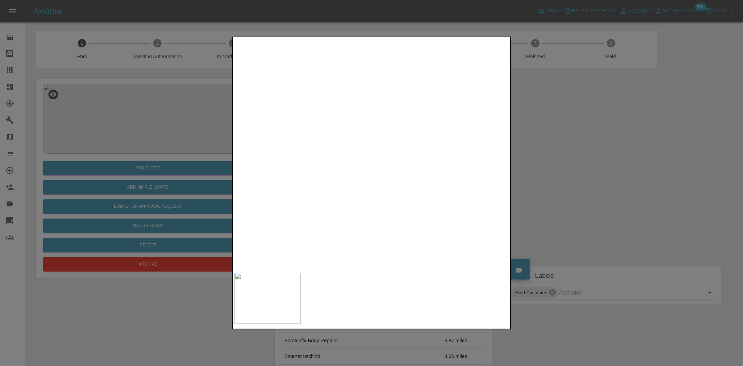
click at [385, 148] on img at bounding box center [416, 166] width 826 height 692
click at [384, 81] on img at bounding box center [372, 154] width 275 height 231
click at [384, 81] on img at bounding box center [334, 372] width 826 height 692
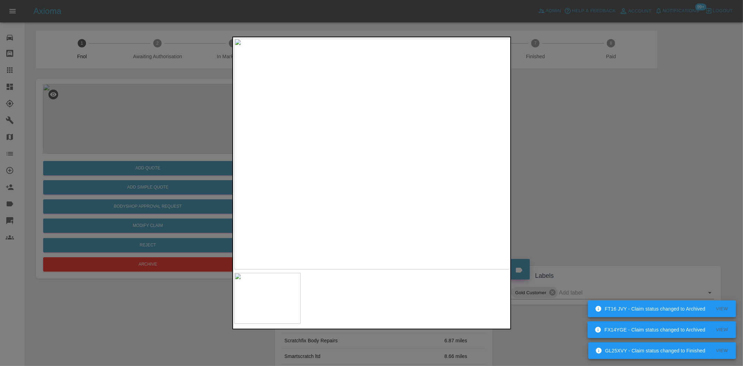
click at [160, 140] on div at bounding box center [371, 183] width 743 height 366
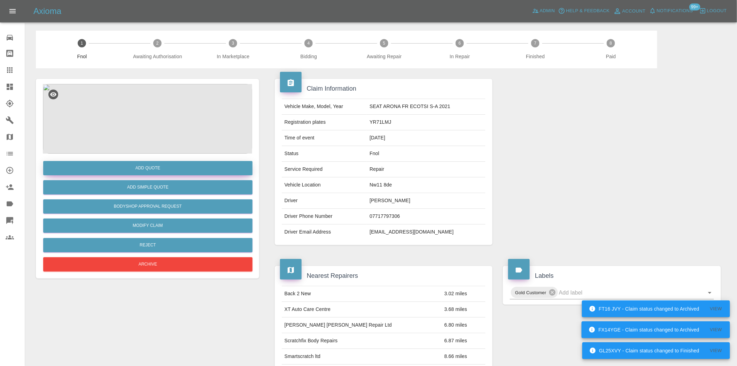
click at [173, 168] on button "Add Quote" at bounding box center [147, 168] width 209 height 14
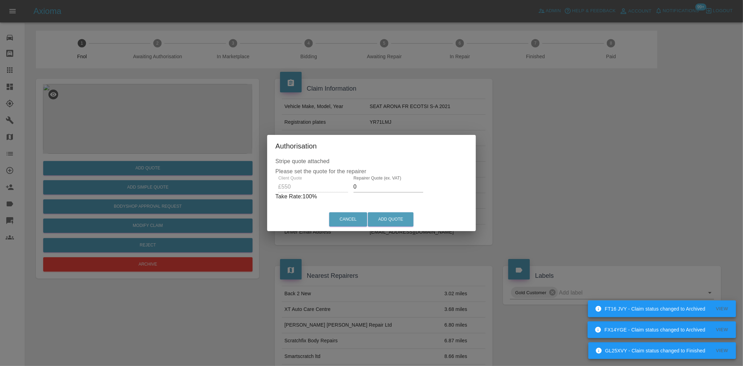
click at [333, 182] on div "Client Quote £550 Repairer Quote (ex. VAT) 0 Take Rate: 100 %" at bounding box center [372, 188] width 192 height 25
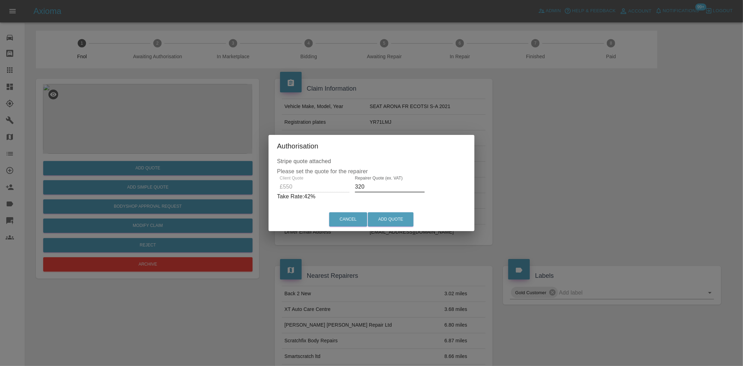
type input "320"
click at [403, 211] on div "Cancel Add Quote" at bounding box center [372, 219] width 206 height 23
click at [402, 215] on button "Add Quote" at bounding box center [391, 219] width 46 height 14
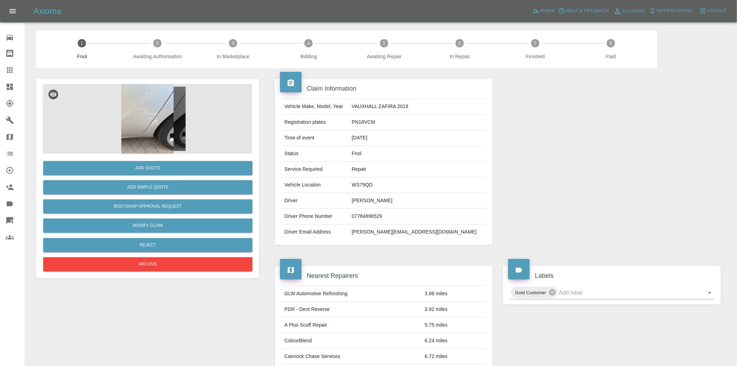
click at [177, 133] on img at bounding box center [147, 119] width 209 height 70
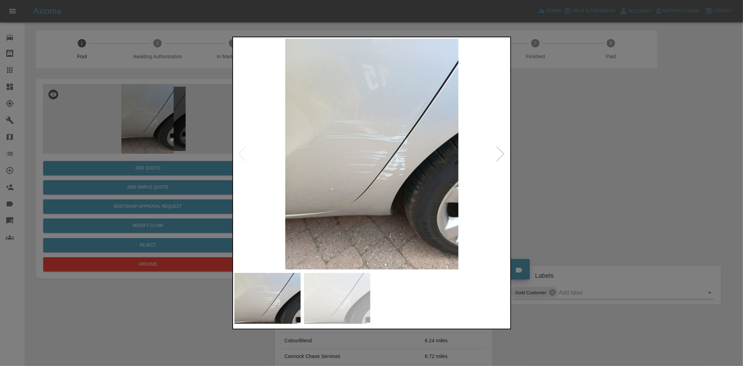
click at [415, 167] on img at bounding box center [372, 154] width 275 height 231
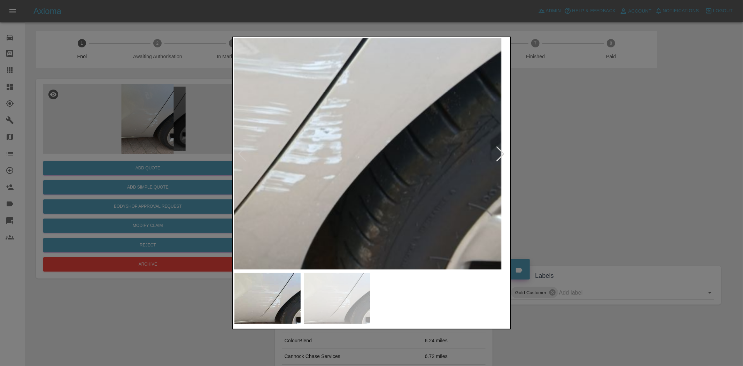
click at [445, 188] on img at bounding box center [242, 115] width 826 height 692
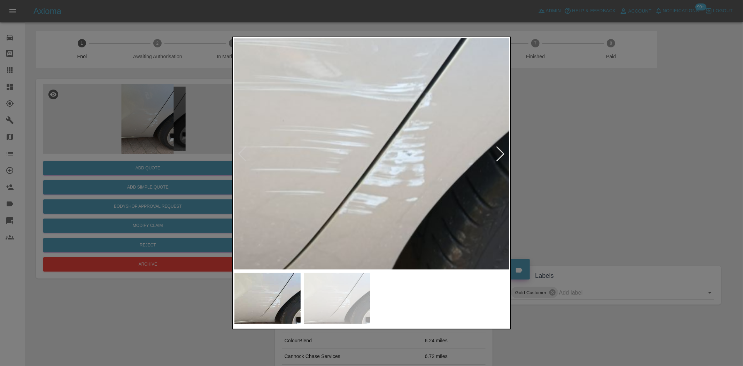
click at [384, 188] on img at bounding box center [325, 138] width 826 height 692
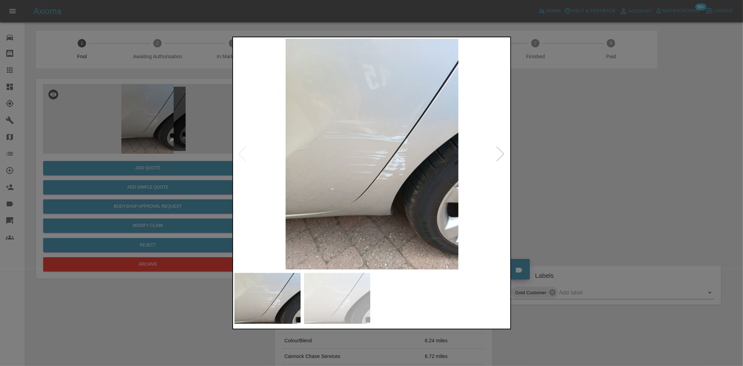
click at [383, 162] on img at bounding box center [372, 154] width 275 height 231
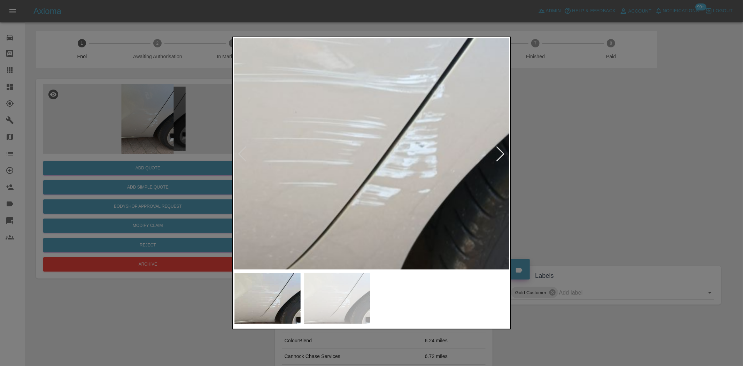
click at [59, 172] on div at bounding box center [371, 183] width 743 height 366
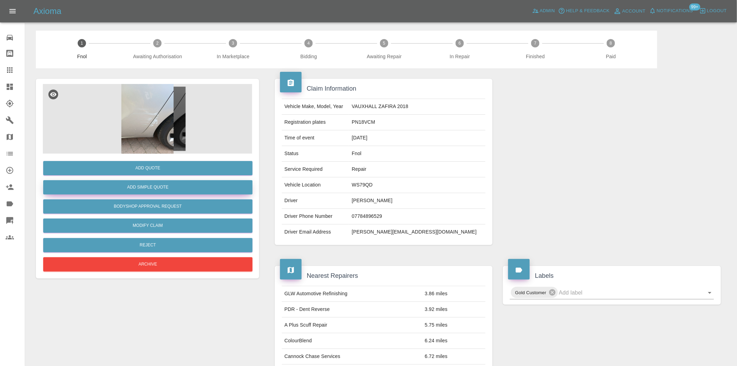
click at [123, 183] on button "Add Simple Quote" at bounding box center [147, 187] width 209 height 14
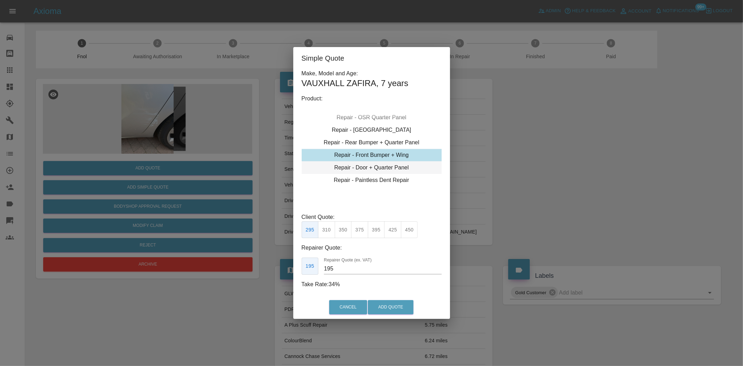
click at [361, 165] on div "Repair - Door + Quarter Panel" at bounding box center [372, 167] width 140 height 13
click at [354, 232] on button "400" at bounding box center [359, 229] width 17 height 17
drag, startPoint x: 339, startPoint y: 272, endPoint x: 214, endPoint y: 253, distance: 126.8
click at [237, 256] on div "Simple Quote Make, Model and Age: VAUXHALL ZAFIRA , 7 years Product: Repair - F…" at bounding box center [371, 183] width 743 height 366
type input "230"
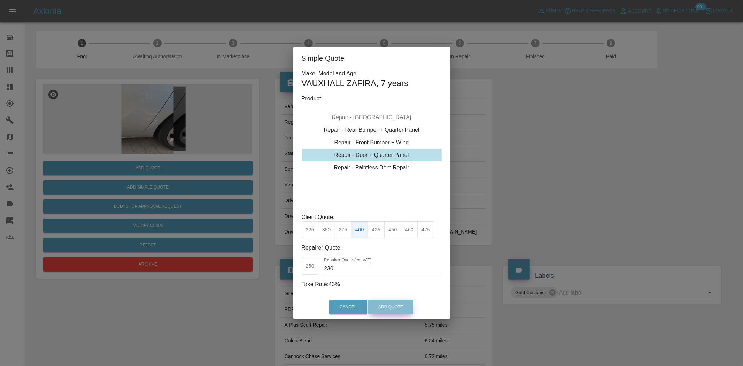
click at [399, 312] on button "Add Quote" at bounding box center [391, 307] width 46 height 14
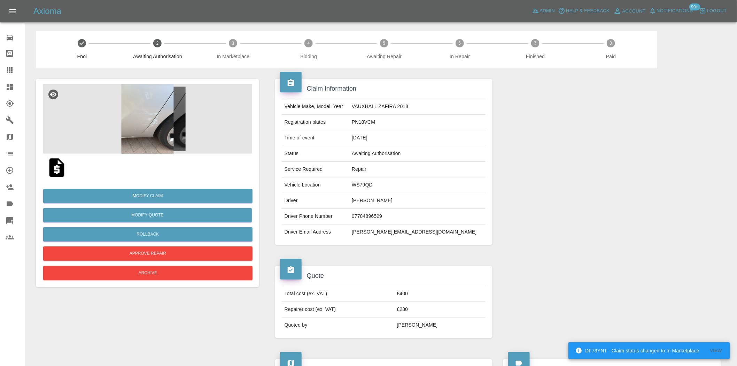
click at [171, 121] on img at bounding box center [147, 119] width 209 height 70
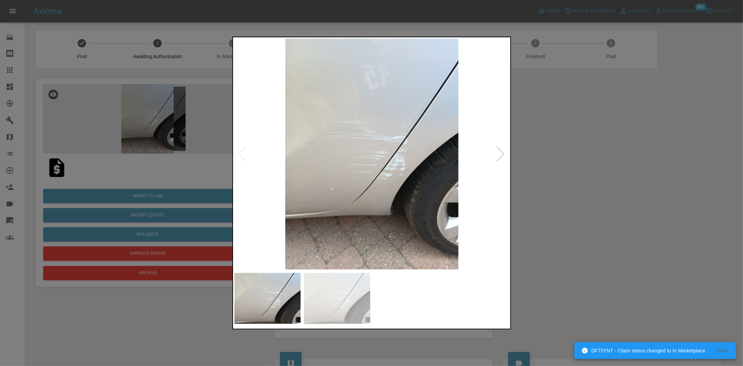
click at [9, 86] on div at bounding box center [371, 183] width 743 height 366
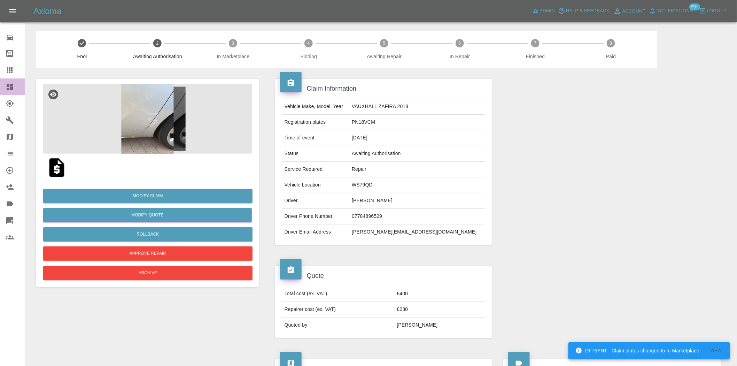
click at [9, 86] on icon at bounding box center [10, 87] width 6 height 6
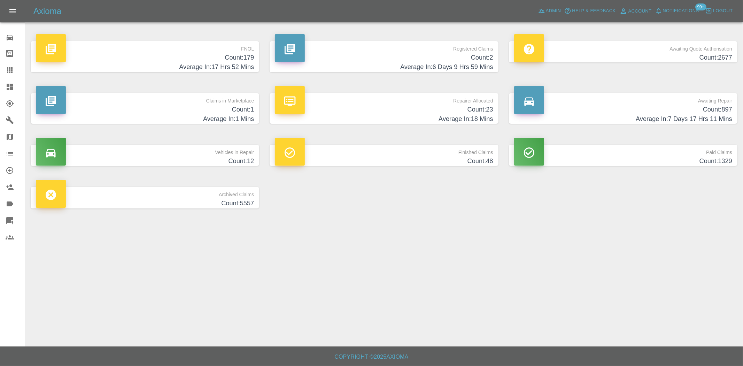
click at [237, 71] on h4 "Average In: 17 Hrs 52 Mins" at bounding box center [145, 66] width 218 height 9
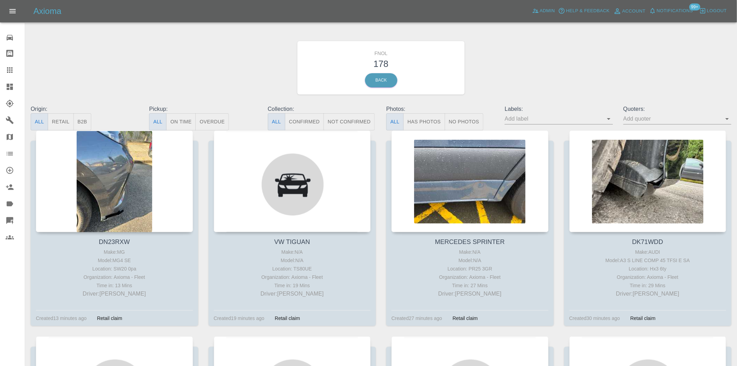
click at [415, 122] on button "Has Photos" at bounding box center [425, 121] width 42 height 17
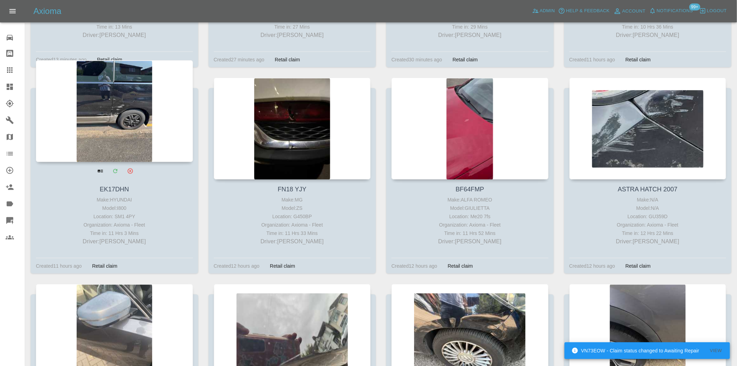
scroll to position [271, 0]
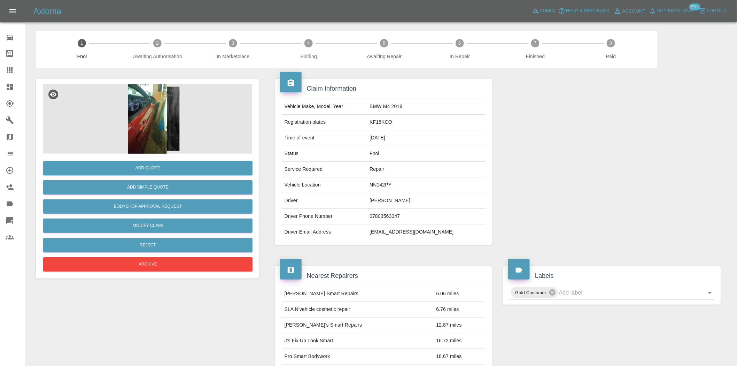
click at [168, 115] on img at bounding box center [147, 119] width 209 height 70
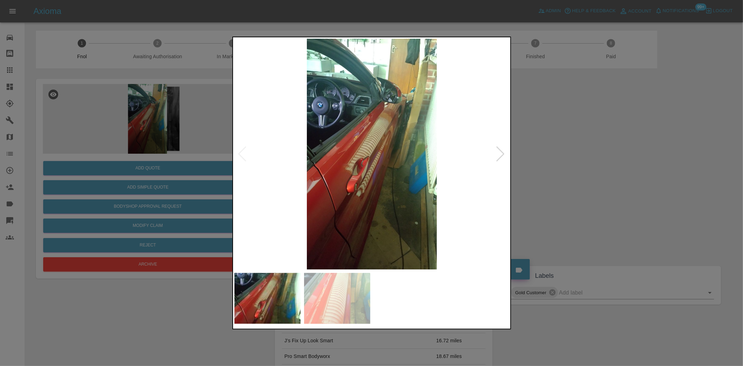
click at [350, 161] on img at bounding box center [372, 154] width 275 height 231
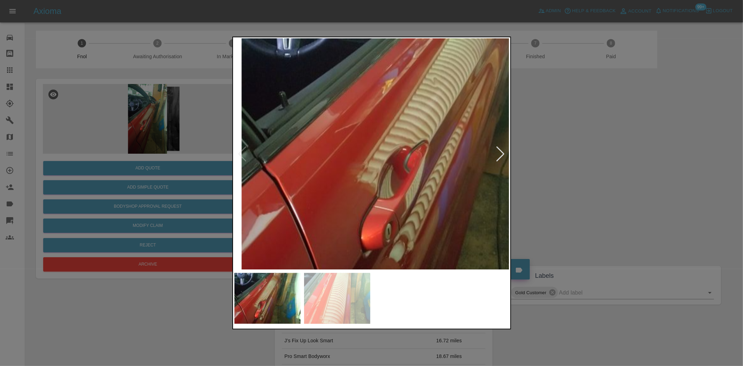
click at [371, 154] on img at bounding box center [436, 134] width 826 height 692
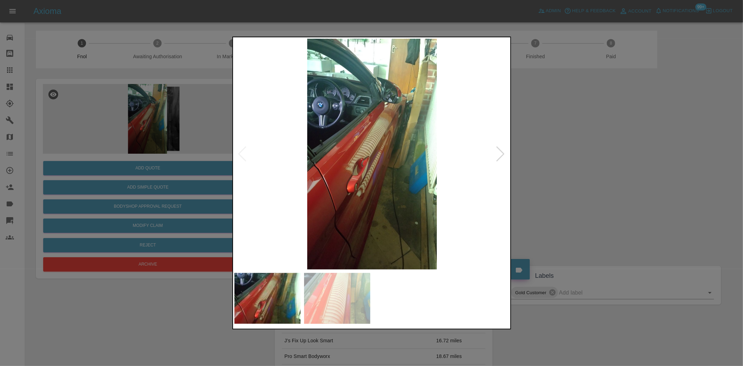
click at [241, 157] on div at bounding box center [372, 154] width 275 height 231
click at [293, 131] on img at bounding box center [372, 154] width 275 height 231
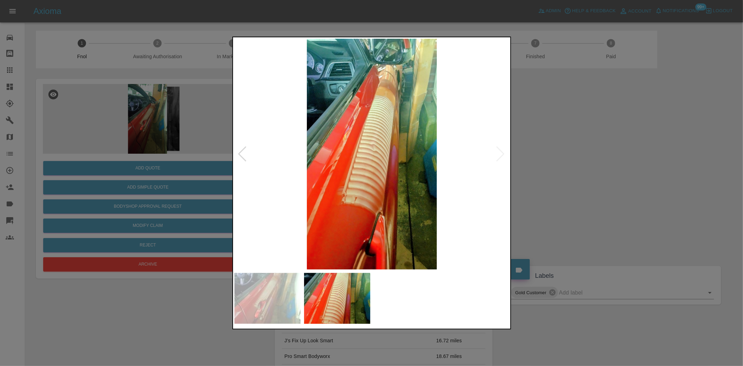
click at [360, 147] on img at bounding box center [372, 154] width 275 height 231
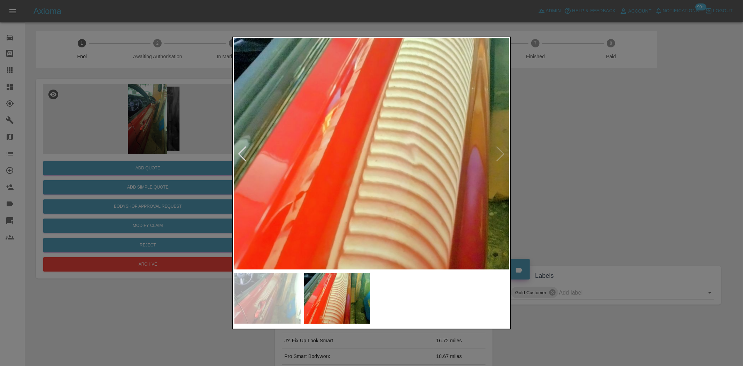
click at [358, 147] on img at bounding box center [408, 174] width 826 height 692
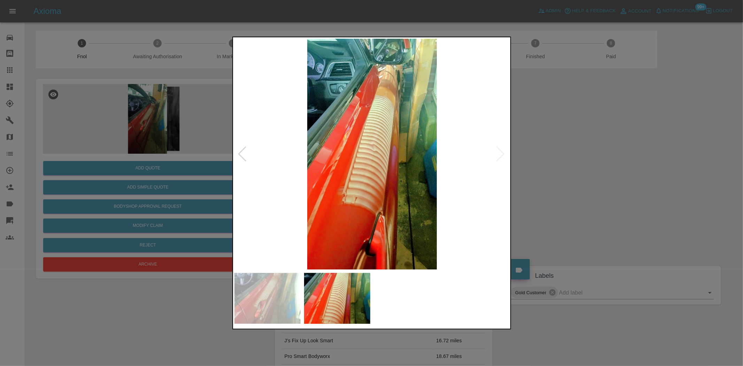
click at [452, 169] on img at bounding box center [372, 154] width 275 height 231
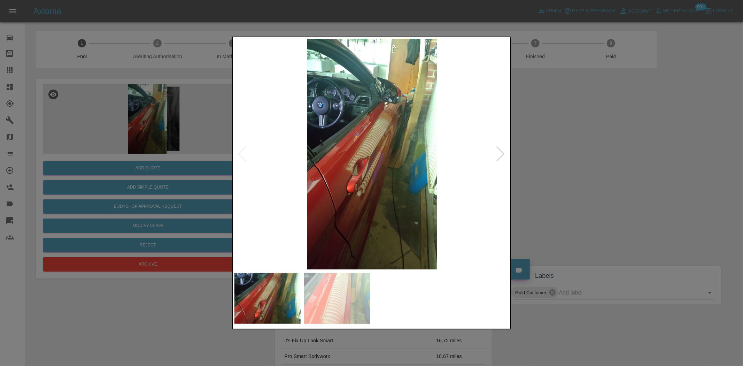
click at [363, 157] on img at bounding box center [372, 154] width 275 height 231
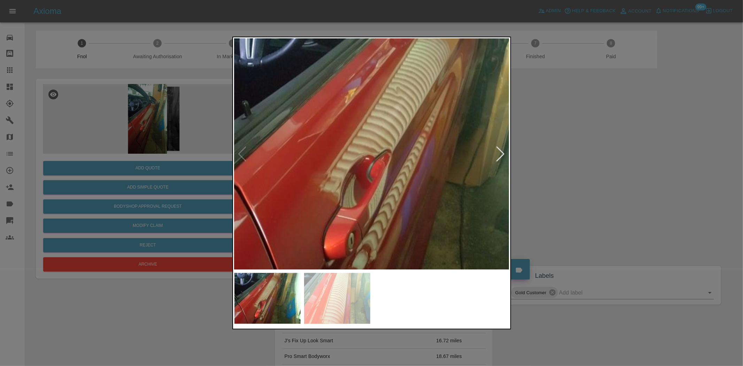
click at [185, 144] on div at bounding box center [371, 183] width 743 height 366
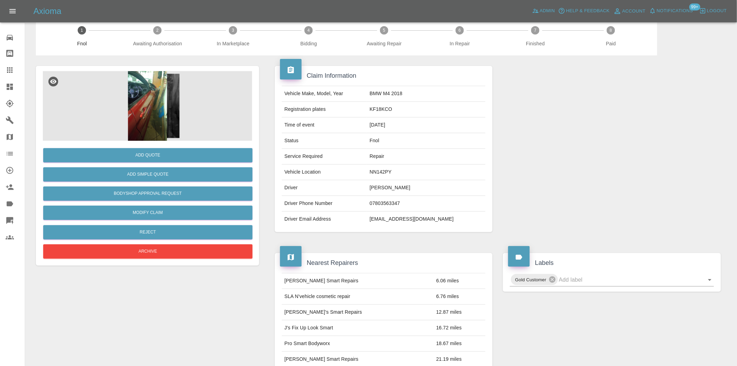
scroll to position [13, 0]
click at [132, 78] on img at bounding box center [147, 106] width 209 height 70
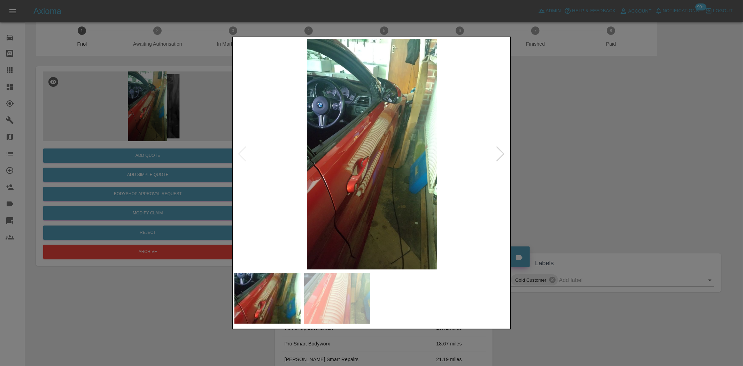
click at [301, 156] on img at bounding box center [372, 154] width 275 height 231
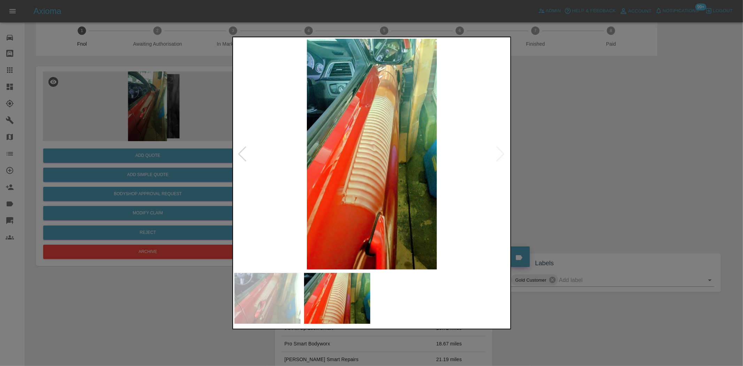
click at [367, 136] on img at bounding box center [372, 154] width 275 height 231
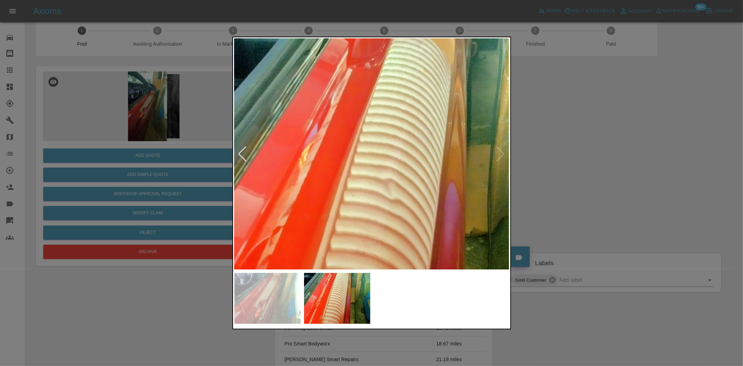
click at [356, 180] on img at bounding box center [385, 208] width 826 height 692
click at [350, 180] on img at bounding box center [385, 208] width 826 height 692
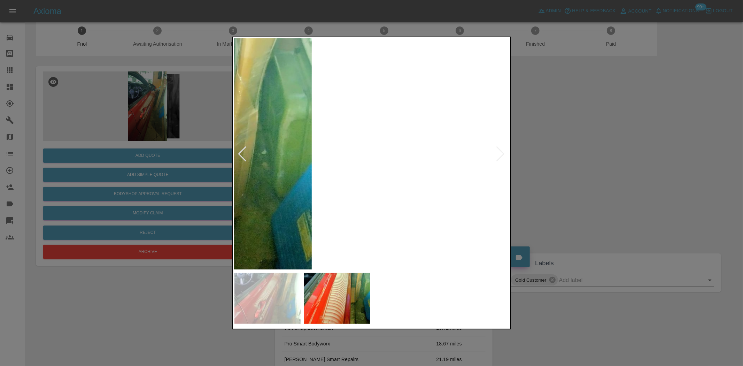
click at [139, 127] on div at bounding box center [371, 183] width 743 height 366
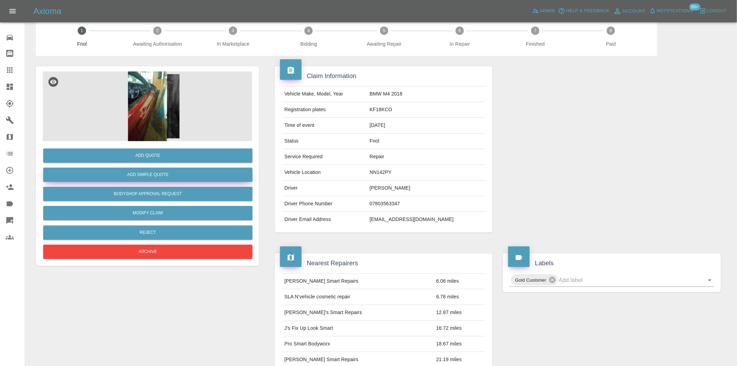
click at [150, 173] on button "Add Simple Quote" at bounding box center [147, 175] width 209 height 14
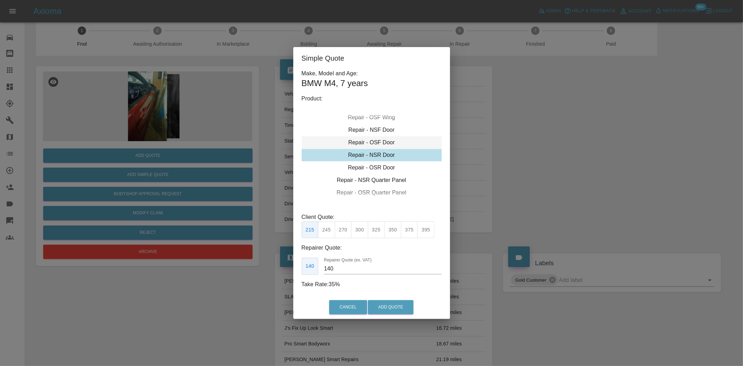
click at [364, 144] on div "Repair - OSF Door" at bounding box center [372, 142] width 140 height 13
drag, startPoint x: 345, startPoint y: 228, endPoint x: 339, endPoint y: 277, distance: 50.3
click at [345, 228] on button "275" at bounding box center [343, 229] width 17 height 17
drag, startPoint x: 335, startPoint y: 268, endPoint x: 145, endPoint y: 240, distance: 192.2
click at [180, 259] on div "Simple Quote Make, Model and Age: BMW M4 , 7 years Product: Repair - Front Bump…" at bounding box center [371, 183] width 743 height 366
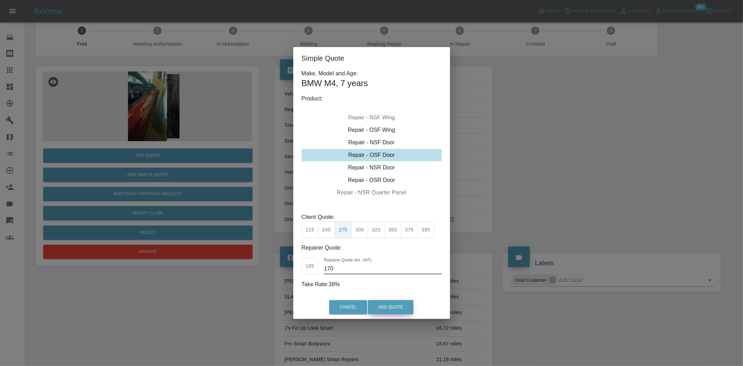
type input "170"
click at [390, 310] on button "Add Quote" at bounding box center [391, 307] width 46 height 14
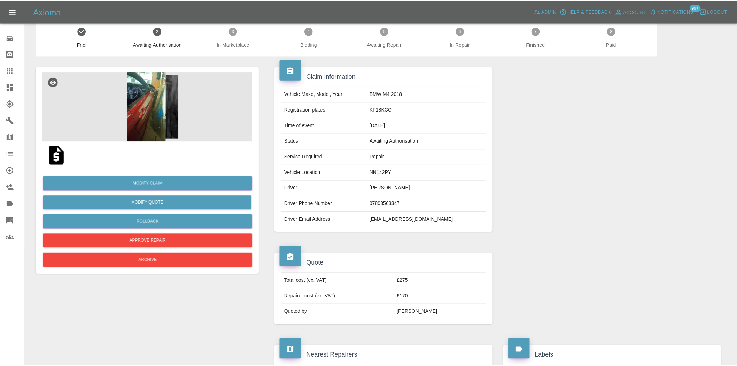
scroll to position [0, 0]
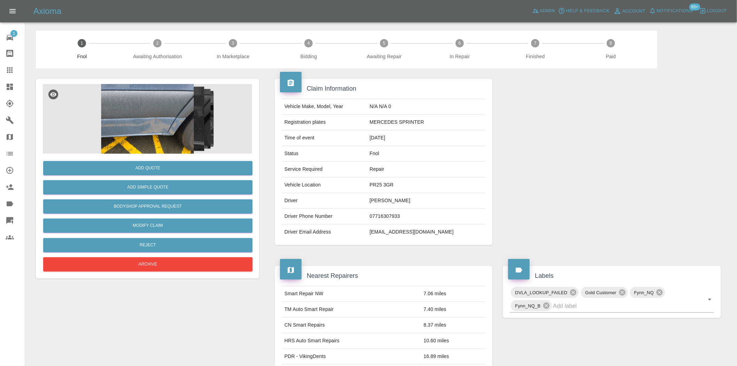
click at [130, 94] on img at bounding box center [147, 119] width 209 height 70
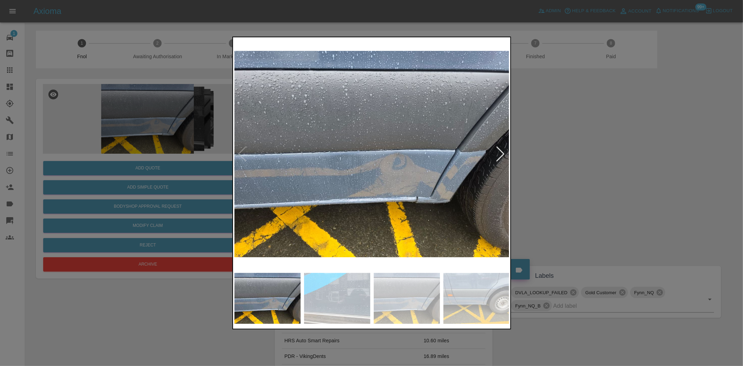
click at [388, 155] on img at bounding box center [372, 154] width 275 height 231
click at [388, 156] on img at bounding box center [372, 154] width 275 height 231
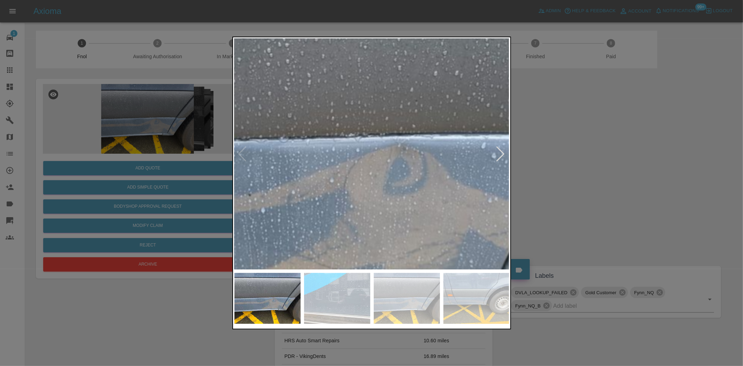
click at [386, 157] on img at bounding box center [323, 148] width 826 height 692
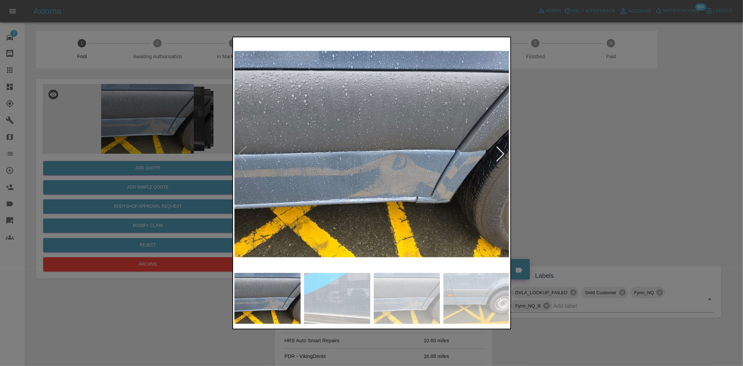
click at [298, 153] on img at bounding box center [372, 154] width 275 height 231
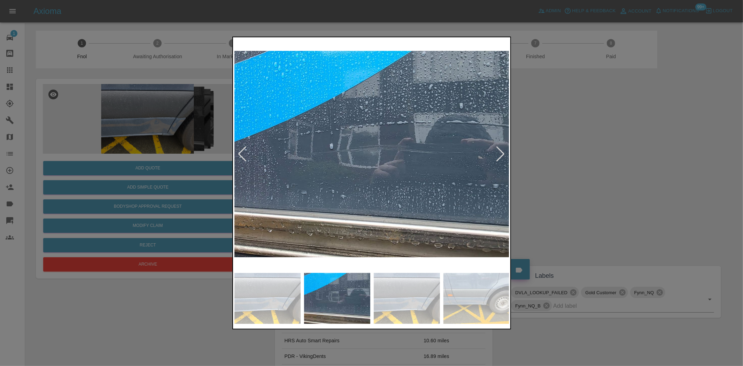
click at [315, 144] on img at bounding box center [372, 154] width 275 height 231
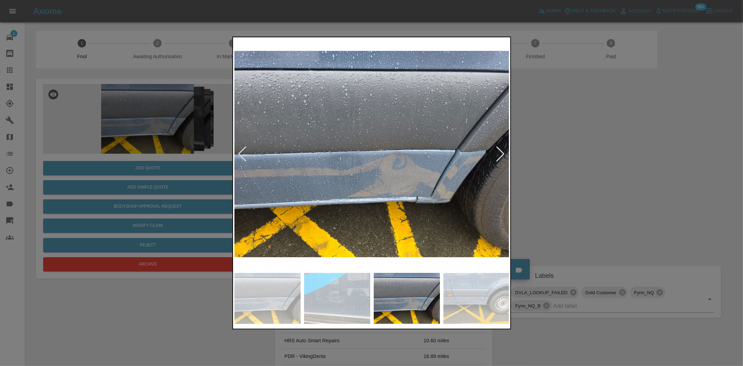
click at [312, 144] on img at bounding box center [372, 154] width 275 height 231
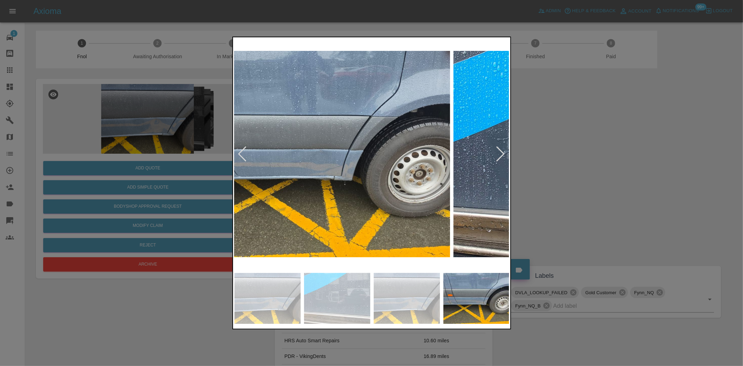
click at [343, 146] on img at bounding box center [312, 154] width 275 height 231
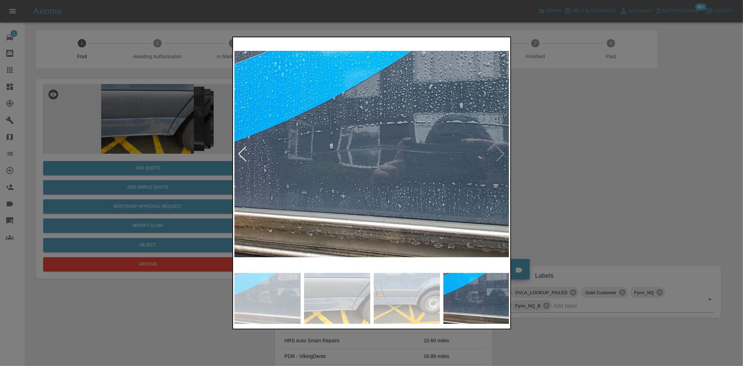
click at [284, 137] on img at bounding box center [372, 154] width 275 height 231
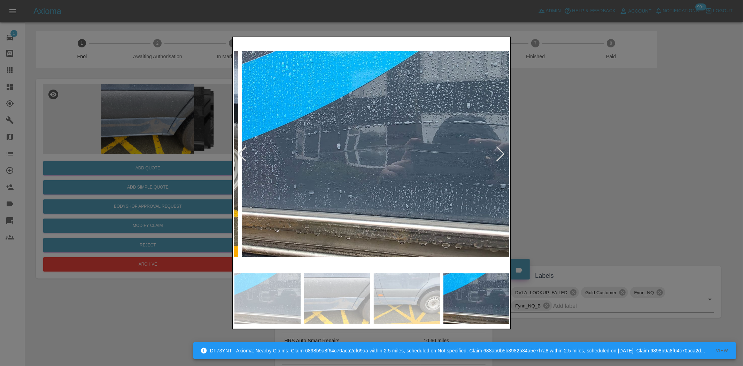
click at [370, 126] on img at bounding box center [379, 154] width 275 height 231
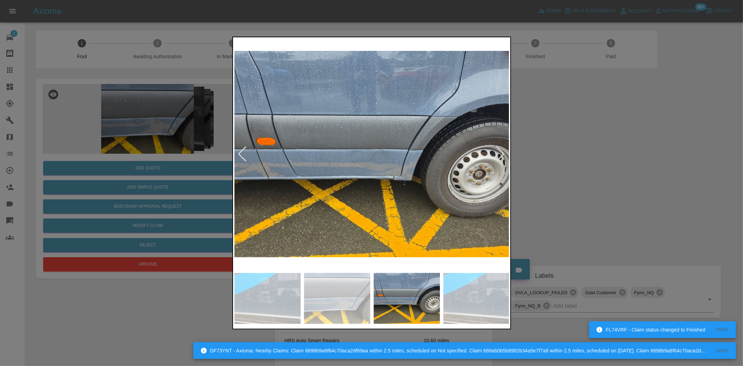
click at [271, 105] on img at bounding box center [372, 154] width 275 height 231
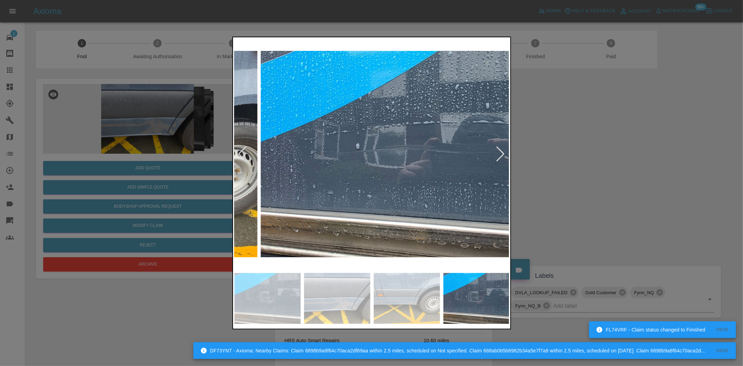
click at [354, 110] on img at bounding box center [398, 154] width 275 height 231
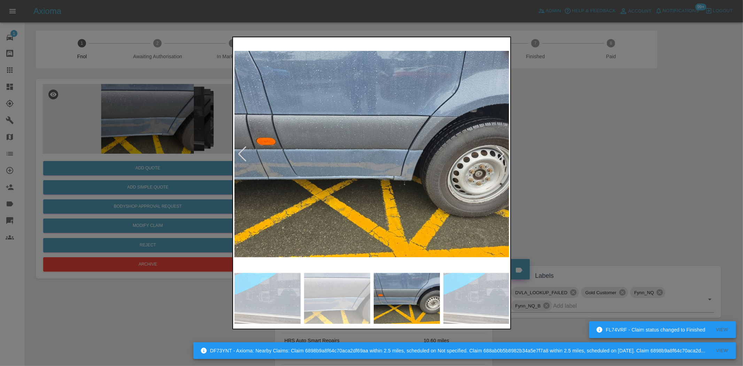
click at [372, 144] on img at bounding box center [372, 154] width 275 height 231
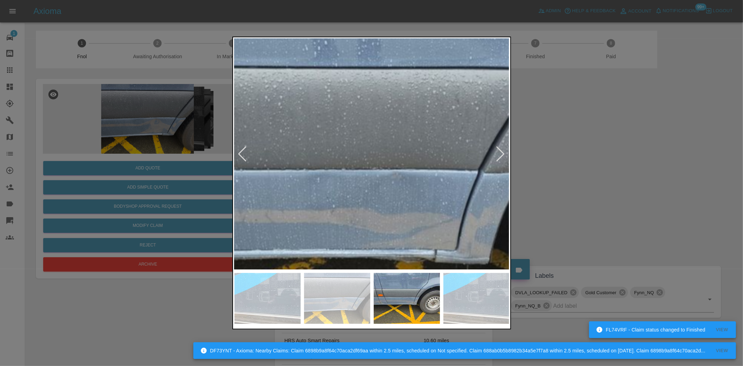
click at [372, 146] on img at bounding box center [370, 184] width 826 height 692
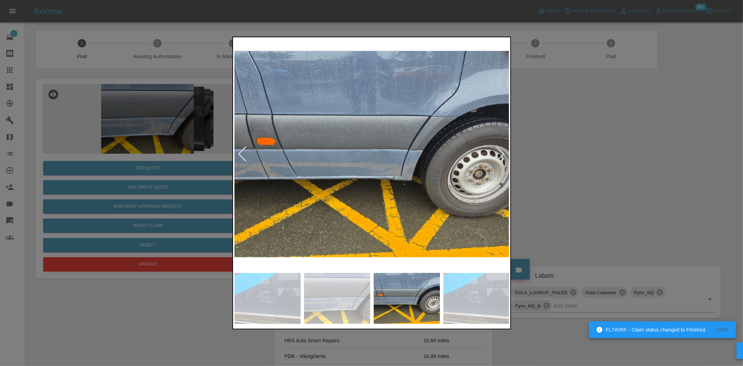
click at [233, 128] on div at bounding box center [371, 183] width 279 height 293
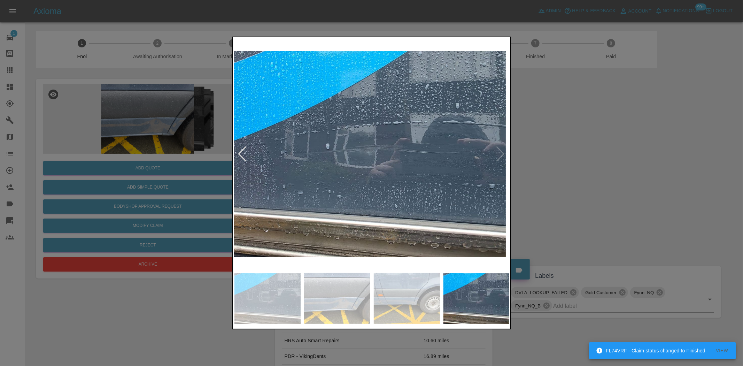
click at [165, 109] on div at bounding box center [371, 183] width 743 height 366
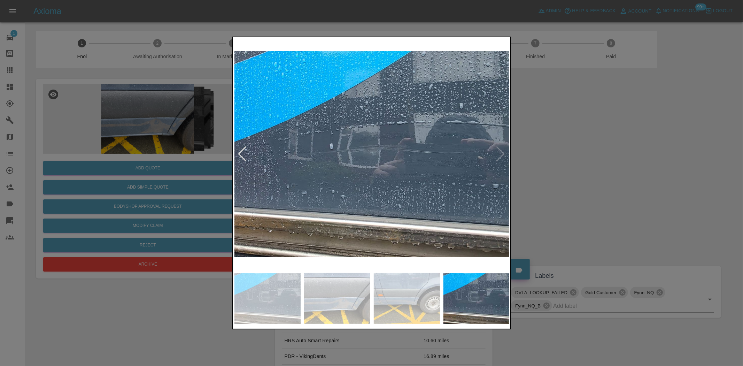
click at [231, 133] on div at bounding box center [371, 183] width 743 height 366
click at [337, 131] on div at bounding box center [371, 183] width 743 height 366
click at [378, 132] on img at bounding box center [372, 154] width 275 height 231
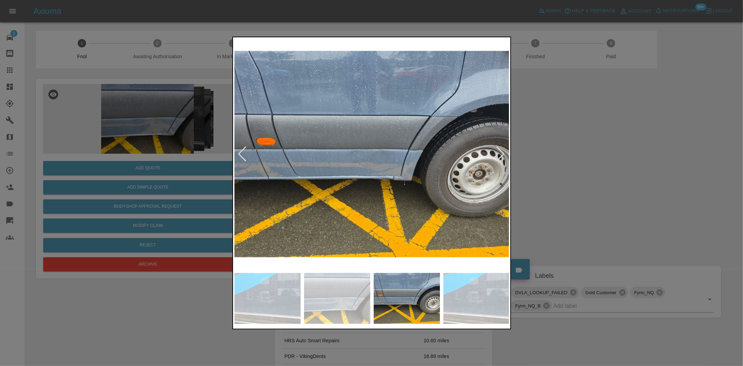
click at [381, 131] on img at bounding box center [372, 154] width 275 height 231
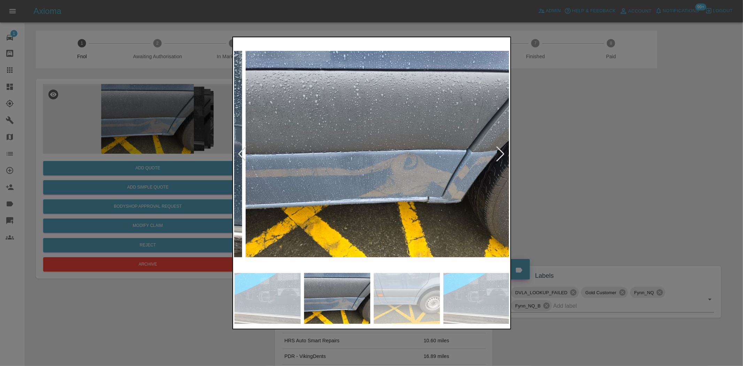
click at [391, 132] on img at bounding box center [383, 154] width 275 height 231
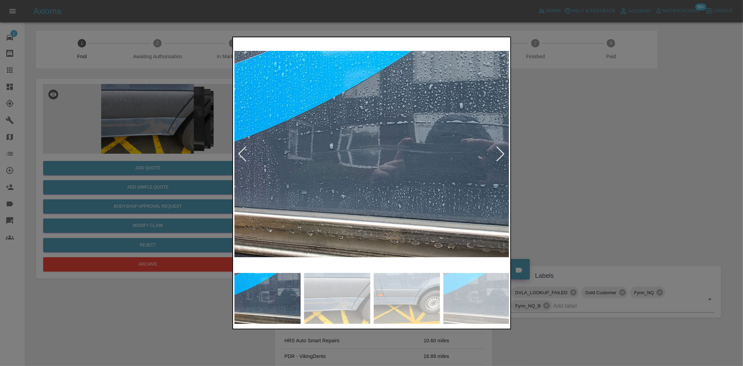
click at [481, 158] on img at bounding box center [372, 154] width 275 height 231
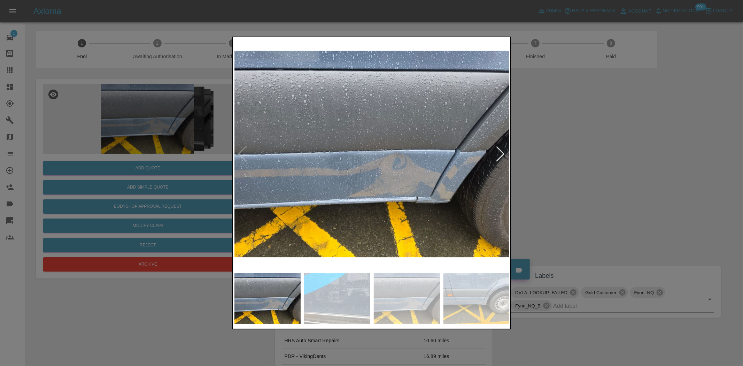
click at [517, 157] on div at bounding box center [371, 183] width 743 height 366
drag, startPoint x: 137, startPoint y: 167, endPoint x: 136, endPoint y: 174, distance: 7.0
click at [136, 174] on div at bounding box center [371, 183] width 743 height 366
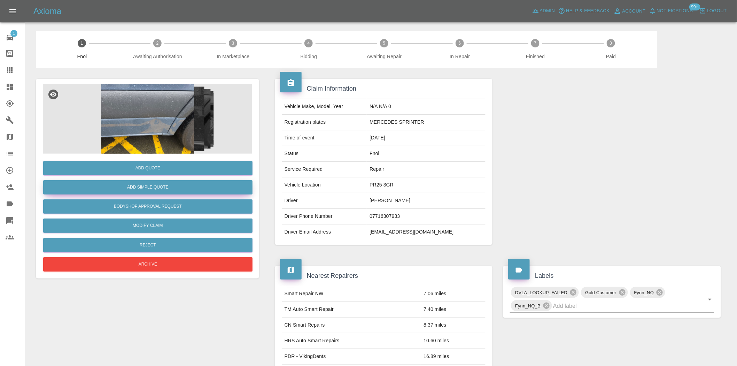
click at [145, 186] on button "Add Simple Quote" at bounding box center [147, 187] width 209 height 14
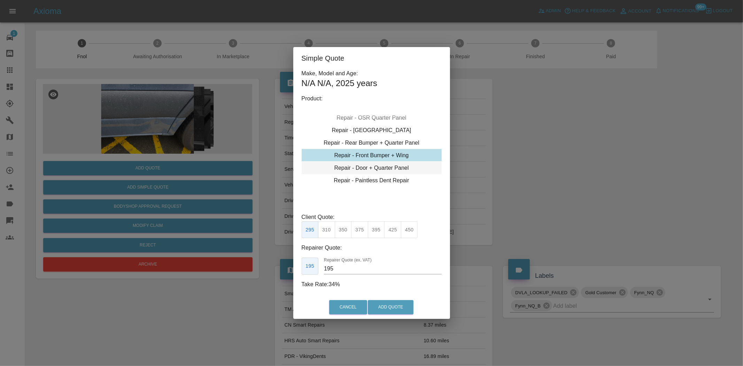
click at [359, 165] on div "Repair - Door + Quarter Panel" at bounding box center [372, 168] width 140 height 13
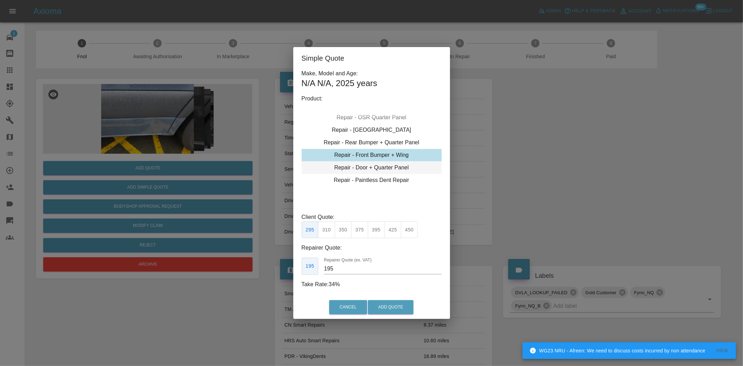
click at [368, 162] on div "Repair - Door + Quarter Panel" at bounding box center [372, 167] width 140 height 13
click at [409, 232] on button "460" at bounding box center [409, 229] width 17 height 17
drag, startPoint x: 339, startPoint y: 268, endPoint x: 162, endPoint y: 249, distance: 178.1
click at [193, 266] on div "Simple Quote Make, Model and Age: N/A N/A , 2025 years Product: Repair - Front …" at bounding box center [371, 183] width 743 height 366
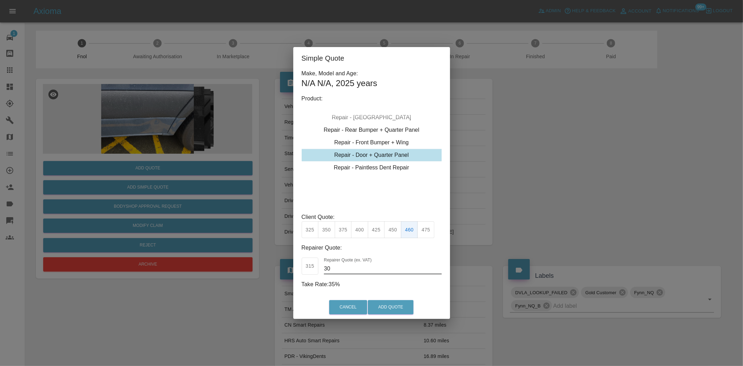
type input "3"
click at [392, 307] on button "Add Quote" at bounding box center [391, 307] width 46 height 14
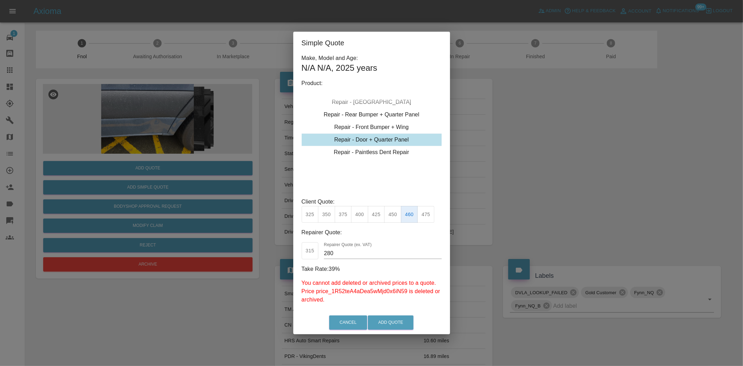
click at [407, 213] on button "460" at bounding box center [409, 214] width 17 height 17
drag, startPoint x: 391, startPoint y: 216, endPoint x: 415, endPoint y: 216, distance: 24.0
click at [392, 216] on button "450" at bounding box center [392, 214] width 17 height 17
click at [412, 217] on button "460" at bounding box center [409, 214] width 17 height 17
drag, startPoint x: 346, startPoint y: 253, endPoint x: 235, endPoint y: 223, distance: 115.8
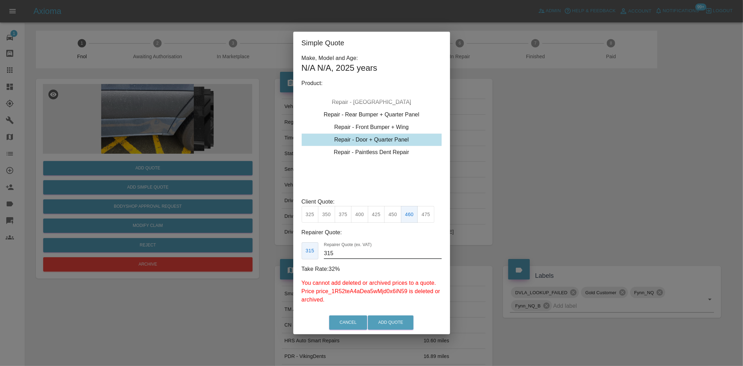
click at [236, 231] on div "Simple Quote Make, Model and Age: N/A N/A , 2025 years Product: Repair - Front …" at bounding box center [371, 183] width 743 height 366
type input "300"
click at [391, 324] on button "Add Quote" at bounding box center [391, 322] width 46 height 14
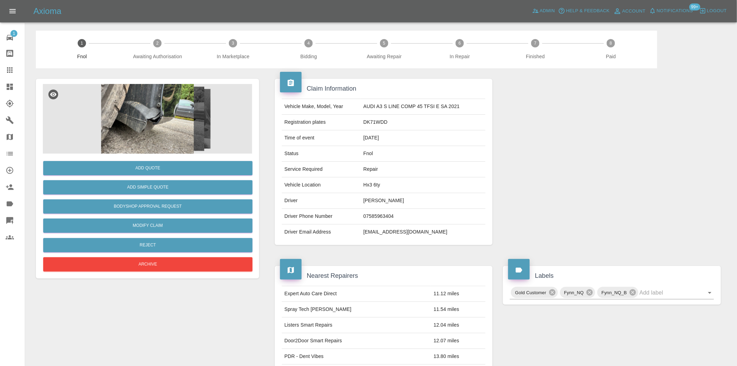
click at [170, 119] on img at bounding box center [147, 119] width 209 height 70
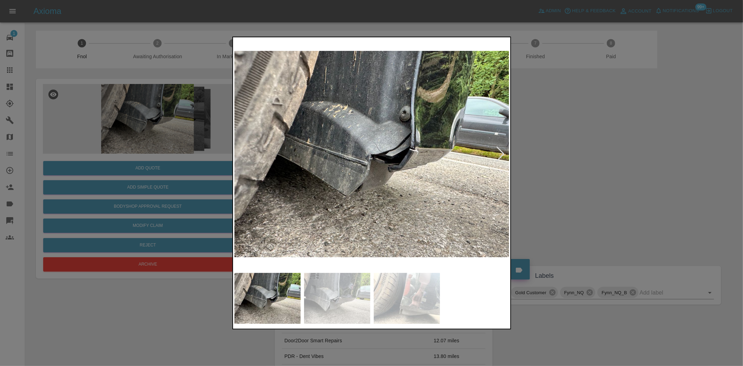
click at [317, 186] on img at bounding box center [372, 154] width 275 height 231
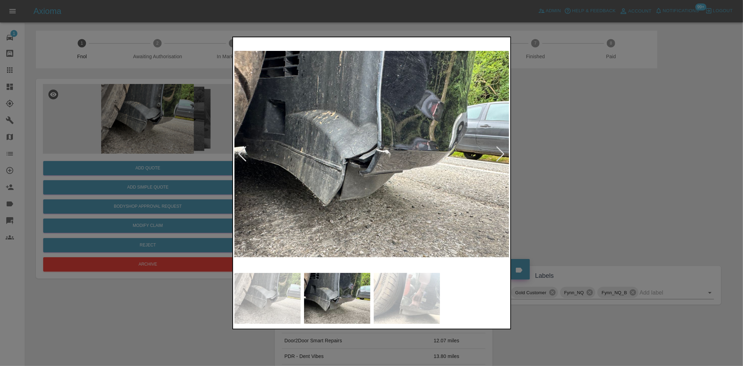
click at [263, 207] on img at bounding box center [372, 154] width 275 height 231
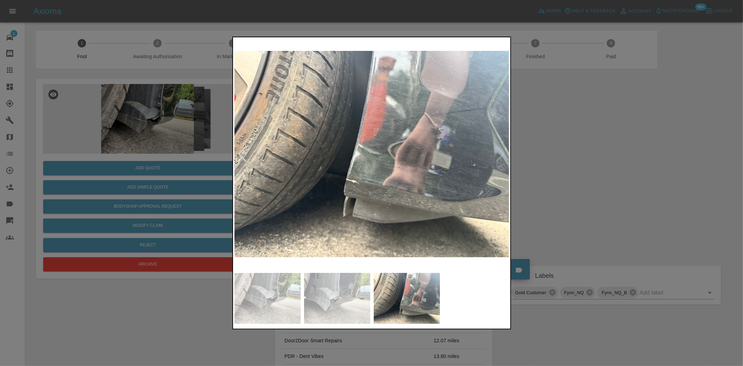
click at [286, 175] on img at bounding box center [372, 154] width 275 height 231
click at [322, 172] on img at bounding box center [372, 154] width 275 height 231
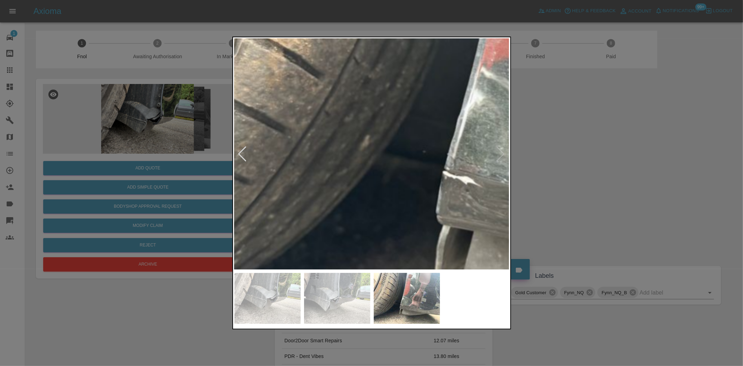
click at [341, 194] on div at bounding box center [371, 183] width 743 height 366
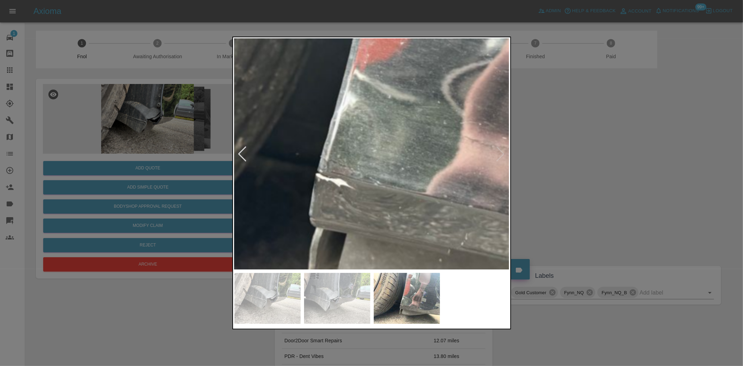
click at [302, 197] on img at bounding box center [394, 100] width 826 height 692
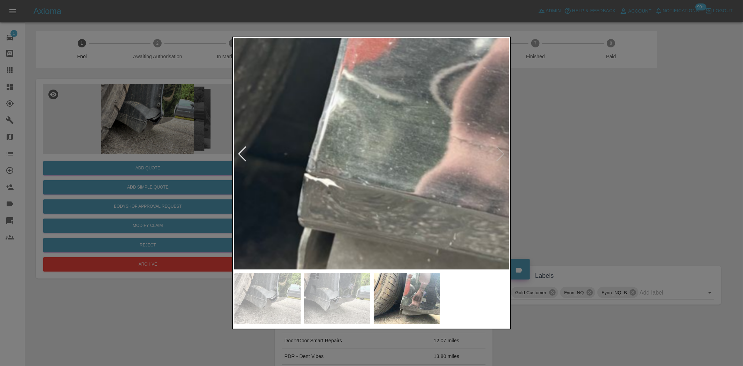
click at [305, 196] on img at bounding box center [382, 100] width 826 height 692
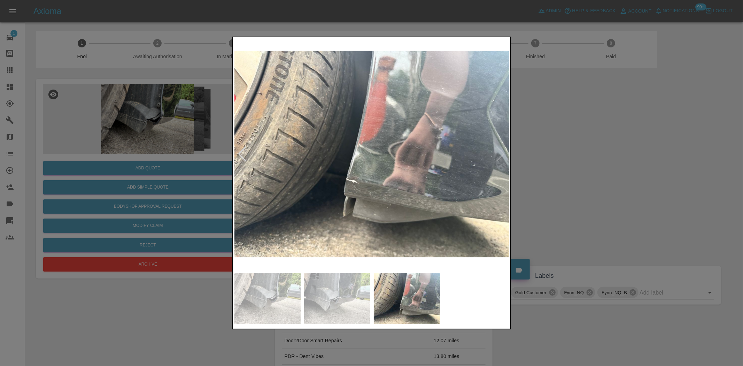
click at [468, 197] on img at bounding box center [372, 154] width 275 height 231
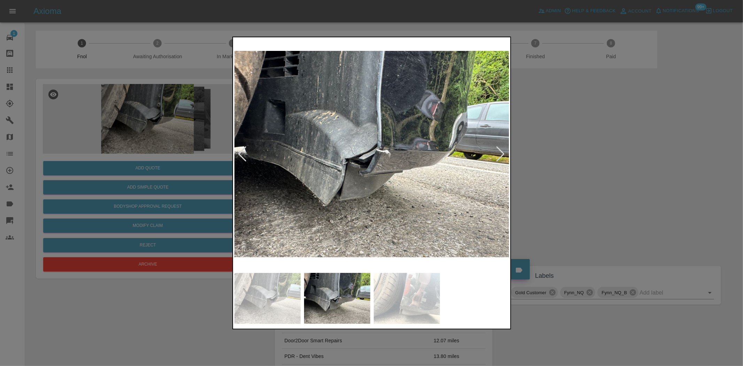
click at [376, 176] on img at bounding box center [372, 154] width 275 height 231
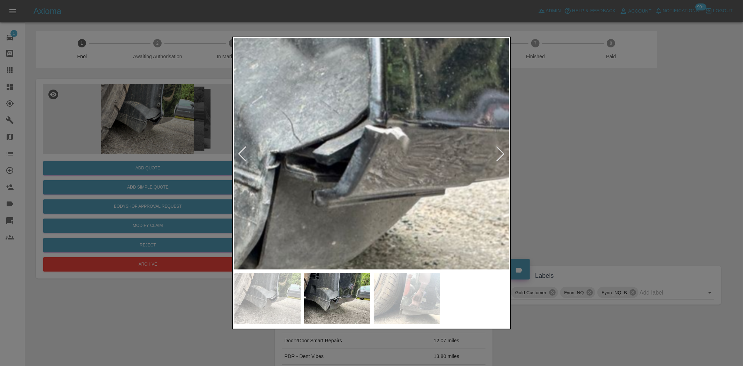
click at [388, 170] on img at bounding box center [353, 139] width 826 height 692
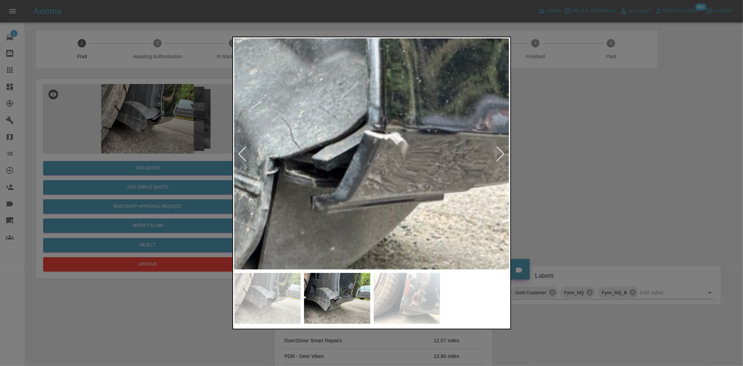
click at [385, 171] on img at bounding box center [352, 145] width 826 height 692
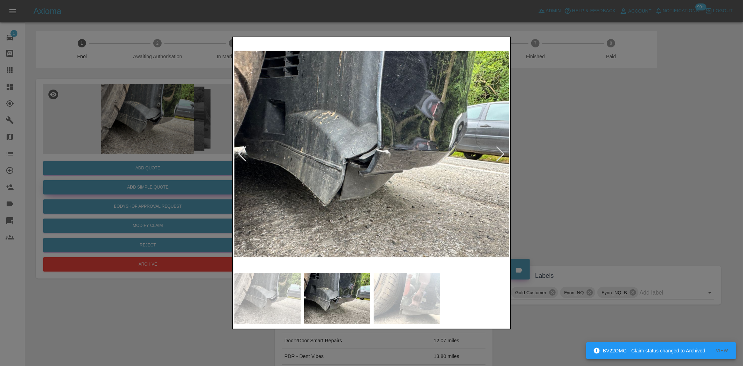
click at [206, 187] on div at bounding box center [371, 183] width 743 height 366
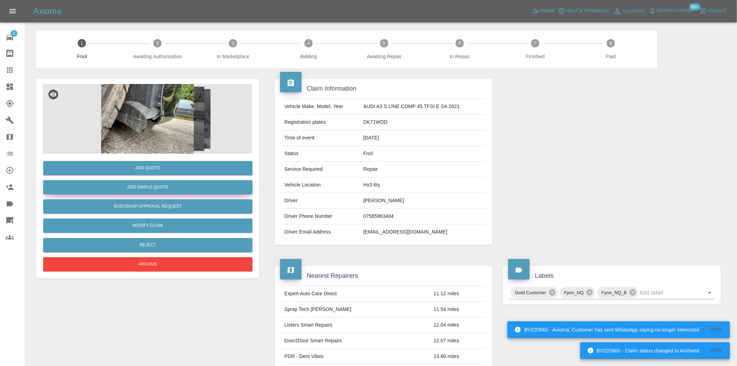
click at [147, 190] on button "Add Simple Quote" at bounding box center [147, 187] width 209 height 14
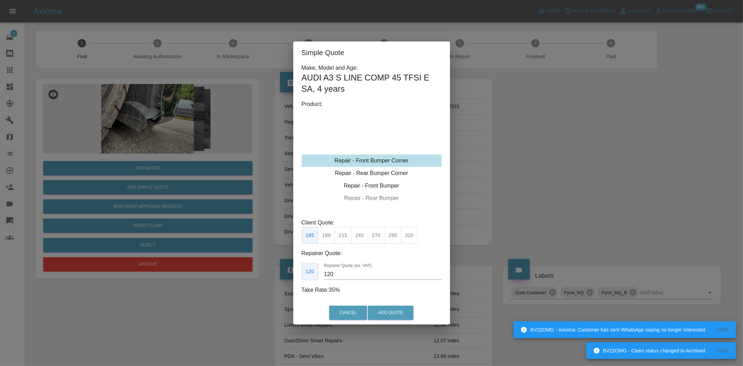
click at [368, 160] on div "Repair - Front Bumper Corner" at bounding box center [372, 160] width 140 height 13
click at [395, 238] on button "295" at bounding box center [392, 235] width 17 height 17
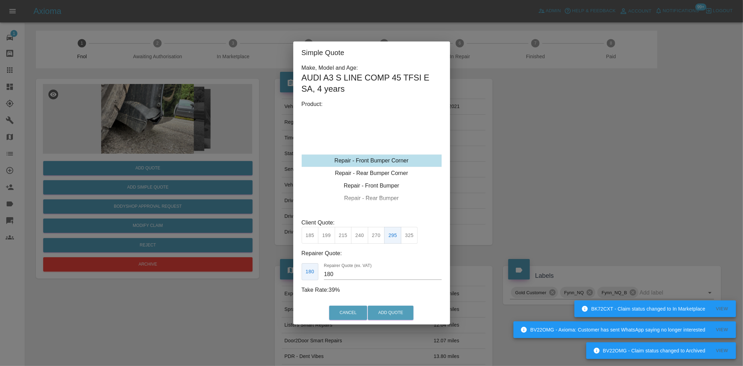
click at [408, 235] on button "325" at bounding box center [409, 235] width 17 height 17
drag, startPoint x: 323, startPoint y: 273, endPoint x: 174, endPoint y: 255, distance: 150.2
click at [207, 255] on div "Simple Quote Make, Model and Age: AUDI A3 S LINE COMP 45 TFSI E SA , 4 years Pr…" at bounding box center [371, 183] width 743 height 366
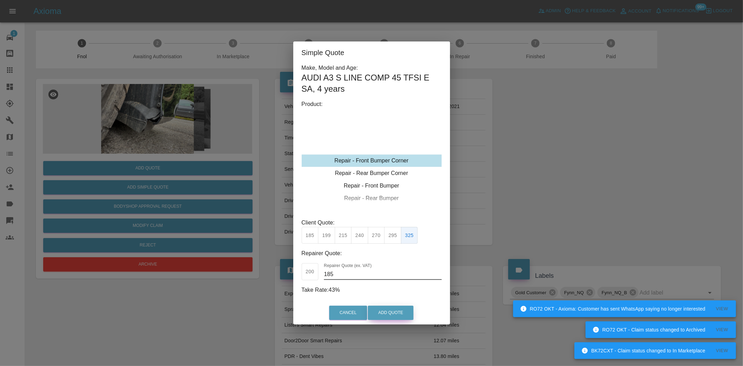
type input "185"
click at [403, 317] on button "Add Quote" at bounding box center [391, 313] width 46 height 14
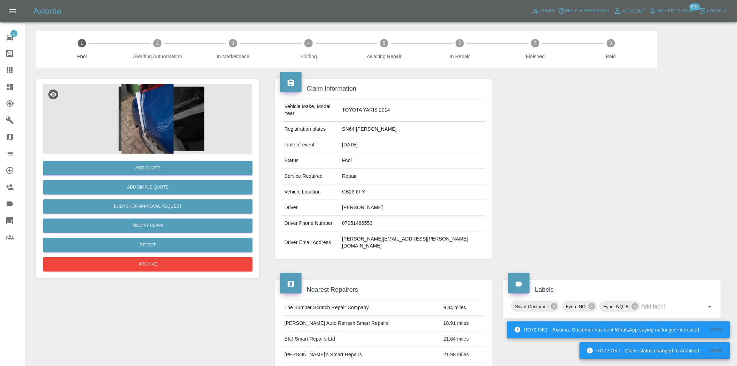
click at [146, 92] on img at bounding box center [147, 119] width 209 height 70
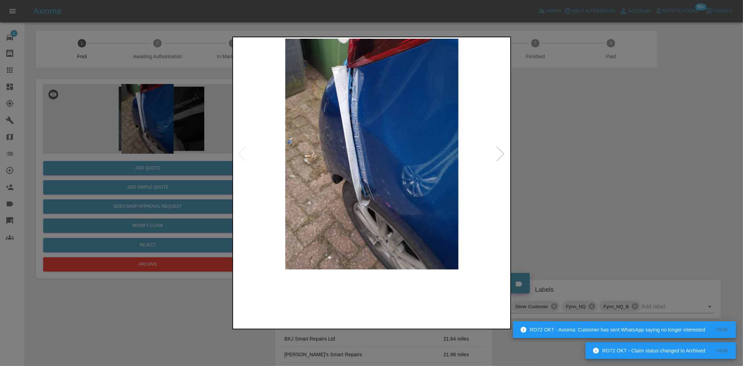
click at [423, 187] on img at bounding box center [372, 154] width 275 height 231
click at [309, 183] on img at bounding box center [372, 154] width 275 height 231
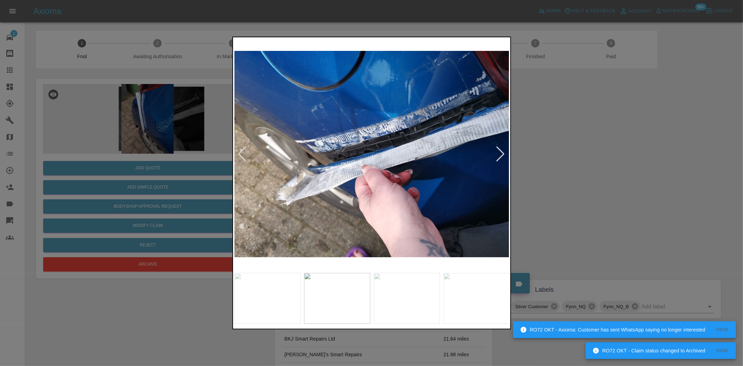
click at [378, 163] on img at bounding box center [372, 154] width 275 height 231
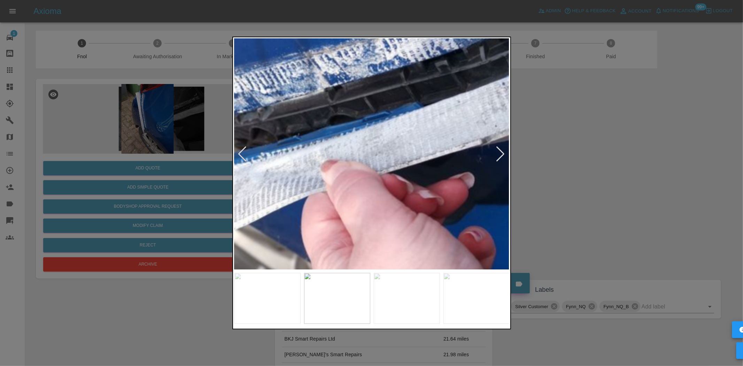
click at [397, 162] on img at bounding box center [352, 127] width 826 height 692
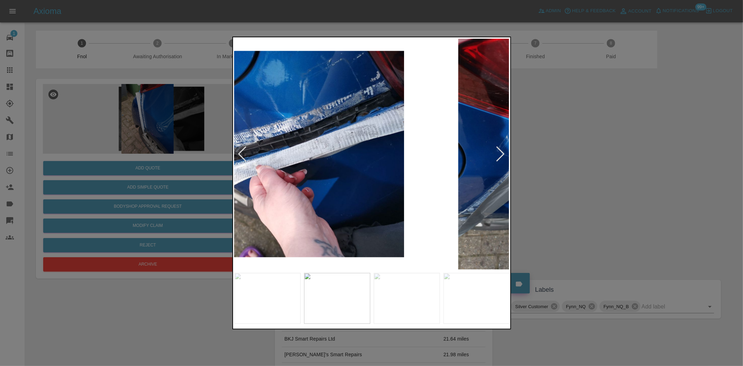
click at [260, 138] on img at bounding box center [266, 154] width 275 height 231
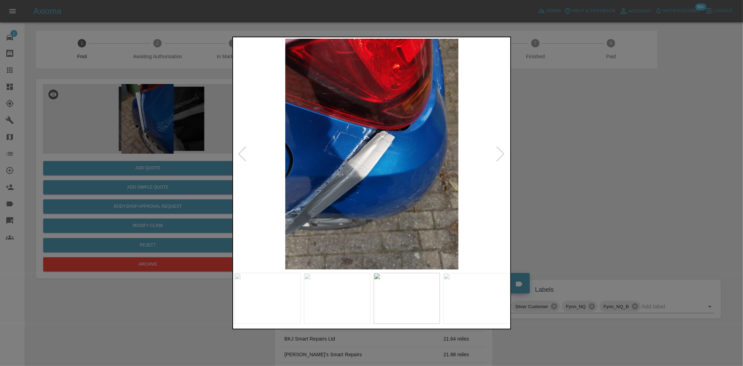
click at [142, 133] on div at bounding box center [371, 183] width 743 height 366
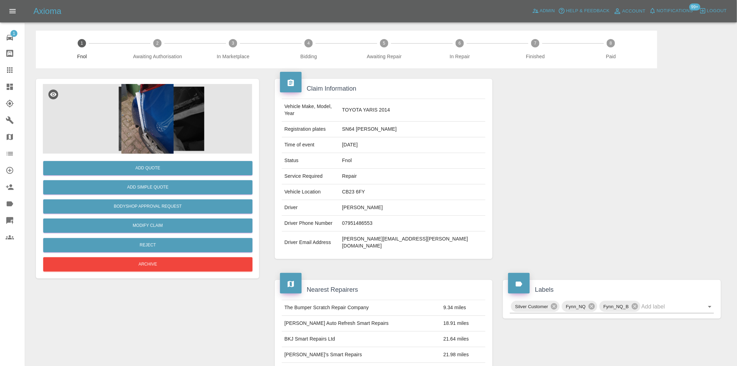
click at [168, 100] on img at bounding box center [147, 119] width 209 height 70
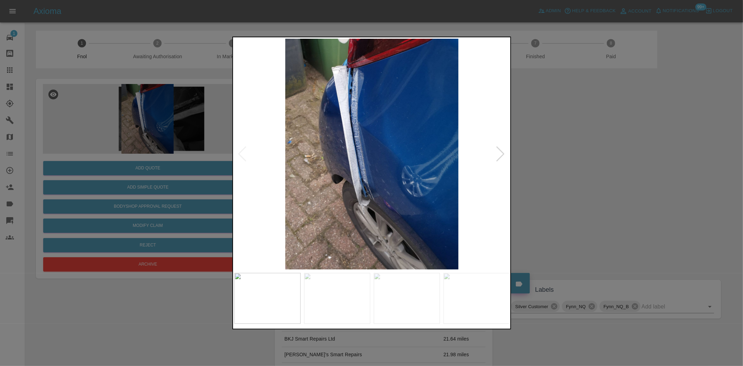
click at [382, 162] on img at bounding box center [372, 154] width 275 height 231
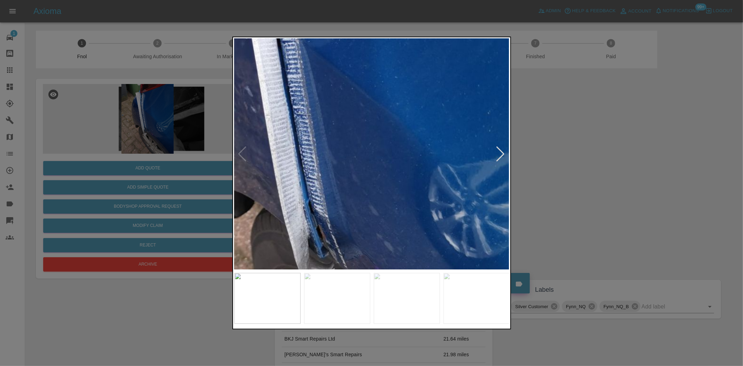
click at [382, 162] on img at bounding box center [339, 129] width 826 height 692
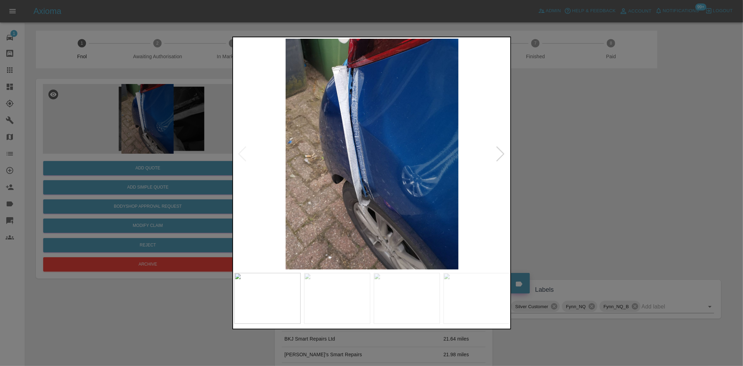
click at [321, 155] on img at bounding box center [372, 154] width 275 height 231
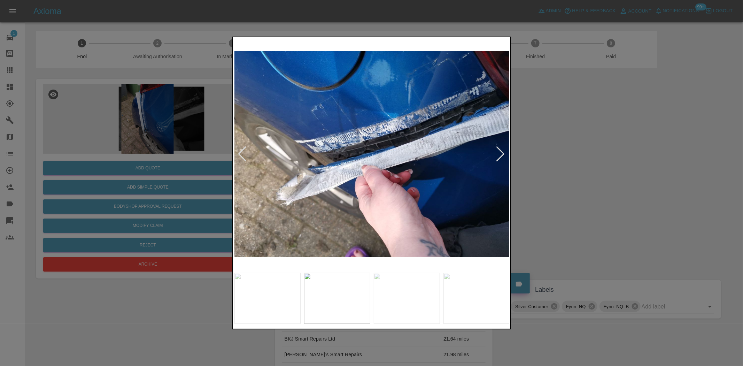
click at [394, 158] on img at bounding box center [372, 154] width 275 height 231
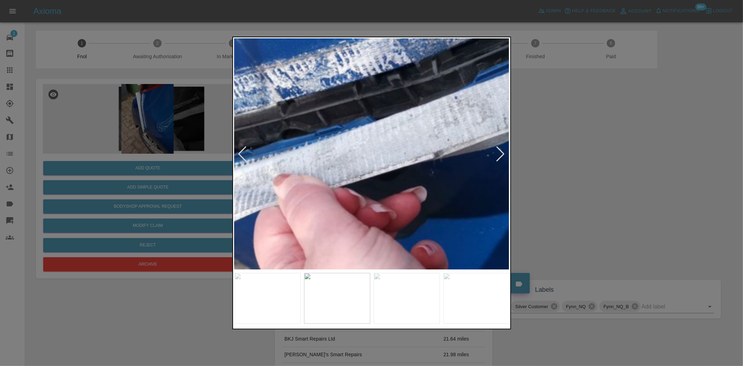
drag, startPoint x: 200, startPoint y: 124, endPoint x: 69, endPoint y: 119, distance: 131.1
click at [189, 125] on div at bounding box center [371, 183] width 743 height 366
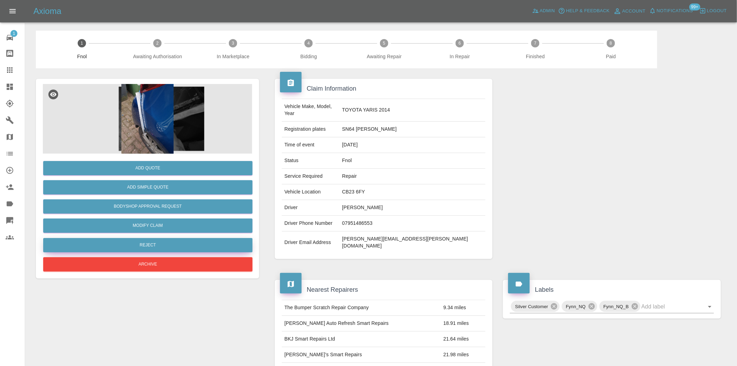
click at [132, 243] on button "Reject" at bounding box center [147, 245] width 209 height 14
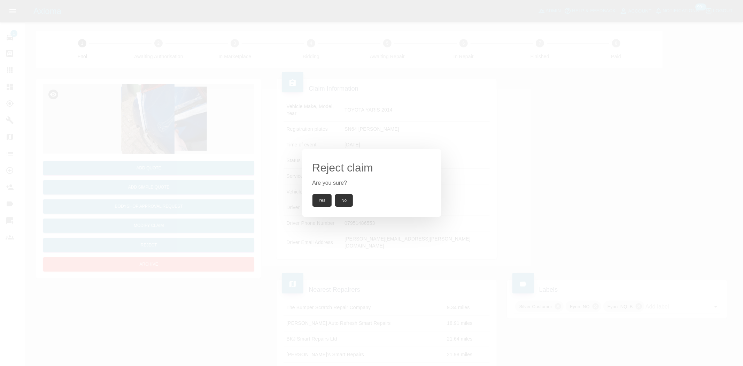
click at [318, 201] on button "Yes" at bounding box center [323, 200] width 20 height 13
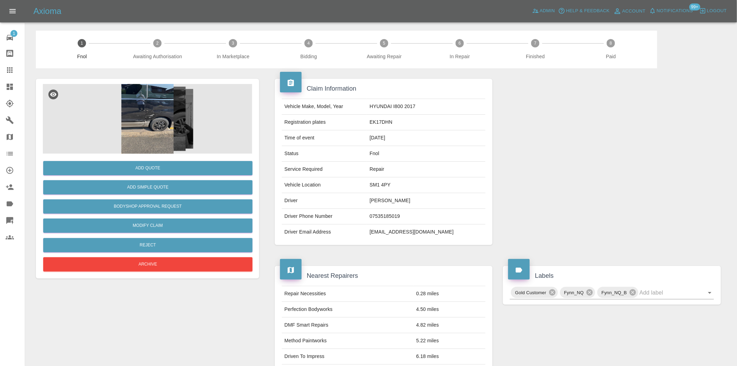
click at [151, 113] on img at bounding box center [147, 119] width 209 height 70
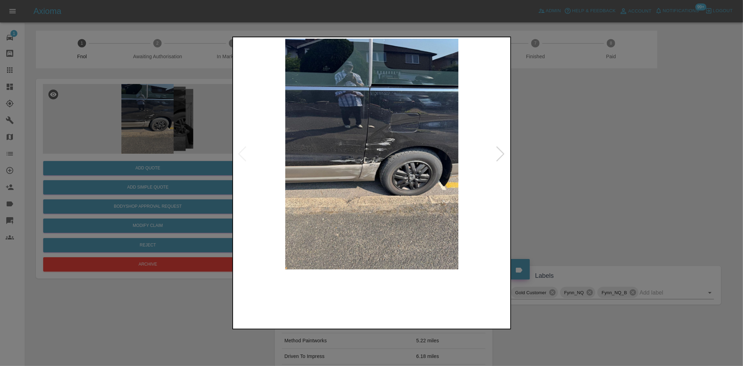
click at [370, 136] on img at bounding box center [372, 154] width 275 height 231
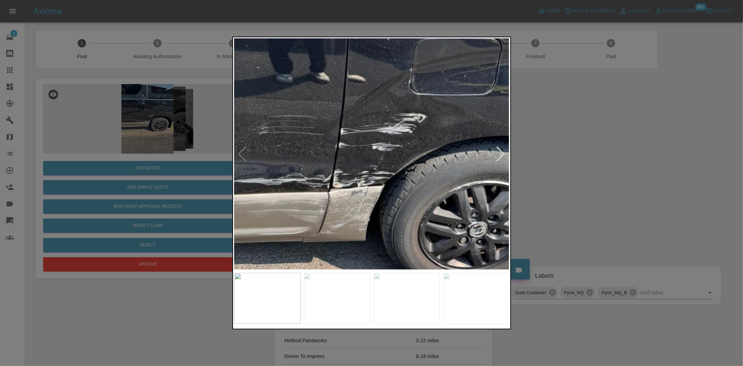
click at [342, 93] on img at bounding box center [358, 160] width 826 height 692
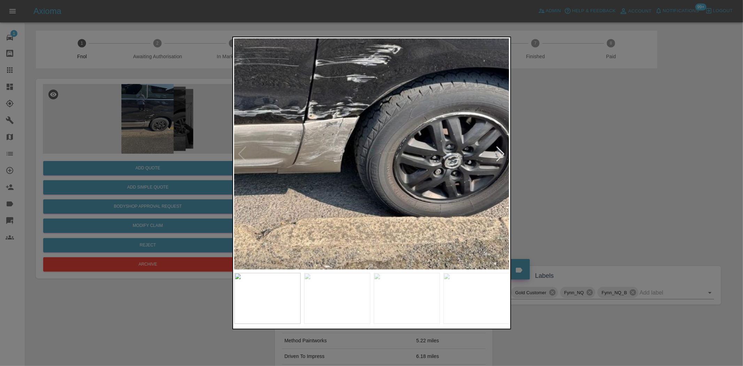
click at [116, 152] on div at bounding box center [371, 183] width 743 height 366
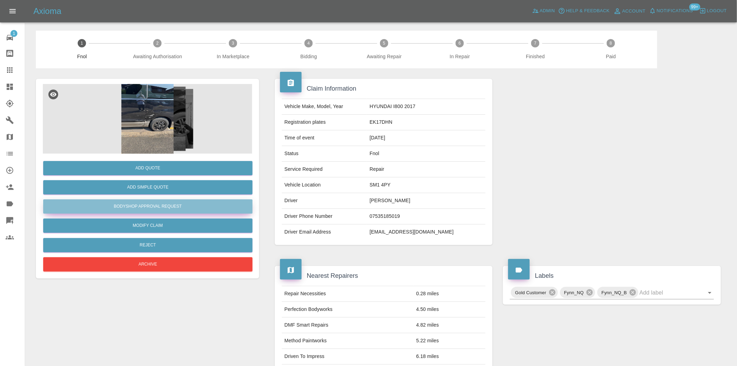
click at [151, 207] on button "Bodyshop Approval Request" at bounding box center [147, 206] width 209 height 14
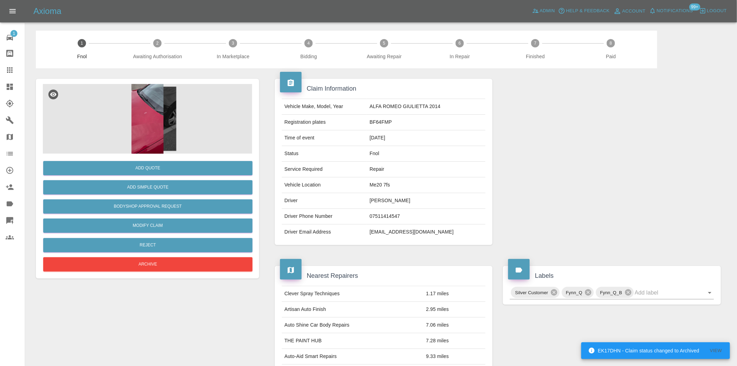
click at [181, 106] on img at bounding box center [147, 119] width 209 height 70
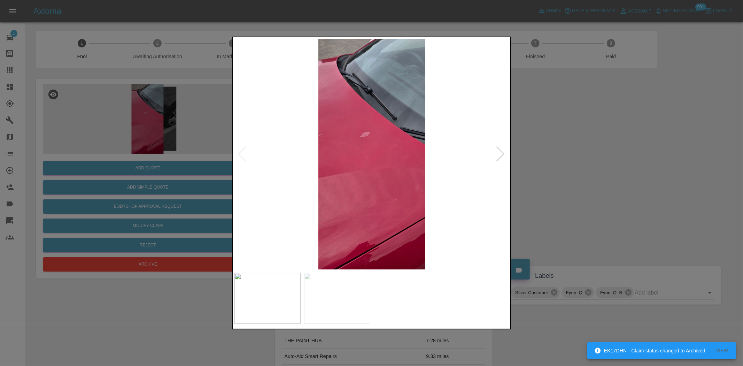
click at [253, 210] on img at bounding box center [372, 154] width 275 height 231
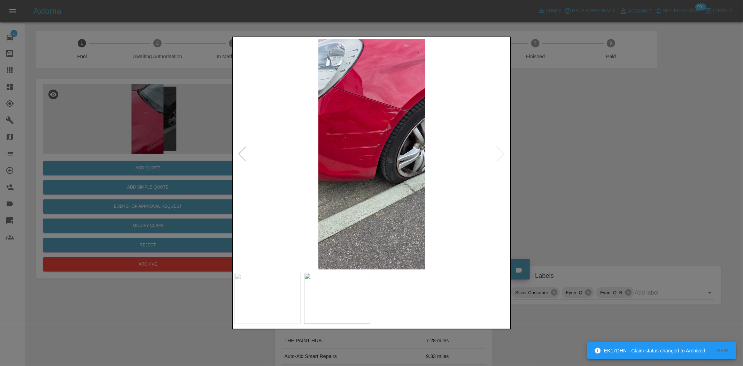
click at [373, 138] on img at bounding box center [372, 154] width 275 height 231
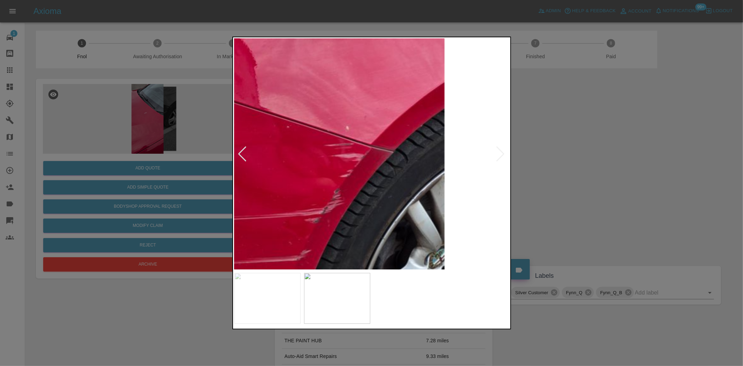
click at [336, 170] on img at bounding box center [285, 281] width 826 height 692
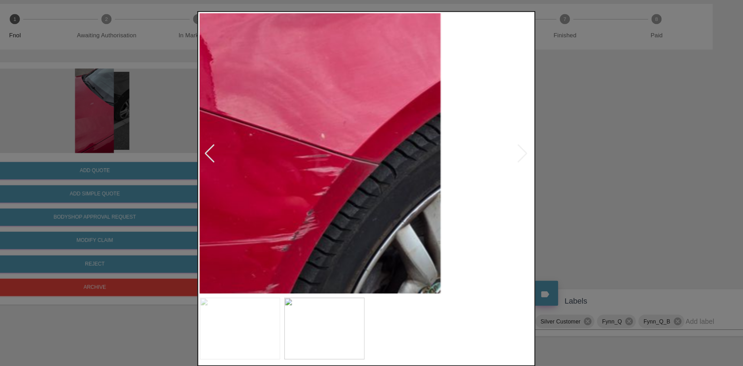
drag, startPoint x: 102, startPoint y: 162, endPoint x: 162, endPoint y: 198, distance: 70.3
click at [104, 190] on div at bounding box center [371, 183] width 743 height 366
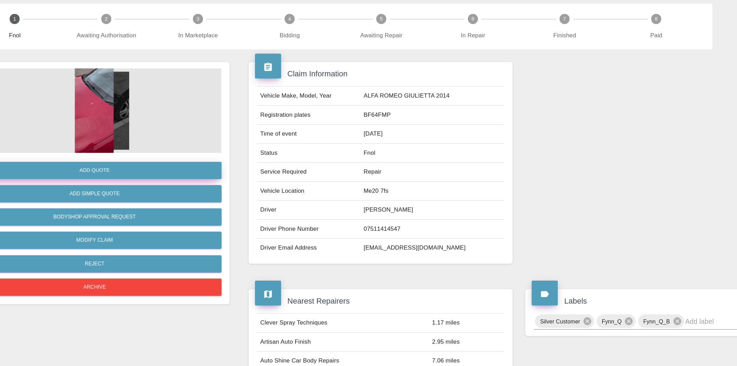
click at [160, 161] on button "Add Quote" at bounding box center [147, 168] width 209 height 14
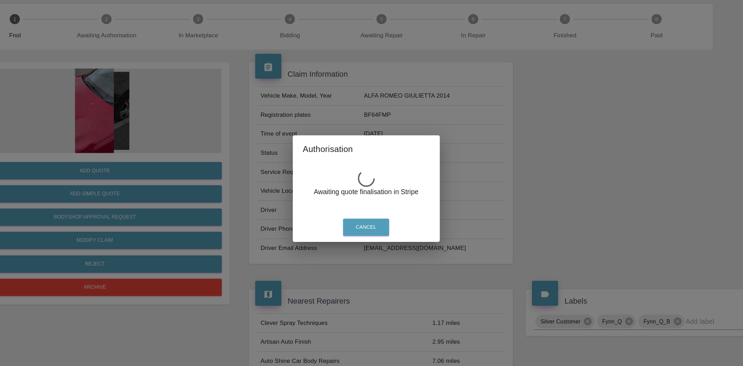
click at [169, 125] on div "Authorisation Awaiting quote finalisation in Stripe Cancel" at bounding box center [371, 183] width 743 height 366
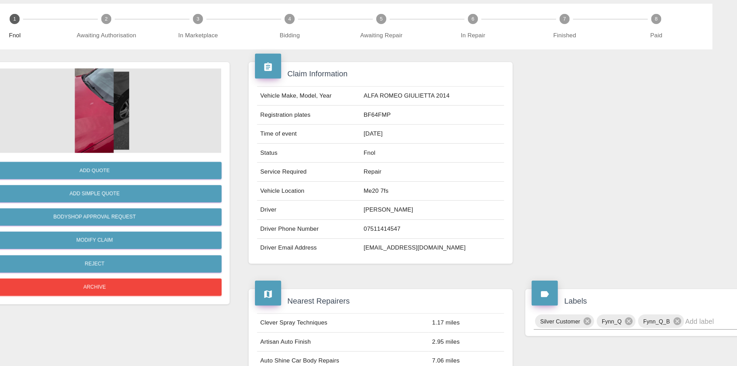
click at [152, 122] on img at bounding box center [147, 119] width 209 height 70
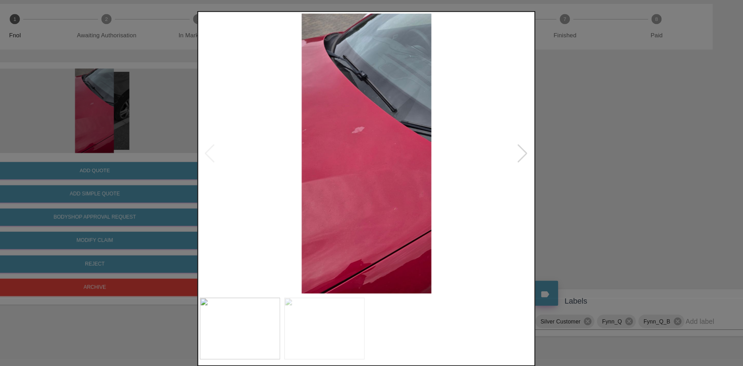
click at [351, 300] on img at bounding box center [337, 298] width 66 height 51
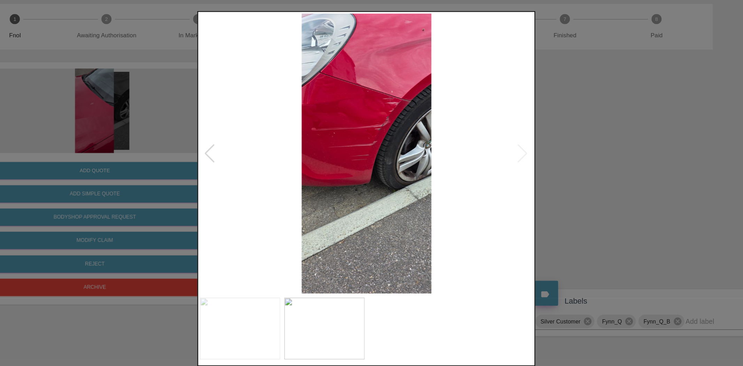
click at [375, 126] on img at bounding box center [372, 154] width 275 height 231
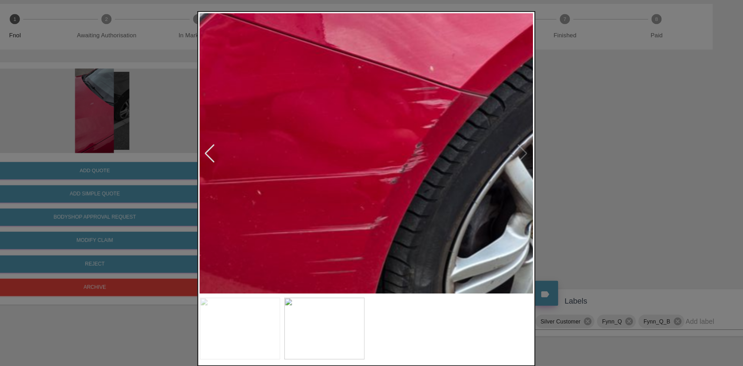
click at [197, 151] on div at bounding box center [371, 183] width 743 height 366
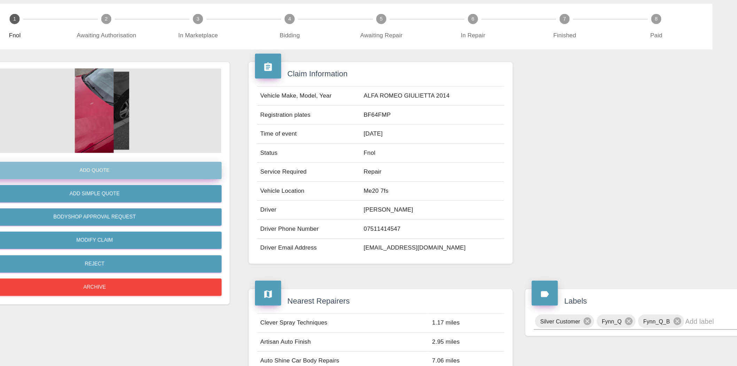
click at [191, 166] on button "Add Quote" at bounding box center [147, 168] width 209 height 14
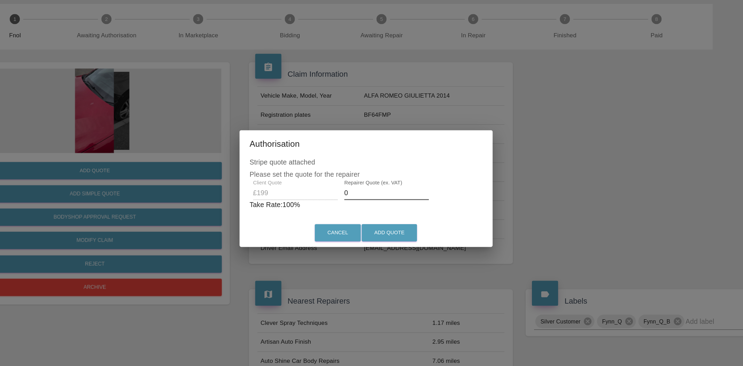
click at [340, 187] on div "Client Quote £199 Repairer Quote (ex. VAT) 0 Take Rate: 100 %" at bounding box center [372, 188] width 192 height 25
type input "125"
click at [379, 217] on button "Add Quote" at bounding box center [391, 219] width 46 height 14
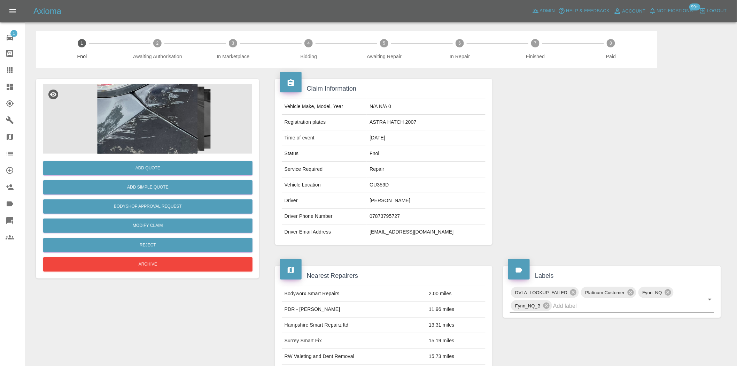
click at [138, 137] on img at bounding box center [147, 119] width 209 height 70
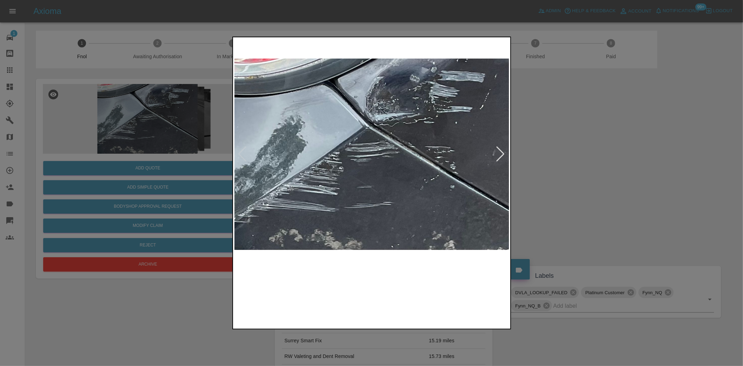
click at [208, 155] on div at bounding box center [371, 183] width 743 height 366
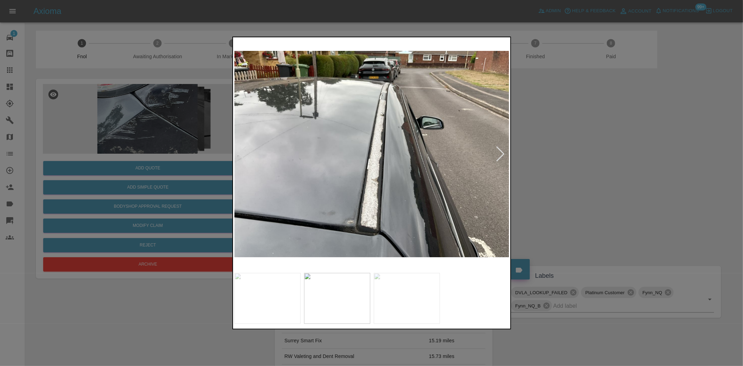
click at [324, 164] on img at bounding box center [372, 154] width 275 height 231
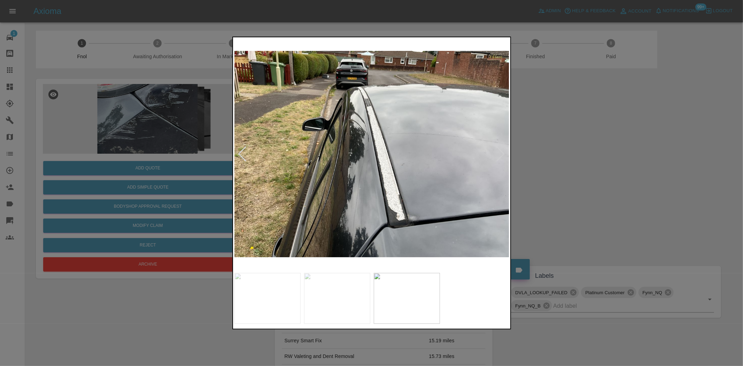
click at [277, 151] on img at bounding box center [372, 154] width 275 height 231
click at [386, 170] on img at bounding box center [372, 154] width 275 height 231
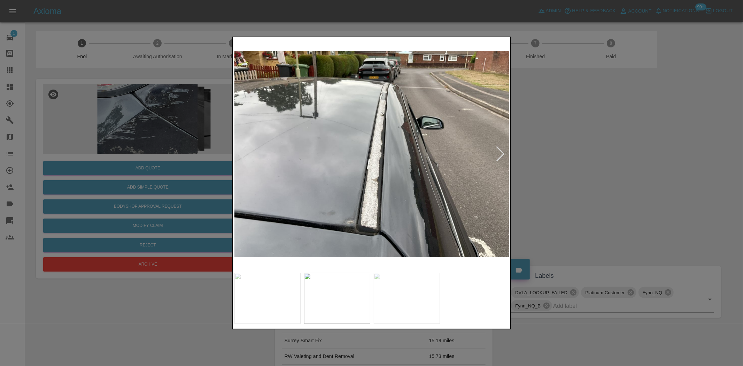
click at [375, 150] on img at bounding box center [372, 154] width 275 height 231
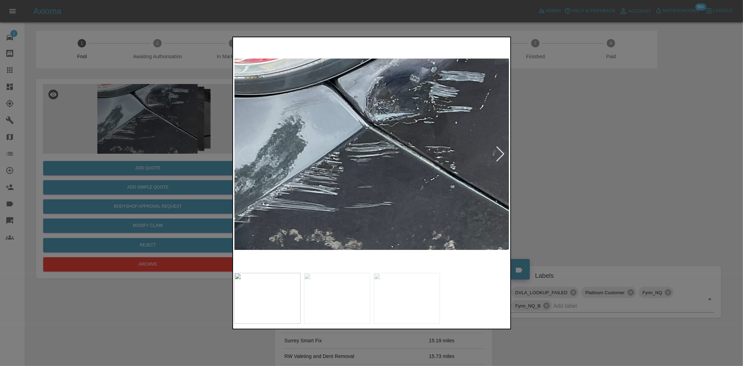
click at [311, 147] on img at bounding box center [372, 154] width 275 height 231
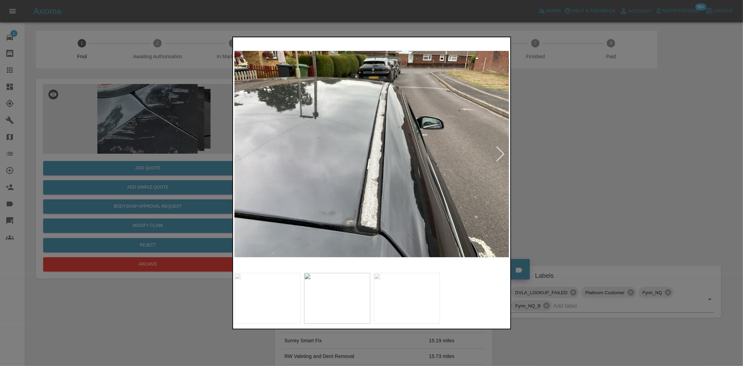
click at [385, 139] on img at bounding box center [372, 154] width 275 height 231
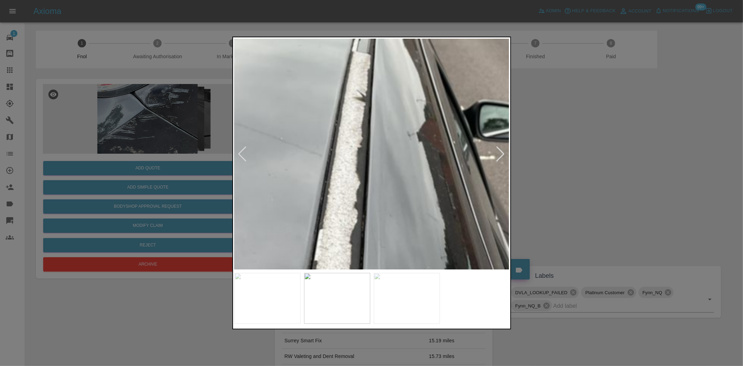
click at [360, 228] on img at bounding box center [329, 215] width 826 height 692
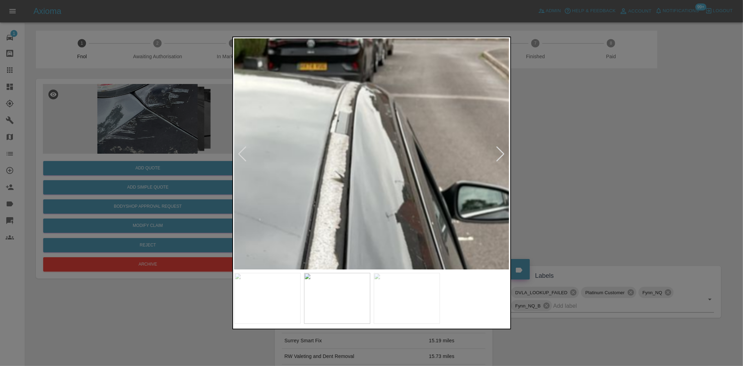
click at [205, 152] on div at bounding box center [371, 183] width 743 height 366
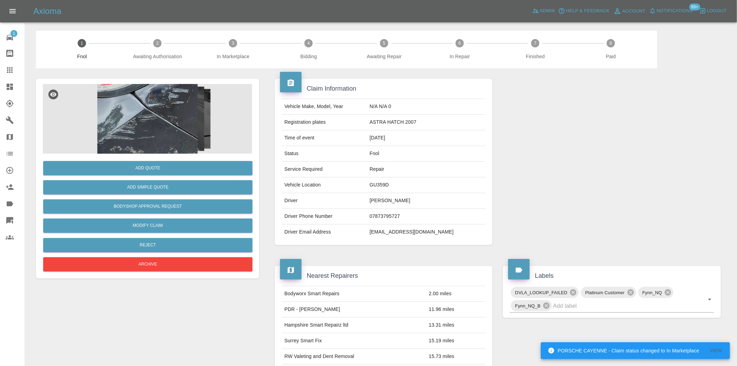
click at [151, 127] on img at bounding box center [147, 119] width 209 height 70
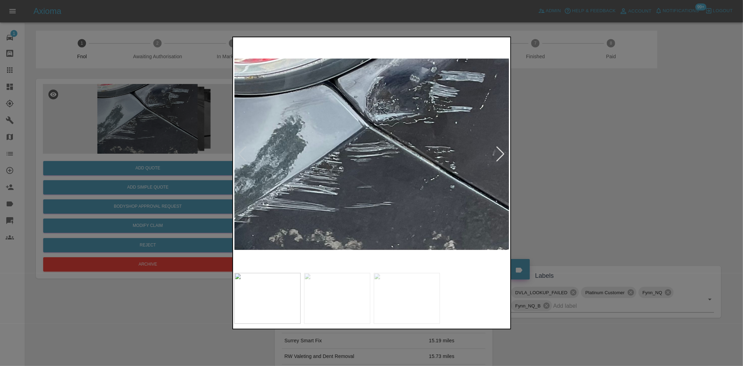
drag, startPoint x: 180, startPoint y: 157, endPoint x: 33, endPoint y: 137, distance: 148.8
click at [173, 154] on div at bounding box center [371, 183] width 743 height 366
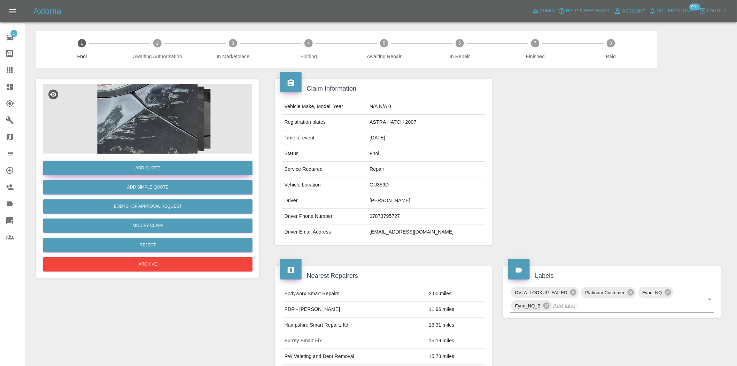
click at [157, 168] on button "Add Quote" at bounding box center [147, 168] width 209 height 14
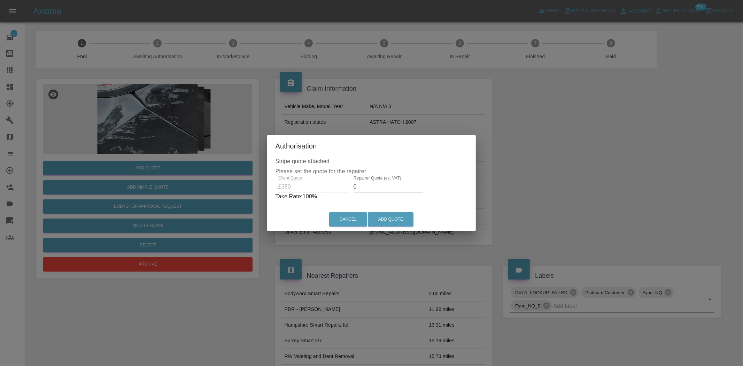
click at [304, 186] on div "Client Quote £350 Repairer Quote (ex. VAT) 0 Take Rate: 100 %" at bounding box center [372, 188] width 192 height 25
type input "200"
click at [389, 221] on button "Add Quote" at bounding box center [391, 219] width 46 height 14
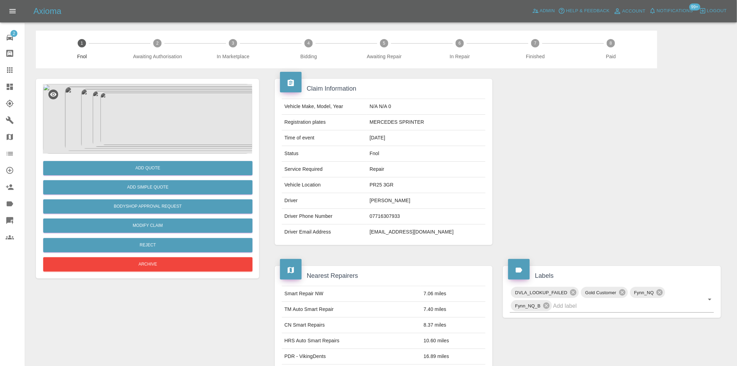
click at [139, 87] on img at bounding box center [147, 119] width 209 height 70
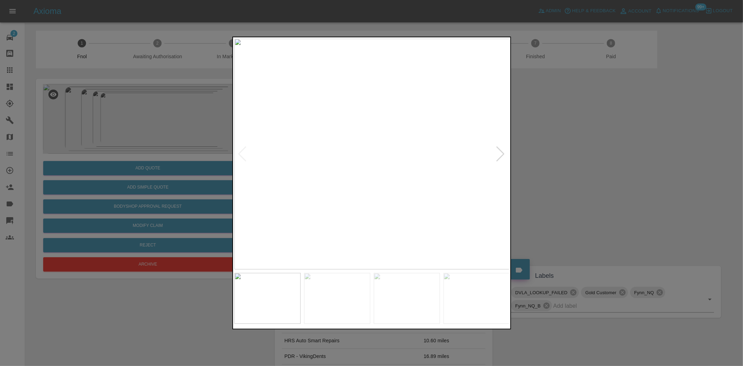
click at [140, 176] on div at bounding box center [371, 183] width 743 height 366
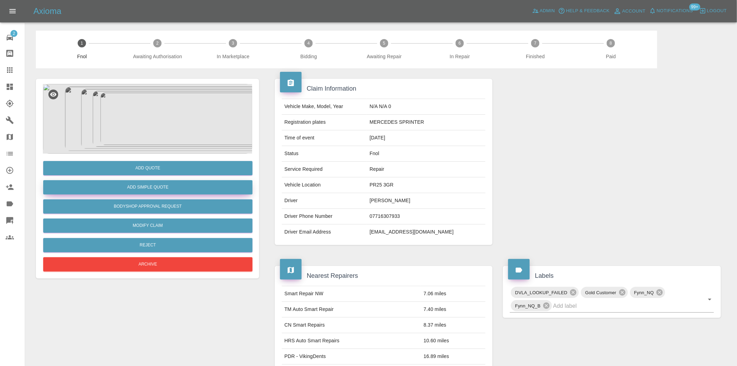
click at [140, 188] on button "Add Simple Quote" at bounding box center [147, 187] width 209 height 14
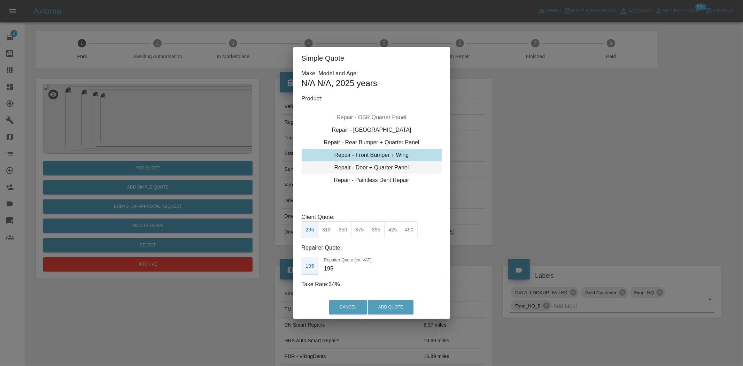
click at [362, 164] on div "Repair - Door + Quarter Panel" at bounding box center [372, 167] width 140 height 13
click at [432, 230] on button "475" at bounding box center [425, 229] width 17 height 17
click at [205, 258] on div "Simple Quote Make, Model and Age: N/A N/A , 2025 years Product: Repair - Front …" at bounding box center [371, 183] width 743 height 366
drag, startPoint x: 341, startPoint y: 270, endPoint x: 44, endPoint y: 303, distance: 298.8
click at [121, 278] on div "Simple Quote Make, Model and Age: N/A N/A , 2025 years Product: Repair - Front …" at bounding box center [371, 183] width 743 height 366
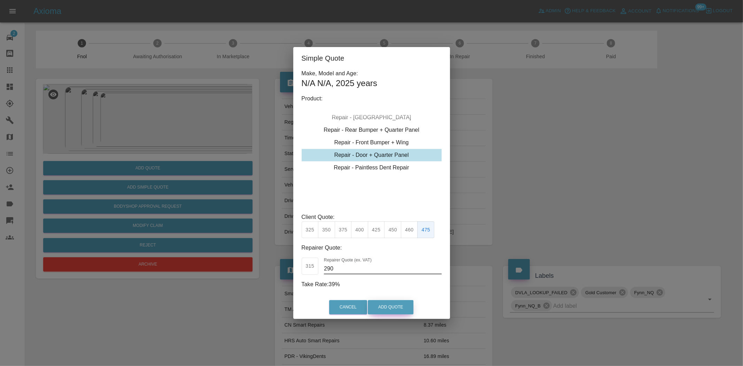
type input "290"
click at [391, 305] on button "Add Quote" at bounding box center [391, 307] width 46 height 14
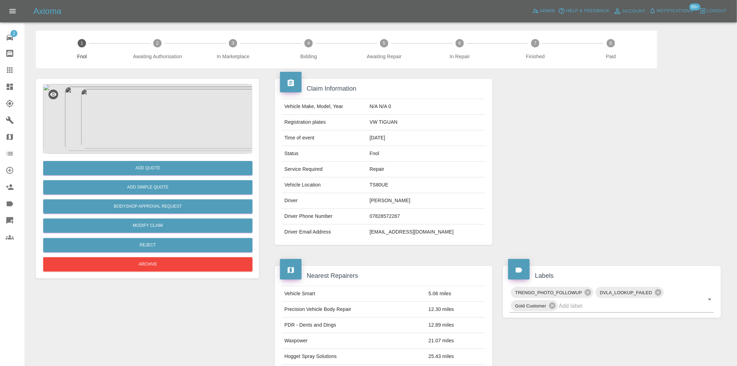
click at [153, 120] on img at bounding box center [147, 119] width 209 height 70
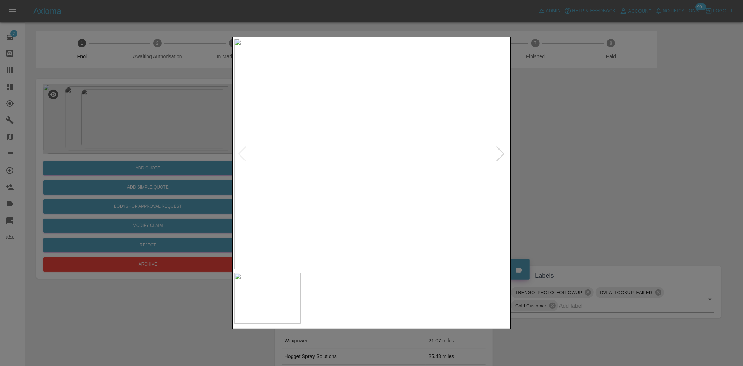
click at [245, 187] on img at bounding box center [372, 154] width 275 height 231
click at [305, 168] on img at bounding box center [372, 154] width 275 height 231
click at [291, 146] on img at bounding box center [372, 154] width 275 height 231
click at [262, 151] on img at bounding box center [372, 154] width 275 height 231
click at [329, 147] on img at bounding box center [372, 154] width 275 height 231
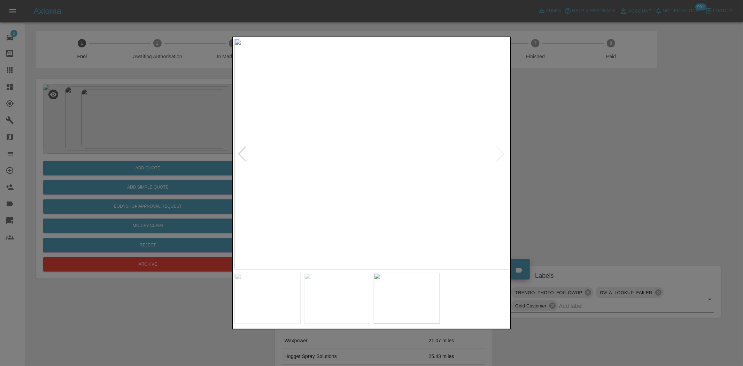
click at [329, 147] on img at bounding box center [372, 154] width 275 height 231
click at [260, 152] on img at bounding box center [384, 163] width 826 height 692
drag, startPoint x: 162, startPoint y: 178, endPoint x: 144, endPoint y: 176, distance: 18.5
click at [159, 178] on div at bounding box center [371, 183] width 743 height 366
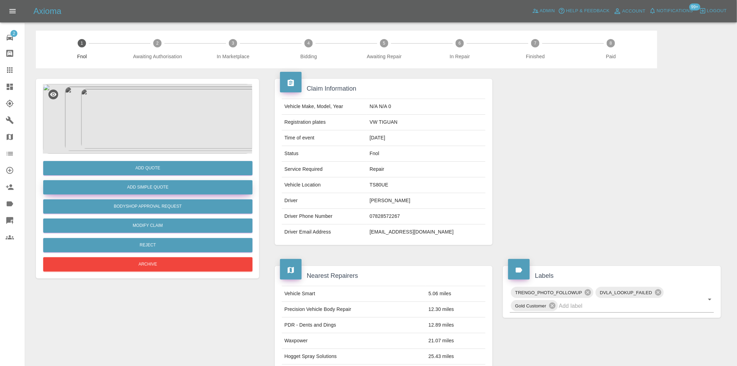
click at [141, 184] on button "Add Simple Quote" at bounding box center [147, 187] width 209 height 14
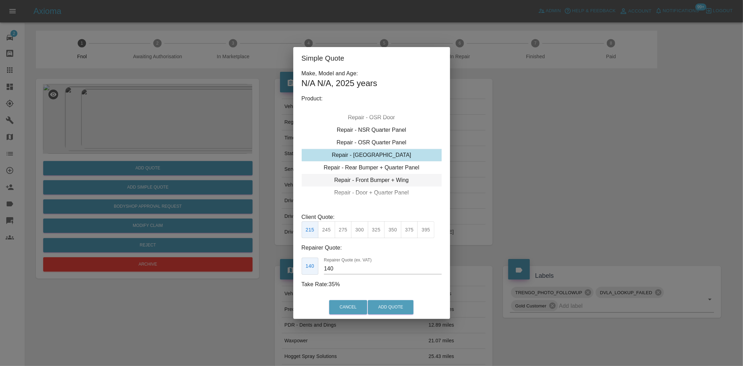
click at [362, 176] on div "Repair - Front Bumper + Wing" at bounding box center [372, 180] width 140 height 13
click at [327, 230] on button "310" at bounding box center [326, 229] width 17 height 17
type input "200"
click at [382, 310] on button "Add Quote" at bounding box center [391, 307] width 46 height 14
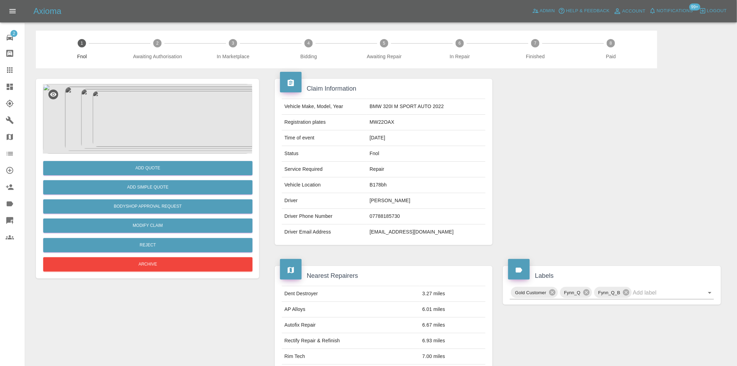
click at [132, 116] on img at bounding box center [147, 119] width 209 height 70
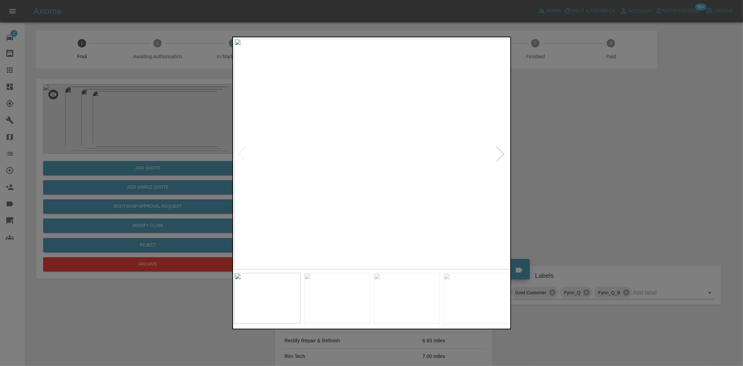
click at [340, 106] on img at bounding box center [372, 154] width 275 height 231
click at [205, 147] on div at bounding box center [371, 183] width 743 height 366
click at [377, 99] on img at bounding box center [372, 154] width 275 height 231
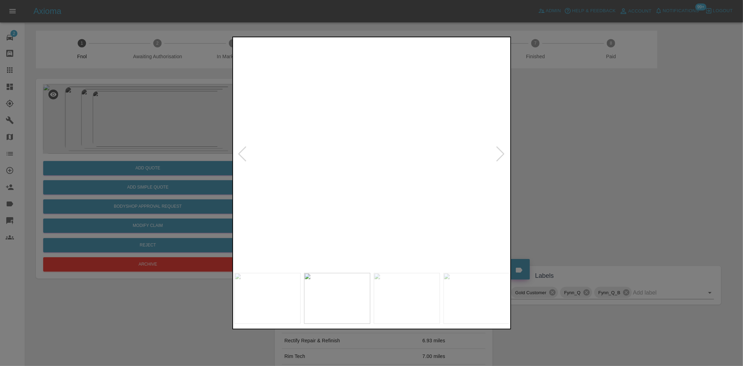
click at [409, 153] on img at bounding box center [461, 292] width 826 height 692
click at [312, 147] on img at bounding box center [288, 154] width 275 height 231
click at [212, 135] on div at bounding box center [371, 183] width 743 height 366
click at [197, 129] on div at bounding box center [371, 183] width 743 height 366
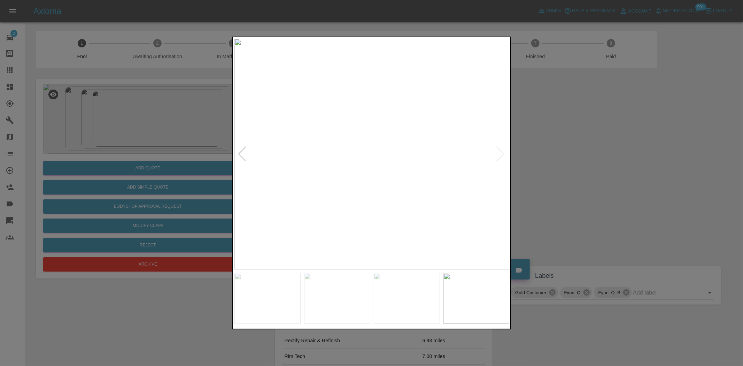
click at [446, 129] on img at bounding box center [372, 154] width 275 height 231
click at [440, 142] on img at bounding box center [372, 154] width 275 height 231
click at [421, 155] on img at bounding box center [372, 154] width 275 height 231
click at [401, 149] on img at bounding box center [372, 154] width 275 height 231
click at [351, 84] on img at bounding box center [372, 154] width 275 height 231
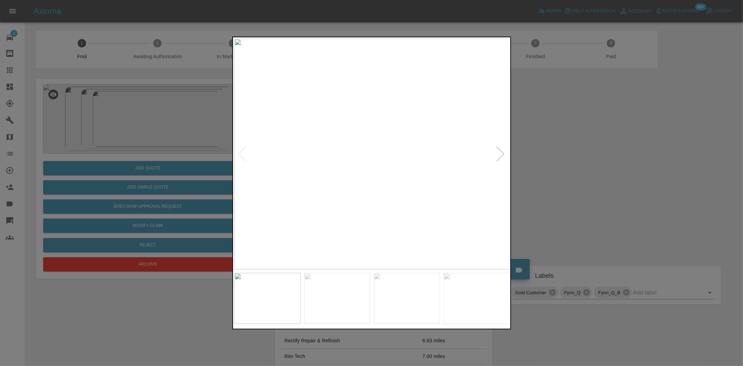
click at [352, 85] on img at bounding box center [372, 154] width 275 height 231
click at [346, 83] on img at bounding box center [431, 362] width 826 height 692
click at [306, 130] on img at bounding box center [372, 154] width 275 height 231
click at [149, 135] on div at bounding box center [371, 183] width 743 height 366
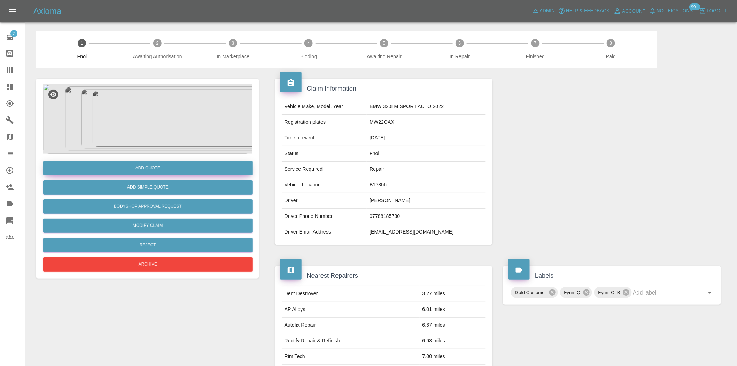
click at [151, 164] on button "Add Quote" at bounding box center [147, 168] width 209 height 14
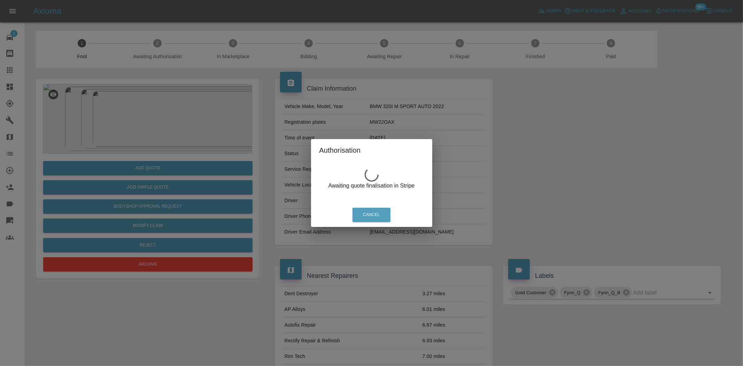
click at [128, 105] on div "Authorisation Awaiting quote finalisation in Stripe Cancel" at bounding box center [371, 183] width 743 height 366
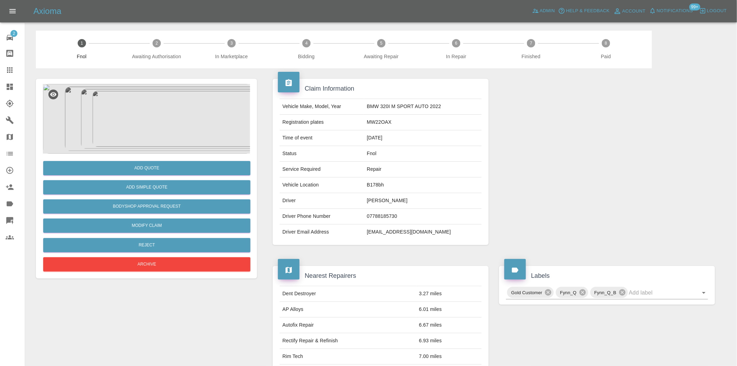
click at [162, 113] on img at bounding box center [147, 119] width 209 height 70
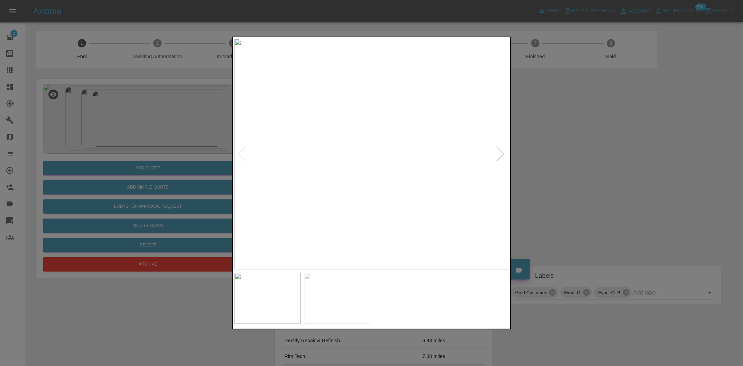
click at [278, 167] on img at bounding box center [372, 154] width 275 height 231
click at [359, 174] on img at bounding box center [321, 154] width 275 height 231
click at [204, 110] on div at bounding box center [371, 183] width 743 height 366
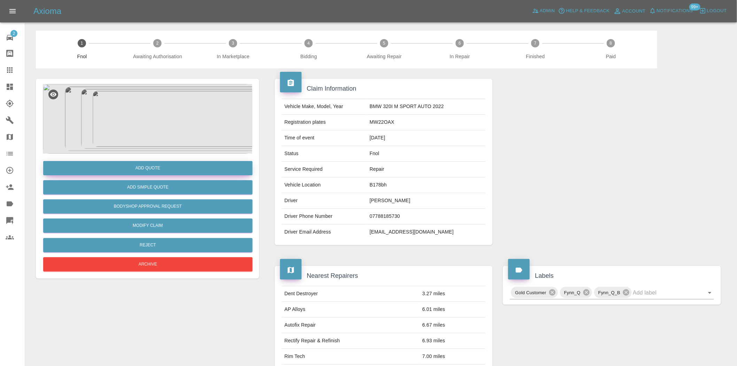
click at [204, 167] on button "Add Quote" at bounding box center [147, 168] width 209 height 14
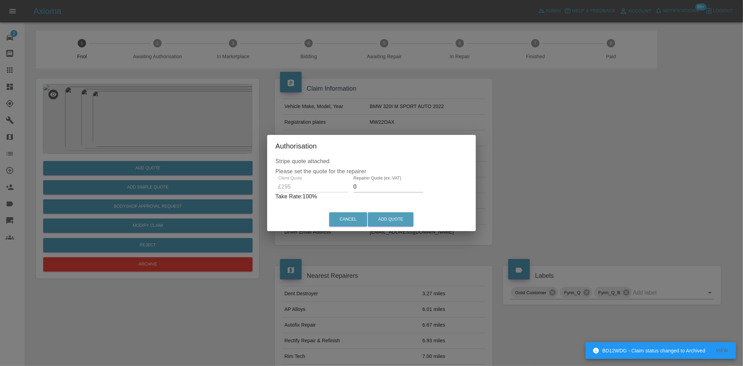
click at [310, 191] on div "Client Quote £295 Repairer Quote (ex. VAT) 0 Take Rate: 100 %" at bounding box center [372, 188] width 192 height 25
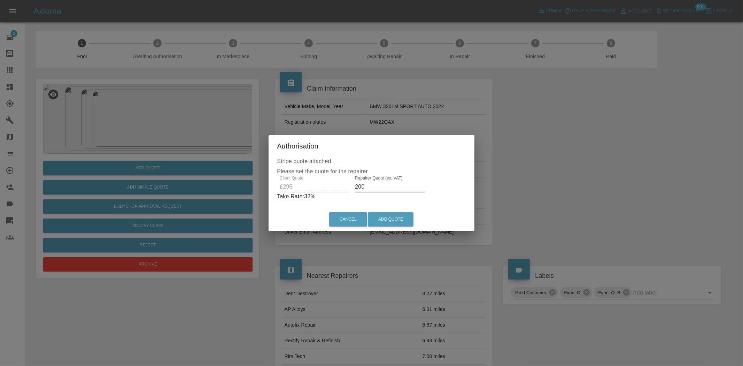
click at [295, 188] on div "Client Quote £295 Repairer Quote (ex. VAT) 200 Take Rate: 32 %" at bounding box center [371, 188] width 189 height 25
type input "195"
click at [394, 225] on button "Add Quote" at bounding box center [391, 219] width 46 height 14
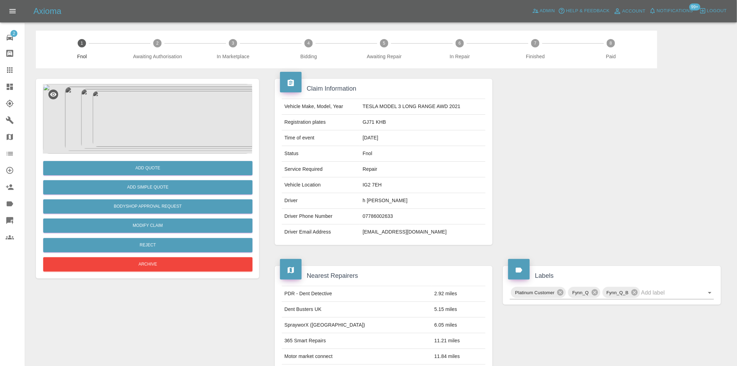
click at [182, 107] on img at bounding box center [147, 119] width 209 height 70
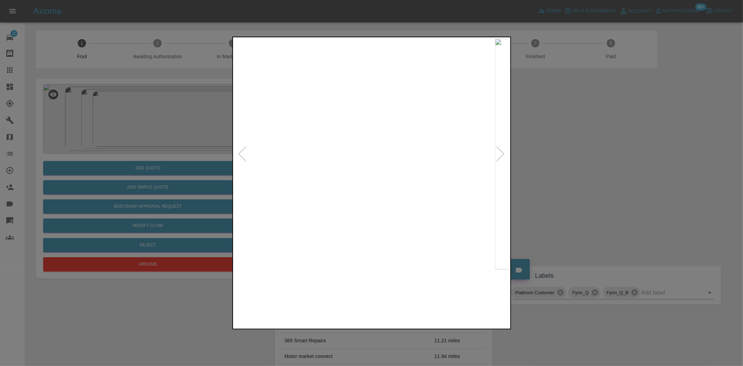
click at [288, 206] on img at bounding box center [353, 154] width 275 height 231
click at [354, 209] on img at bounding box center [372, 154] width 275 height 231
click at [360, 197] on img at bounding box center [360, 154] width 275 height 231
click at [349, 173] on img at bounding box center [372, 154] width 275 height 231
click at [332, 162] on img at bounding box center [372, 154] width 275 height 231
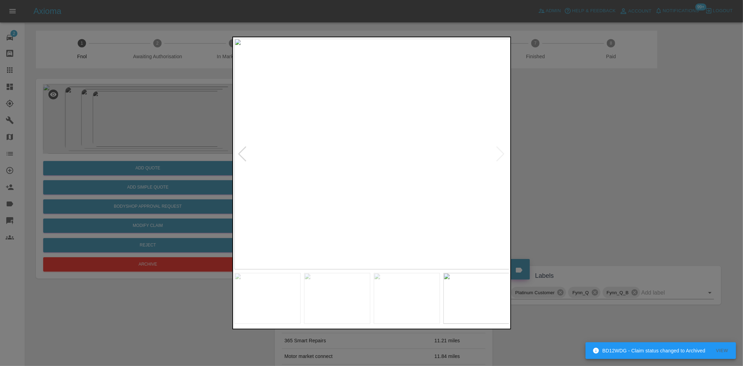
click at [461, 182] on img at bounding box center [372, 154] width 275 height 231
click at [413, 178] on img at bounding box center [390, 154] width 275 height 231
click at [484, 172] on img at bounding box center [372, 154] width 275 height 231
click at [405, 168] on img at bounding box center [372, 154] width 275 height 231
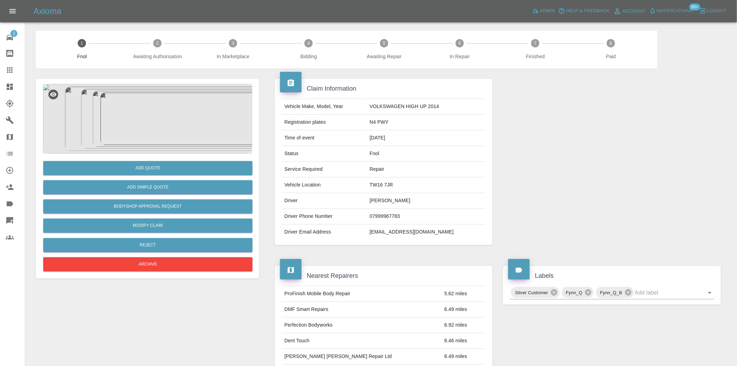
click at [201, 117] on img at bounding box center [147, 119] width 209 height 70
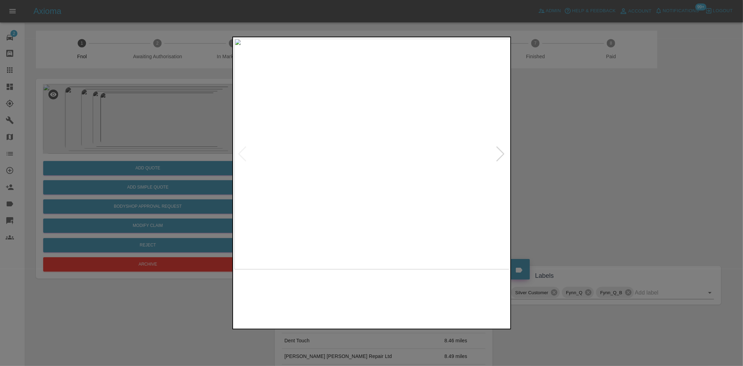
click at [272, 147] on img at bounding box center [372, 154] width 275 height 231
click at [351, 136] on img at bounding box center [372, 154] width 275 height 231
click at [418, 184] on img at bounding box center [372, 154] width 275 height 231
click at [312, 185] on img at bounding box center [367, 154] width 275 height 231
click at [326, 162] on img at bounding box center [372, 154] width 275 height 231
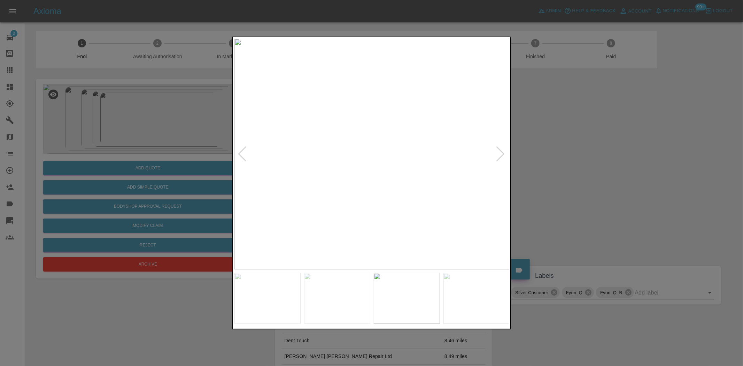
click at [246, 164] on img at bounding box center [372, 154] width 275 height 231
click at [169, 151] on div at bounding box center [371, 183] width 743 height 366
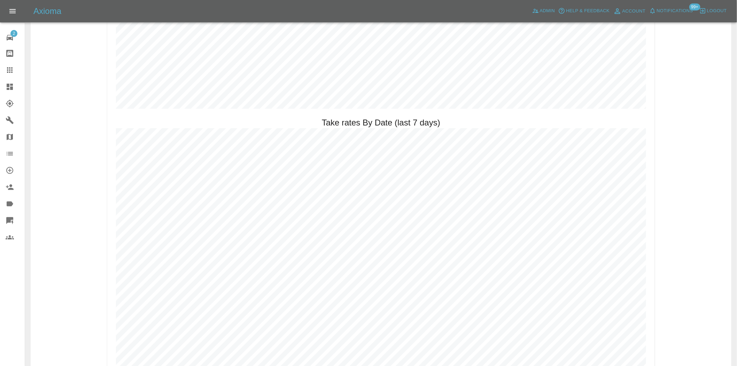
scroll to position [1123, 0]
click at [14, 87] on div at bounding box center [16, 87] width 20 height 8
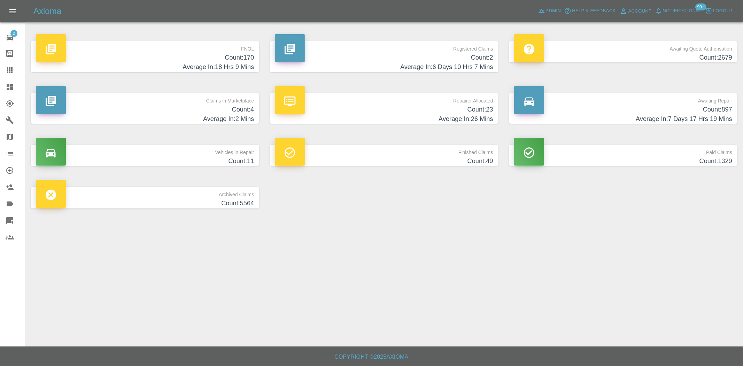
click at [185, 62] on h4 "Count: 170" at bounding box center [145, 57] width 218 height 9
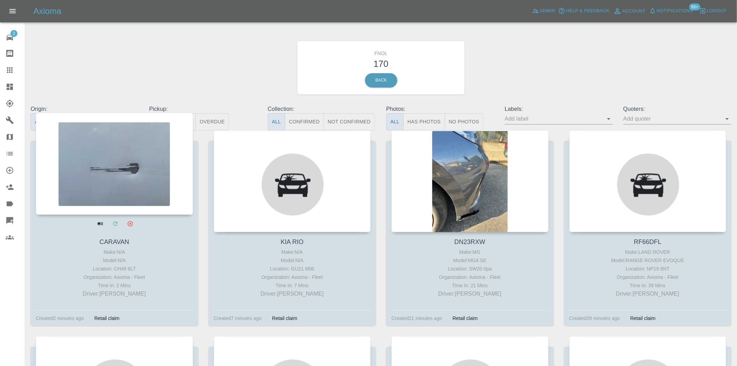
click at [110, 135] on div at bounding box center [114, 164] width 157 height 102
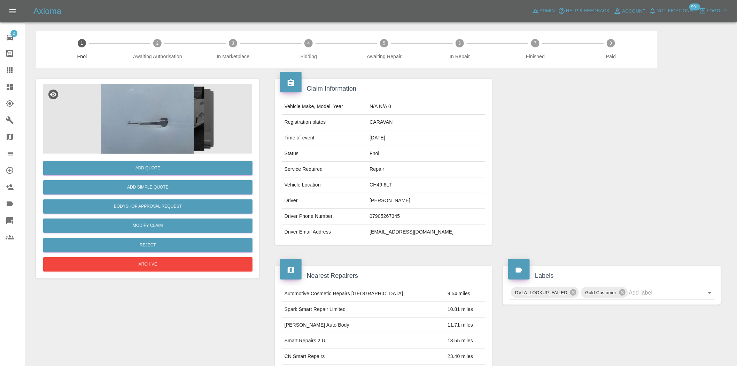
click at [168, 100] on img at bounding box center [147, 119] width 209 height 70
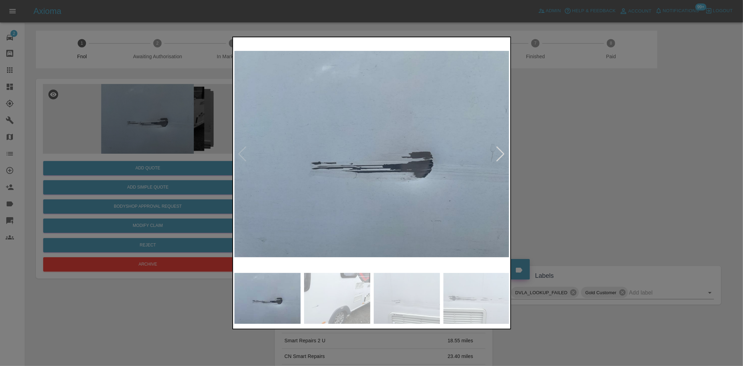
click at [331, 190] on img at bounding box center [372, 154] width 275 height 231
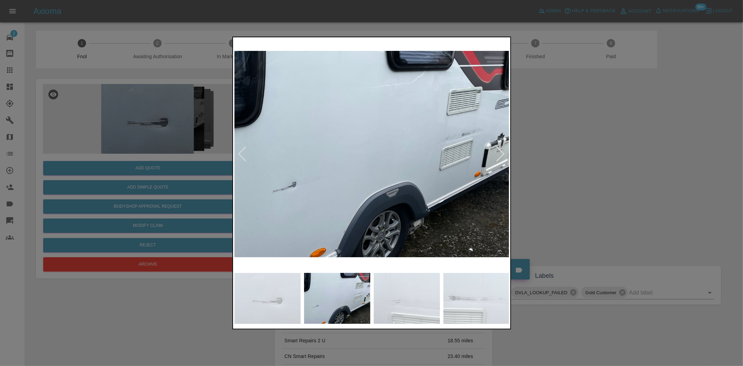
click at [252, 200] on img at bounding box center [372, 154] width 275 height 231
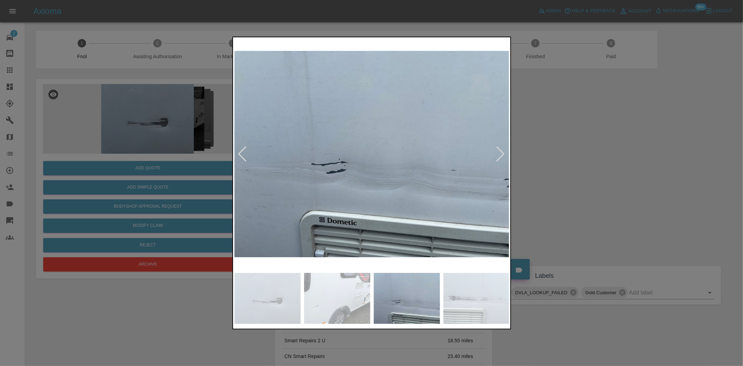
click at [210, 205] on div at bounding box center [371, 183] width 743 height 366
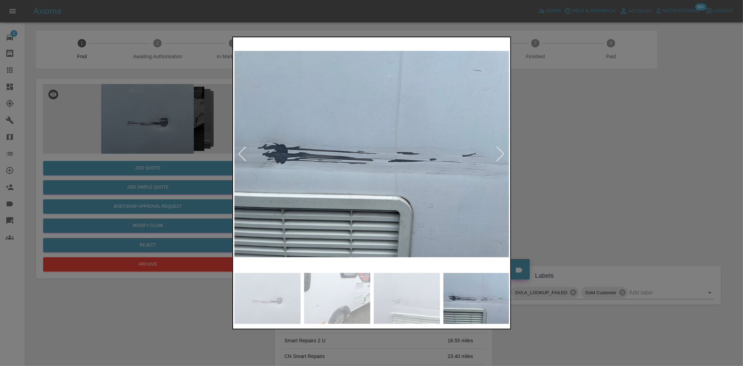
click at [221, 205] on div at bounding box center [371, 183] width 743 height 366
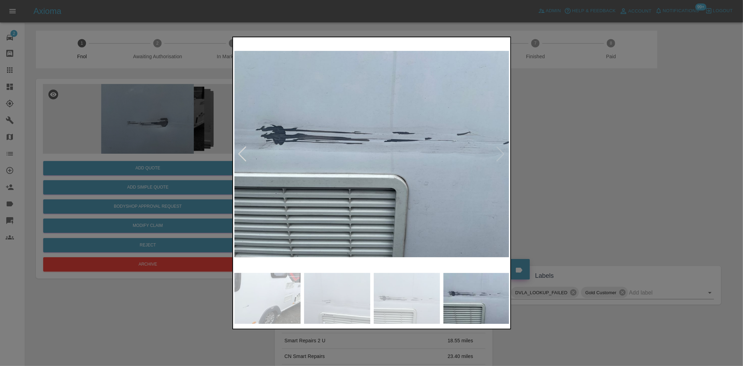
click at [120, 190] on div at bounding box center [371, 183] width 743 height 366
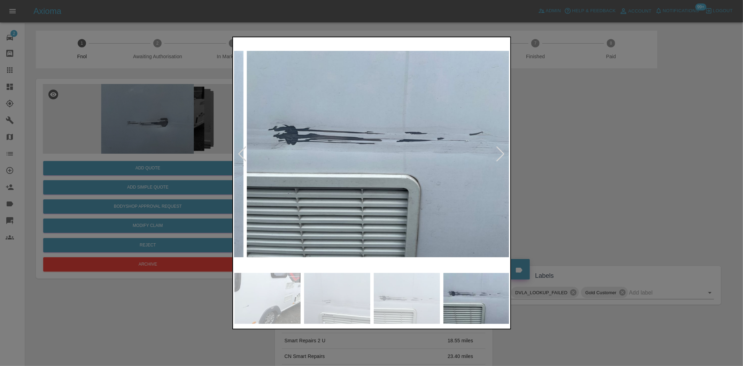
click at [330, 201] on img at bounding box center [384, 154] width 275 height 231
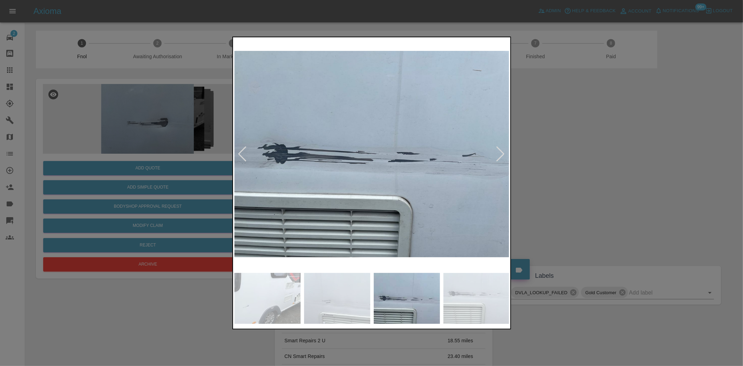
click at [357, 202] on img at bounding box center [372, 154] width 275 height 231
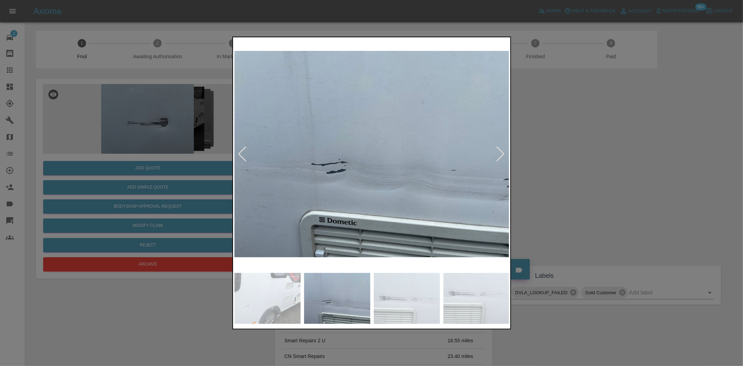
click at [458, 197] on img at bounding box center [372, 154] width 275 height 231
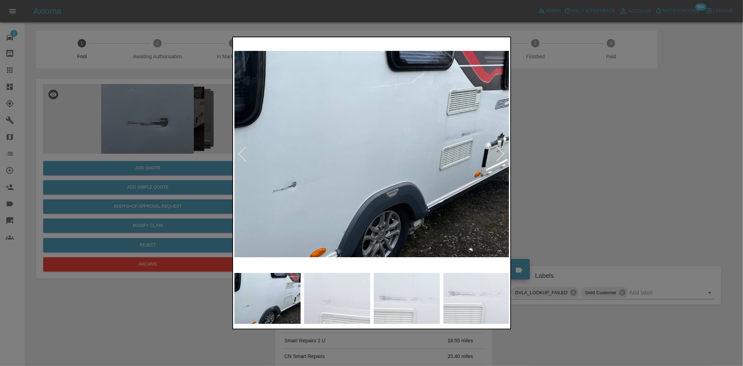
click at [455, 140] on img at bounding box center [372, 154] width 275 height 231
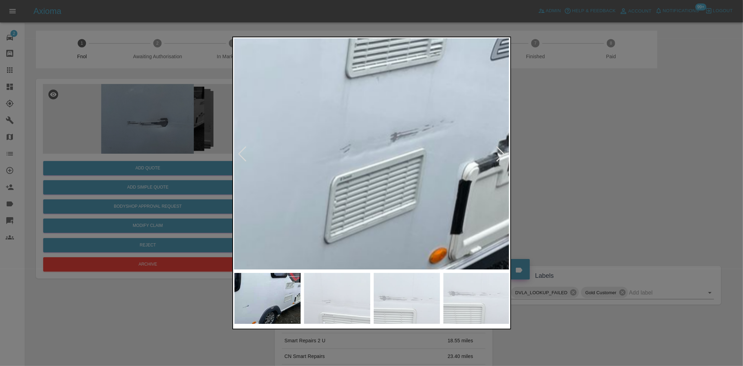
click at [450, 141] on img at bounding box center [121, 195] width 826 height 692
click at [445, 143] on img at bounding box center [121, 195] width 826 height 692
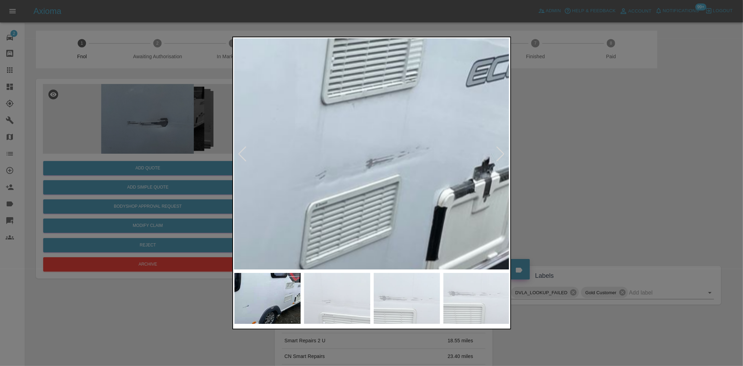
click at [436, 203] on img at bounding box center [97, 221] width 826 height 692
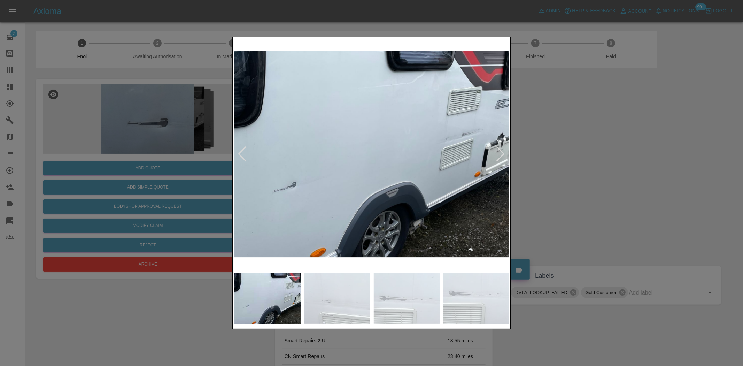
click at [158, 134] on div at bounding box center [371, 183] width 743 height 366
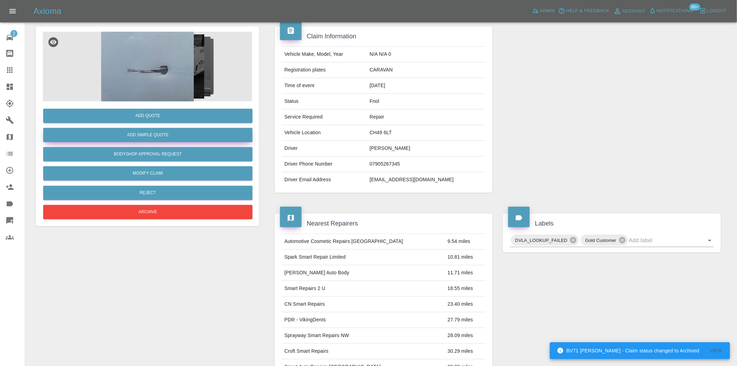
scroll to position [51, 0]
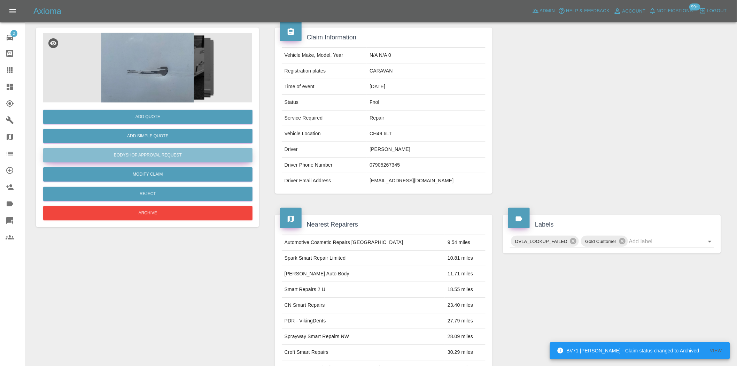
click at [157, 152] on button "Bodyshop Approval Request" at bounding box center [147, 155] width 209 height 14
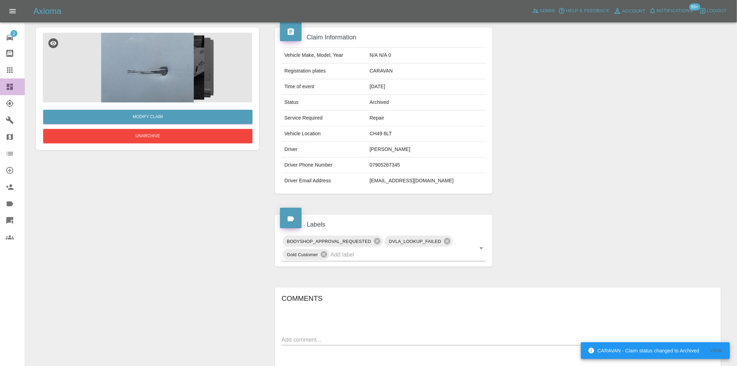
click at [15, 87] on div at bounding box center [16, 87] width 20 height 8
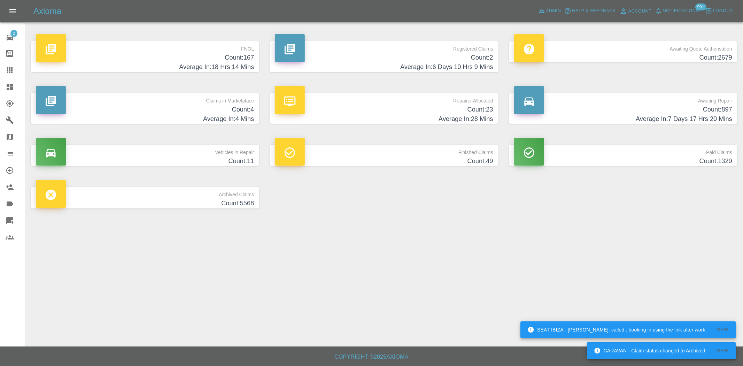
click at [205, 58] on h4 "Count: 167" at bounding box center [145, 57] width 218 height 9
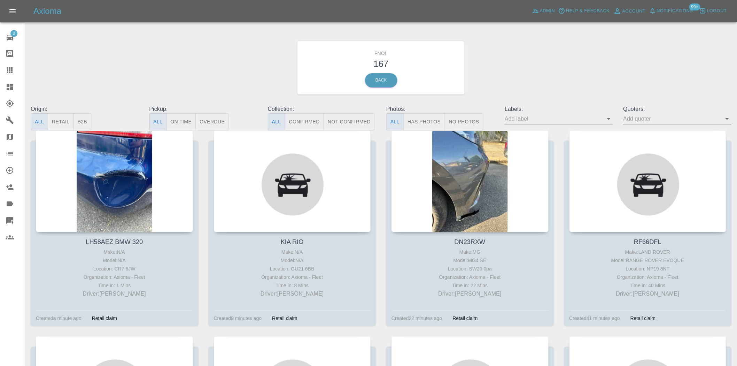
click at [414, 118] on button "Has Photos" at bounding box center [425, 121] width 42 height 17
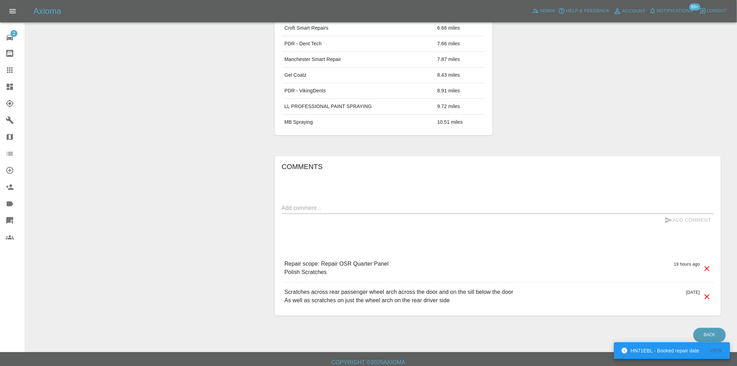
scroll to position [413, 0]
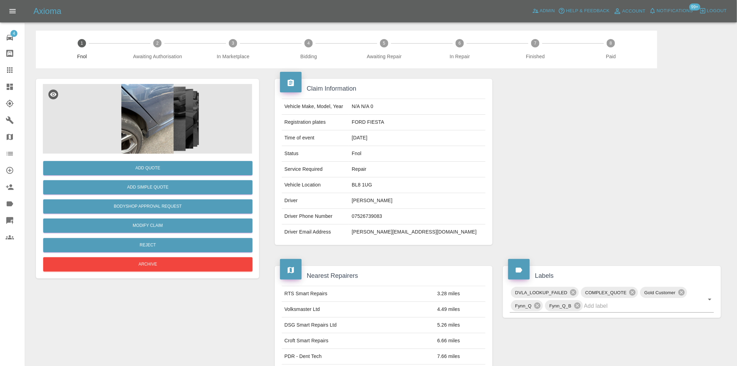
click at [161, 103] on img at bounding box center [147, 119] width 209 height 70
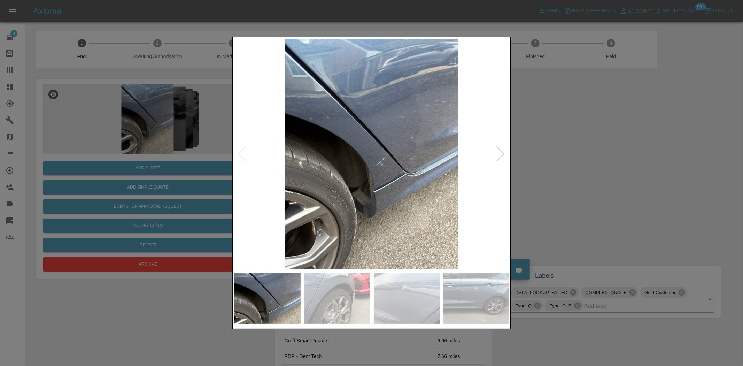
click at [386, 163] on img at bounding box center [372, 154] width 275 height 231
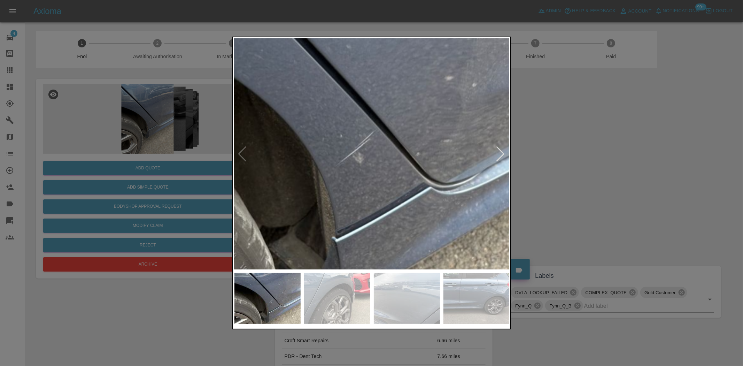
click at [385, 166] on img at bounding box center [329, 127] width 826 height 692
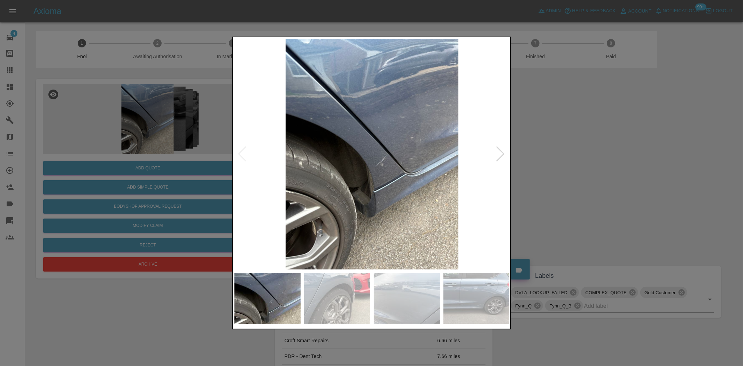
click at [326, 164] on img at bounding box center [372, 154] width 275 height 231
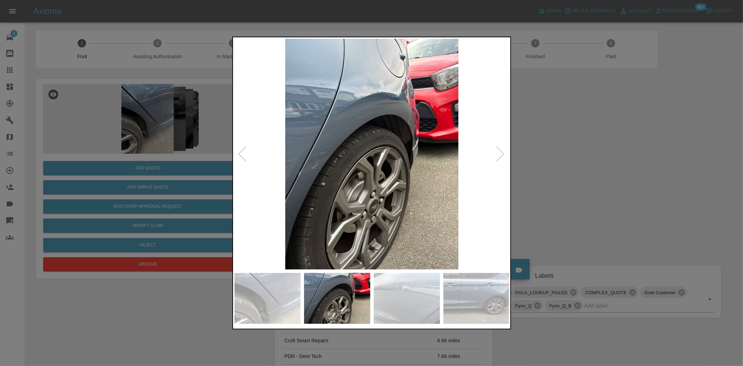
click at [338, 158] on img at bounding box center [372, 154] width 275 height 231
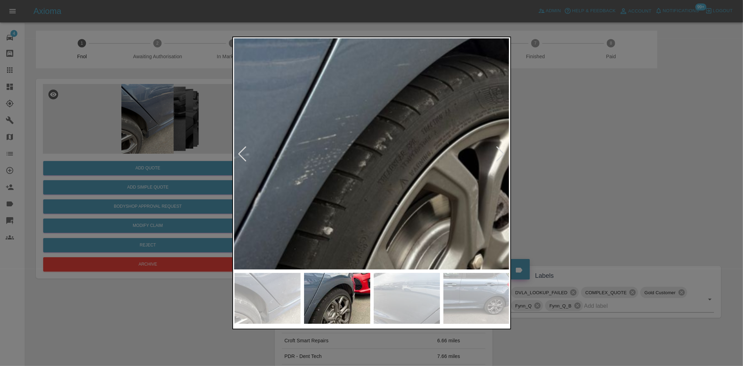
click at [337, 159] on img at bounding box center [473, 141] width 826 height 692
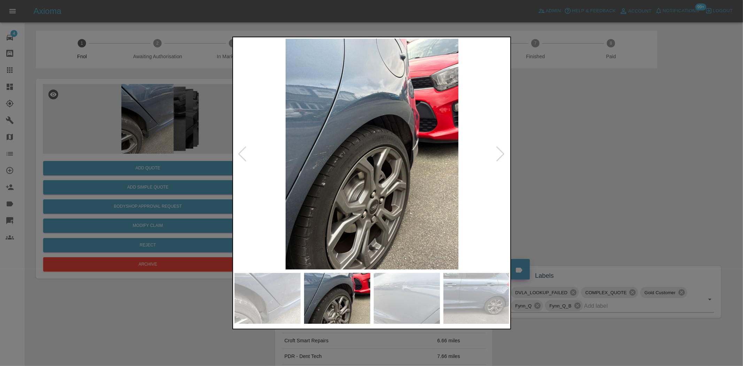
click at [298, 171] on img at bounding box center [372, 154] width 275 height 231
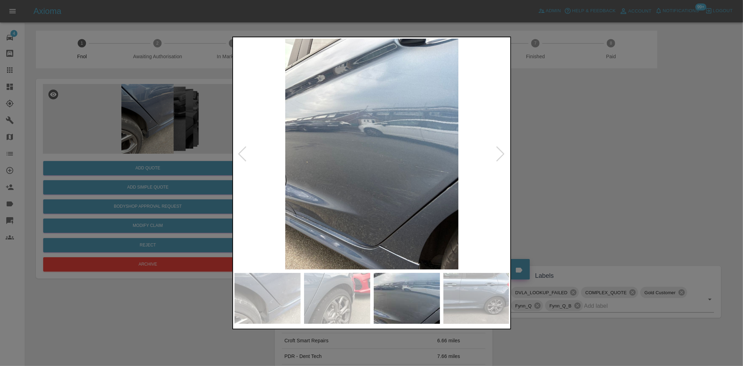
click at [360, 150] on img at bounding box center [372, 154] width 275 height 231
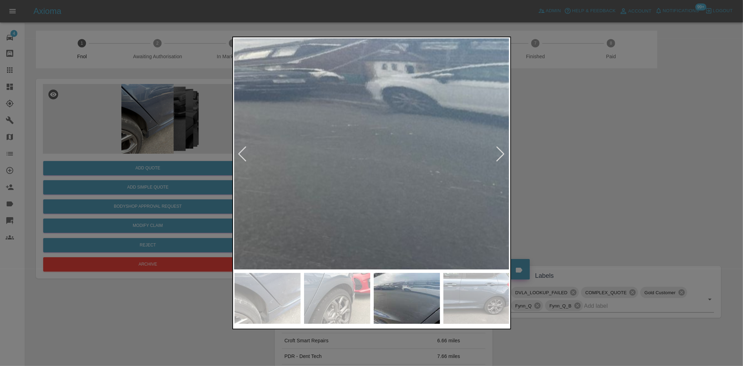
click at [360, 150] on img at bounding box center [406, 167] width 826 height 692
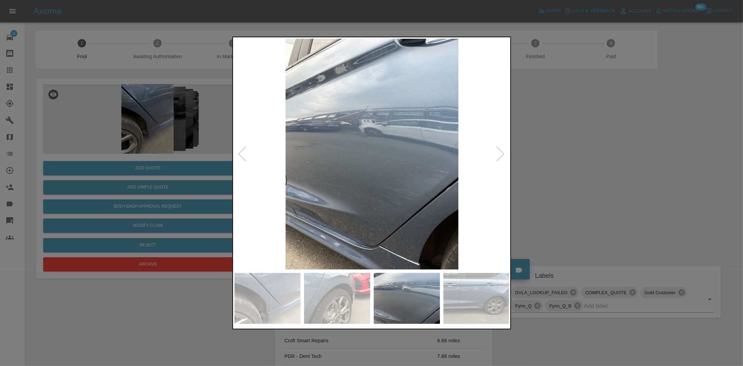
click at [265, 156] on img at bounding box center [372, 154] width 275 height 231
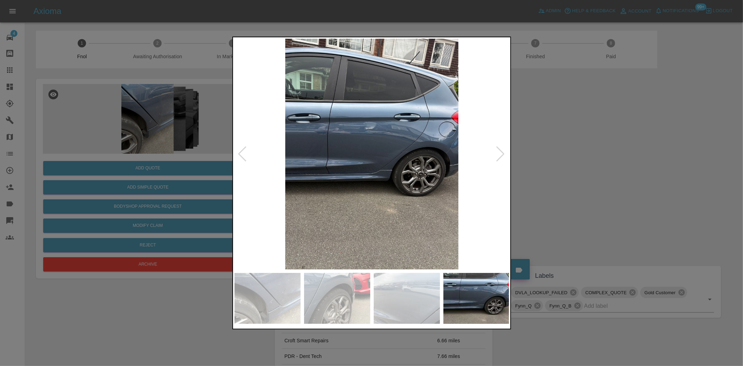
click at [359, 169] on img at bounding box center [372, 154] width 275 height 231
click at [357, 168] on img at bounding box center [372, 154] width 275 height 231
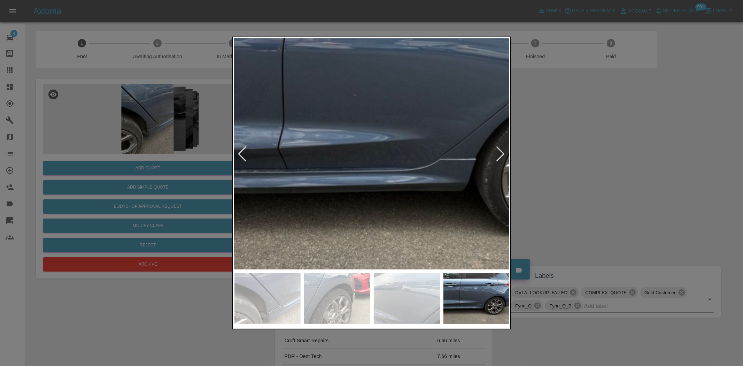
click at [356, 169] on img at bounding box center [415, 111] width 826 height 692
click at [355, 170] on img at bounding box center [415, 111] width 826 height 692
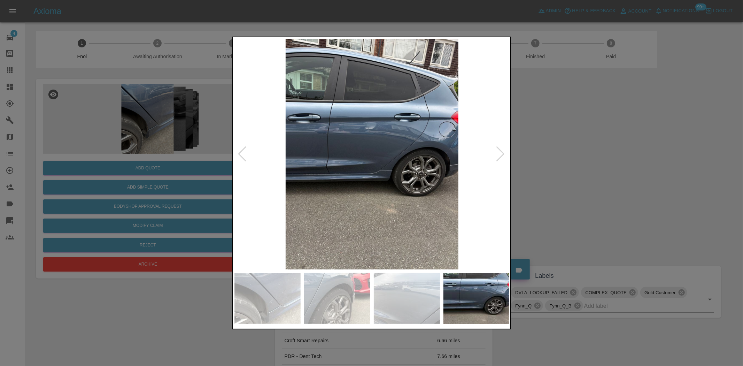
click at [305, 167] on img at bounding box center [372, 154] width 275 height 231
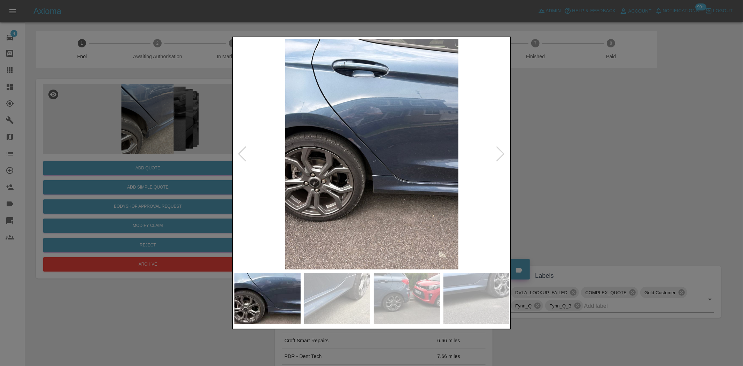
click at [340, 169] on img at bounding box center [372, 154] width 275 height 231
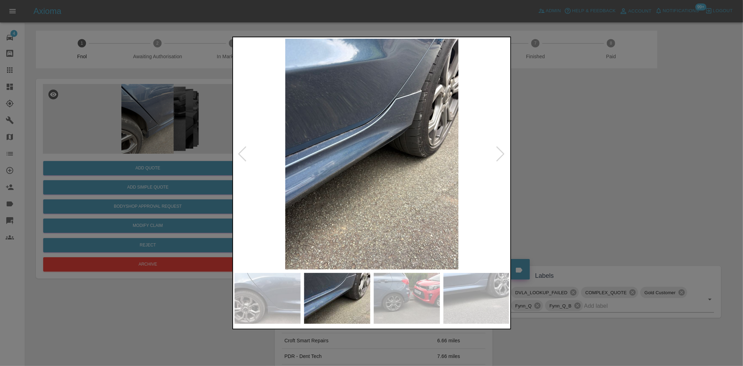
click at [366, 175] on img at bounding box center [372, 154] width 275 height 231
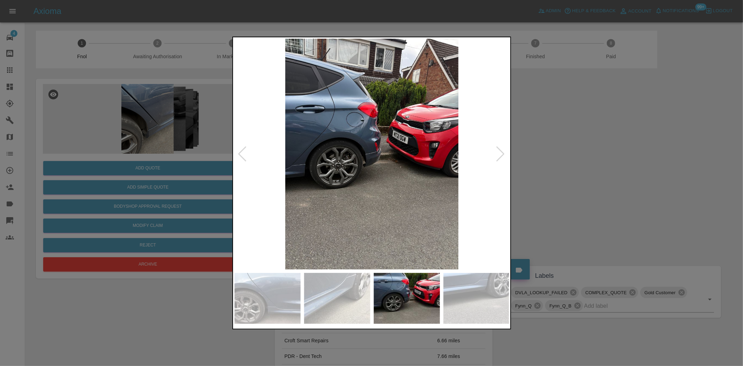
click at [353, 178] on img at bounding box center [372, 154] width 275 height 231
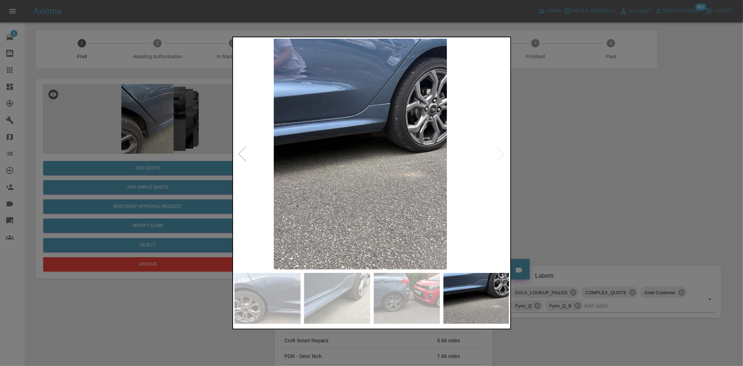
click at [312, 175] on img at bounding box center [360, 154] width 275 height 231
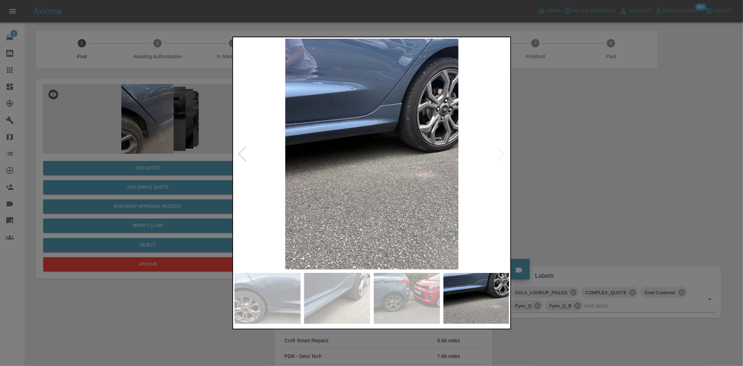
click at [241, 155] on div at bounding box center [372, 154] width 275 height 231
click at [179, 115] on div at bounding box center [371, 183] width 743 height 366
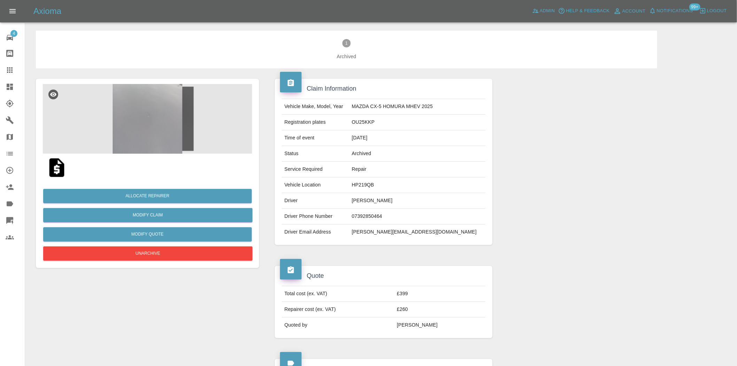
click at [160, 136] on img at bounding box center [147, 119] width 209 height 70
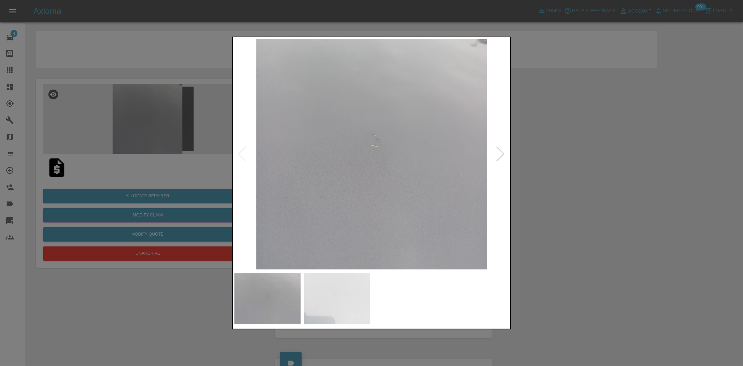
click at [281, 187] on img at bounding box center [372, 154] width 275 height 231
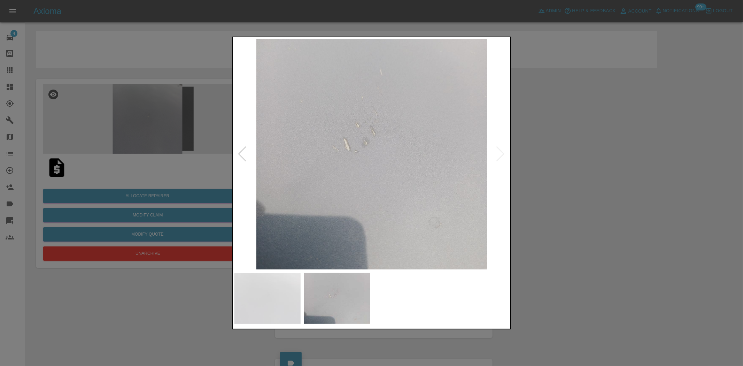
click at [300, 194] on img at bounding box center [372, 154] width 275 height 231
click at [245, 168] on img at bounding box center [372, 154] width 275 height 231
click at [199, 155] on div at bounding box center [371, 183] width 743 height 366
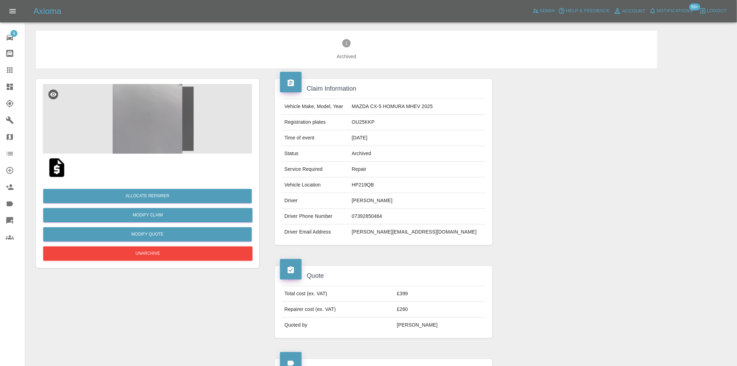
click at [158, 130] on img at bounding box center [147, 119] width 209 height 70
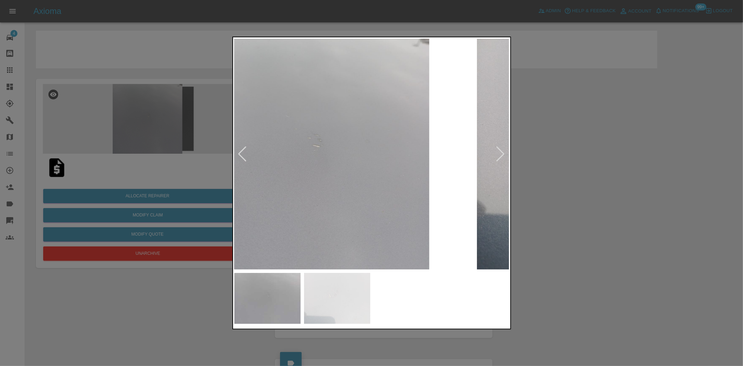
click at [257, 152] on img at bounding box center [313, 154] width 275 height 231
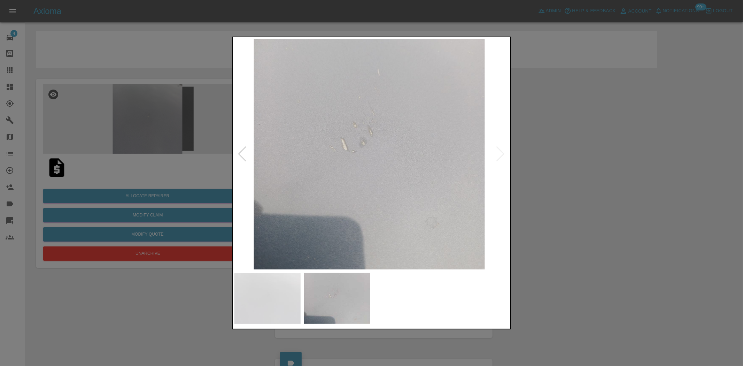
click at [164, 138] on div at bounding box center [371, 183] width 743 height 366
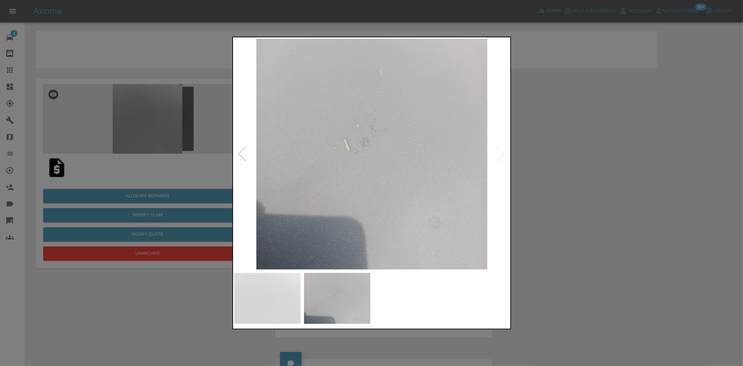
click at [155, 134] on div at bounding box center [371, 183] width 743 height 366
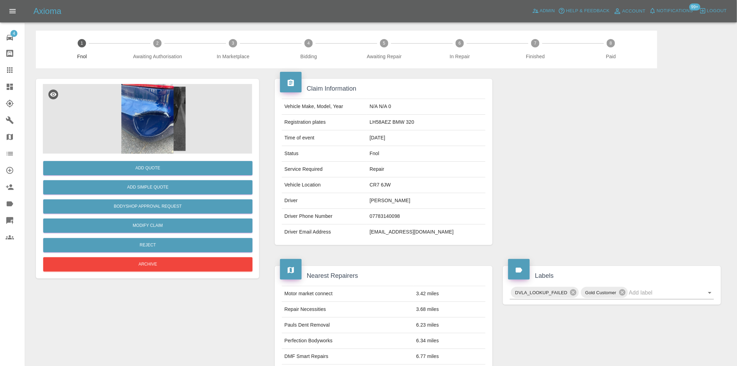
click at [153, 120] on img at bounding box center [147, 119] width 209 height 70
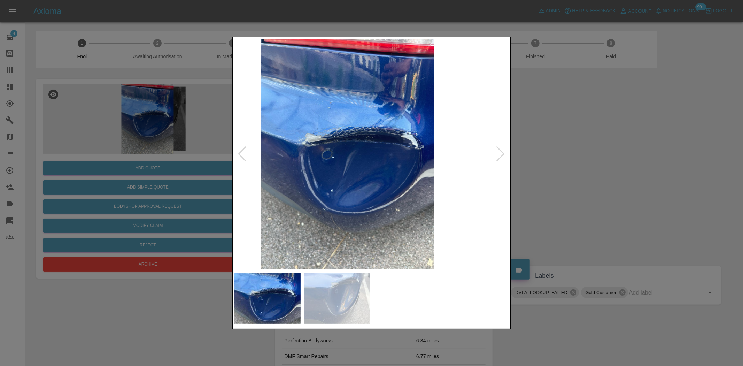
click at [228, 203] on div at bounding box center [371, 183] width 743 height 366
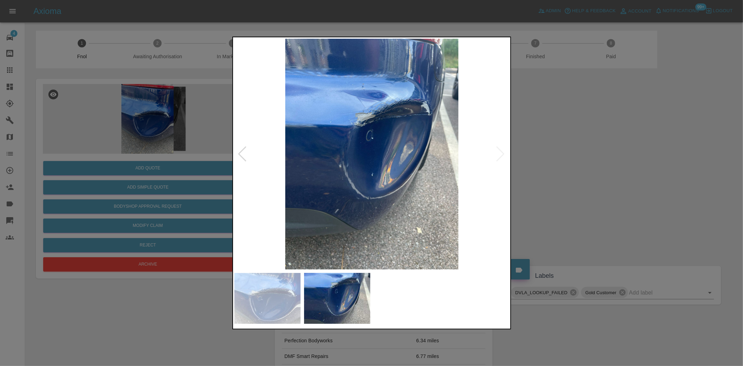
click at [316, 174] on img at bounding box center [372, 154] width 275 height 231
click at [373, 141] on img at bounding box center [372, 154] width 275 height 231
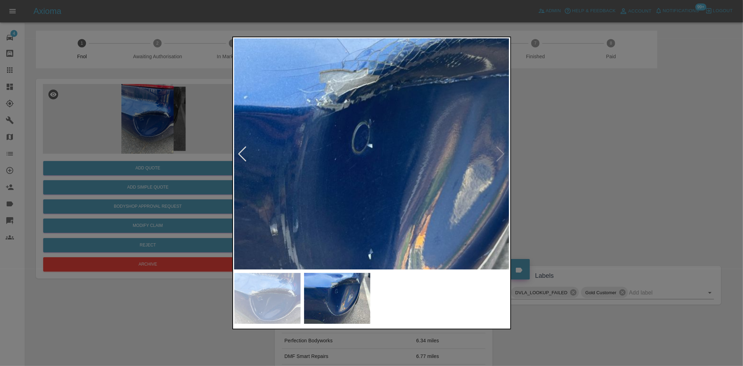
click at [370, 141] on img at bounding box center [369, 193] width 826 height 692
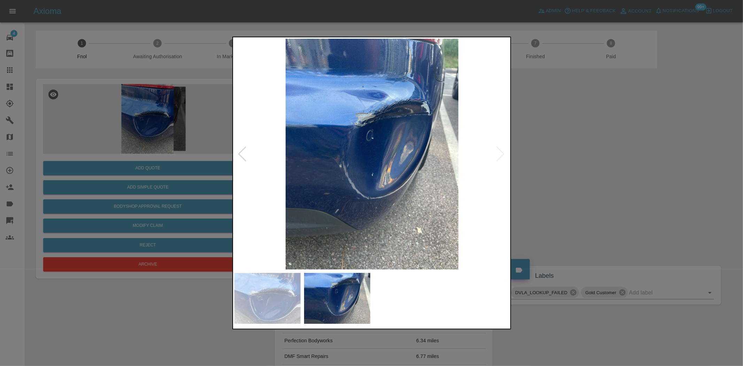
click at [422, 174] on img at bounding box center [372, 154] width 275 height 231
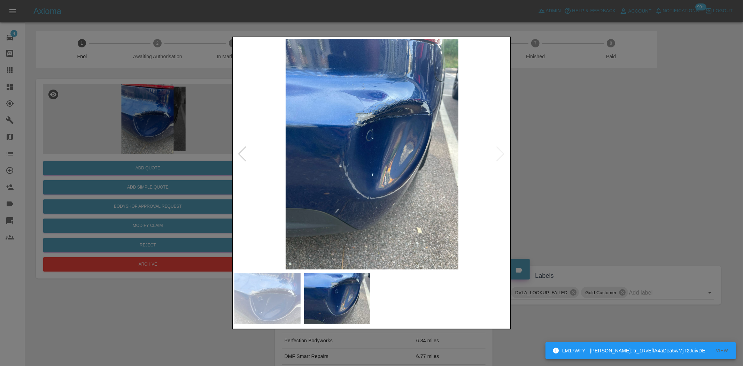
click at [388, 184] on img at bounding box center [372, 154] width 275 height 231
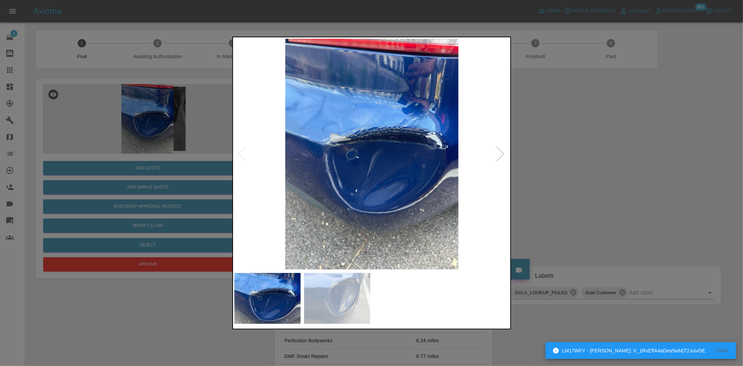
click at [395, 208] on img at bounding box center [372, 154] width 275 height 231
click at [194, 197] on div at bounding box center [371, 183] width 743 height 366
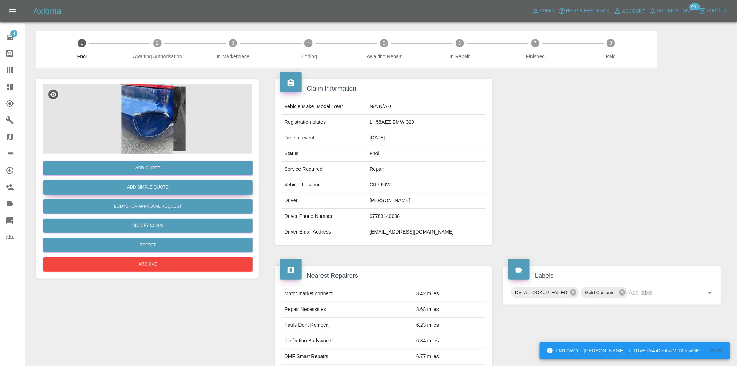
click at [165, 189] on button "Add Simple Quote" at bounding box center [147, 187] width 209 height 14
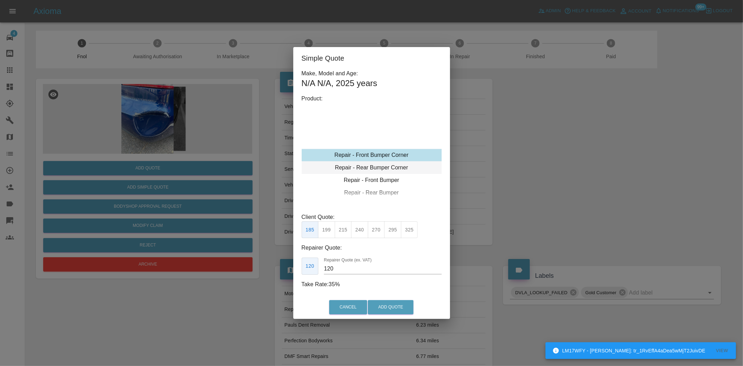
click at [377, 162] on div "Repair - Rear Bumper Corner" at bounding box center [372, 167] width 140 height 13
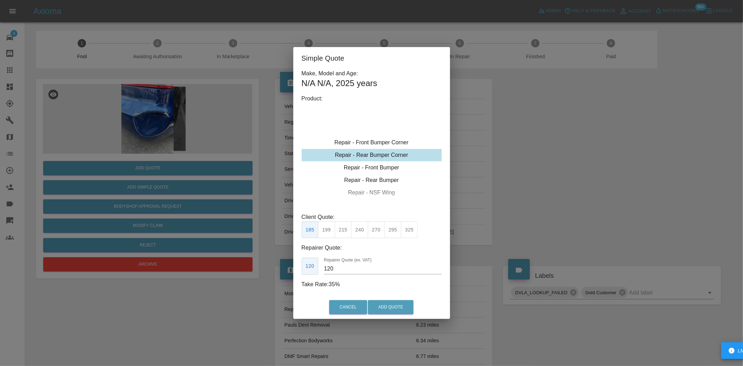
click at [408, 225] on button "325" at bounding box center [409, 229] width 17 height 17
type input "200"
click at [400, 312] on button "Add Quote" at bounding box center [391, 307] width 46 height 14
